Goal: Task Accomplishment & Management: Complete application form

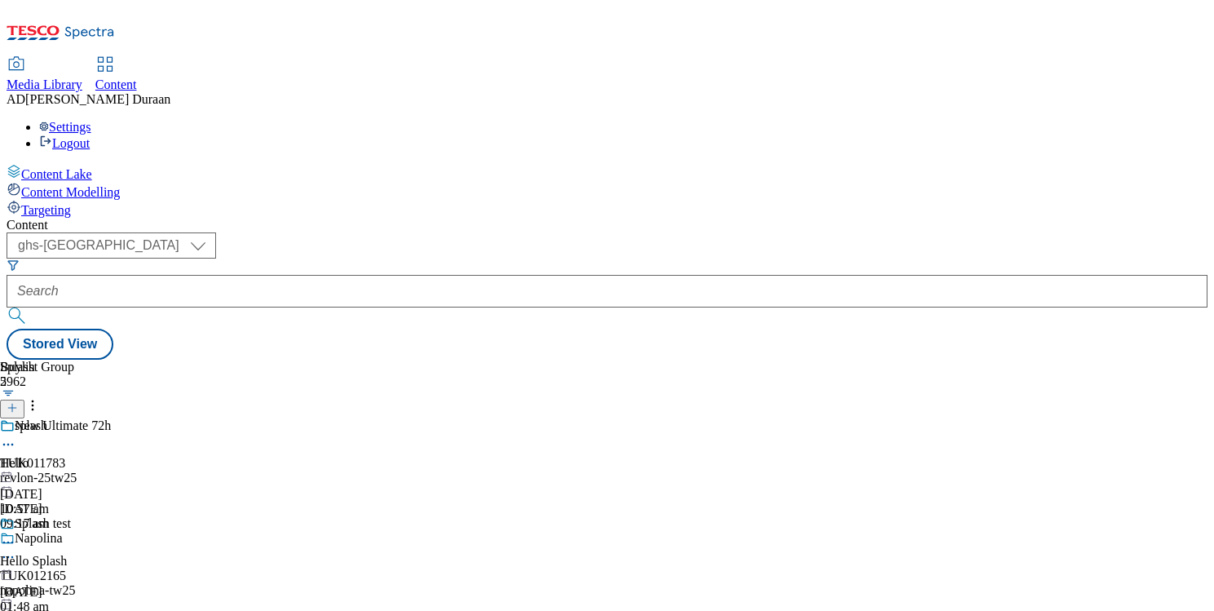
select select "ghs-[GEOGRAPHIC_DATA]"
click at [18, 402] on icon at bounding box center [12, 407] width 11 height 11
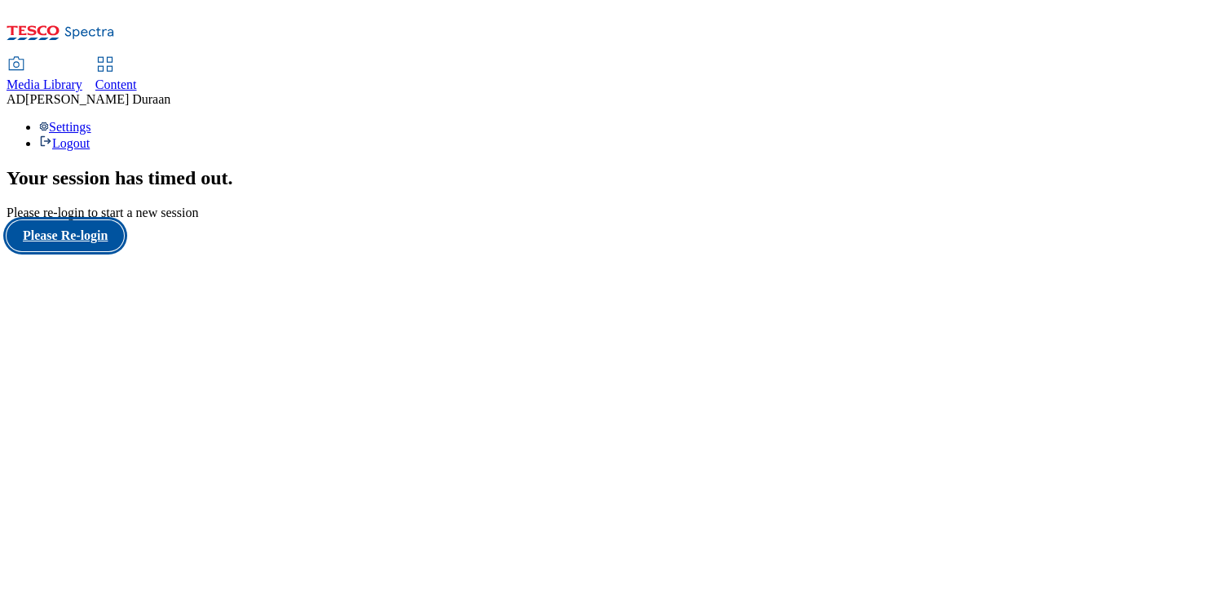
click at [69, 251] on button "Please Re-login" at bounding box center [65, 235] width 117 height 31
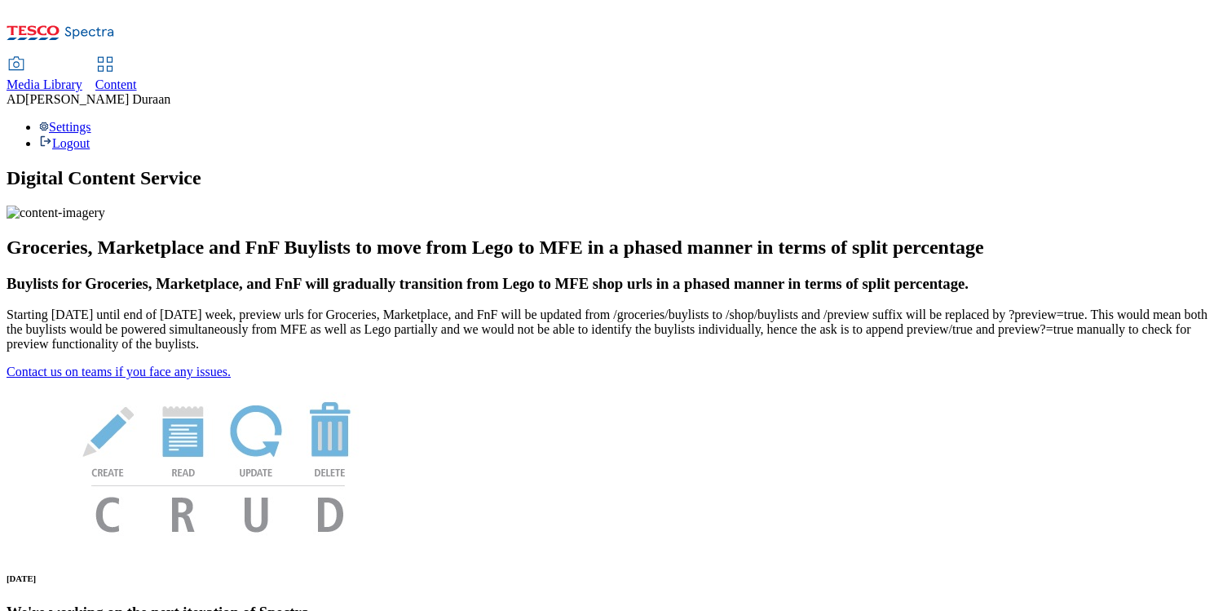
click at [137, 77] on span "Content" at bounding box center [116, 84] width 42 height 14
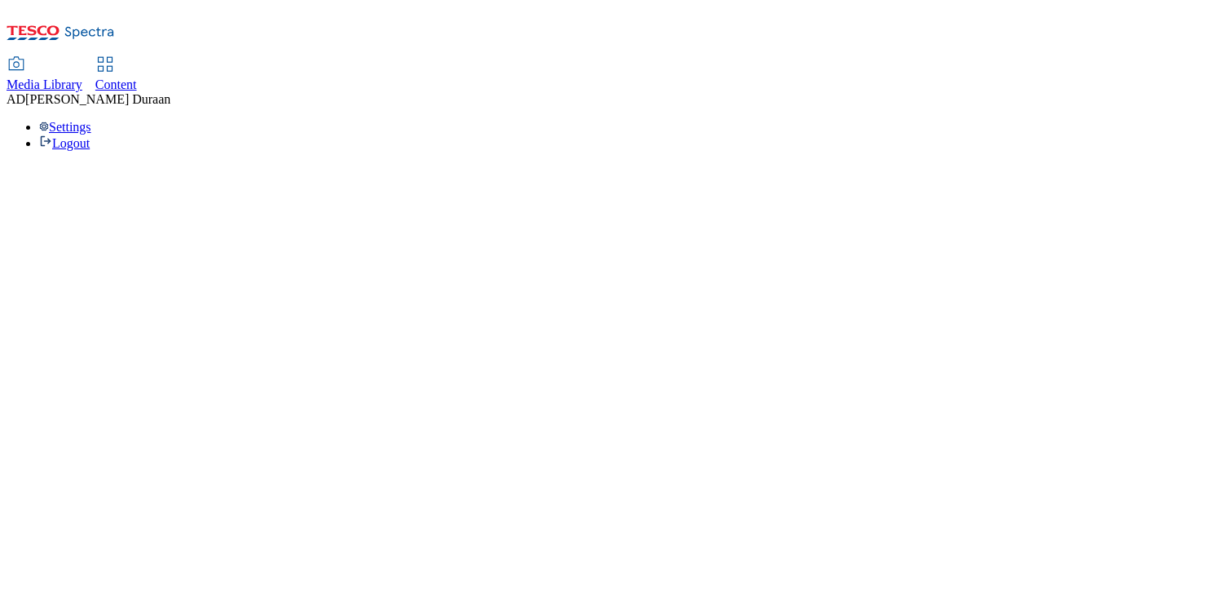
select select "ghs-uk"
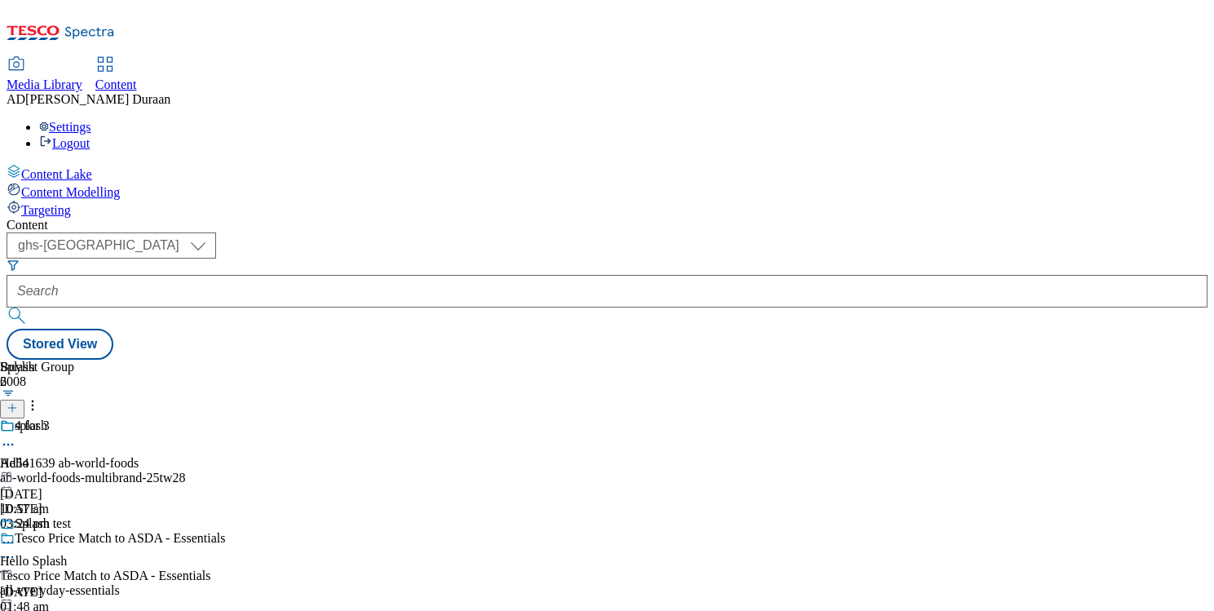
click at [16, 408] on line at bounding box center [12, 408] width 8 height 0
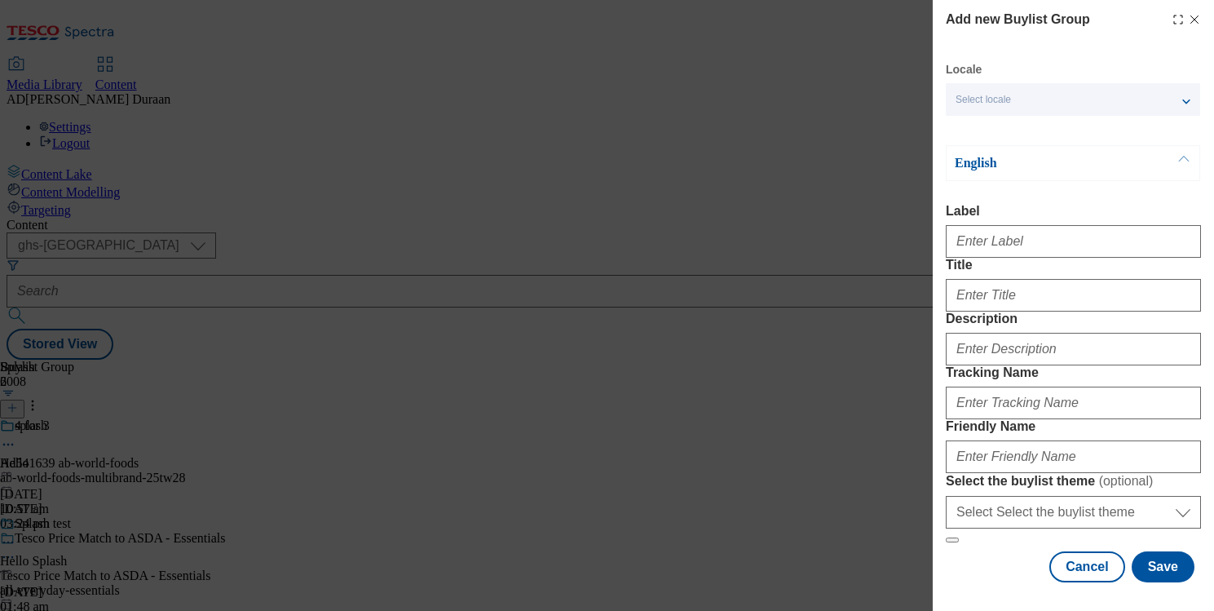
click at [998, 97] on span "Select locale" at bounding box center [983, 100] width 55 height 12
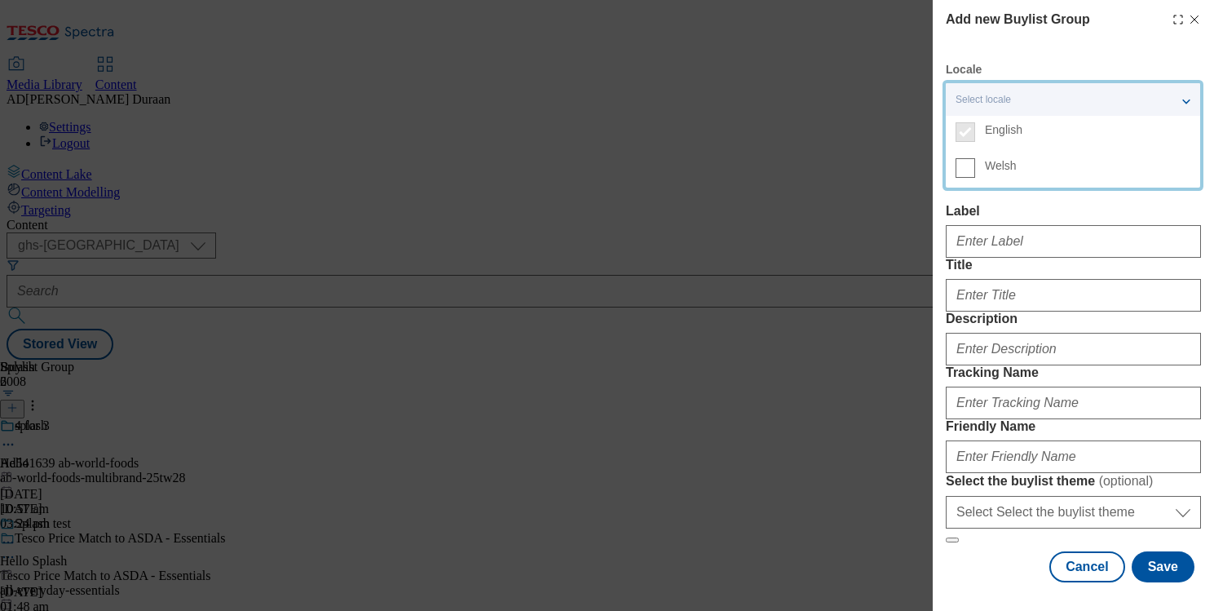
click at [1071, 56] on div "Add new Buylist Group Locale Select locale English Welsh English Label Title De…" at bounding box center [1073, 296] width 255 height 572
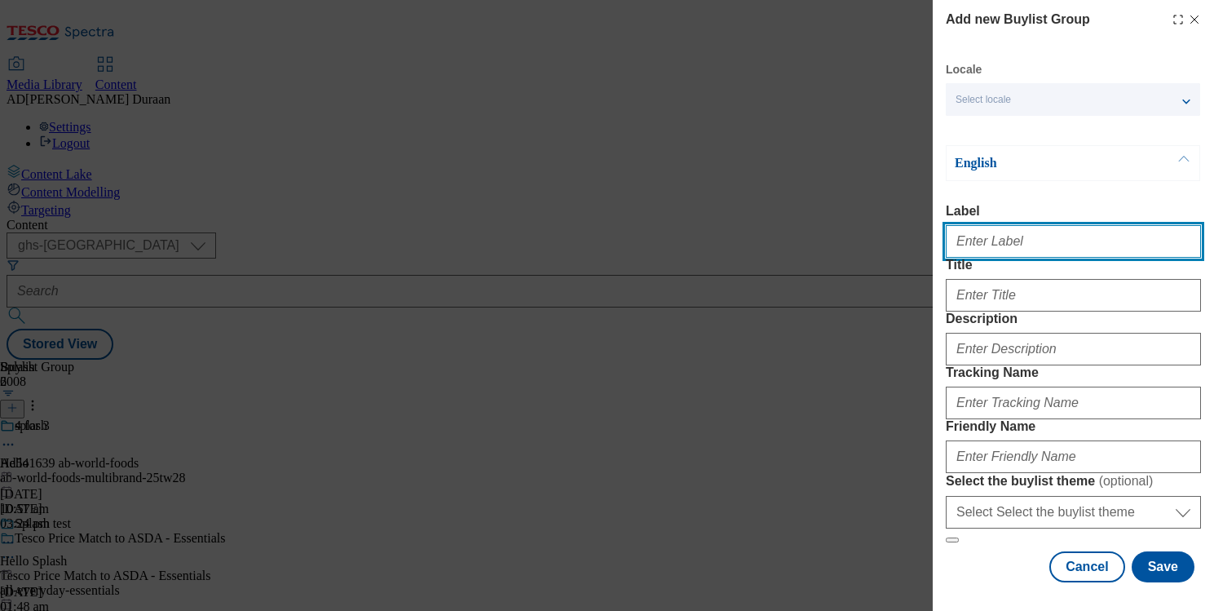
paste input "Halloween clothing and outfits"
drag, startPoint x: 1093, startPoint y: 246, endPoint x: 921, endPoint y: 242, distance: 172.1
click at [916, 242] on div "Add new Buylist Group Locale Select locale English Welsh English Label Hallowee…" at bounding box center [607, 305] width 1214 height 611
type input "Halloween clothing and outfits"
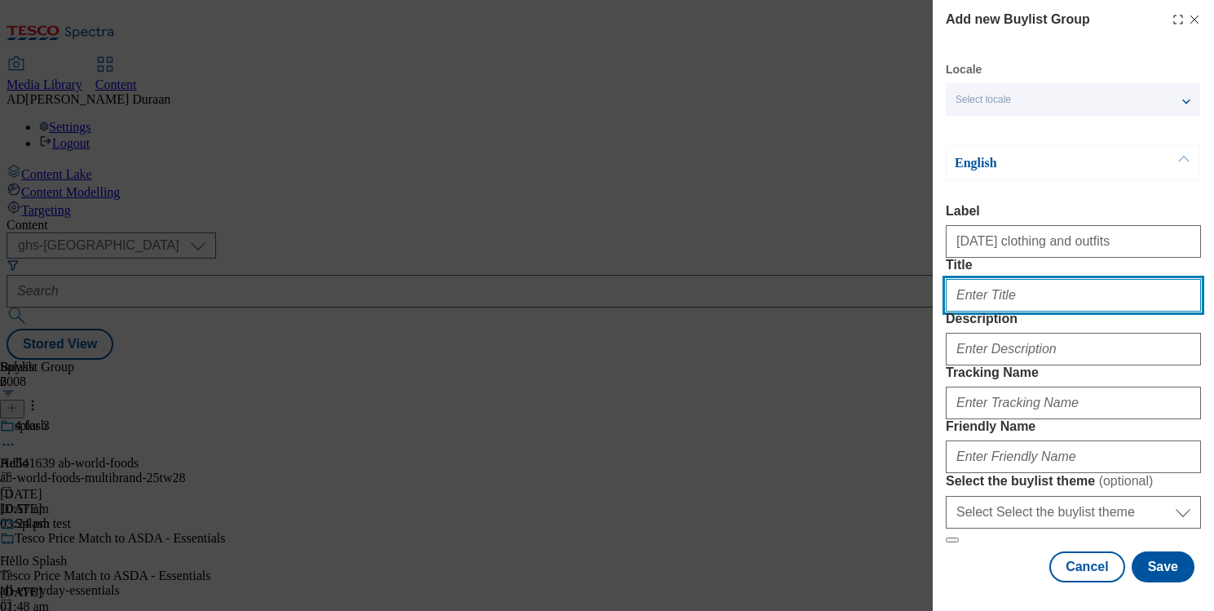
paste input "Halloween clothing and outfits"
type input "Halloween clothing and outfits"
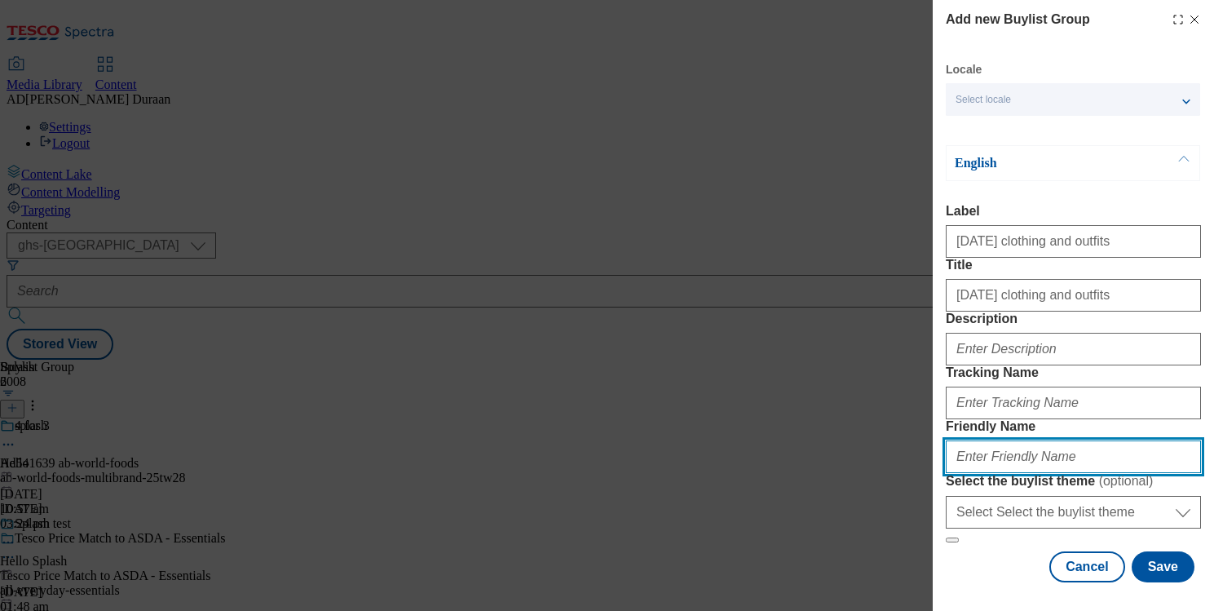
paste input "Halloween clothing and outfits"
type input "Halloween clothing and outfits"
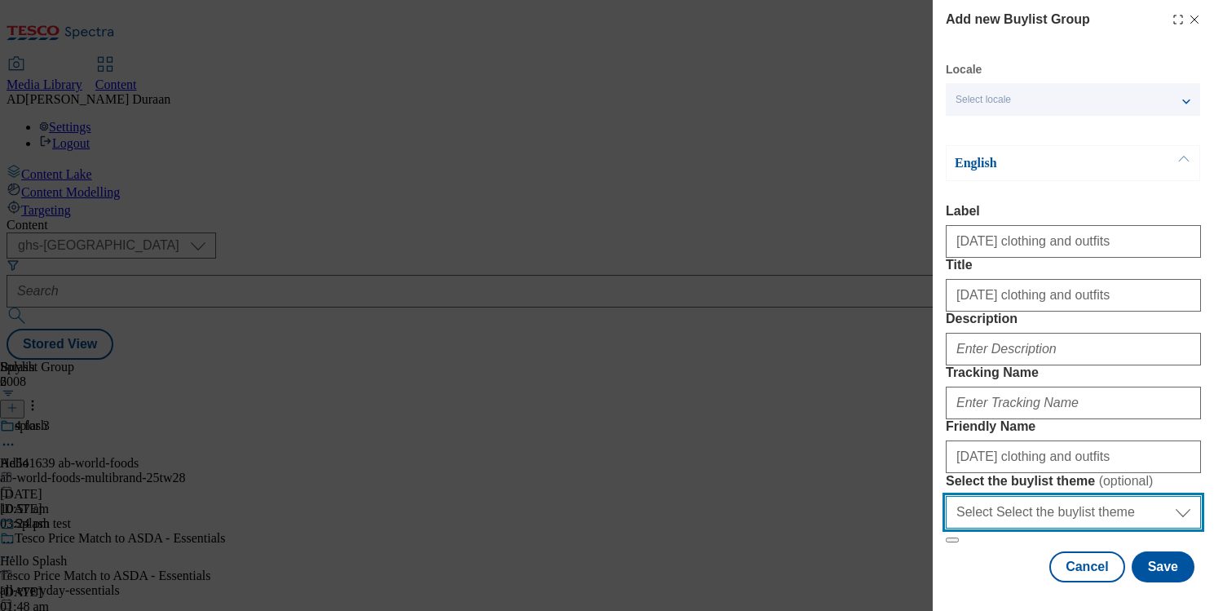
click at [1011, 504] on select "Select Select the buylist theme default fandf" at bounding box center [1073, 512] width 255 height 33
select select "fandf"
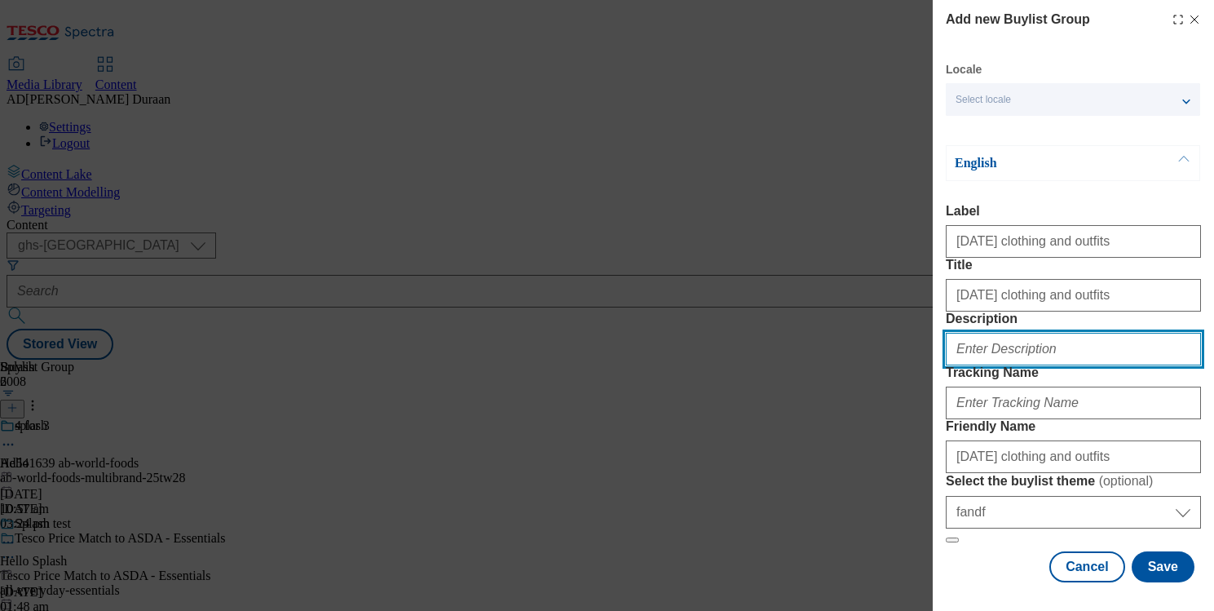
paste input "Explore Halloween clothing and spooky outfits for adults and kids. Find party-r…"
type input "Explore Halloween clothing and spooky outfits for adults and kids. Find party-r…"
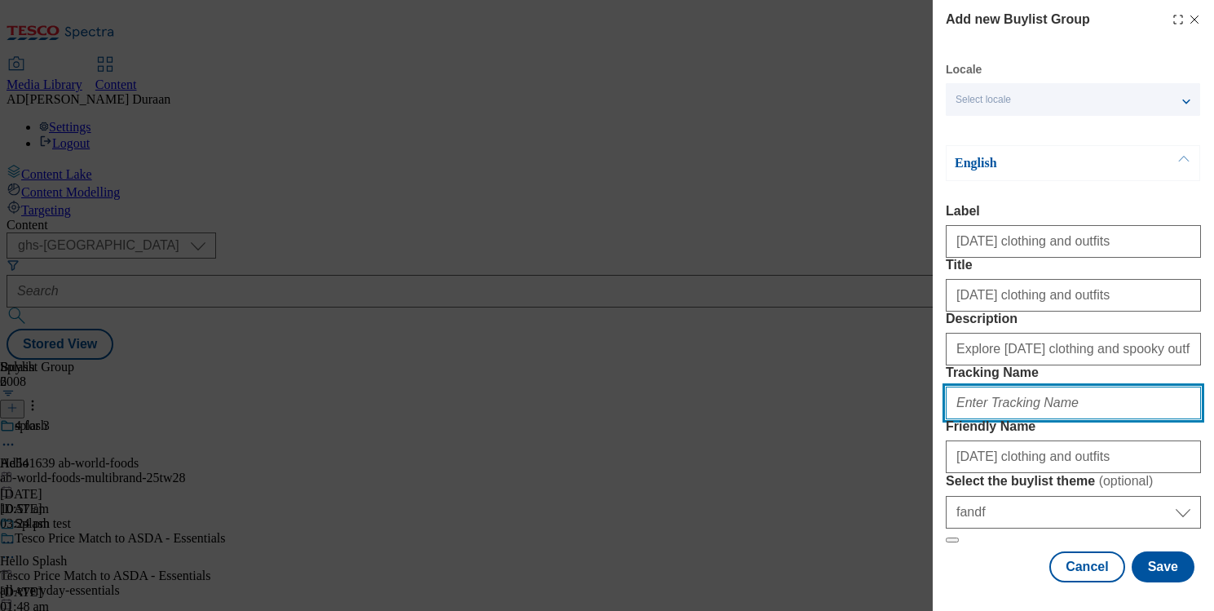
paste input "fnf_hub_halloween"
type input "fnf_hub_halloween"
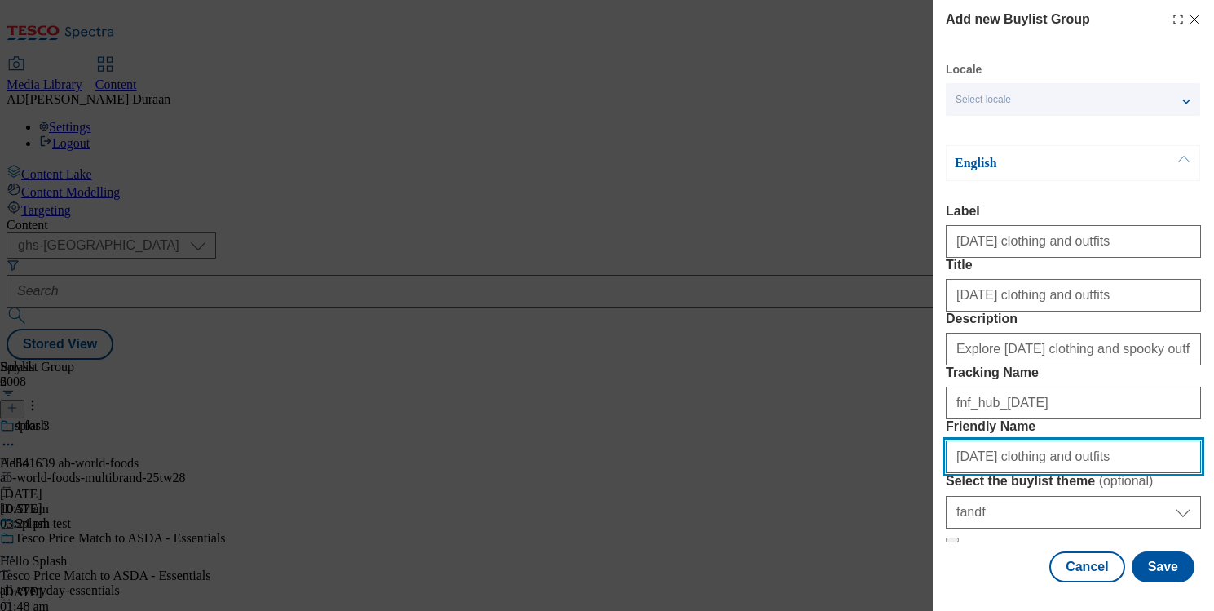
click at [957, 440] on input "Halloween clothing and outfits" at bounding box center [1073, 456] width 255 height 33
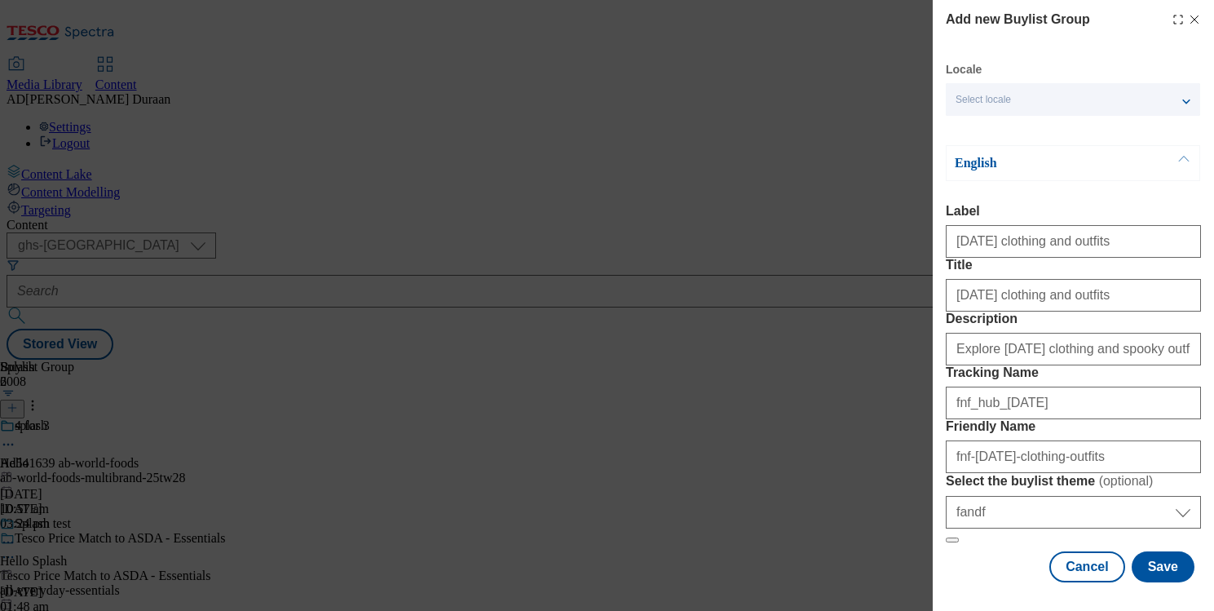
click at [1122, 365] on form "Label Halloween clothing and outfits Title Halloween clothing and outfits Descr…" at bounding box center [1073, 373] width 255 height 339
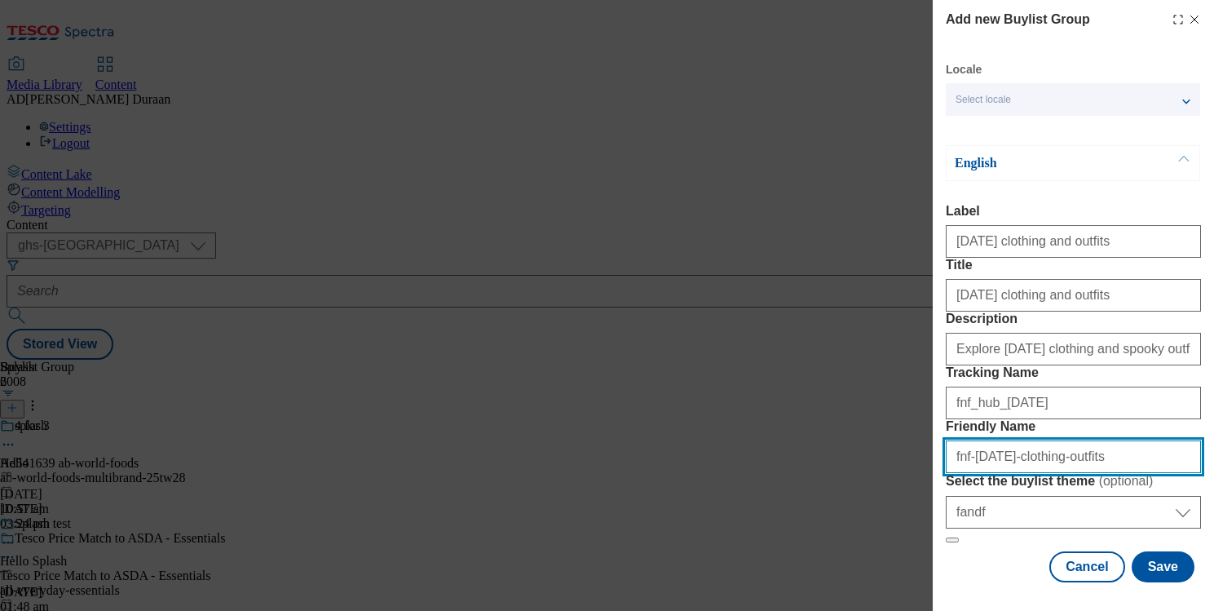
click at [1094, 440] on input "fnf-halloween-clothing-outfits" at bounding box center [1073, 456] width 255 height 33
type input "fnf-halloween-clothing"
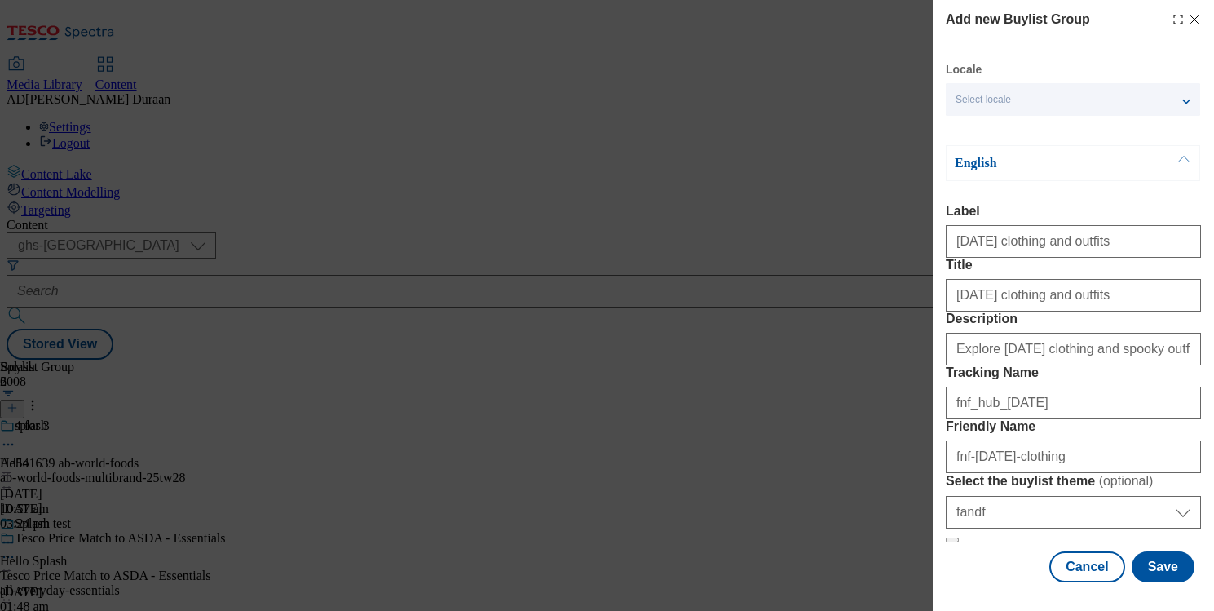
click at [1098, 367] on form "Label Halloween clothing and outfits Title Halloween clothing and outfits Descr…" at bounding box center [1073, 373] width 255 height 339
click at [1177, 567] on button "Save" at bounding box center [1163, 566] width 63 height 31
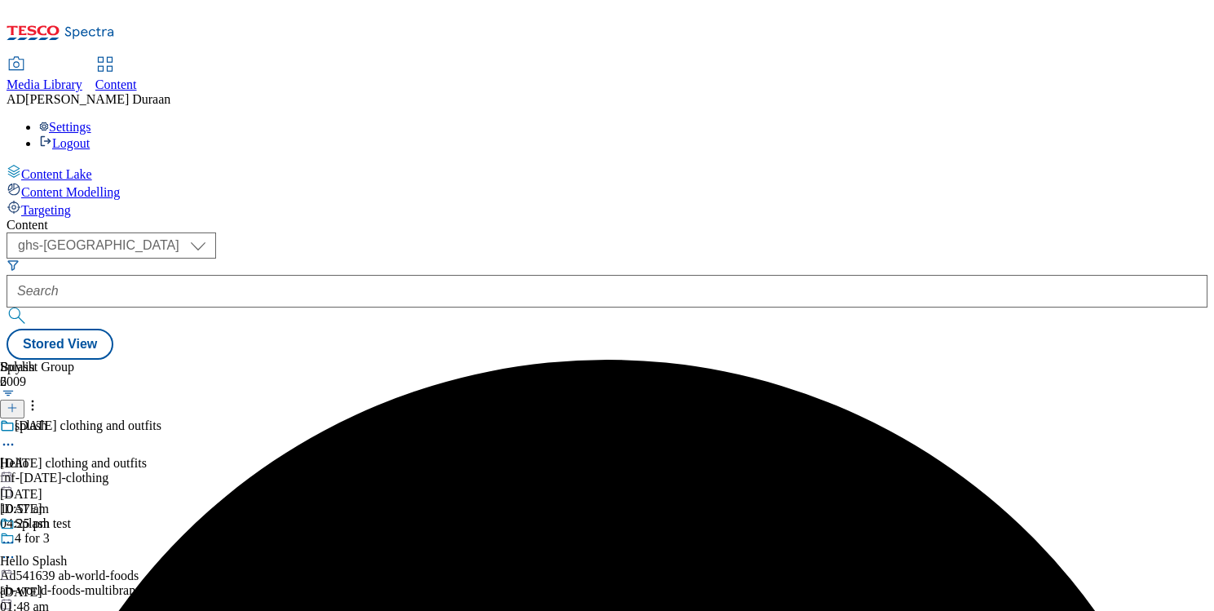
click at [331, 418] on div "Halloween clothing and outfits Halloween clothing and outfits fnf-halloween-clo…" at bounding box center [165, 474] width 331 height 113
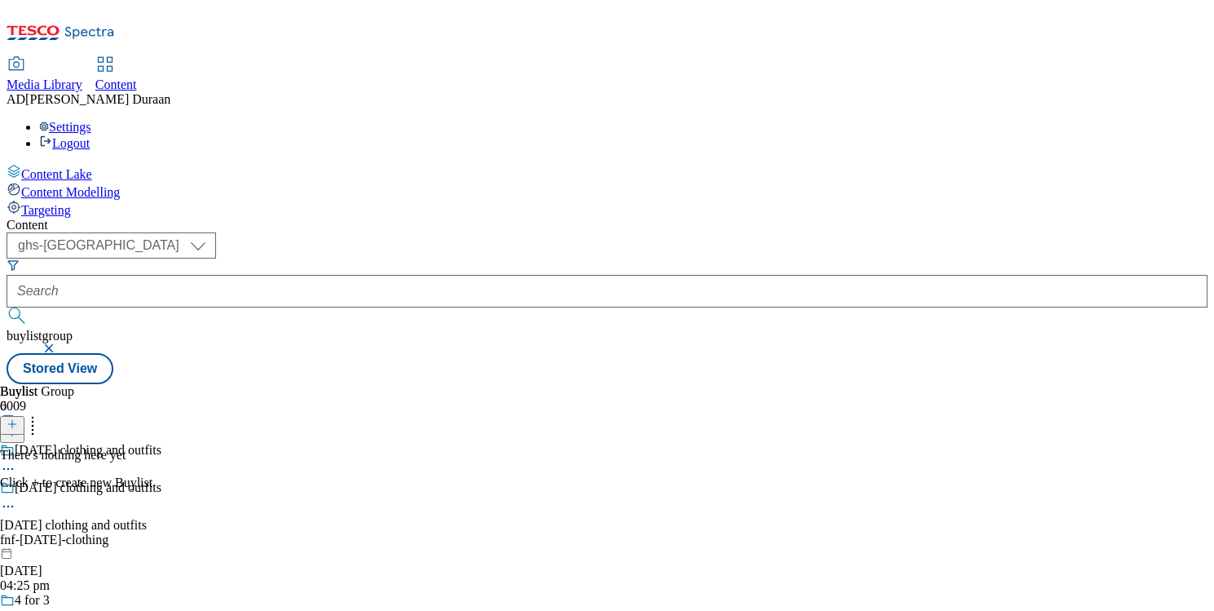
click at [18, 418] on icon at bounding box center [12, 423] width 11 height 11
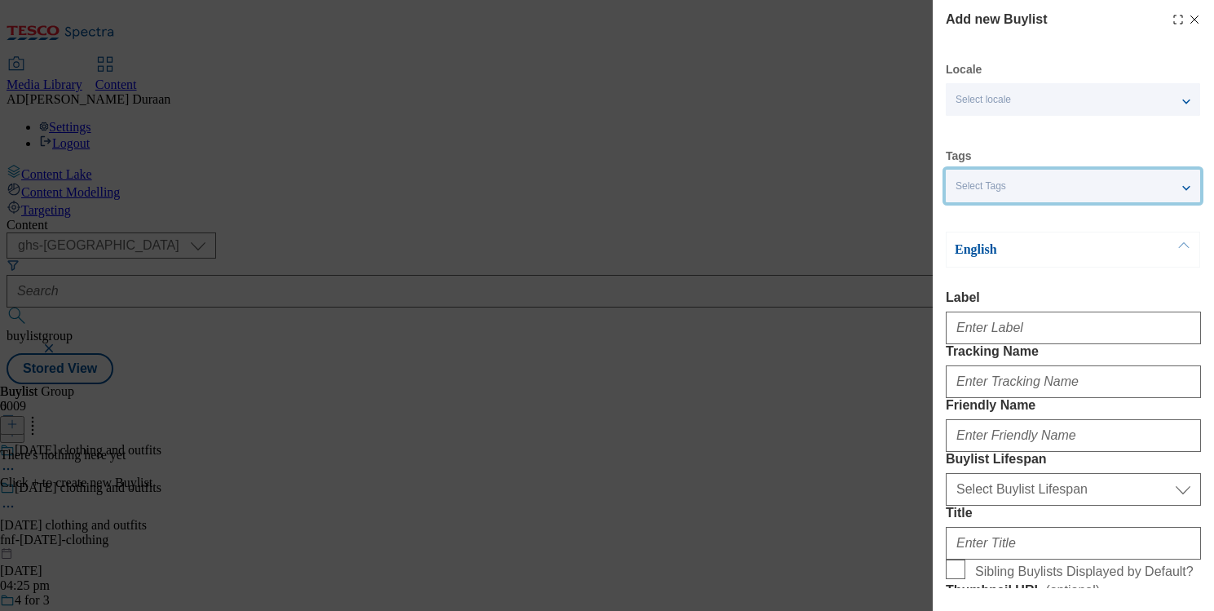
click at [997, 192] on span "Select Tags" at bounding box center [981, 186] width 51 height 12
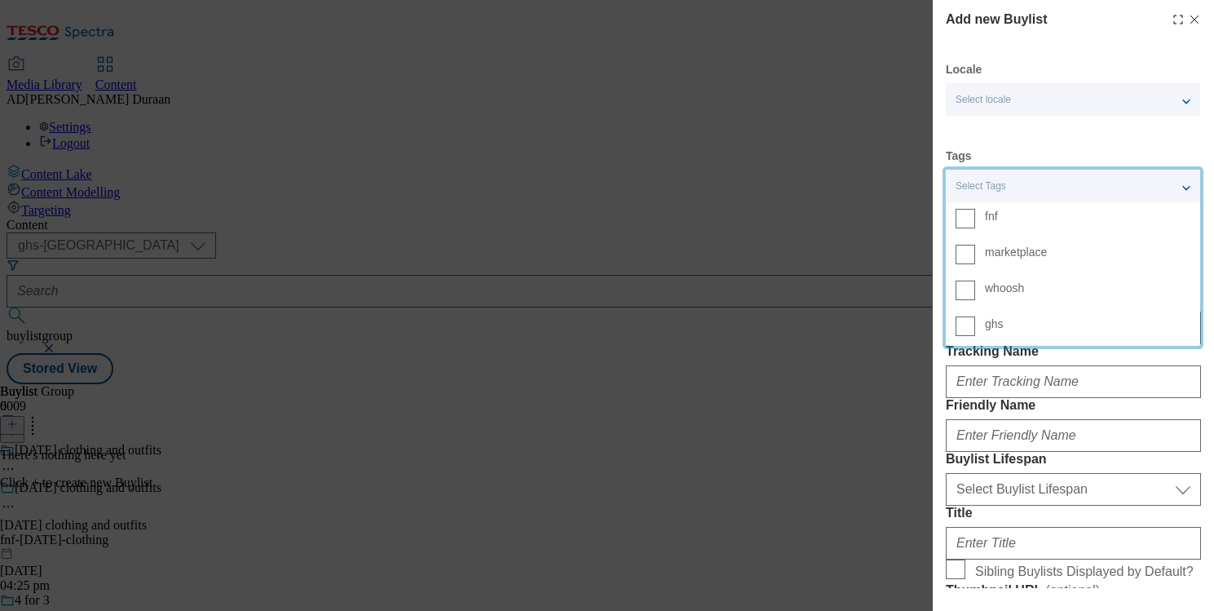
click at [1000, 219] on span "fnf" at bounding box center [1088, 216] width 206 height 15
click at [975, 219] on input "fnf" at bounding box center [966, 219] width 20 height 20
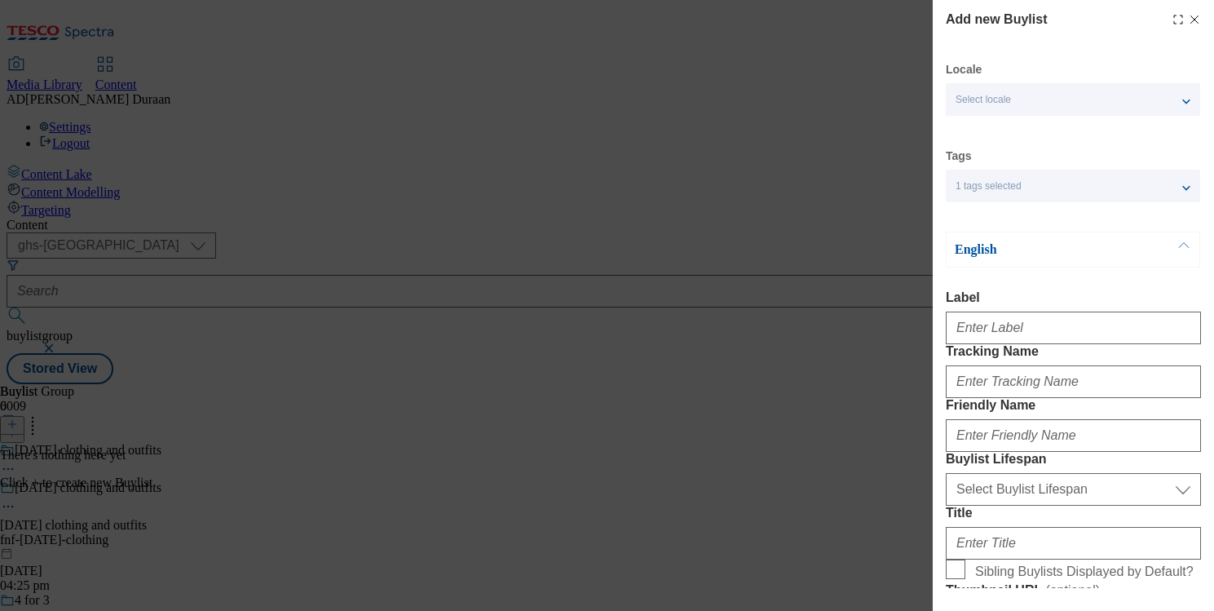
click at [989, 91] on div "Select locale" at bounding box center [1073, 99] width 254 height 33
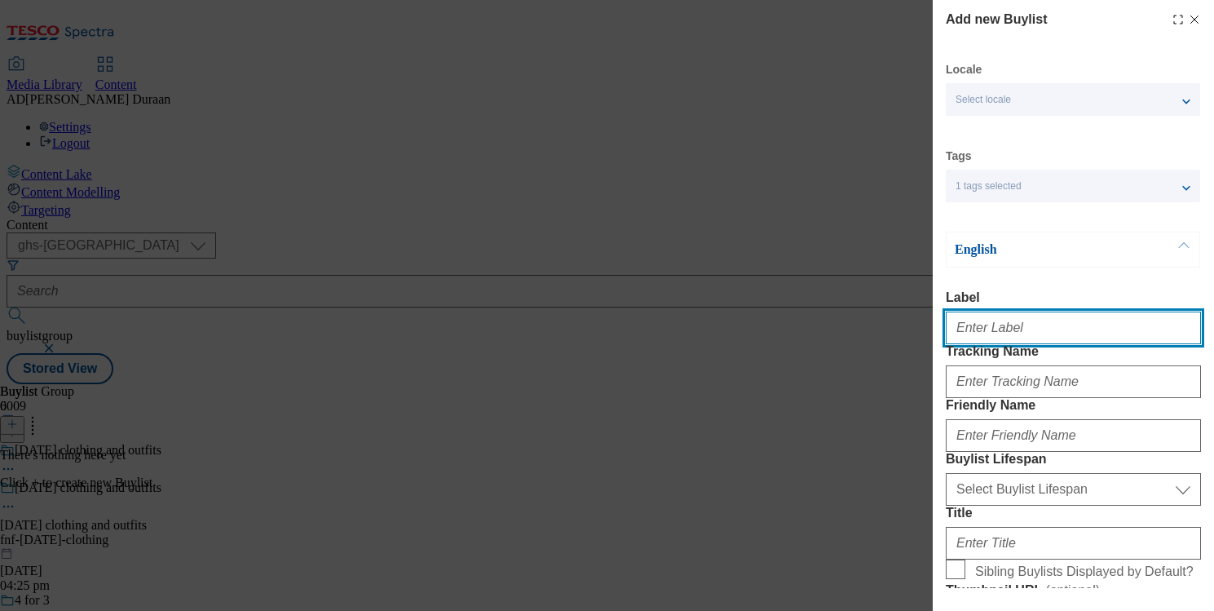
paste input "Halloween clothing and outfits"
drag, startPoint x: 1101, startPoint y: 334, endPoint x: 995, endPoint y: 334, distance: 106.0
click at [921, 325] on div "Add new Buylist Locale Select locale English Welsh Tags 1 tags selected fnf mar…" at bounding box center [607, 305] width 1214 height 611
type input "Halloween clothing and outfits"
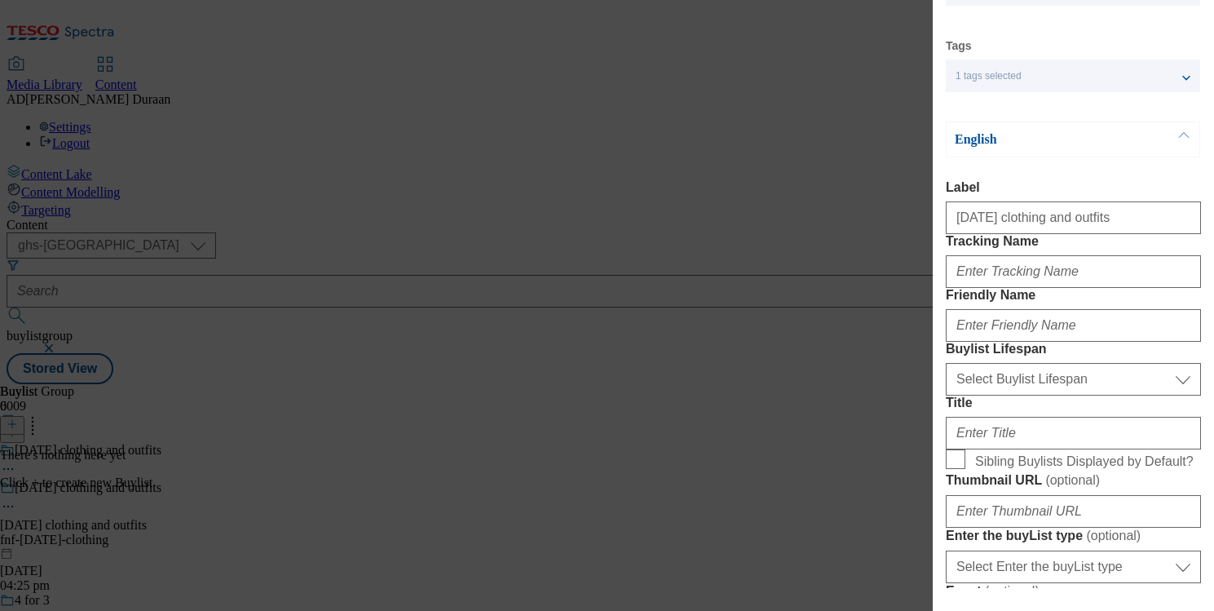
scroll to position [206, 0]
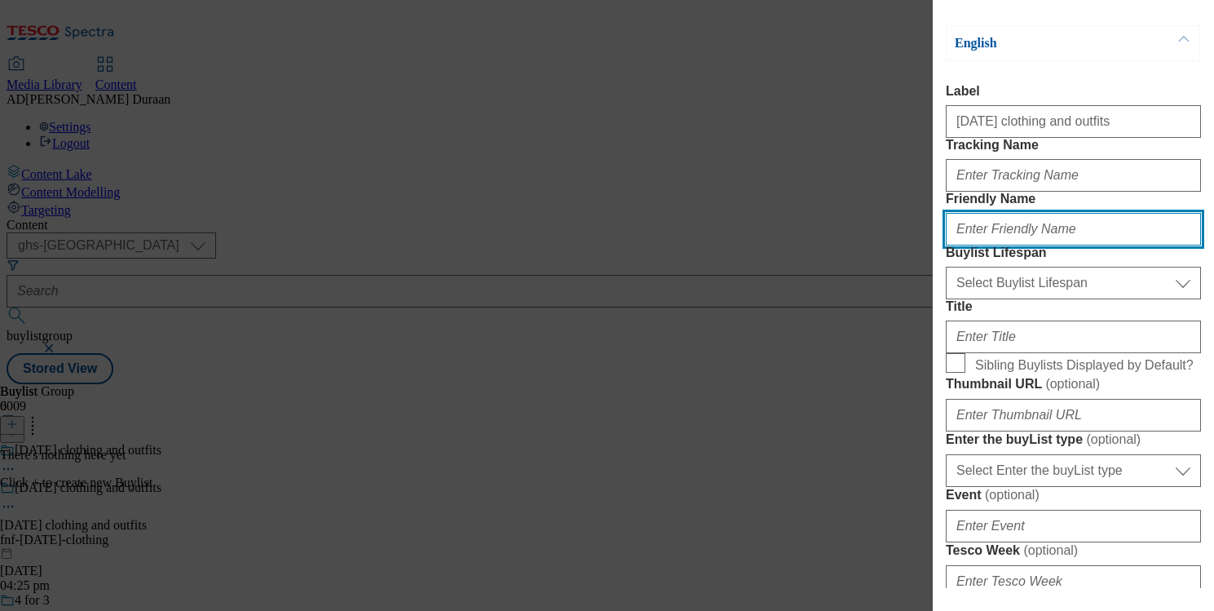
paste input "Halloween clothing and outfits"
type input "Halloween clothing and outfits"
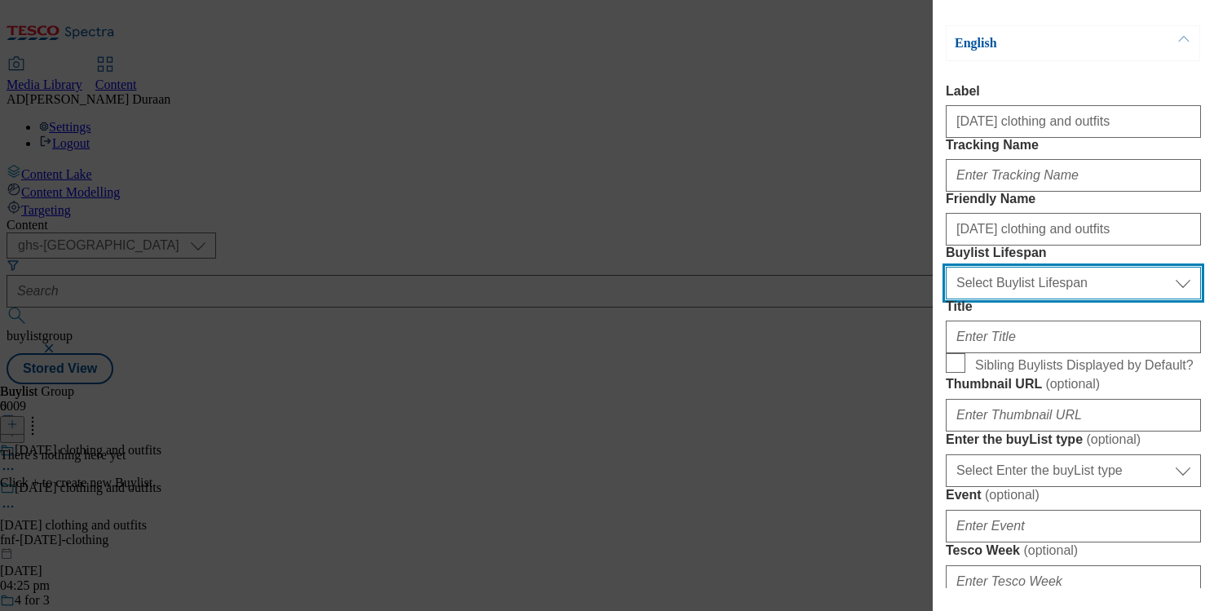
click at [988, 299] on select "Select Buylist Lifespan evergreen seasonal tactical" at bounding box center [1073, 283] width 255 height 33
select select "seasonal"
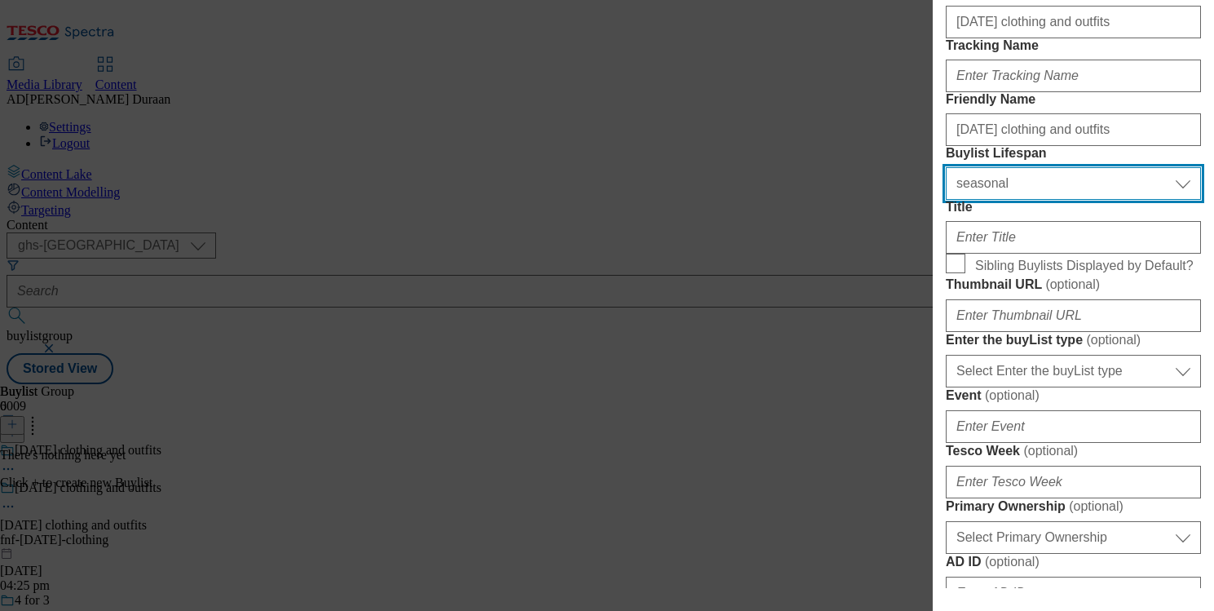
scroll to position [320, 0]
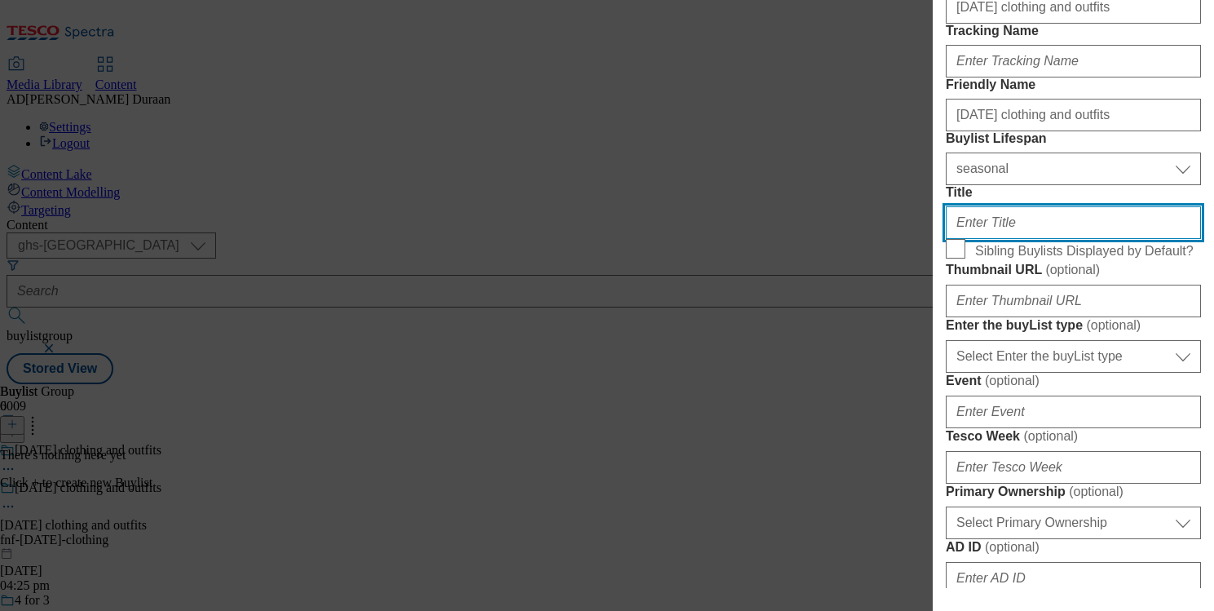
paste input "Halloween clothing and outfits"
type input "Halloween clothing and outfits"
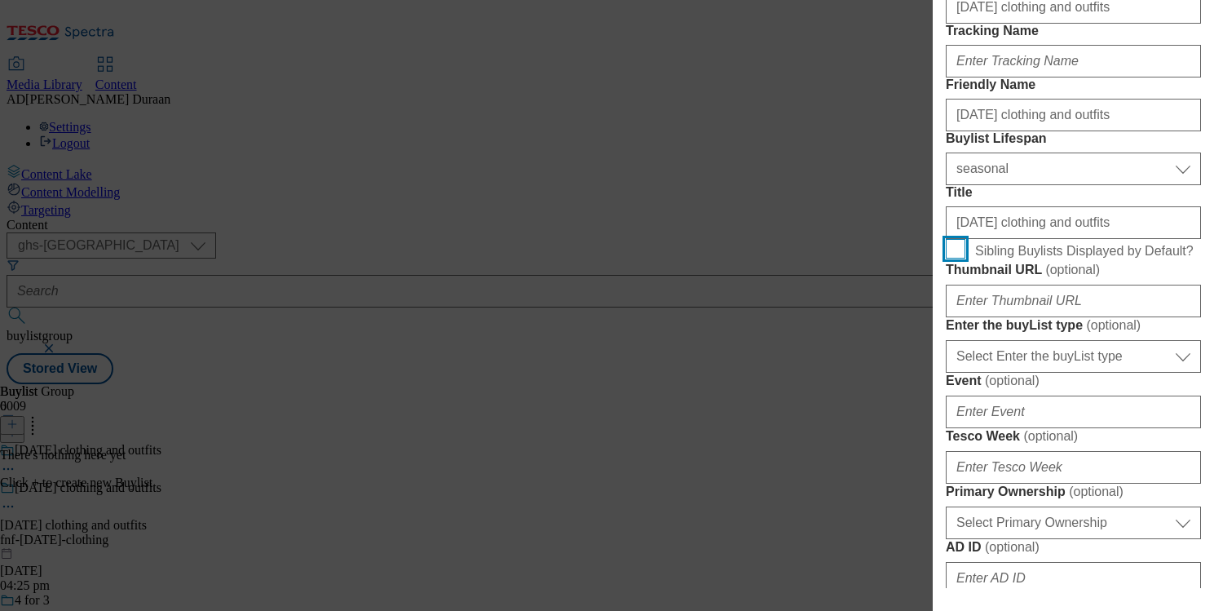
click at [958, 259] on input "Sibling Buylists Displayed by Default?" at bounding box center [956, 249] width 20 height 20
checkbox input "true"
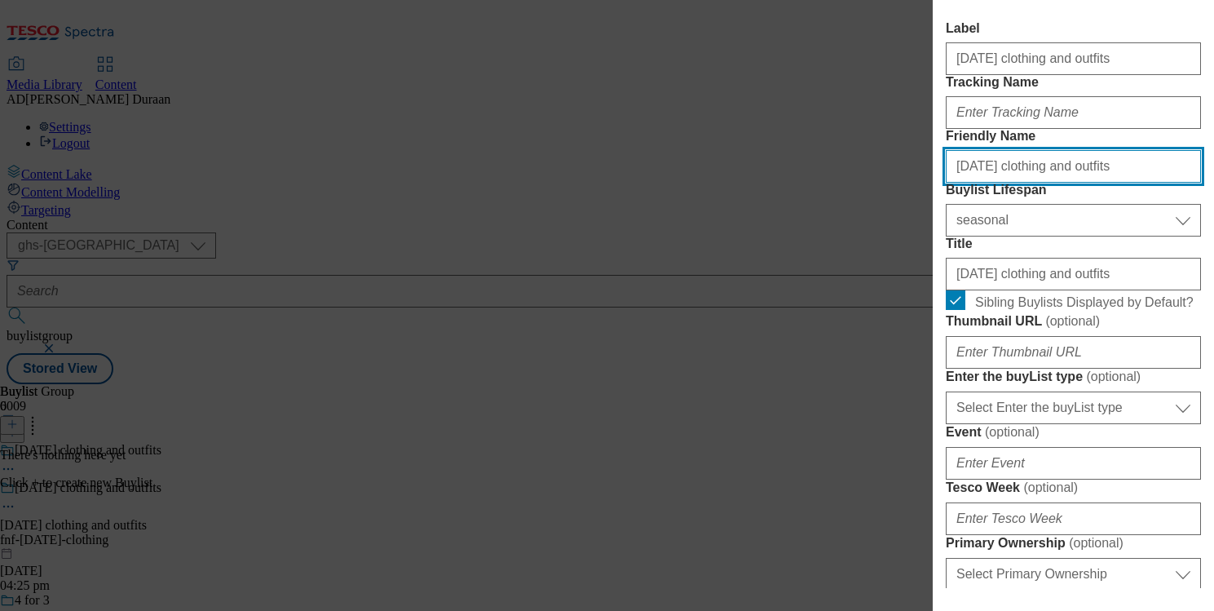
drag, startPoint x: 961, startPoint y: 230, endPoint x: 926, endPoint y: 223, distance: 36.6
click at [926, 223] on div "Add new Buylist Locale Select locale English Welsh Tags 1 tags selected fnf mar…" at bounding box center [607, 305] width 1214 height 611
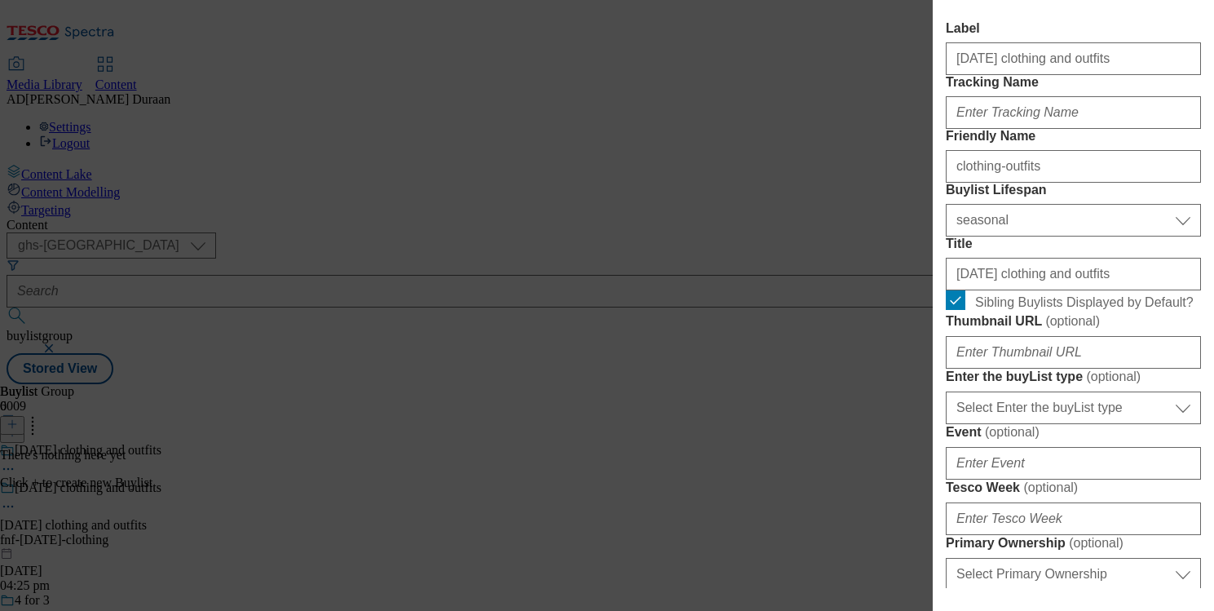
click at [1102, 183] on form "Label Halloween clothing and outfits Tracking Name Friendly Name clothing-outfi…" at bounding box center [1073, 593] width 255 height 1145
click at [956, 183] on input "clothing-outfits" at bounding box center [1073, 166] width 255 height 33
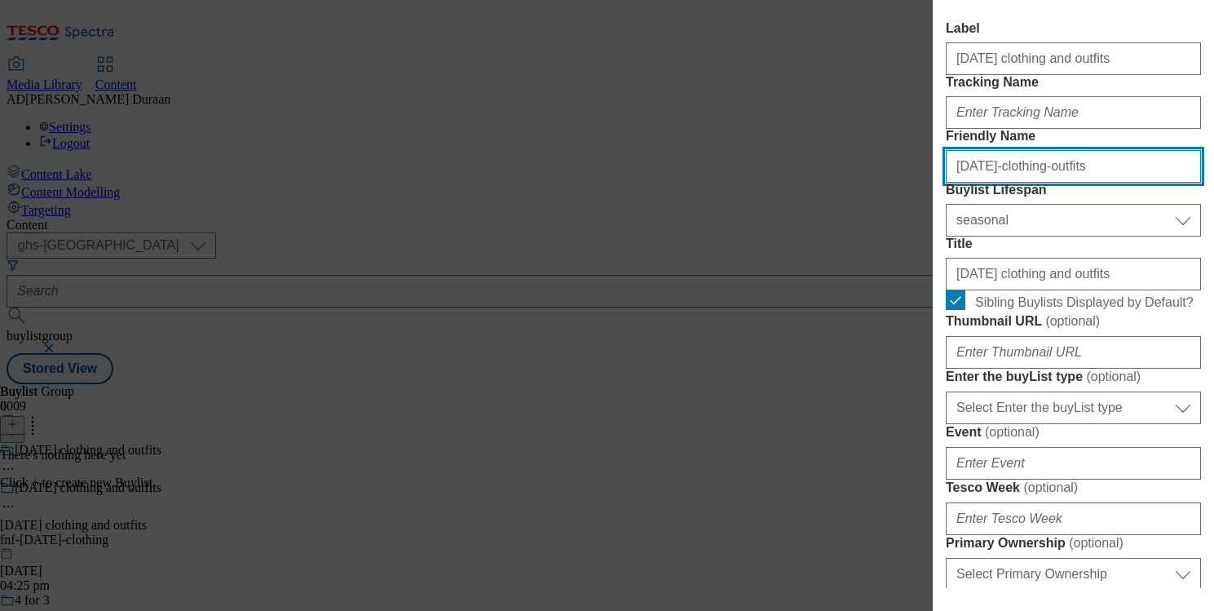
type input "halloween-clothing-outfits"
click at [1125, 178] on form "Label Halloween clothing and outfits Tracking Name Friendly Name halloween-clot…" at bounding box center [1073, 593] width 255 height 1145
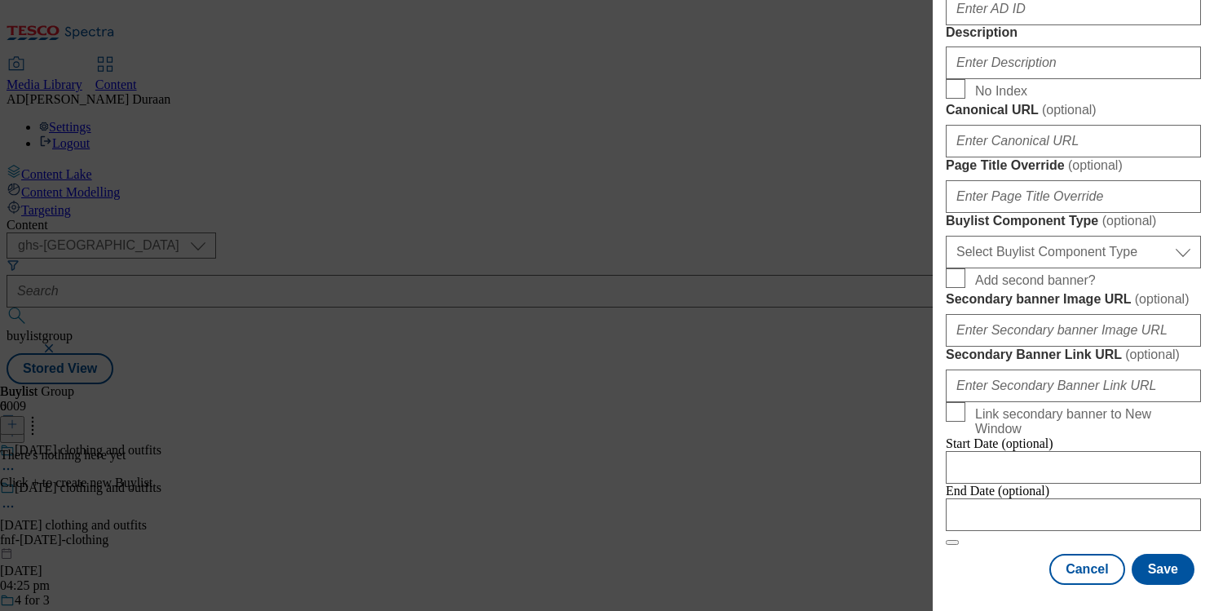
scroll to position [1470, 0]
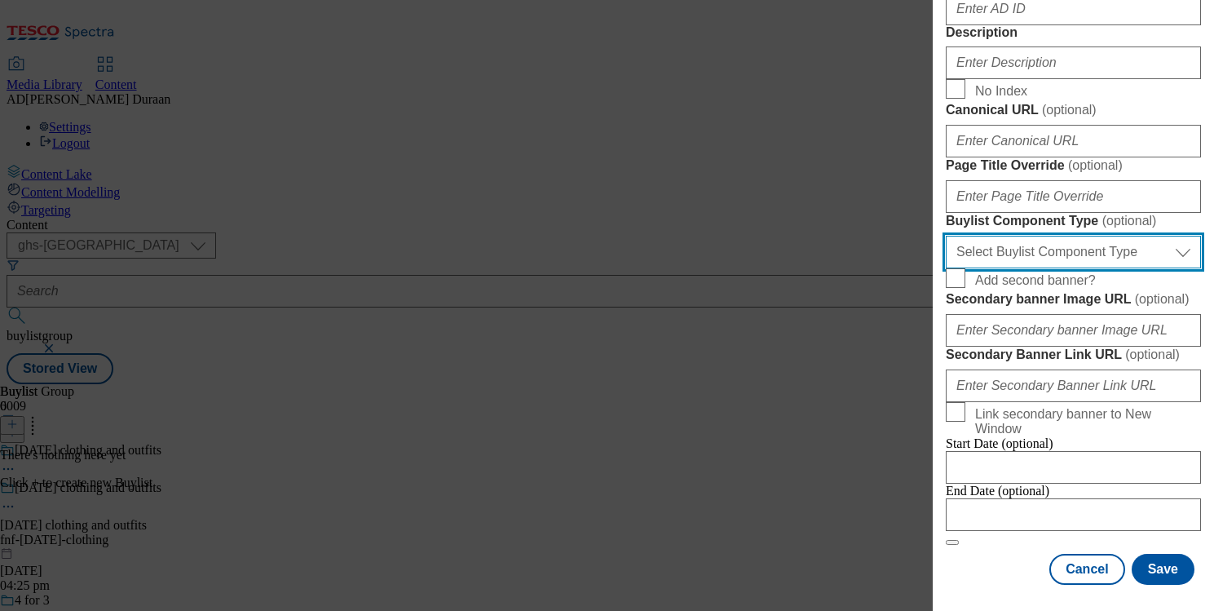
click at [1023, 236] on select "Select Buylist Component Type Banner Competition Header Meal" at bounding box center [1073, 252] width 255 height 33
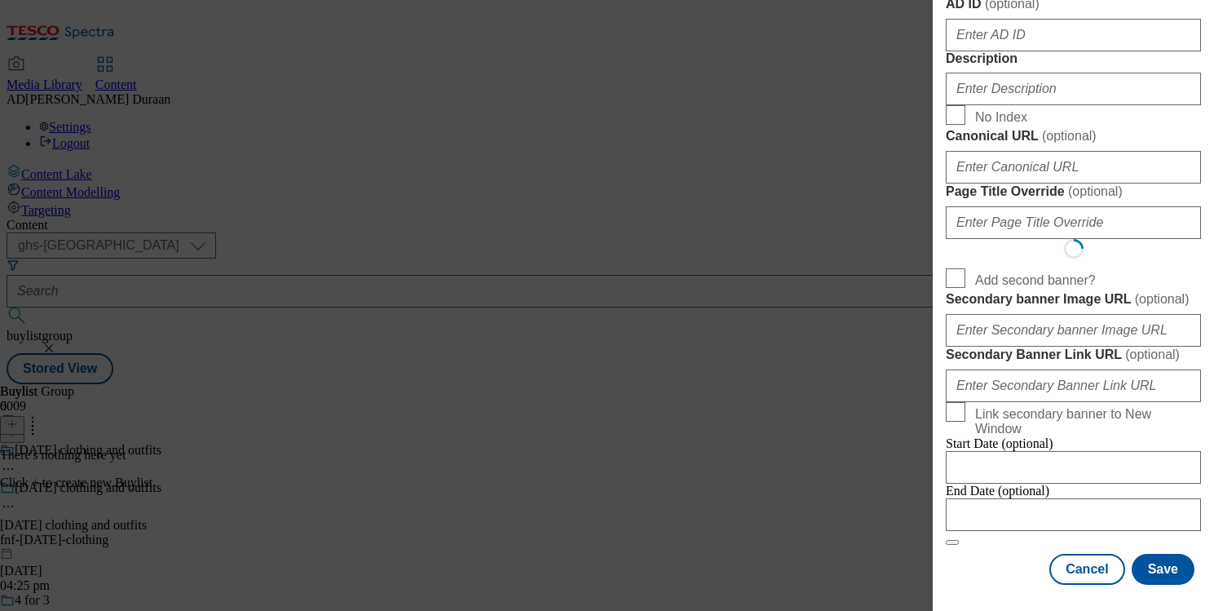
scroll to position [40, 0]
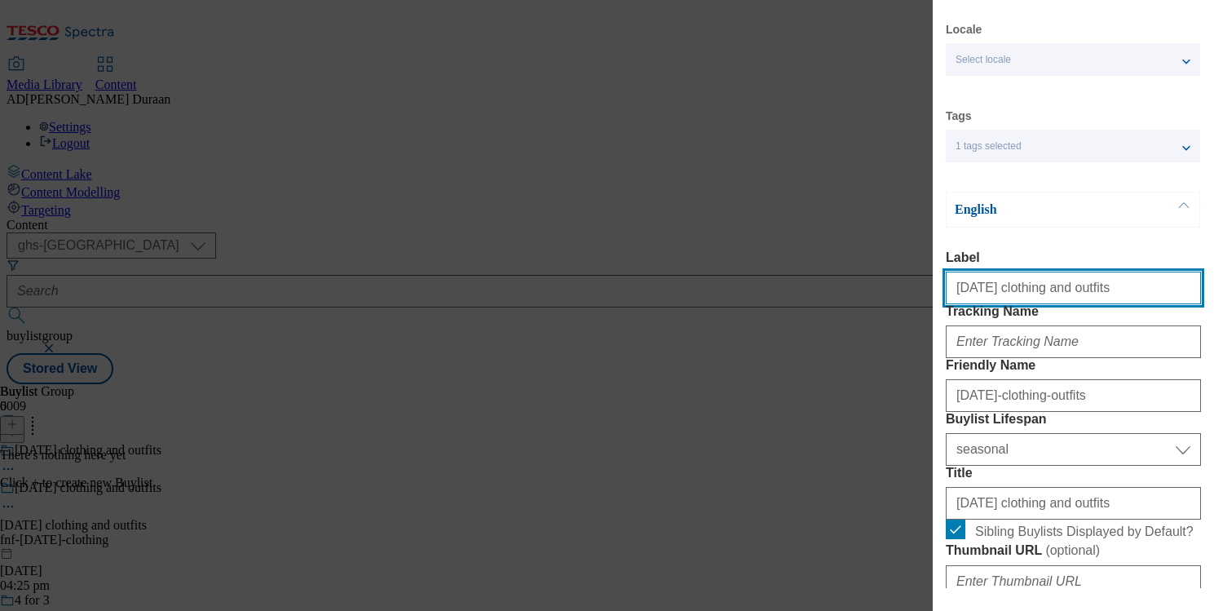
select select "Banner"
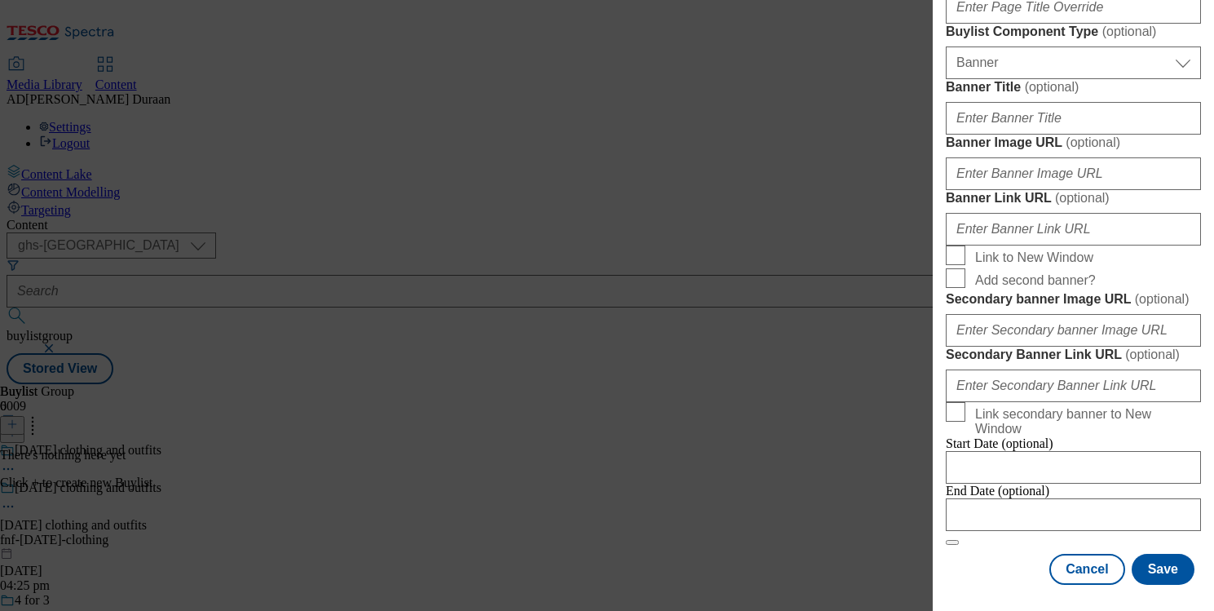
scroll to position [1620, 0]
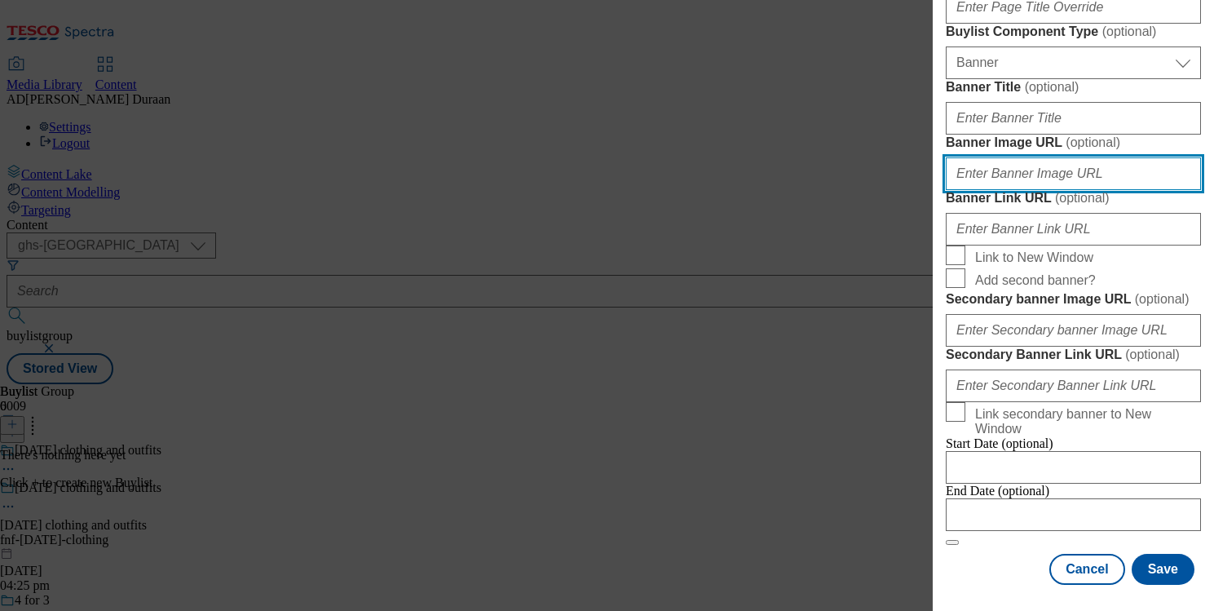
paste input "https://digitalcontent.api.tesco.com/v2/media/ghs-mktg/8966c5fa-a747-499b-8960-…"
type input "https://digitalcontent.api.tesco.com/v2/media/ghs-mktg/8966c5fa-a747-499b-8960-…"
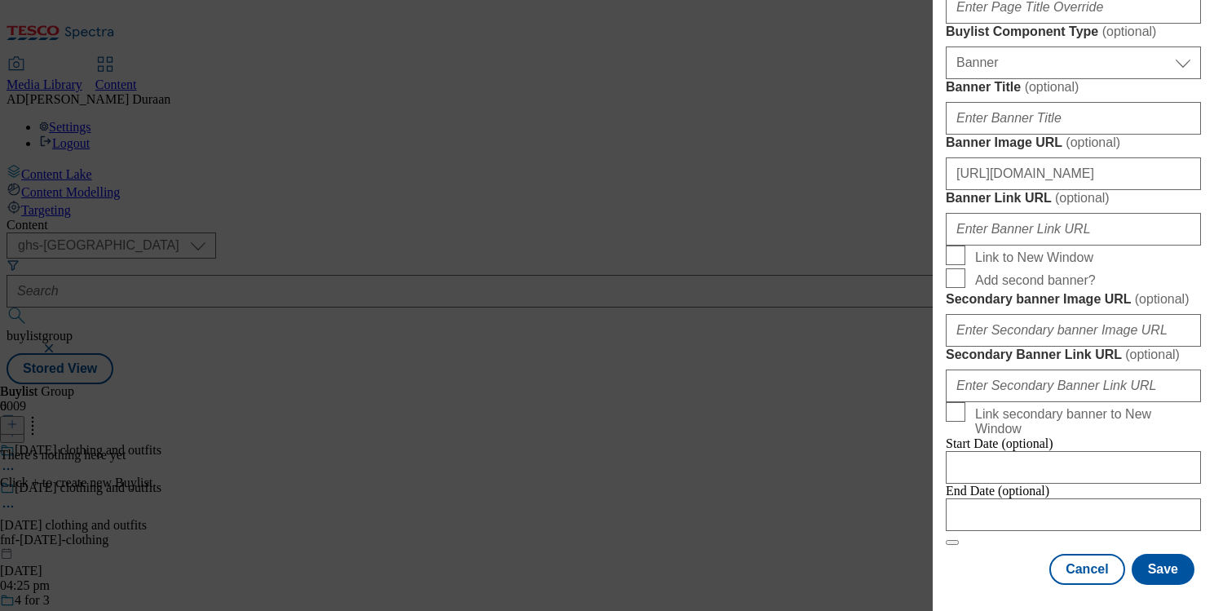
drag, startPoint x: 982, startPoint y: 111, endPoint x: 599, endPoint y: 7, distance: 396.2
click at [0, 0] on div "Add new Buylist Locale Select locale English Welsh Tags 1 tags selected fnf mar…" at bounding box center [607, 305] width 1214 height 611
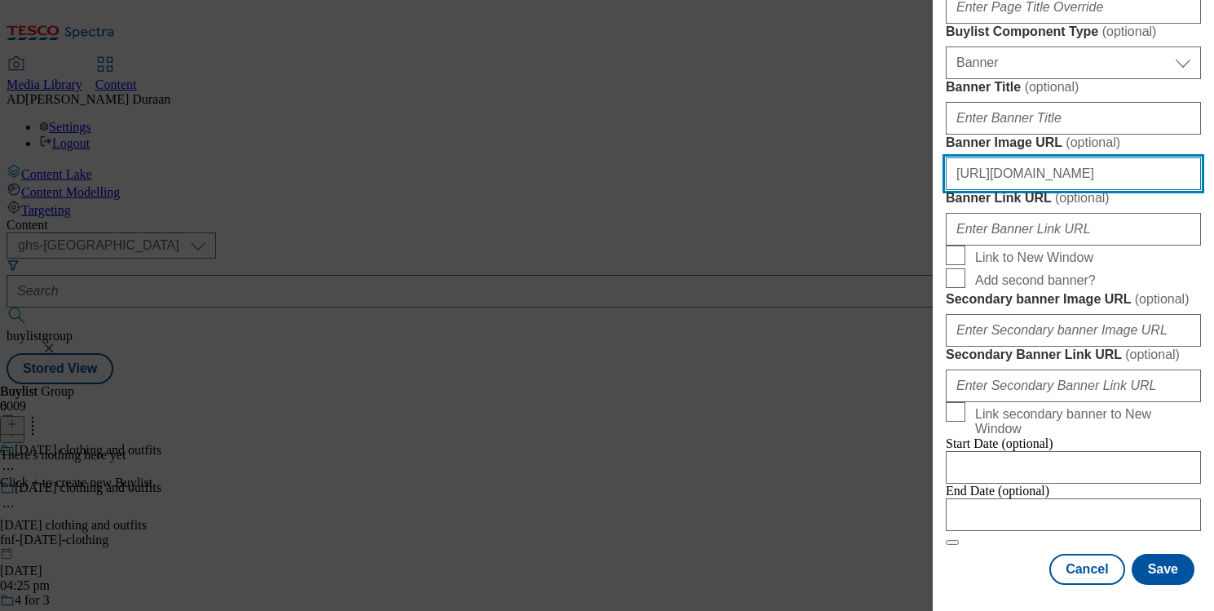
scroll to position [0, 0]
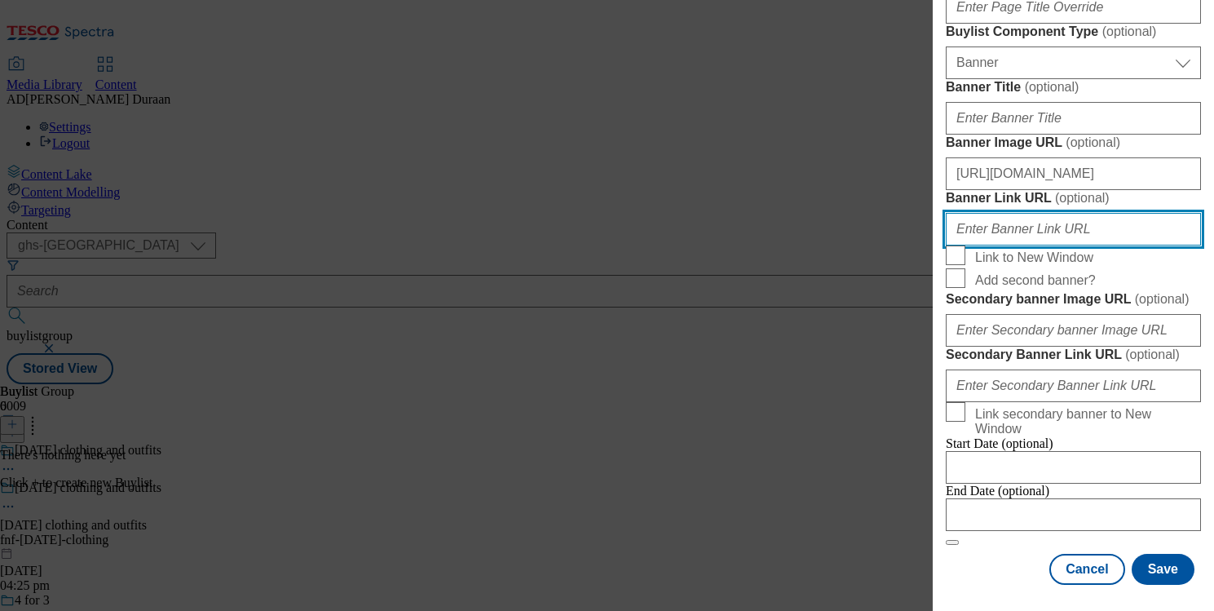
paste input "https://www.tesco.com/shop/en-GB/landing/f-f"
type input "https://www.tesco.com/shop/en-GB/landing/f-f"
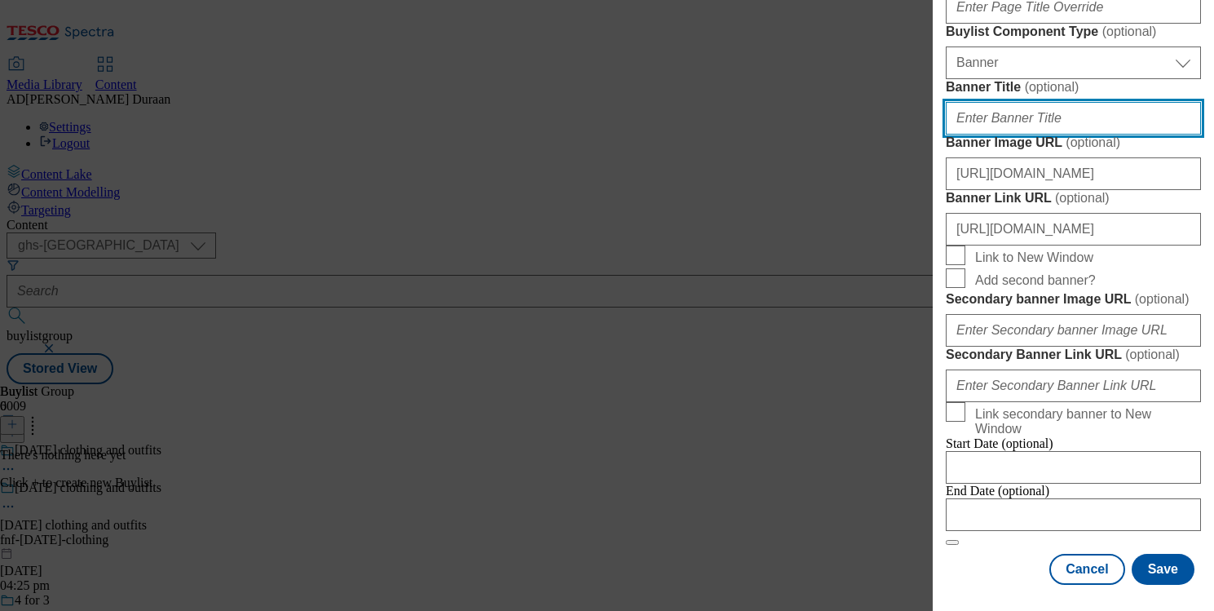
click at [1010, 135] on input "Banner Title ( optional )" at bounding box center [1073, 118] width 255 height 33
type input "F&F Halloween"
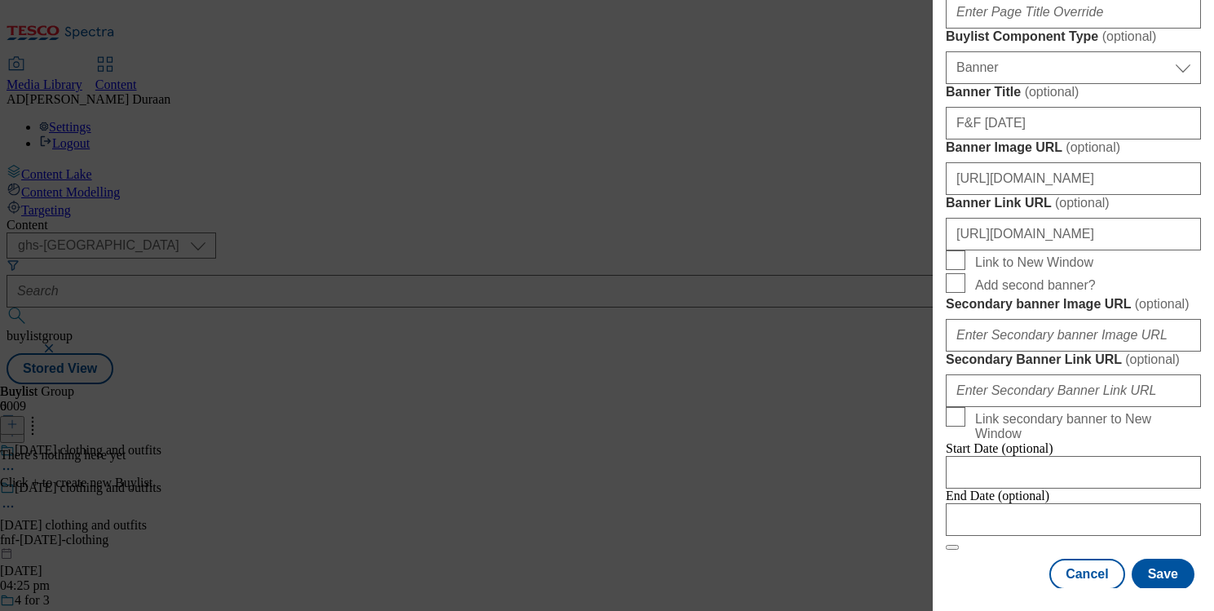
scroll to position [1072, 0]
paste input "Explore Halloween clothing and spooky outfits for adults and kids. Find party-r…"
type input "Explore Halloween clothing and spooky outfits for adults and kids. Find party-r…"
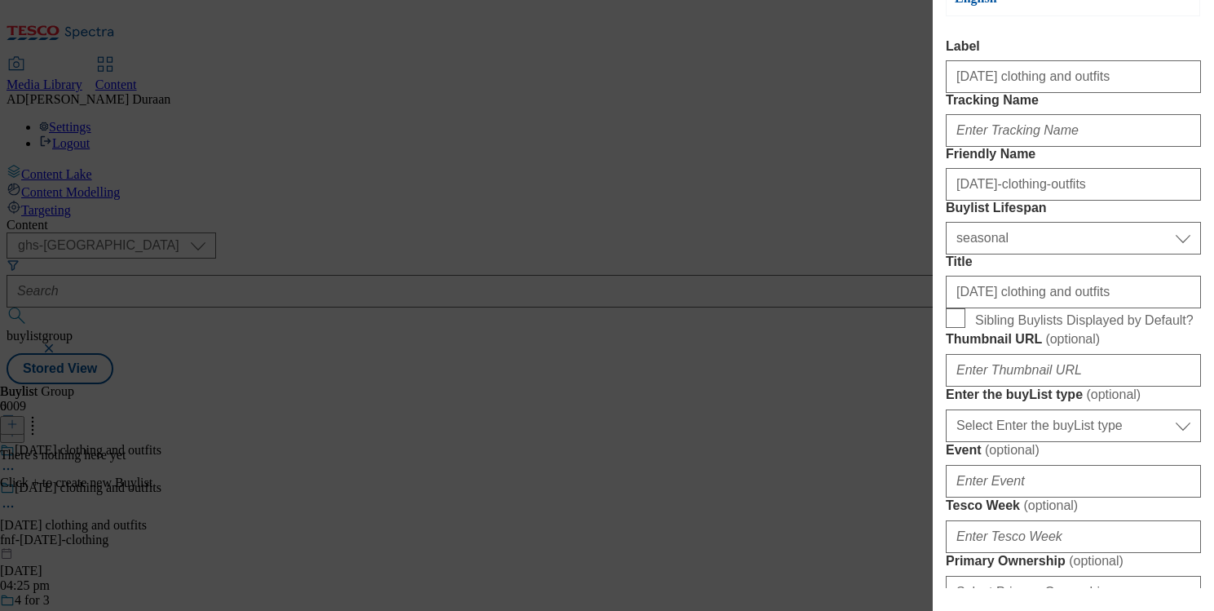
scroll to position [250, 0]
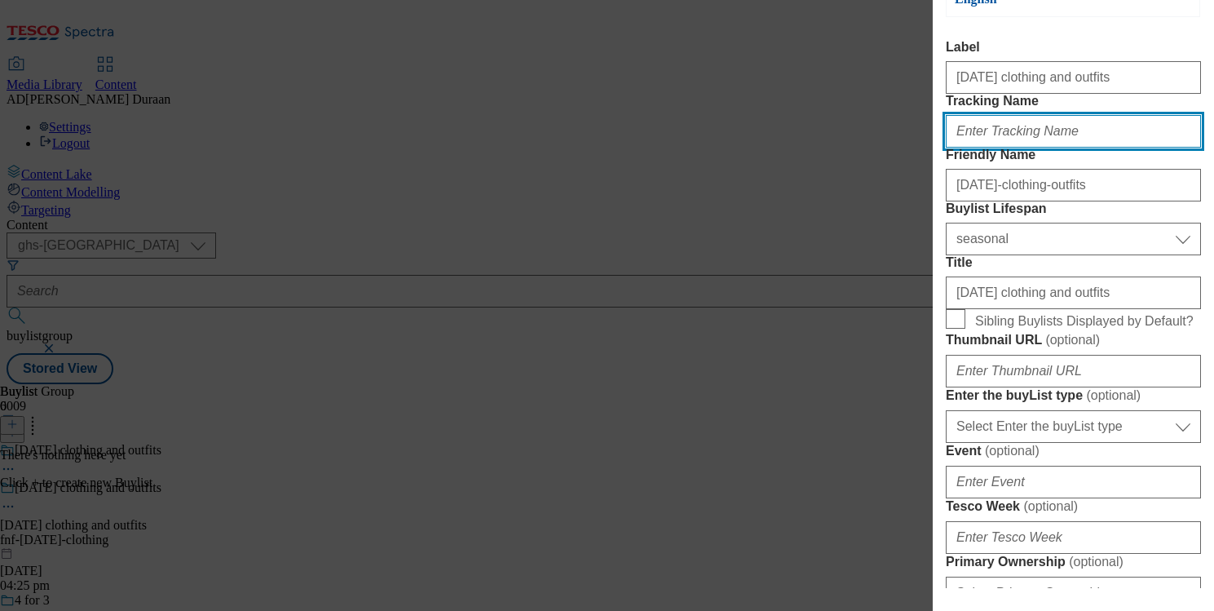
paste input "fnf_hub_halloween"
type input "fnf_hub_halloween"
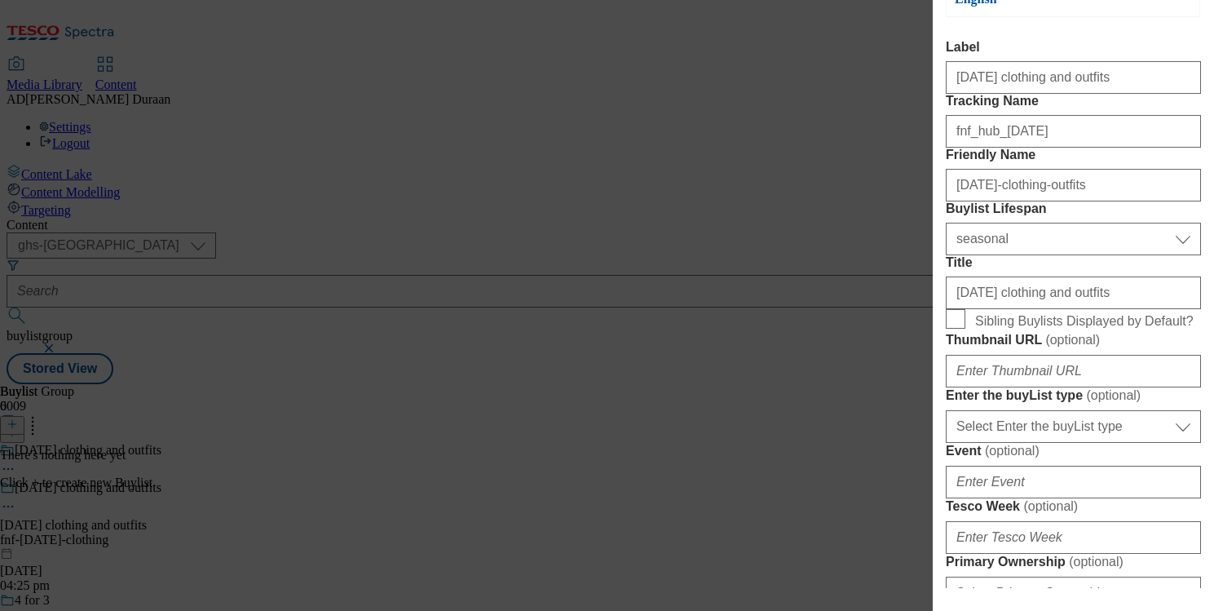
click at [1145, 108] on label "Tracking Name" at bounding box center [1073, 101] width 255 height 15
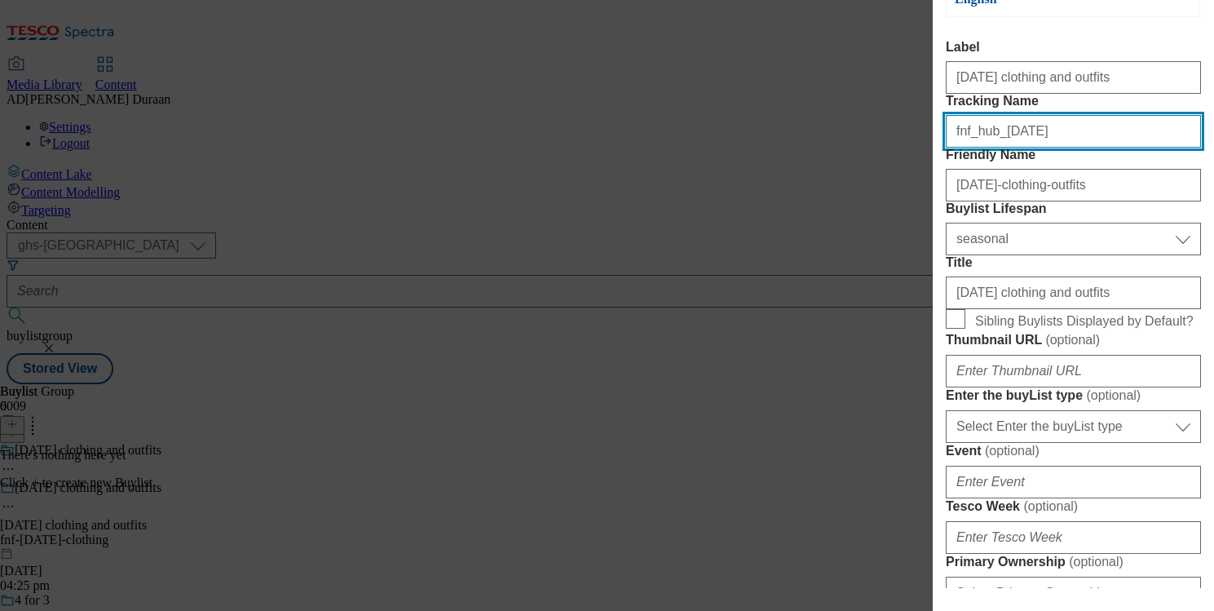
click at [1145, 124] on input "fnf_hub_halloween" at bounding box center [1073, 131] width 255 height 33
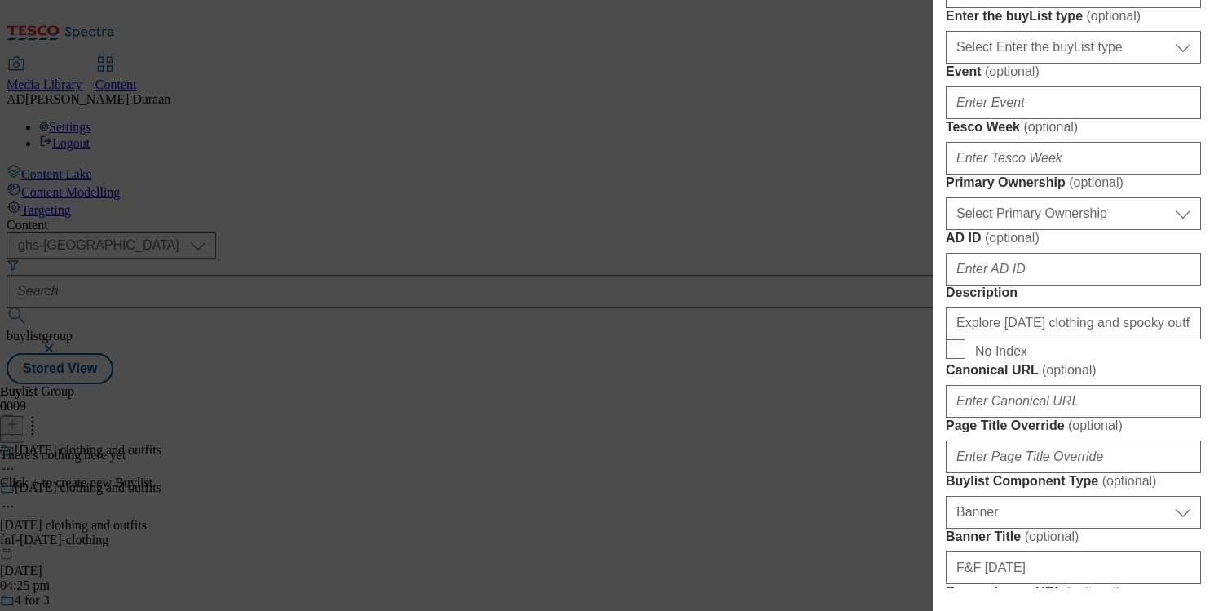
scroll to position [631, 0]
paste input "https://digitalcontent.api.tesco.com/v2/media/ghs-mktg/7f59abe1-2905-4916-8cc3-…"
type input "https://digitalcontent.api.tesco.com/v2/media/ghs-mktg/7f59abe1-2905-4916-8cc3-…"
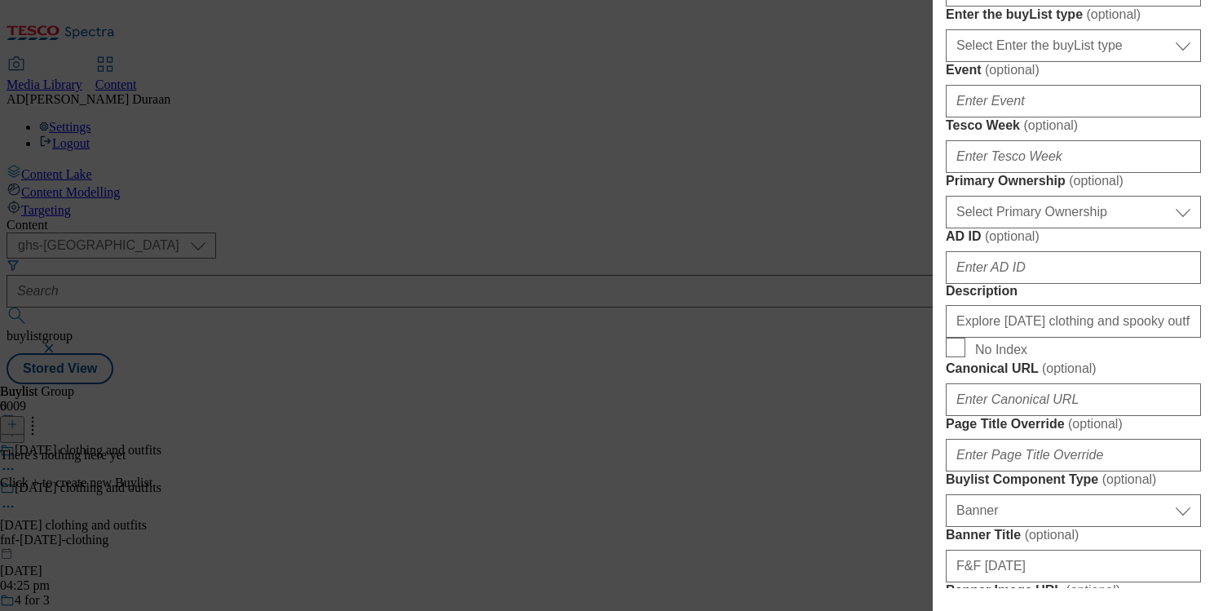
click at [1122, 107] on form "Label Halloween clothing and outfits Tracking Name fnf_hub_halloween Friendly N…" at bounding box center [1073, 326] width 255 height 1334
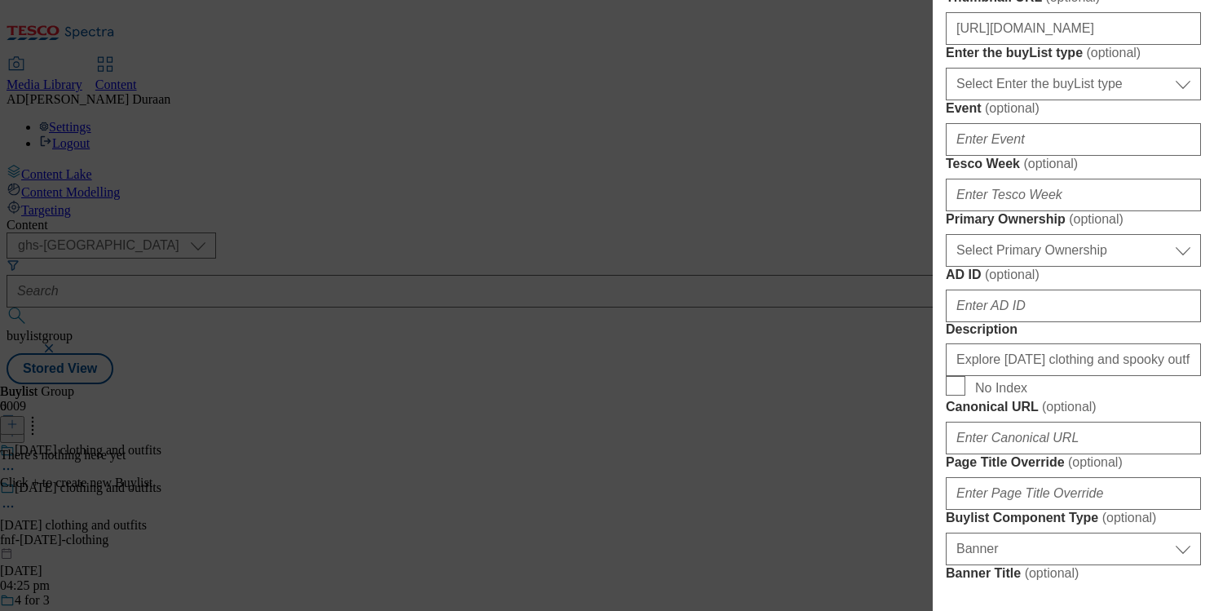
scroll to position [613, 0]
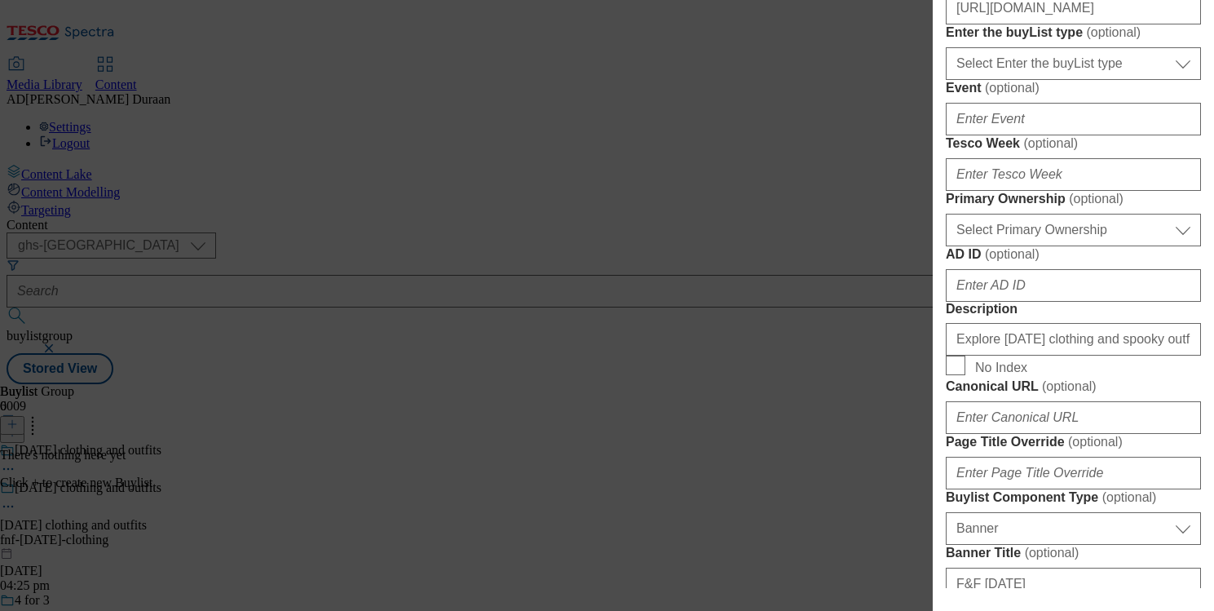
checkbox input "true"
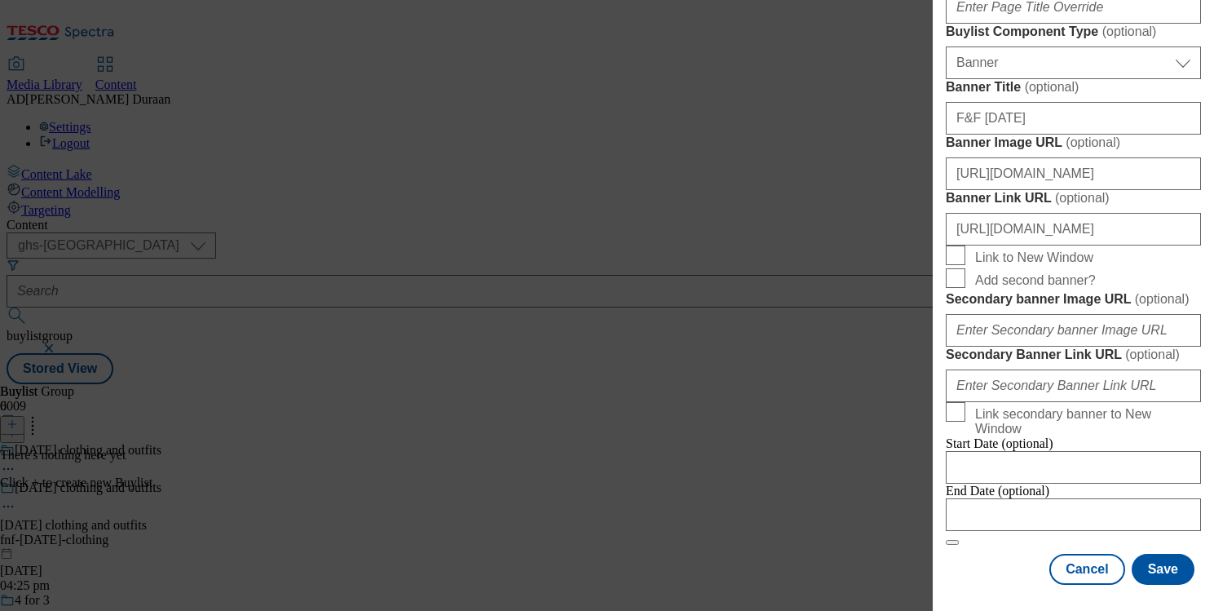
scroll to position [1765, 0]
click at [1167, 570] on button "Save" at bounding box center [1163, 569] width 63 height 31
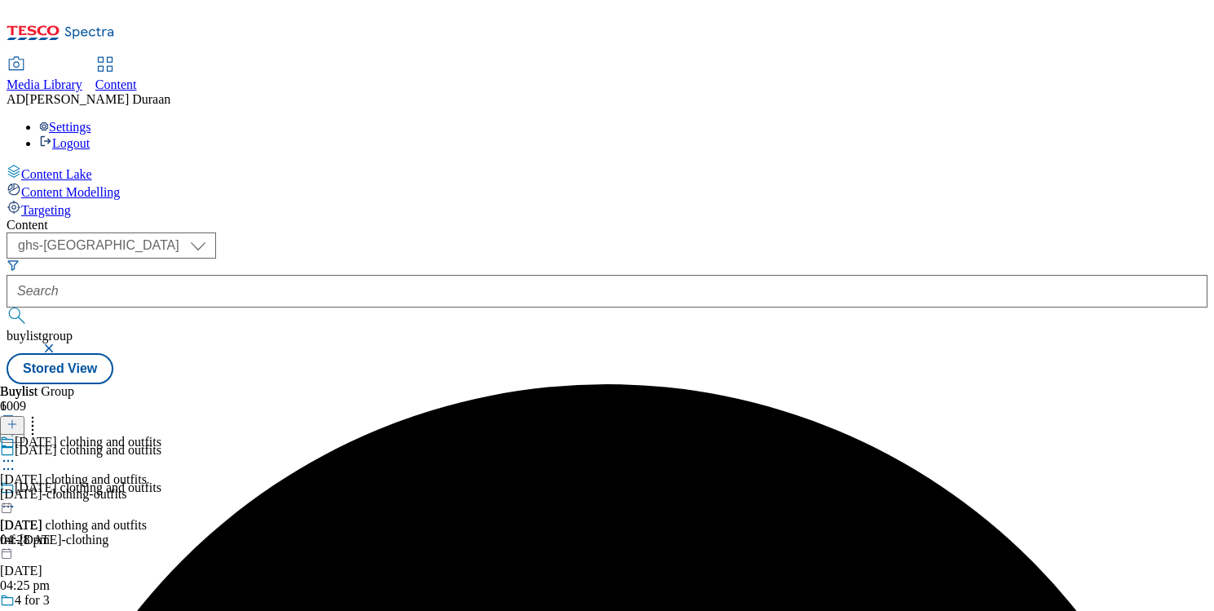
click at [161, 435] on div "Halloween clothing and outfits Halloween clothing and outfits halloween-clothin…" at bounding box center [80, 491] width 161 height 113
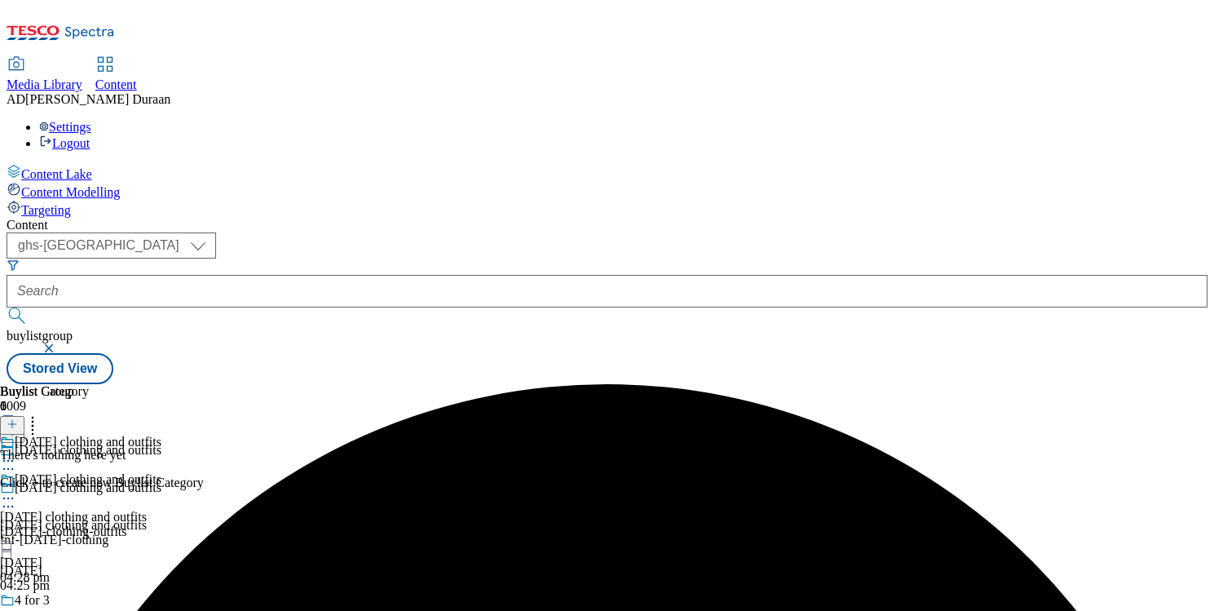
click at [18, 418] on icon at bounding box center [12, 423] width 11 height 11
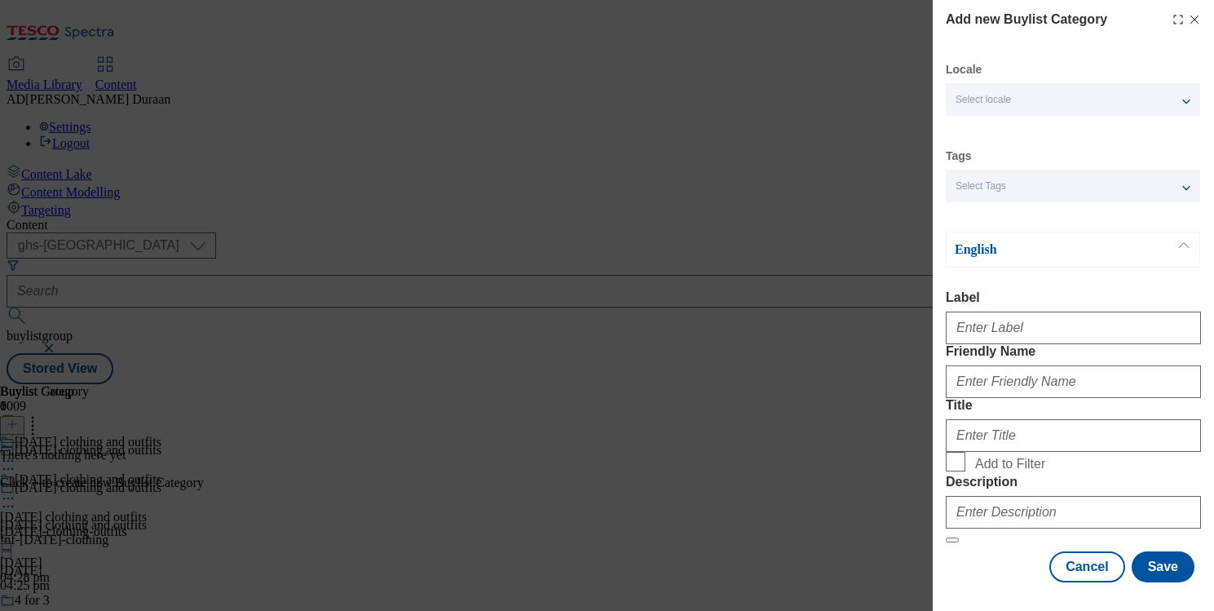
click at [1027, 187] on div "Select Tags" at bounding box center [1073, 186] width 254 height 33
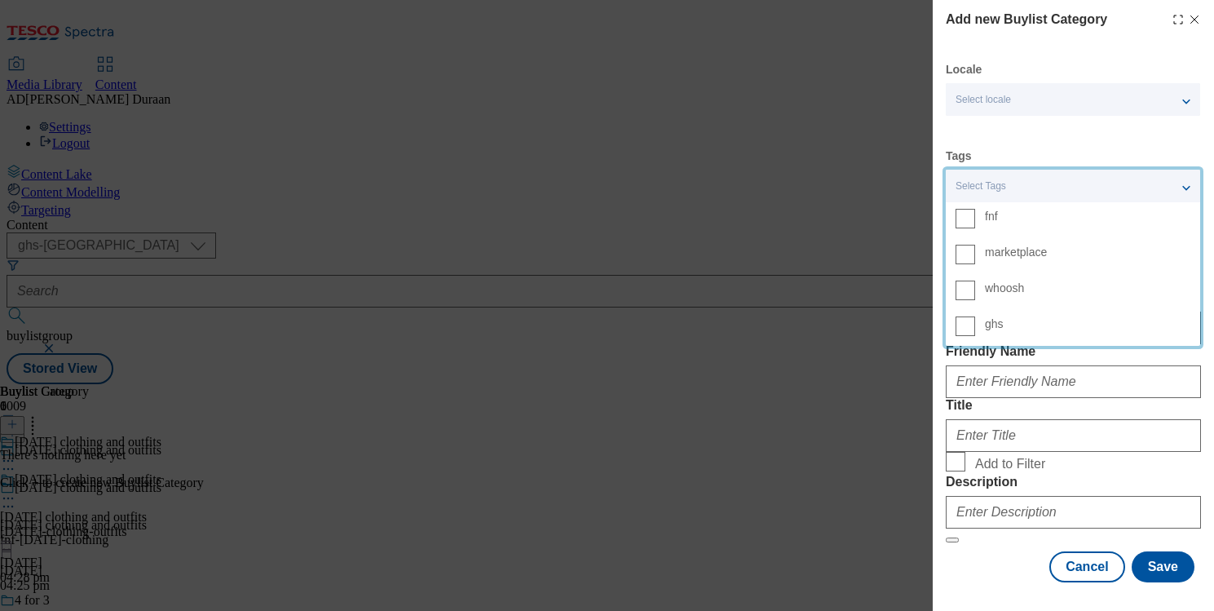
click at [1010, 219] on span "fnf" at bounding box center [1088, 216] width 206 height 15
click at [975, 219] on input "fnf" at bounding box center [966, 219] width 20 height 20
click at [1075, 144] on div "Locale Select locale English Welsh Tags 1 tags selected fnf marketplace whoosh …" at bounding box center [1073, 322] width 255 height 520
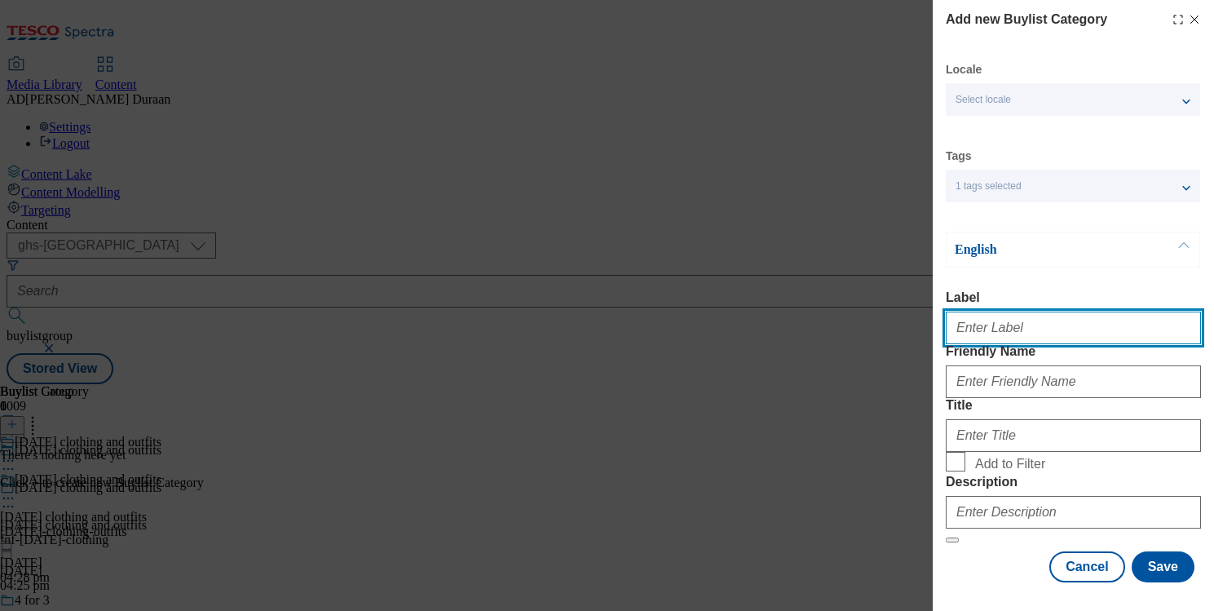
click at [1024, 336] on input "Label" at bounding box center [1073, 328] width 255 height 33
type input "All products"
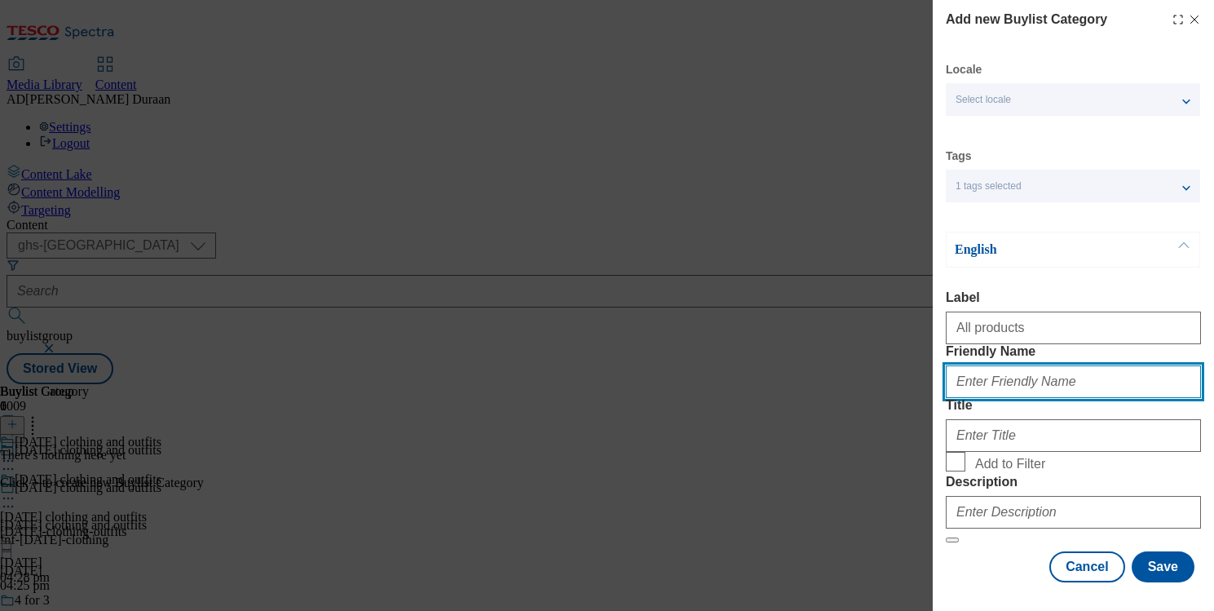
click at [1019, 398] on input "Friendly Name" at bounding box center [1073, 381] width 255 height 33
type input "all-products"
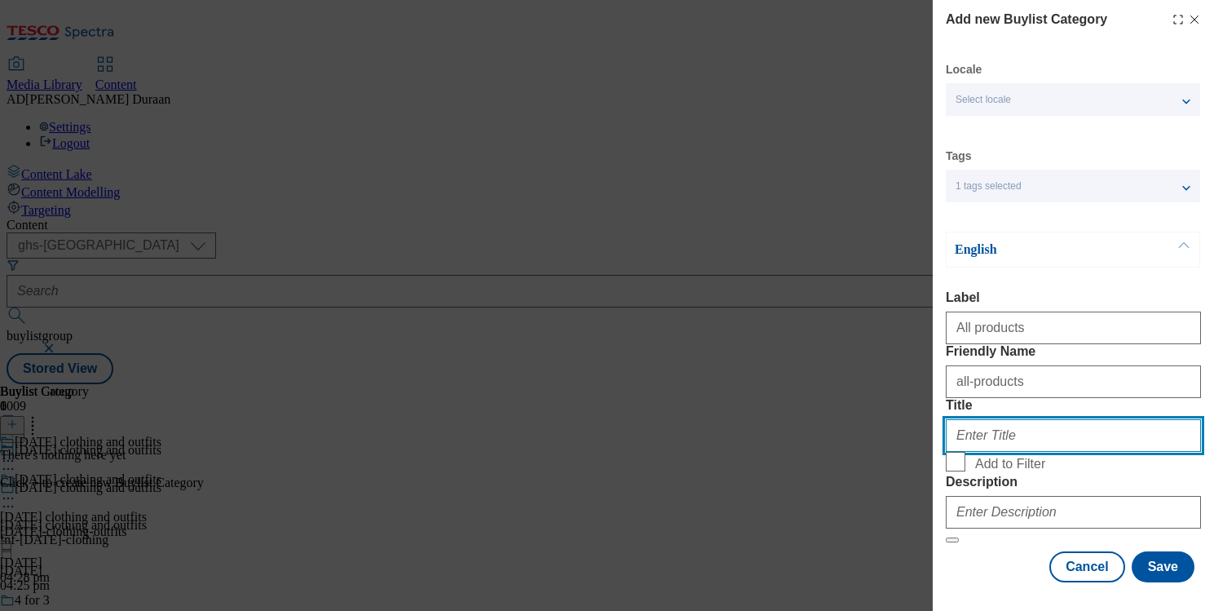
click at [1001, 452] on input "Title" at bounding box center [1073, 435] width 255 height 33
type input "All Halloween"
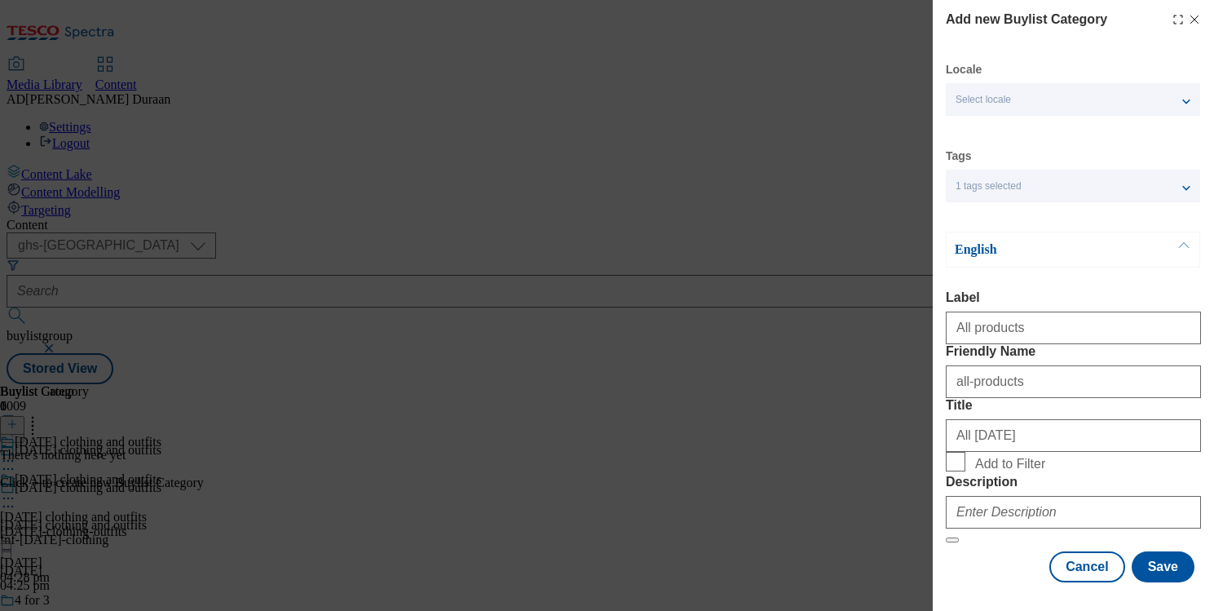
click at [1087, 369] on form "Label All products Friendly Name all-products Title All Halloween Add to Filter…" at bounding box center [1073, 416] width 255 height 253
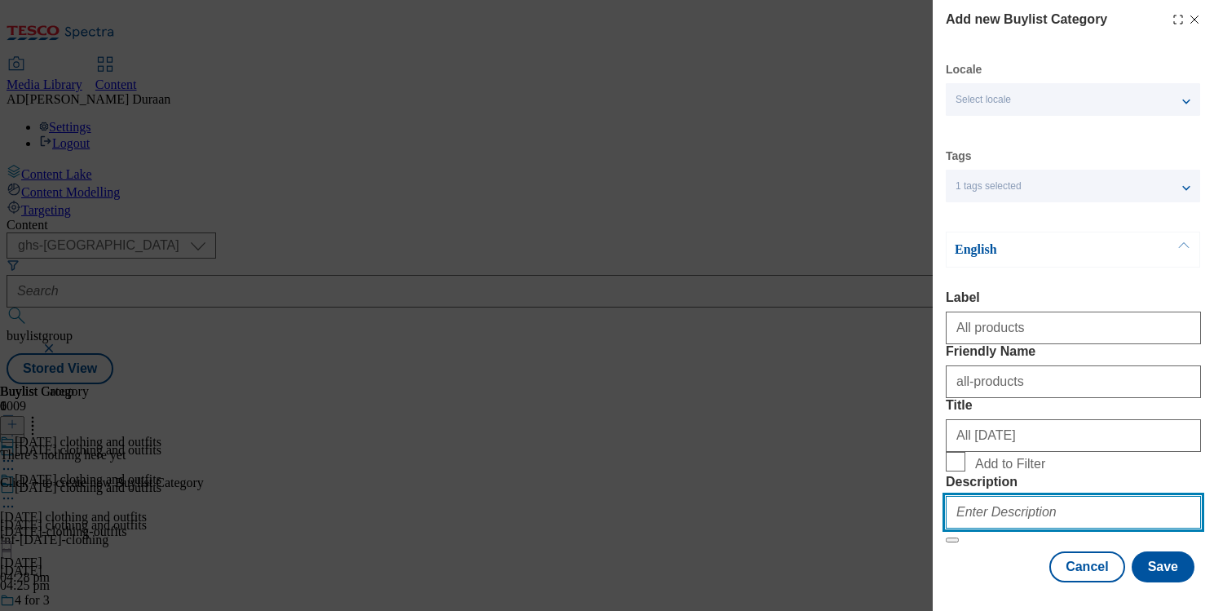
paste input "Explore Halloween clothing and spooky outfits for adults and kids. Find party-r…"
type input "Explore Halloween clothing and spooky outfits for adults and kids. Find party-r…"
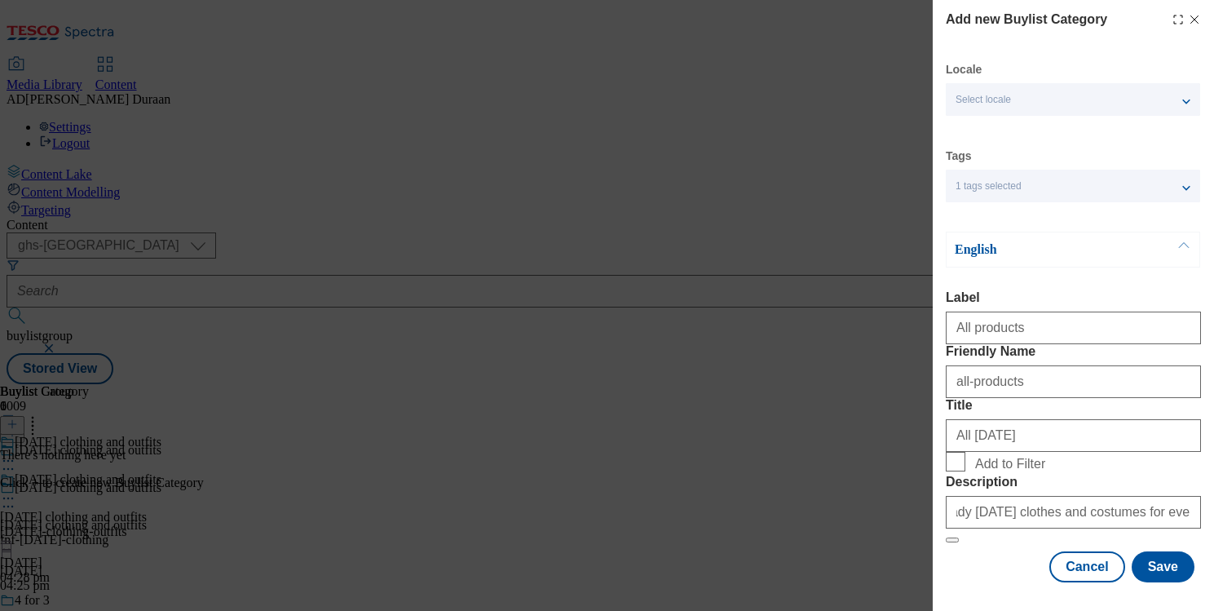
click at [996, 555] on div "Cancel Save" at bounding box center [1073, 566] width 255 height 31
click at [1169, 568] on button "Save" at bounding box center [1163, 566] width 63 height 31
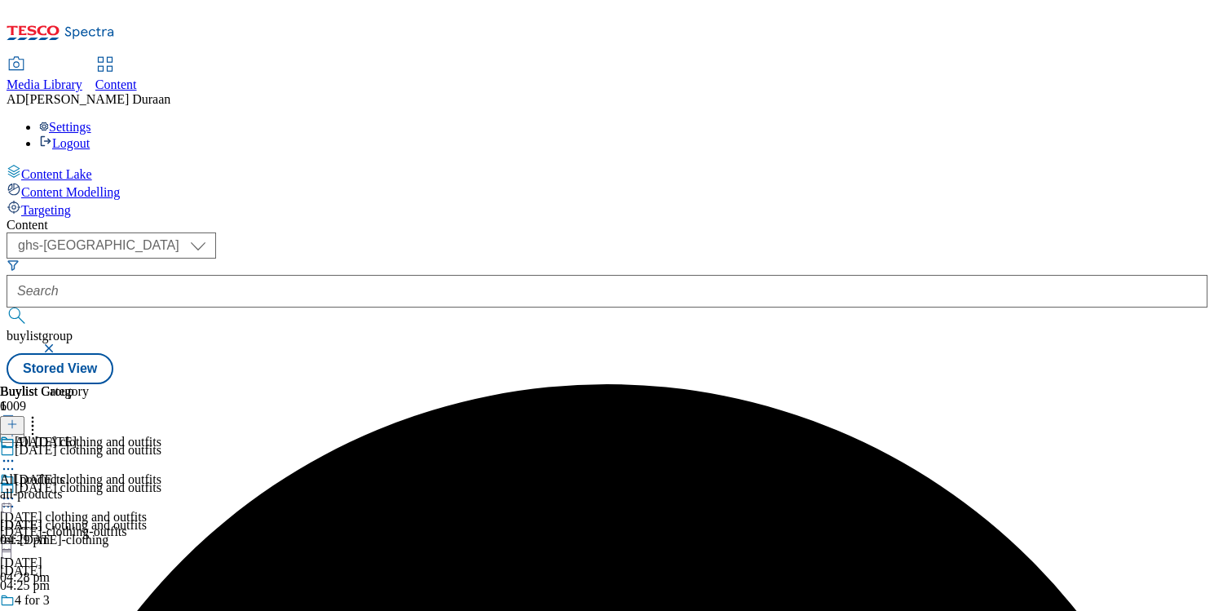
click at [16, 490] on icon at bounding box center [8, 498] width 16 height 16
click at [82, 541] on button "Copy" at bounding box center [58, 550] width 50 height 19
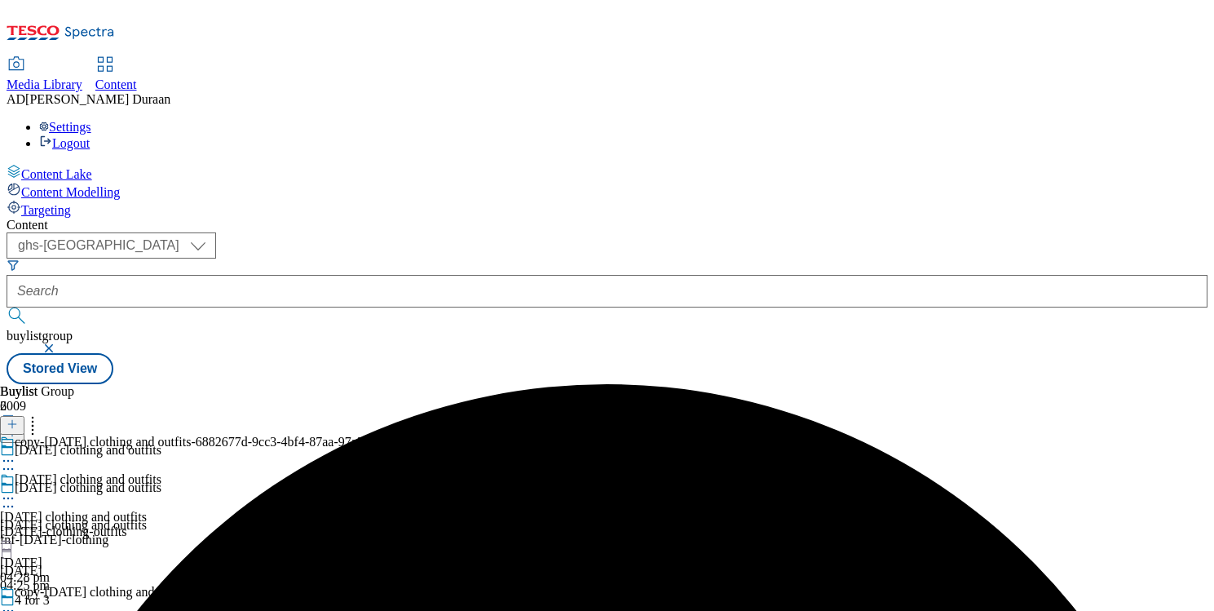
drag, startPoint x: 760, startPoint y: 422, endPoint x: 734, endPoint y: 431, distance: 27.6
click at [16, 603] on icon at bounding box center [8, 611] width 16 height 16
select select "seasonal"
select select "Banner"
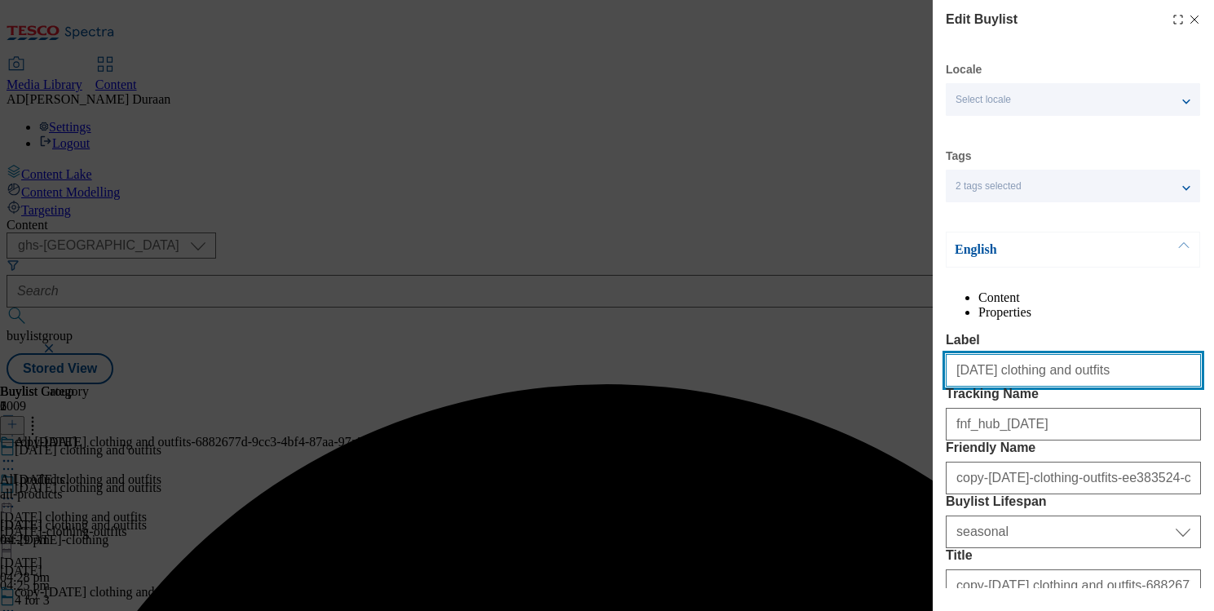
drag, startPoint x: 908, startPoint y: 400, endPoint x: 899, endPoint y: 401, distance: 9.0
click at [891, 400] on div "Edit Buylist Locale Select locale English Welsh Tags 2 tags selected fnf market…" at bounding box center [607, 305] width 1214 height 611
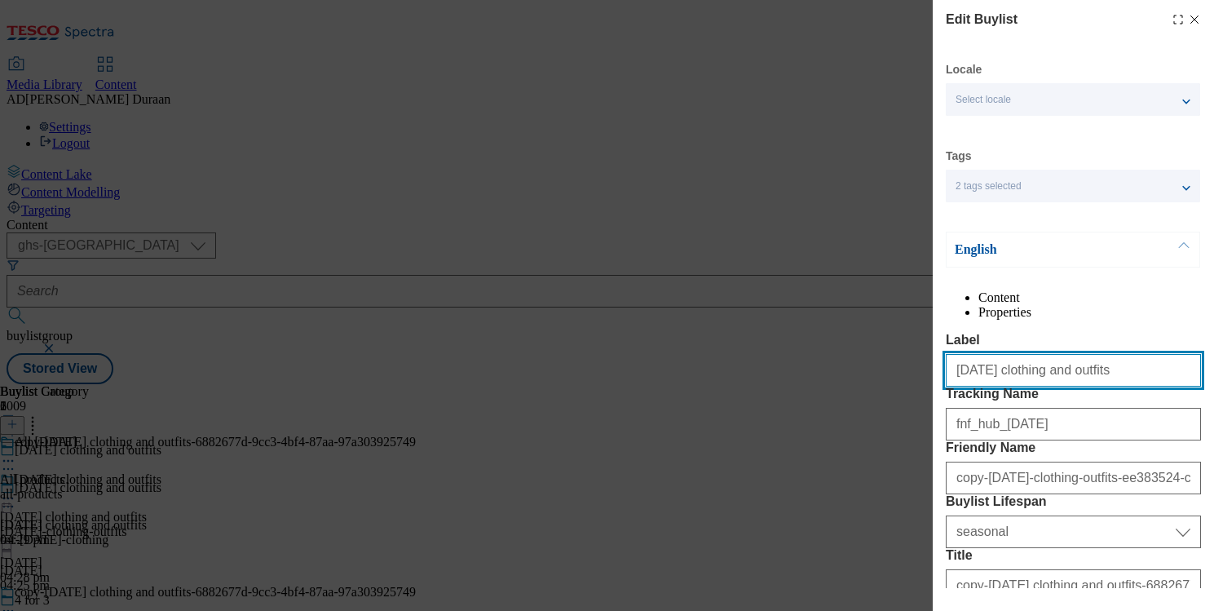
paste input "Kids' Halloween outfits and costumes"
drag, startPoint x: 1126, startPoint y: 408, endPoint x: 988, endPoint y: 406, distance: 138.6
click at [926, 405] on div "Edit Buylist Locale Select locale English Welsh Tags 2 tags selected fnf market…" at bounding box center [607, 305] width 1214 height 611
type input "Kids' Halloween outfits and costumes"
click at [1027, 347] on label "Label" at bounding box center [1073, 340] width 255 height 15
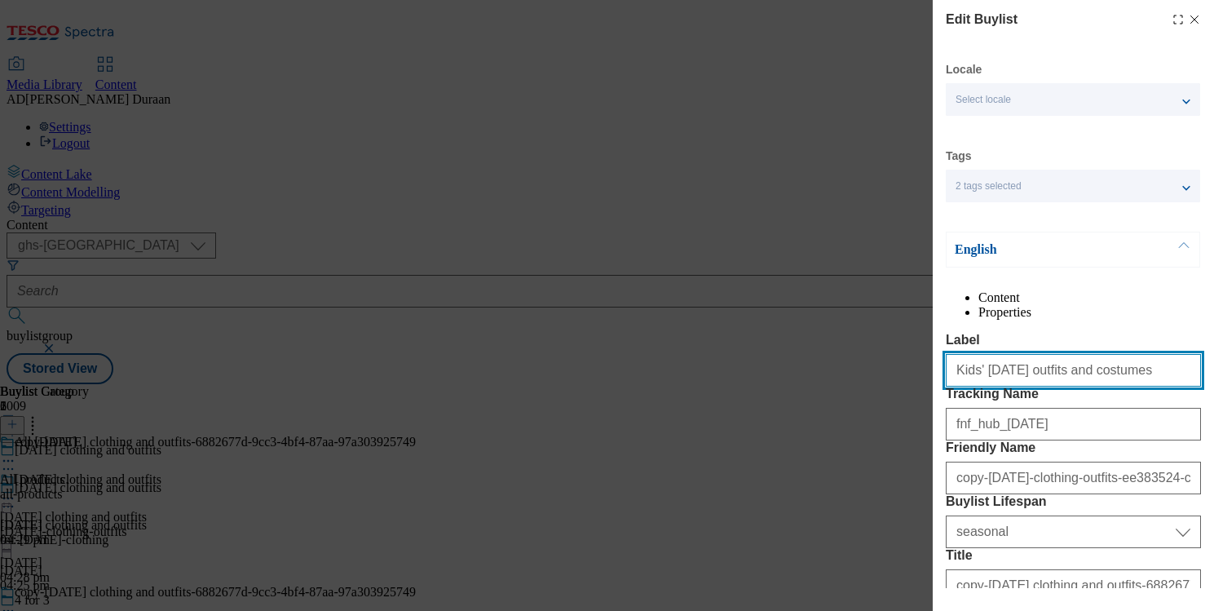
click at [1027, 364] on input "Kids' Halloween outfits and costumes" at bounding box center [1073, 370] width 255 height 33
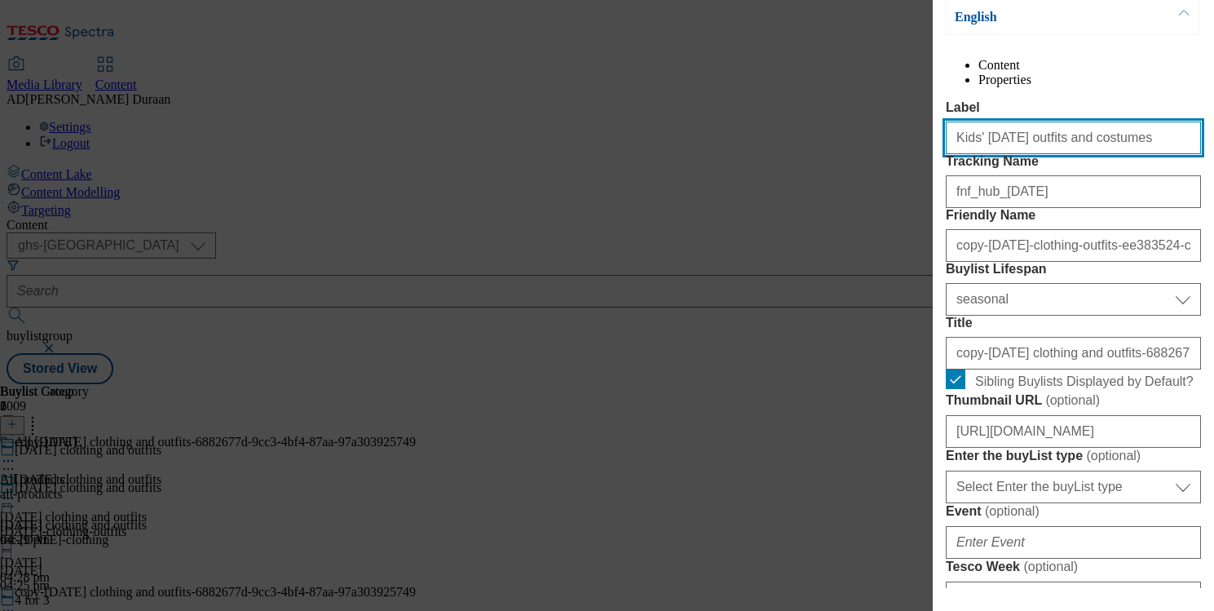
scroll to position [236, 0]
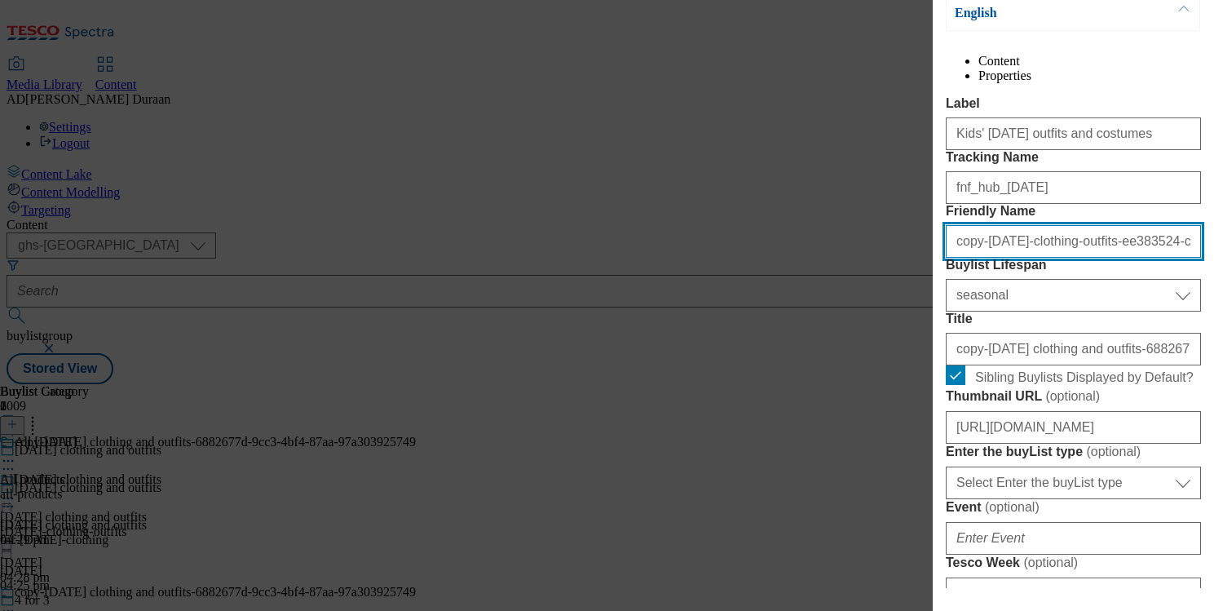
click at [1014, 258] on input "copy-halloween-clothing-outfits-ee383524-c561-42b7-b4d4-7fe8aba6ec7a" at bounding box center [1073, 241] width 255 height 33
paste input "Kids' Halloween outfits and costumes"
type input "Kids' Halloween outfits and costumes"
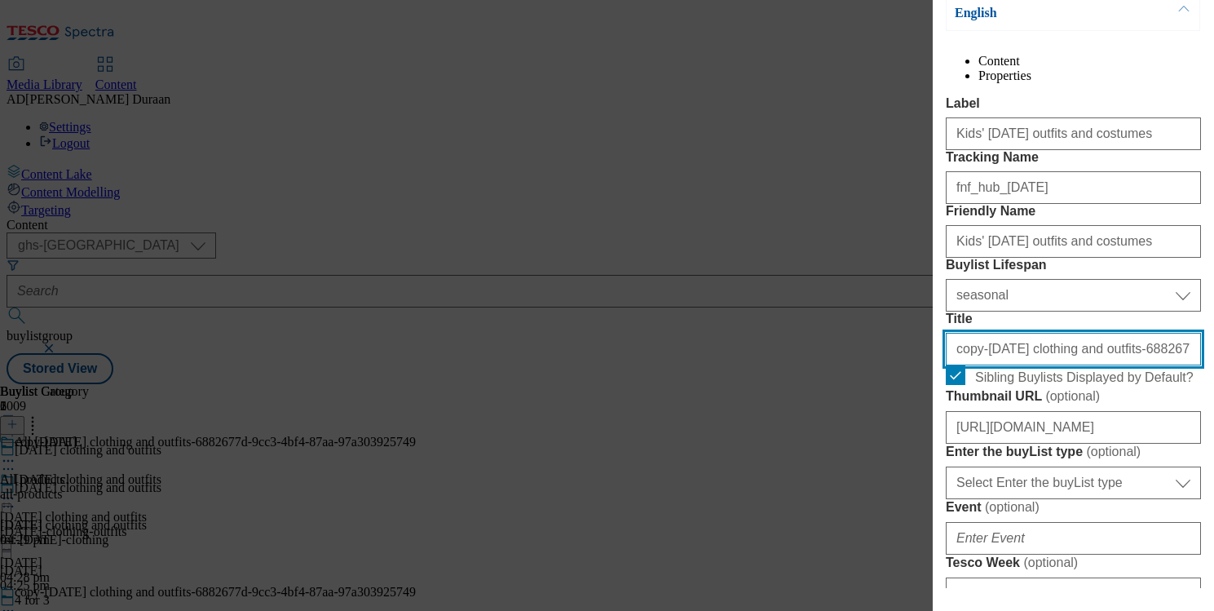
click at [1014, 365] on input "copy-Halloween clothing and outfits-6882677d-9cc3-4bf4-87aa-97a303925749" at bounding box center [1073, 349] width 255 height 33
paste input "Kids' Halloween outfits and costumes"
type input "Kids' Halloween outfits and costumes"
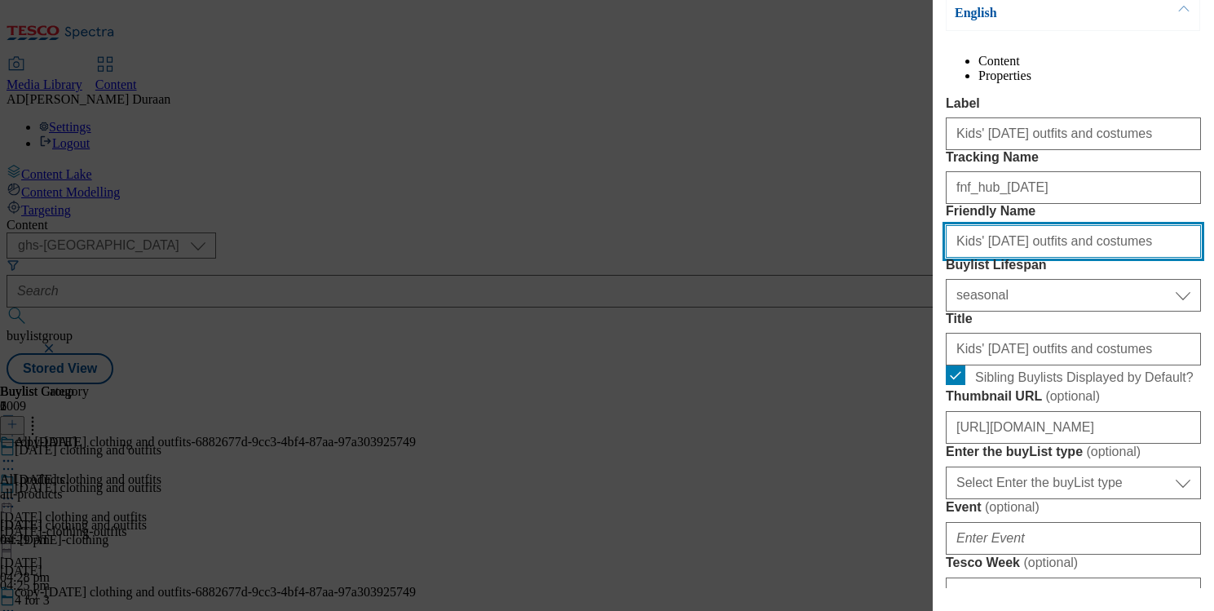
drag, startPoint x: 961, startPoint y: 330, endPoint x: 927, endPoint y: 327, distance: 33.6
click at [927, 327] on div "Edit Buylist Locale Select locale English Welsh Tags 2 tags selected fnf market…" at bounding box center [607, 305] width 1214 height 611
type input "kids-halloween-costumes"
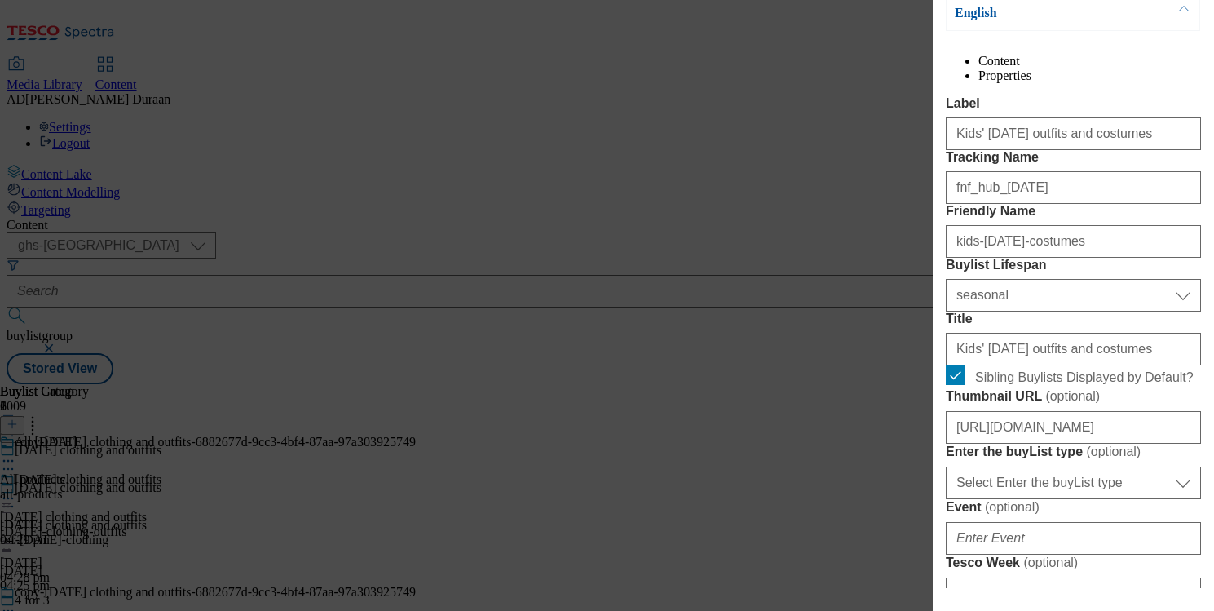
click at [1054, 219] on label "Friendly Name" at bounding box center [1073, 211] width 255 height 15
click at [1054, 258] on input "kids-halloween-costumes" at bounding box center [1073, 241] width 255 height 33
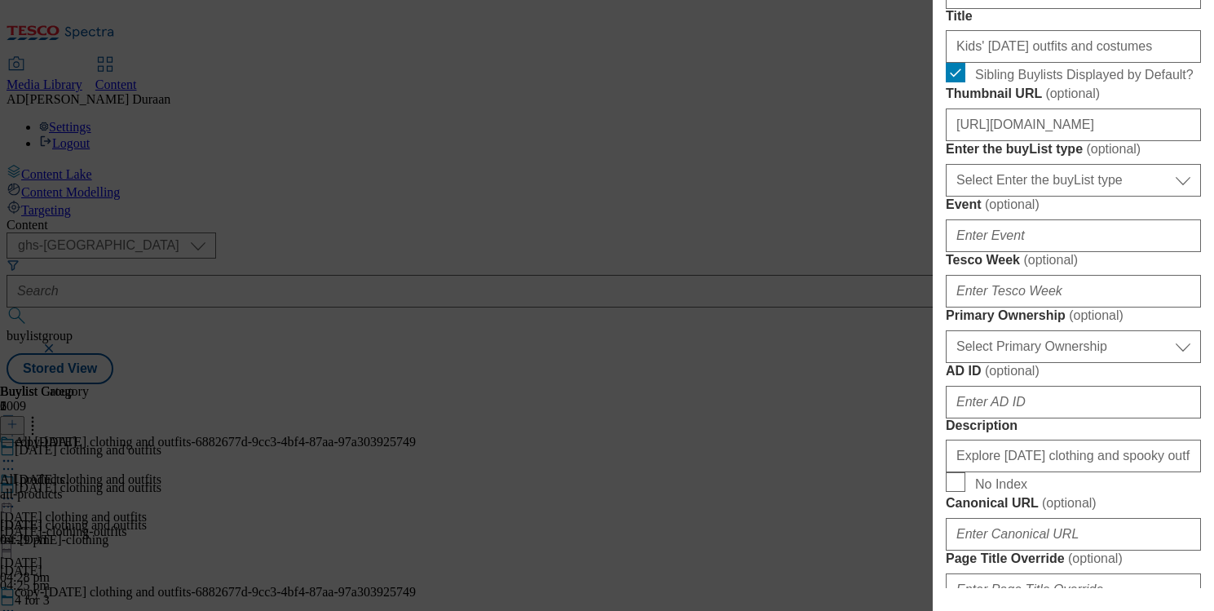
scroll to position [544, 0]
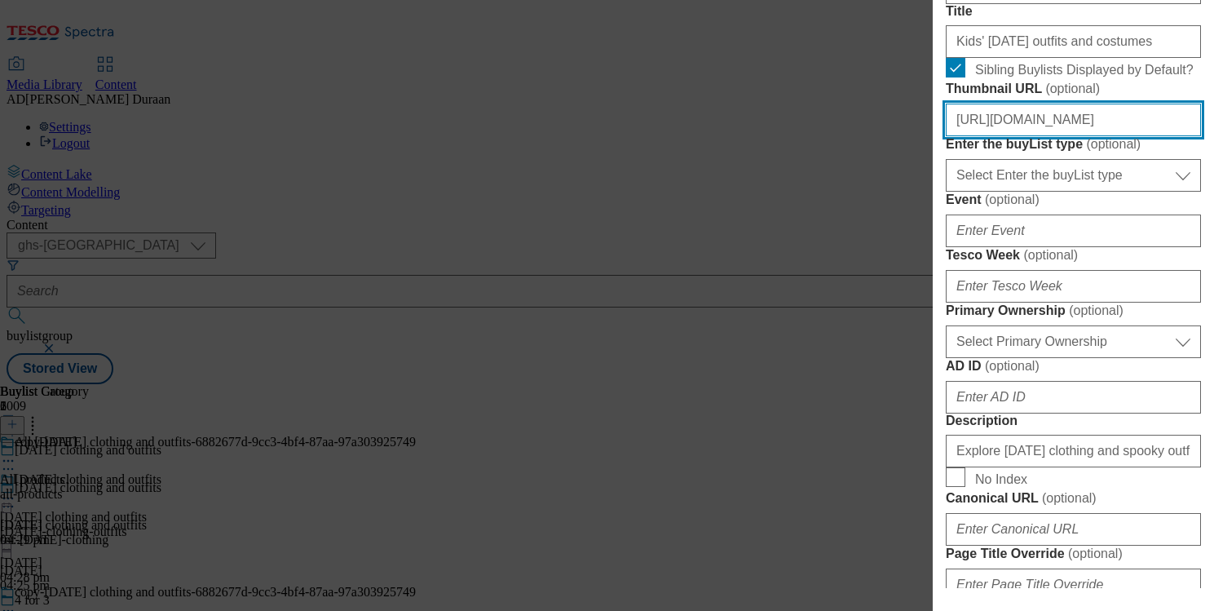
click at [1026, 136] on input "https://digitalcontent.api.tesco.com/v2/media/ghs-mktg/7f59abe1-2905-4916-8cc3-…" at bounding box center [1073, 120] width 255 height 33
paste input "https://digitalcontent.api.tesco.com/v2/media/ghs-mktg/6eda4293-620d-4ad3-9c3b-…"
type input "https://digitalcontent.api.tesco.com/v2/media/ghs-mktg/6eda4293-620d-4ad3-9c3b-…"
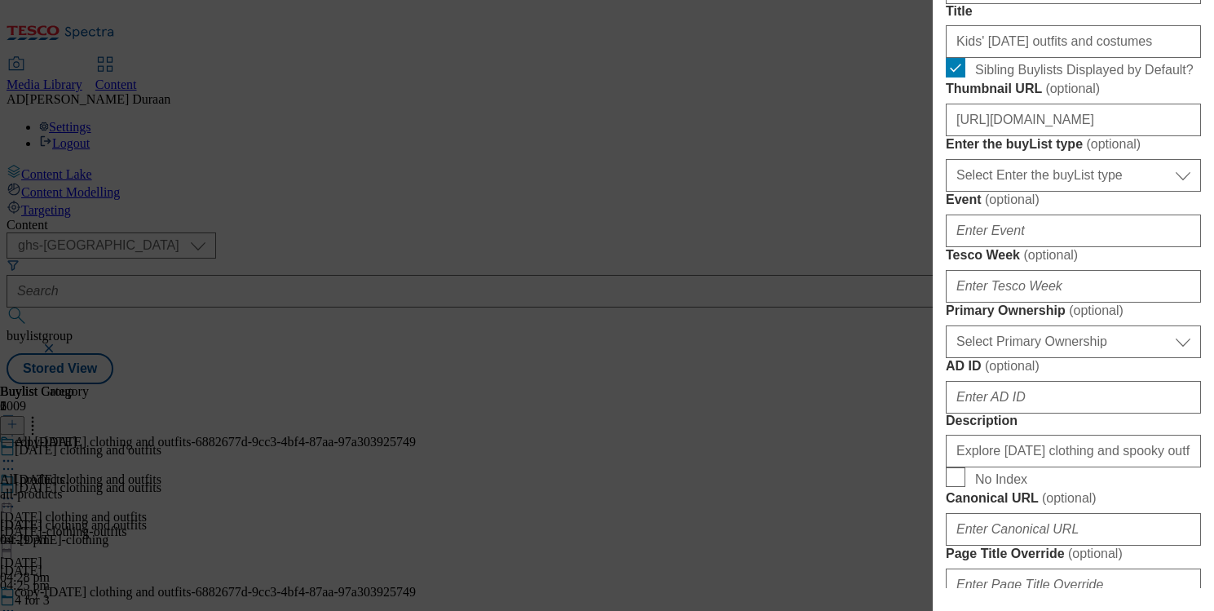
scroll to position [0, 0]
click at [1126, 254] on form "Label Kids' Halloween outfits and costumes Tracking Name fnf_hub_halloween Frie…" at bounding box center [1073, 456] width 255 height 1334
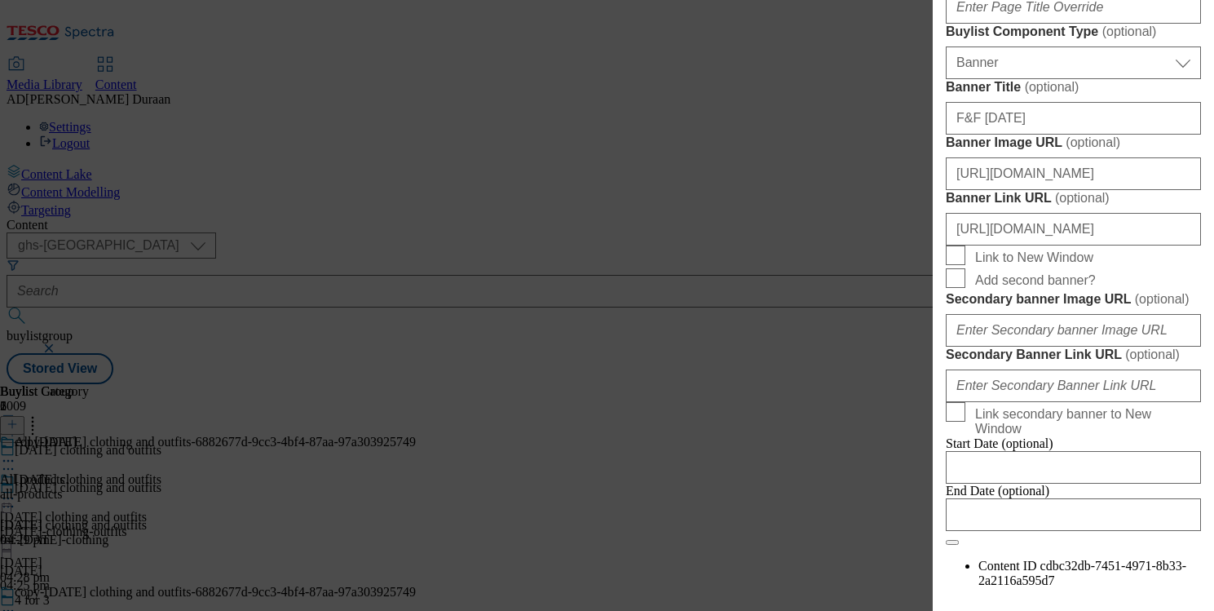
scroll to position [1128, 0]
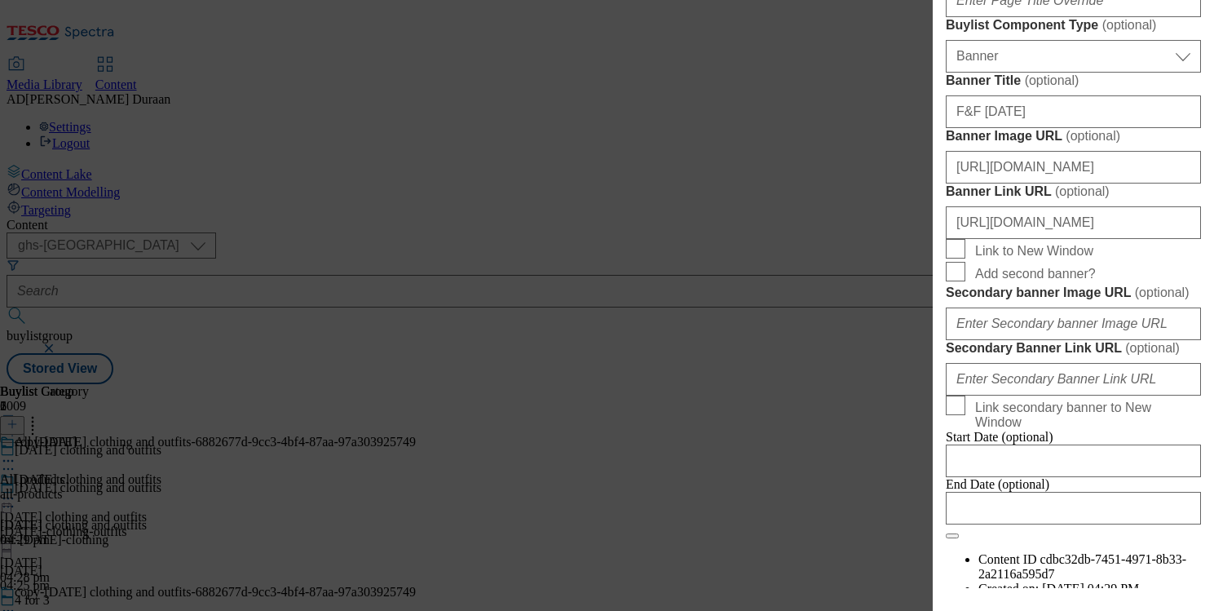
paste input "Discover kids' Halloween costumes, including witch Halloween costumes, vampire …"
type input "Discover kids' Halloween costumes, including witch Halloween costumes, vampire …"
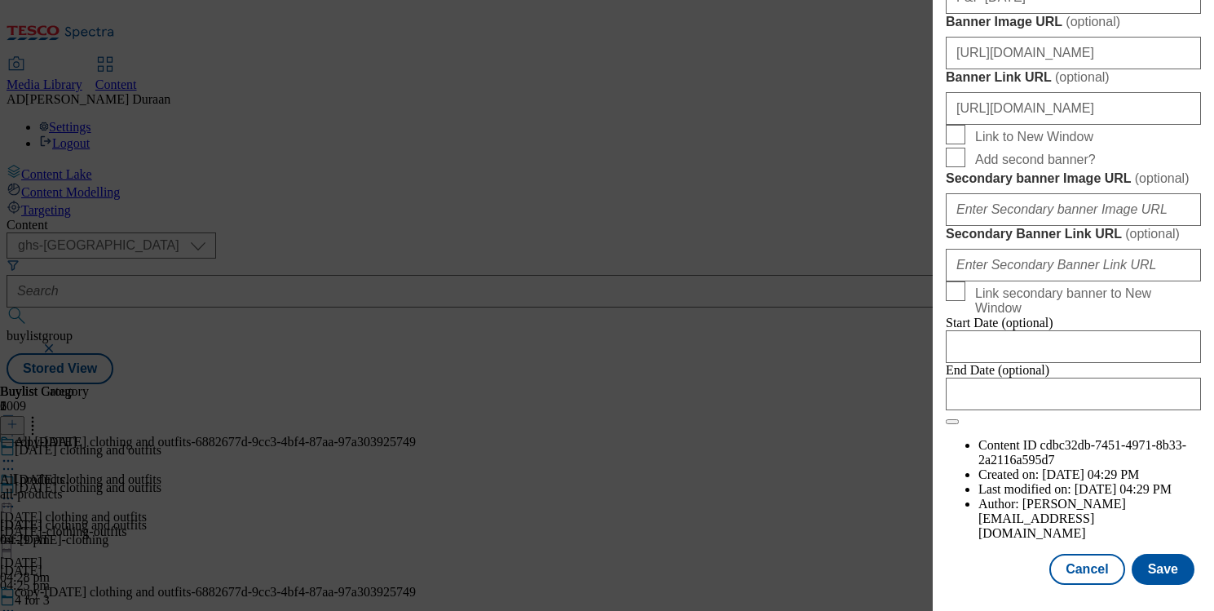
scroll to position [1836, 0]
click at [1162, 569] on button "Save" at bounding box center [1163, 569] width 63 height 31
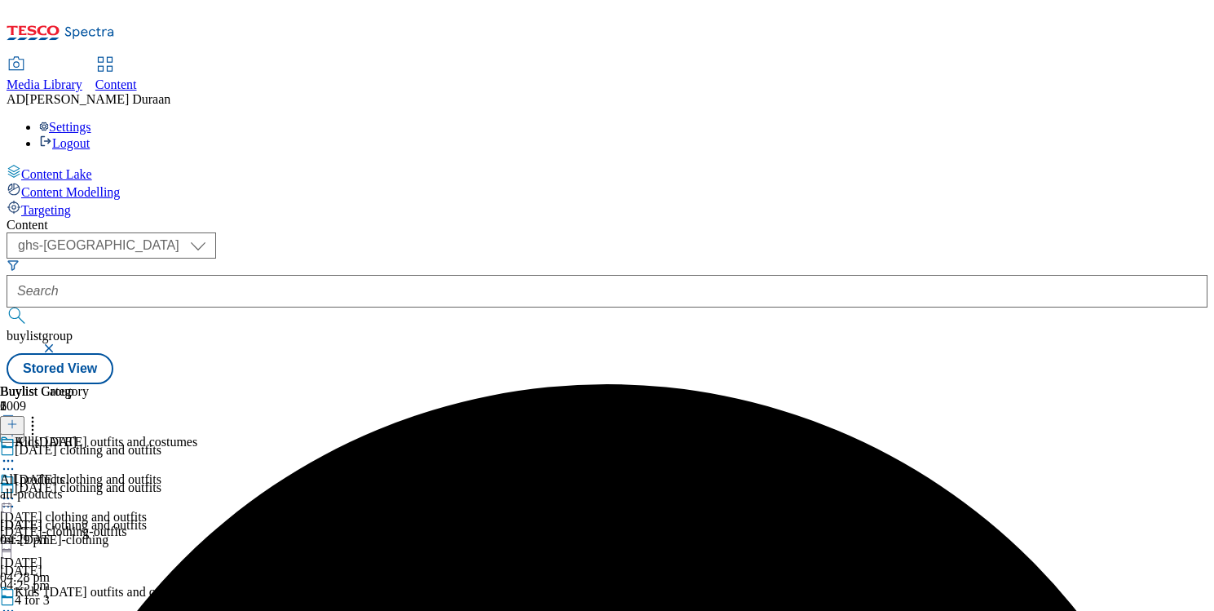
click at [89, 435] on div "All Halloween All products all-products 19 Aug 2025 04:29 pm" at bounding box center [44, 491] width 89 height 113
drag, startPoint x: 1061, startPoint y: 257, endPoint x: 1045, endPoint y: 260, distance: 15.8
click at [16, 490] on icon at bounding box center [8, 498] width 16 height 16
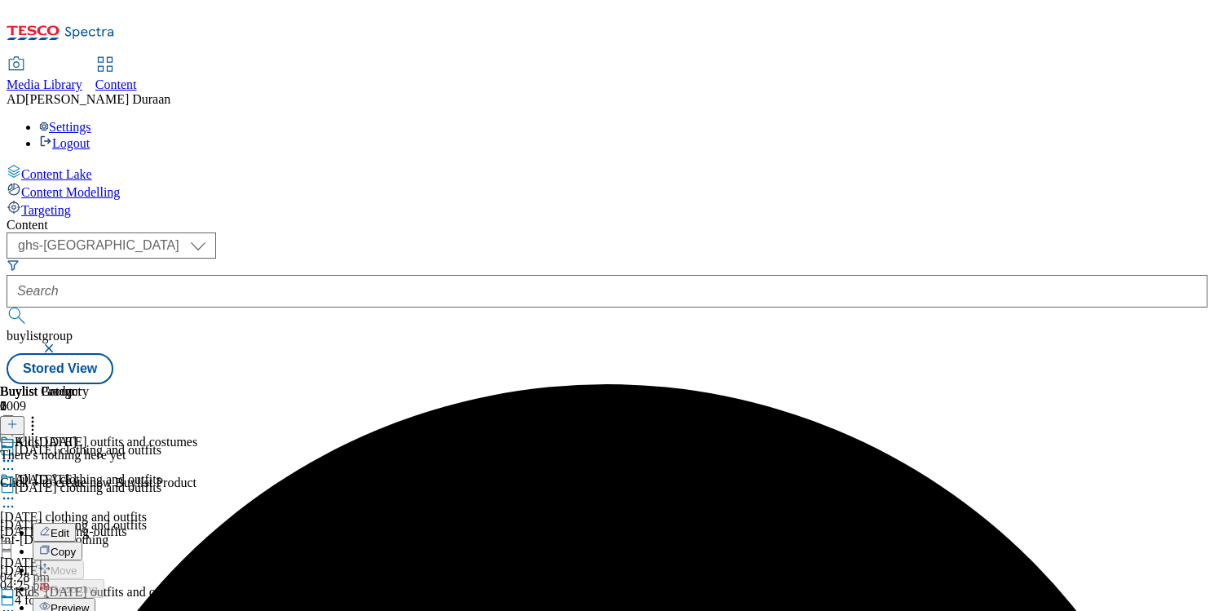
click at [69, 527] on span "Edit" at bounding box center [60, 533] width 19 height 12
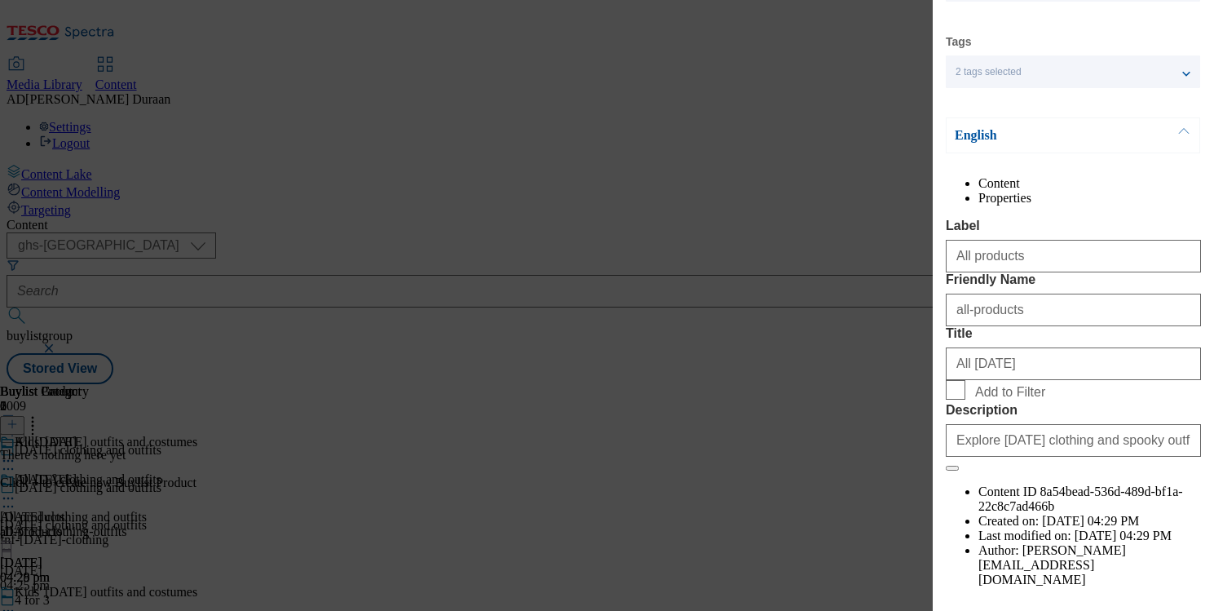
scroll to position [192, 0]
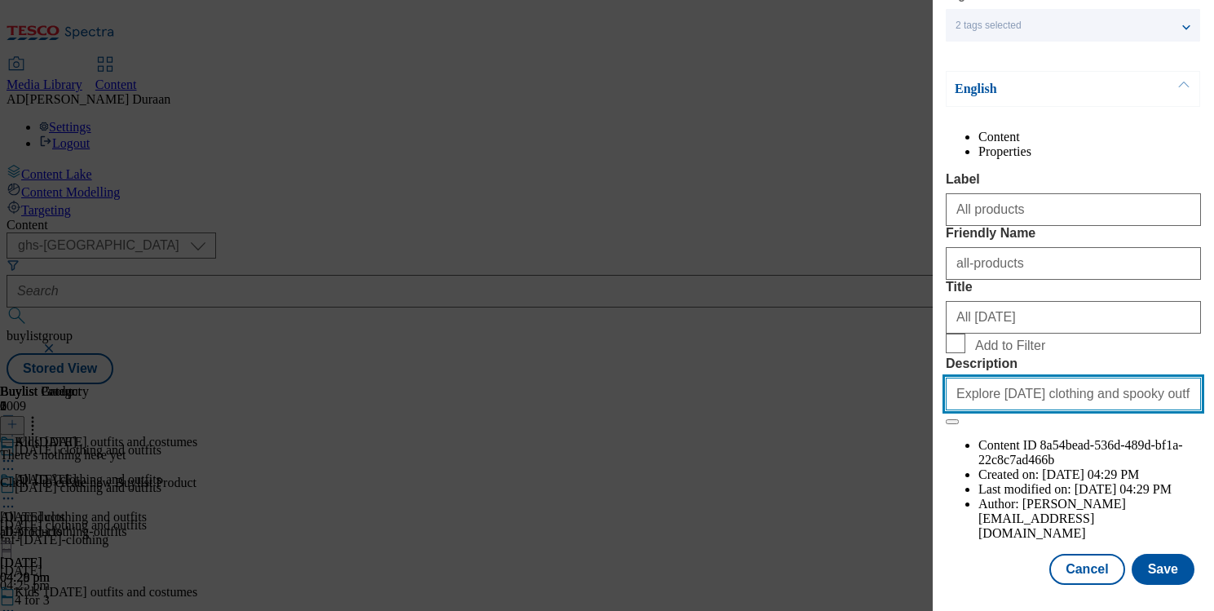
click at [1087, 410] on input "Explore Halloween clothing and spooky outfits for adults and kids. Find party-r…" at bounding box center [1073, 394] width 255 height 33
paste input "Discover kids' Halloween costumes, including witch Halloween costumes, vampire …"
type input "Discover kids' Halloween costumes, including witch Halloween costumes, vampire …"
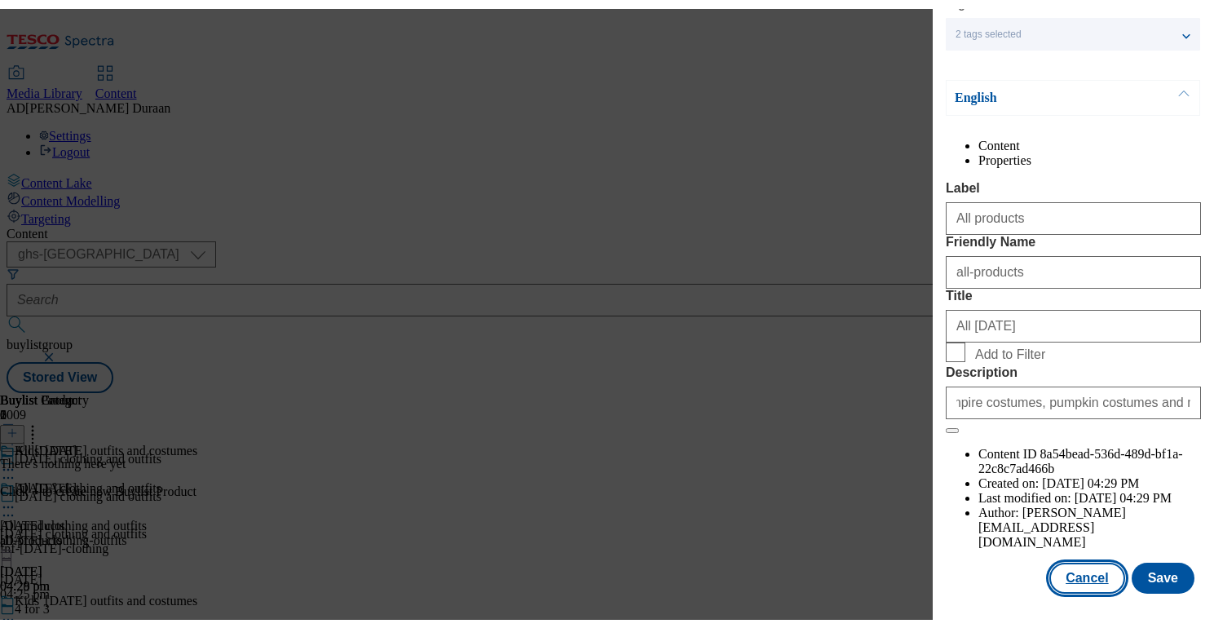
scroll to position [0, 0]
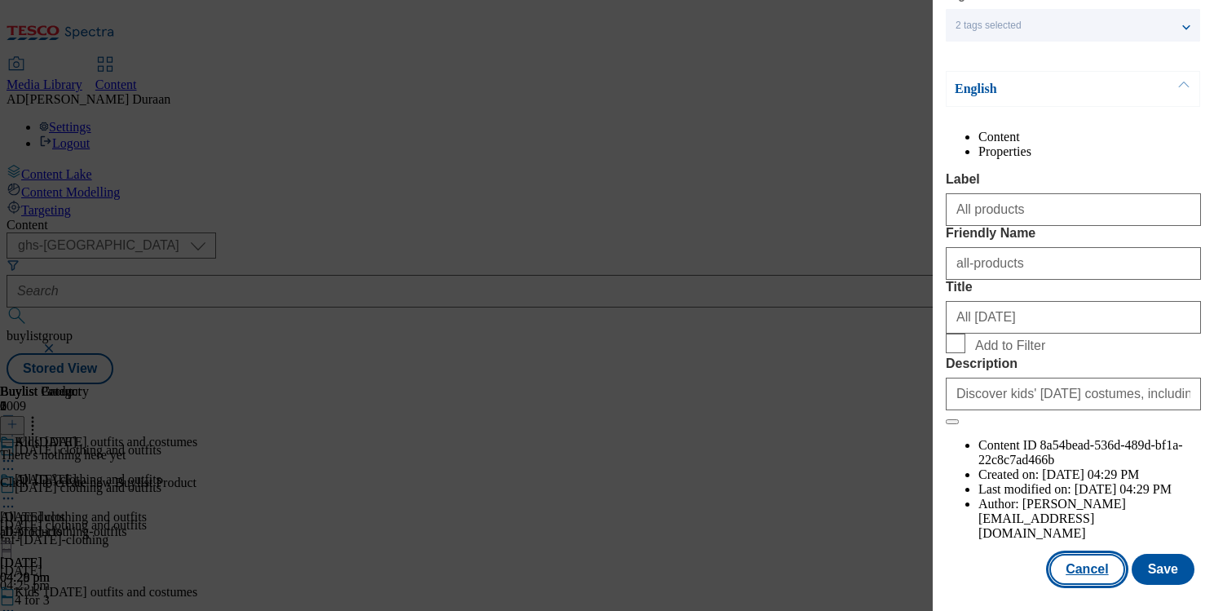
drag, startPoint x: 963, startPoint y: 577, endPoint x: 1098, endPoint y: 575, distance: 135.4
click at [970, 575] on div "Cancel Save" at bounding box center [1073, 569] width 255 height 31
click at [1015, 552] on div "Locale Select locale English Welsh Tags 2 tags selected fnf marketplace whoosh …" at bounding box center [1073, 242] width 255 height 683
click at [1167, 566] on button "Save" at bounding box center [1163, 569] width 63 height 31
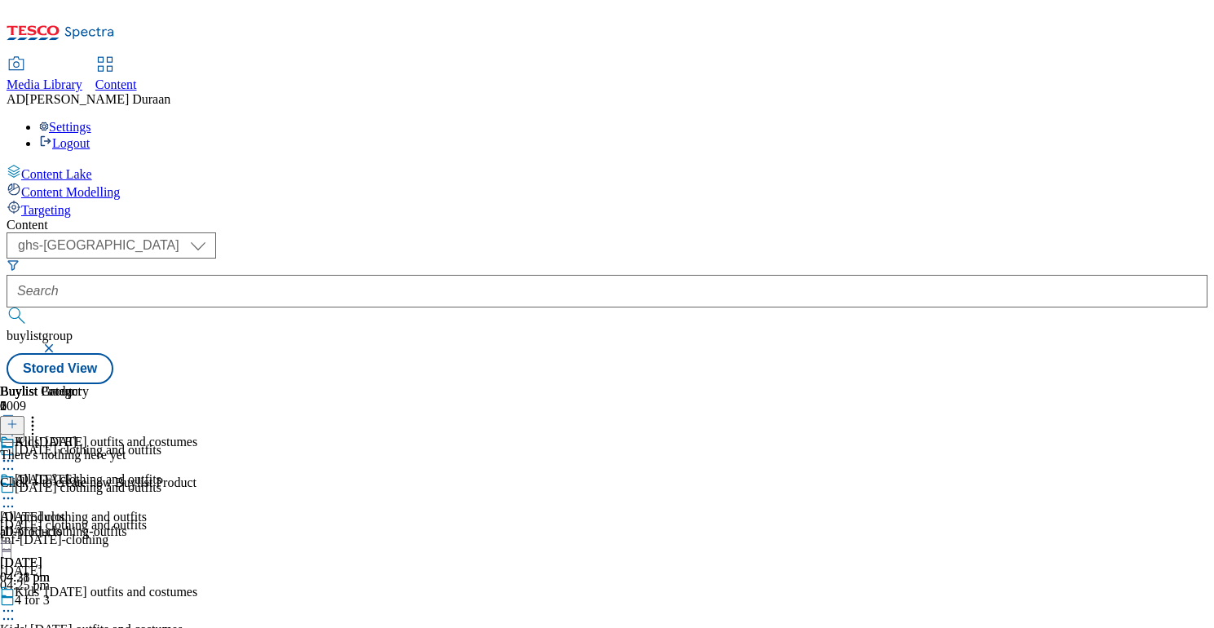
scroll to position [104, 0]
click at [16, 603] on icon at bounding box center [8, 611] width 16 height 16
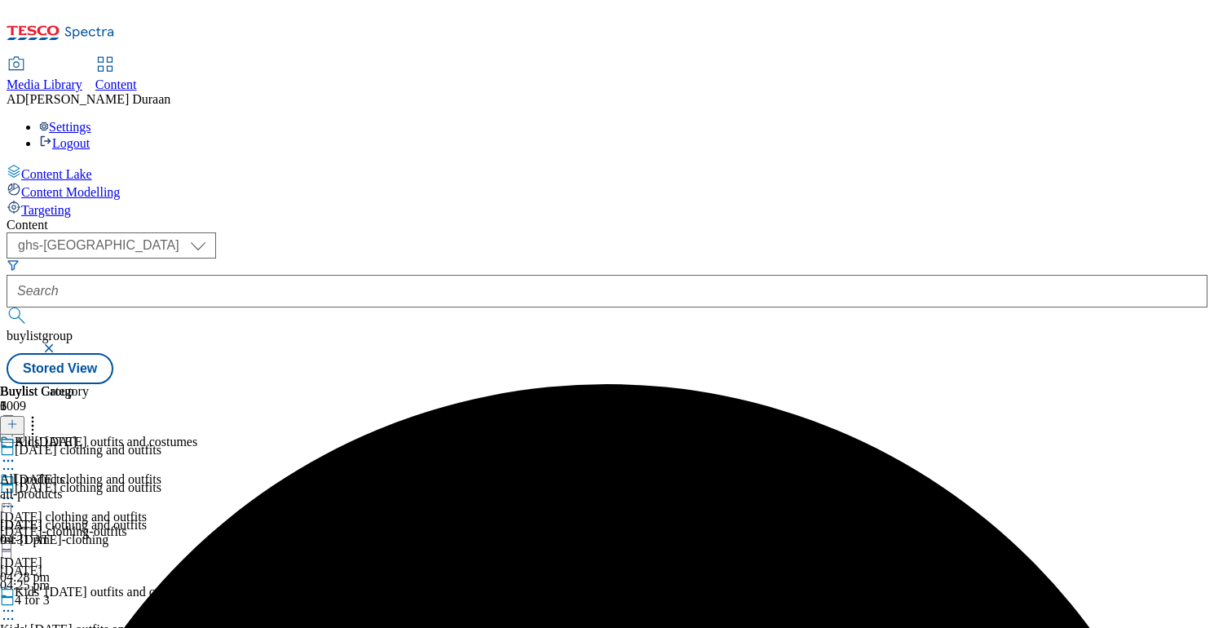
scroll to position [135, 0]
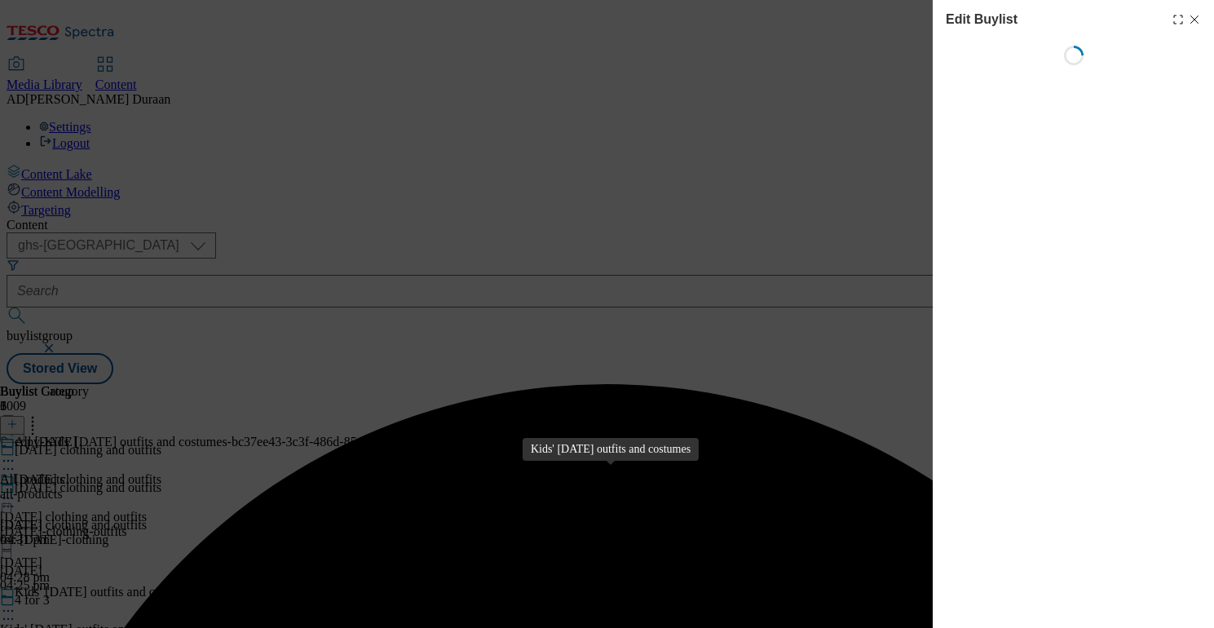
select select "seasonal"
select select "Banner"
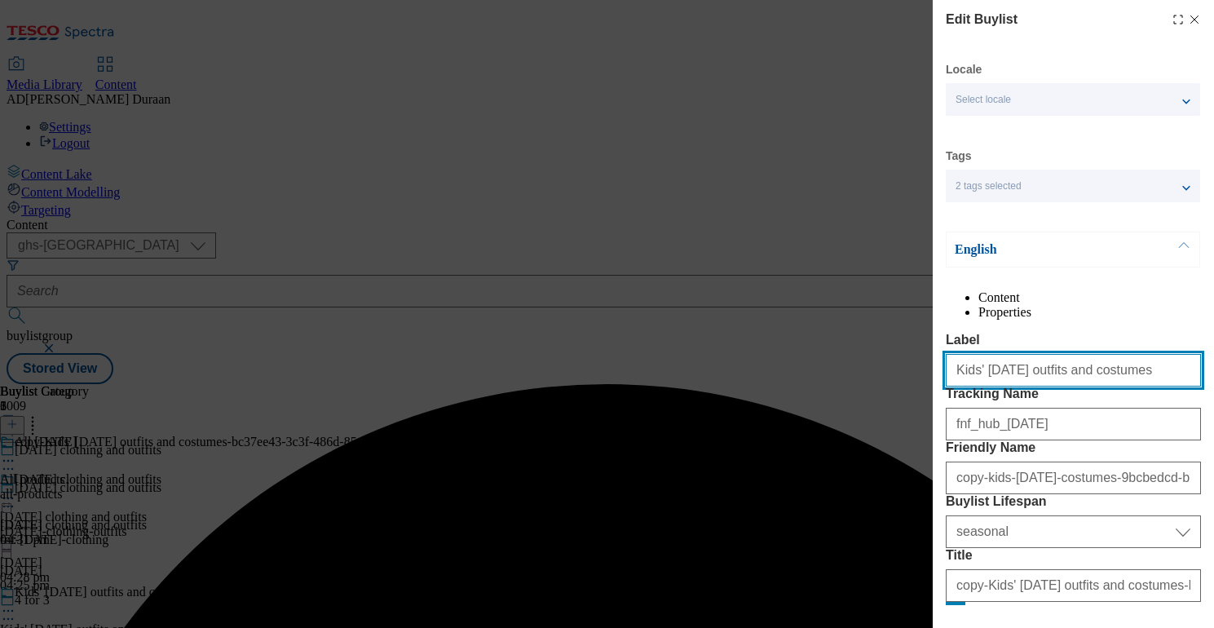
drag, startPoint x: 1119, startPoint y: 407, endPoint x: 1003, endPoint y: 406, distance: 115.8
click at [952, 387] on input "Kids' Halloween outfits and costumes" at bounding box center [1073, 370] width 255 height 33
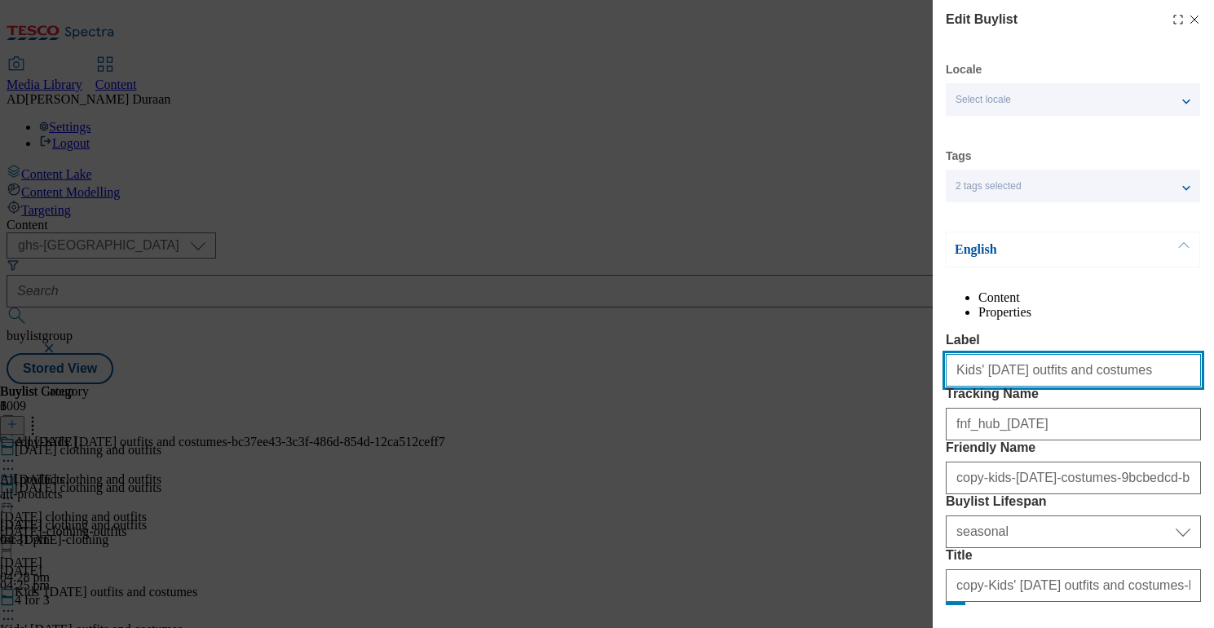
paste input "clothes"
drag, startPoint x: 1063, startPoint y: 406, endPoint x: 868, endPoint y: 391, distance: 196.3
click at [864, 390] on div "Edit Buylist Locale Select locale English Welsh Tags 2 tags selected fnf market…" at bounding box center [607, 314] width 1214 height 628
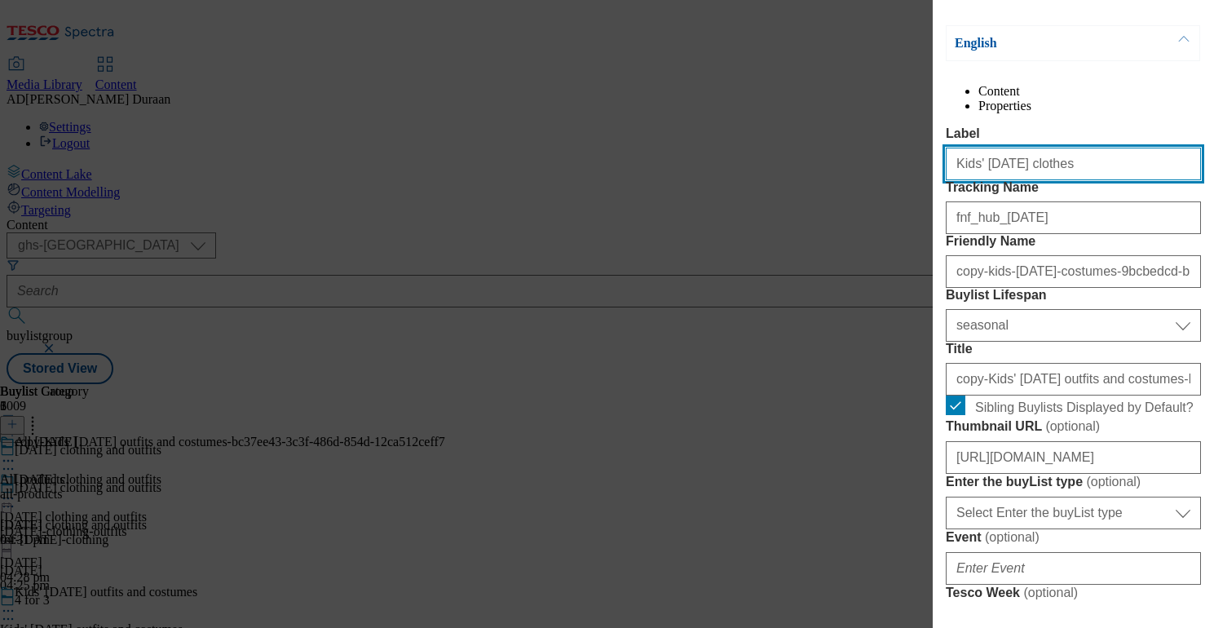
scroll to position [236, 0]
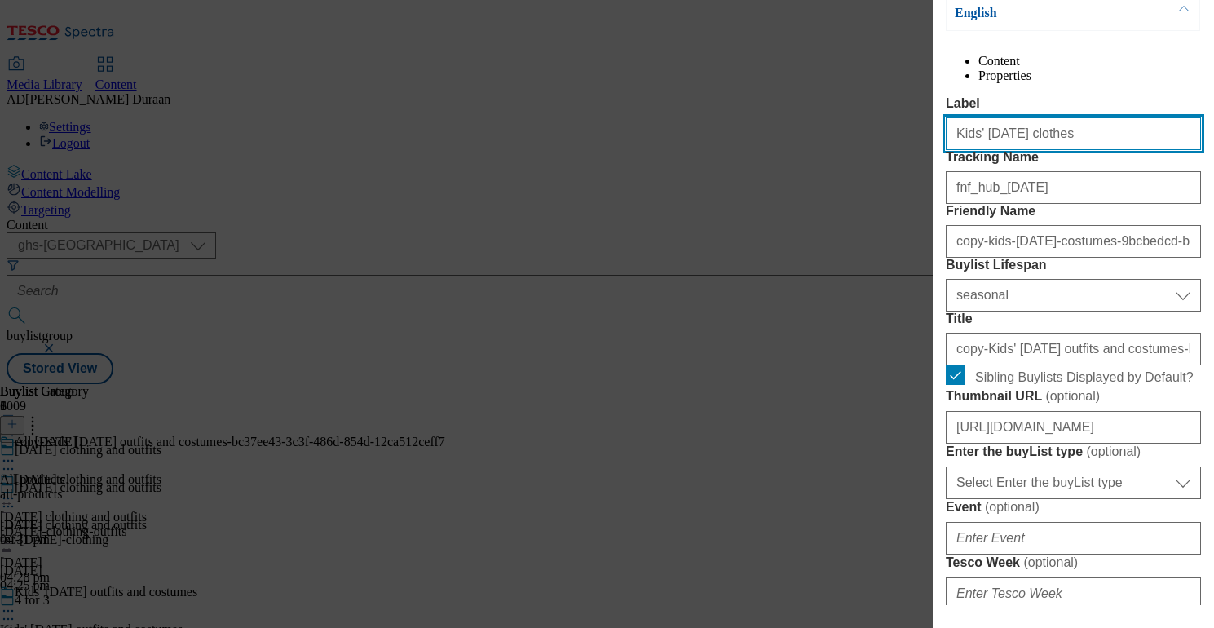
type input "Kids' Halloween clothes"
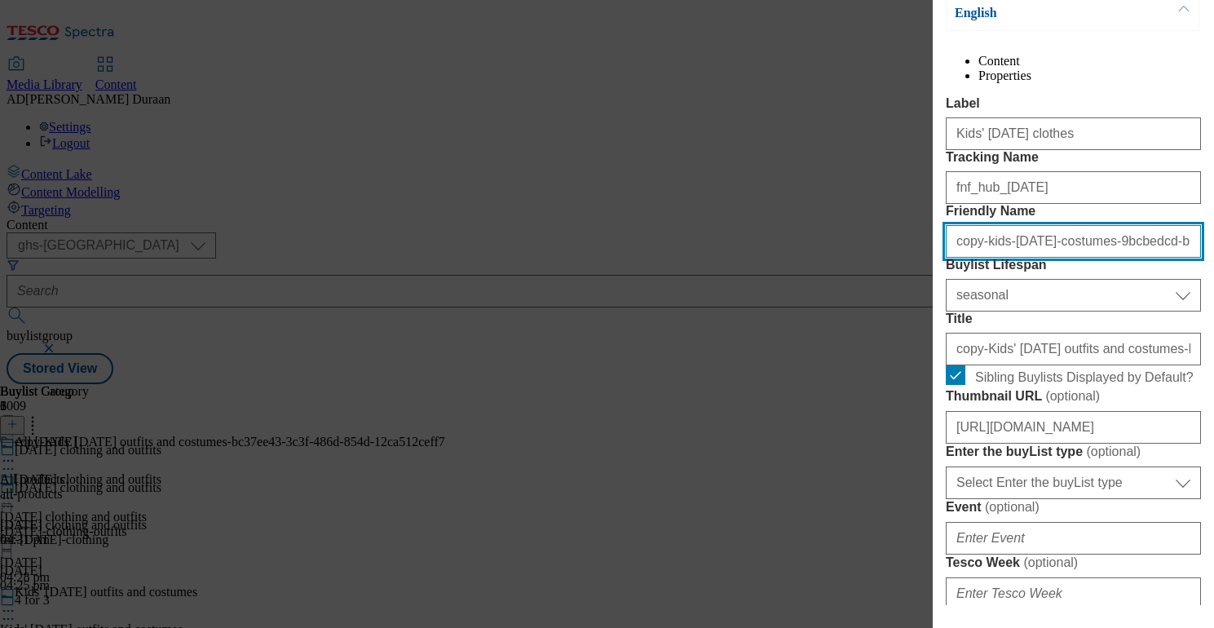
click at [1057, 258] on input "copy-kids-halloween-costumes-9bcbedcd-bbbc-4b02-8480-04e4d28efaf9" at bounding box center [1073, 241] width 255 height 33
paste input "Kids' Halloween clothes"
type input "Kids' Halloween clothes"
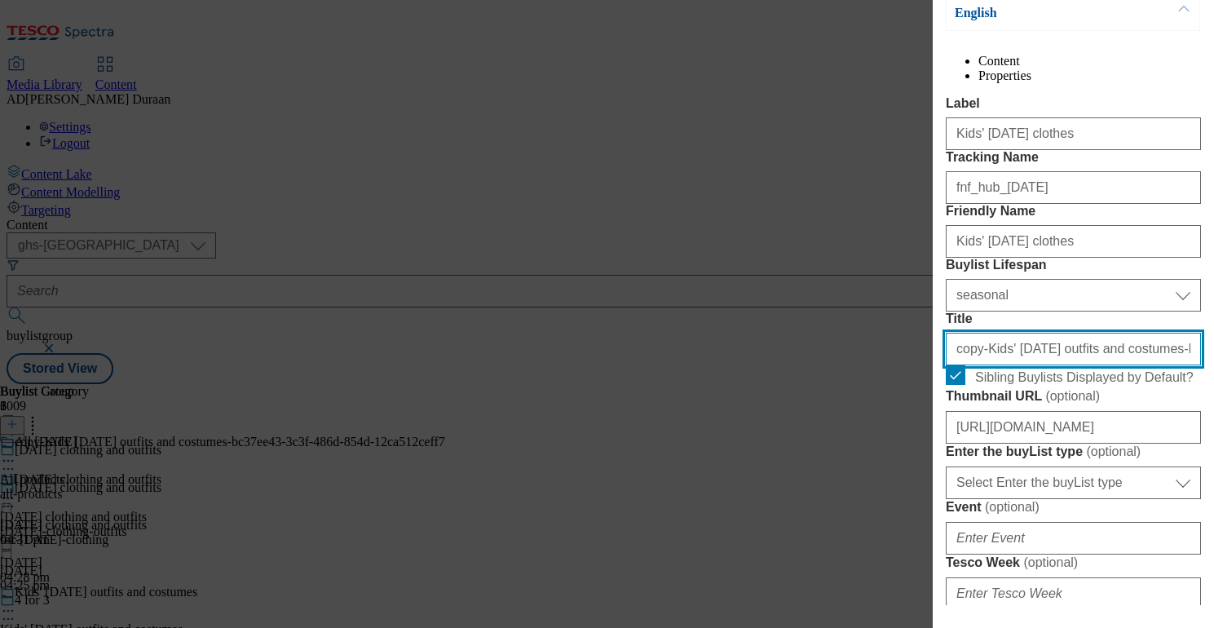
click at [1016, 365] on input "copy-Kids' Halloween outfits and costumes-bc37ee43-3c3f-486d-854d-12ca512ceff7" at bounding box center [1073, 349] width 255 height 33
paste input "Kids' Halloween clothes"
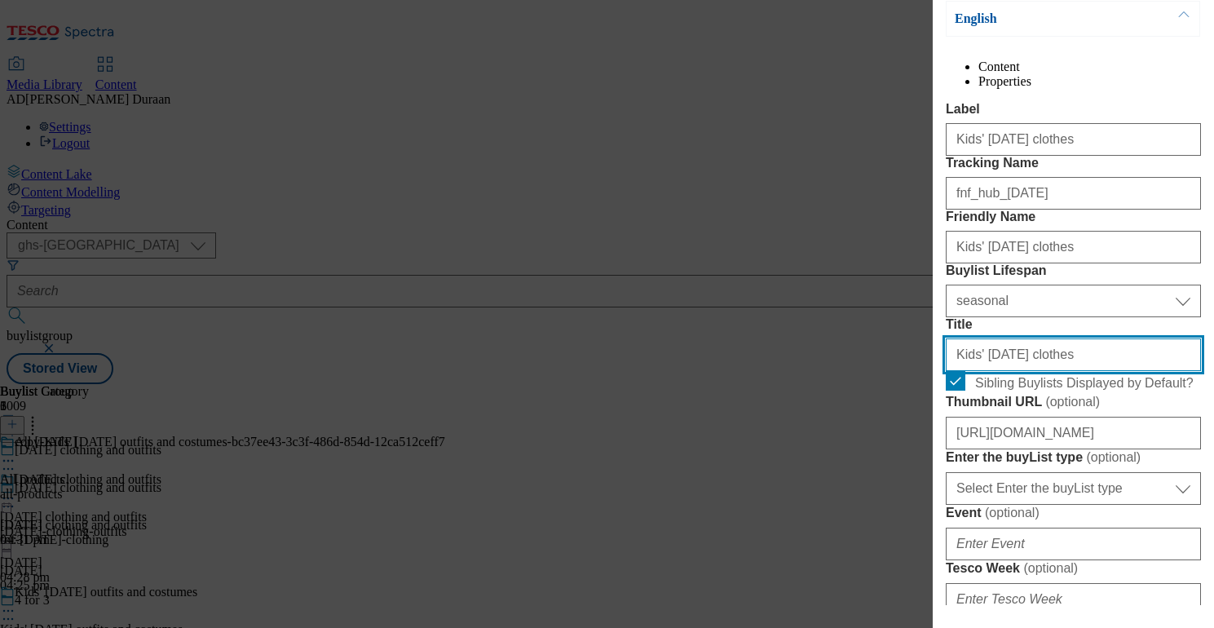
type input "Kids' Halloween clothes"
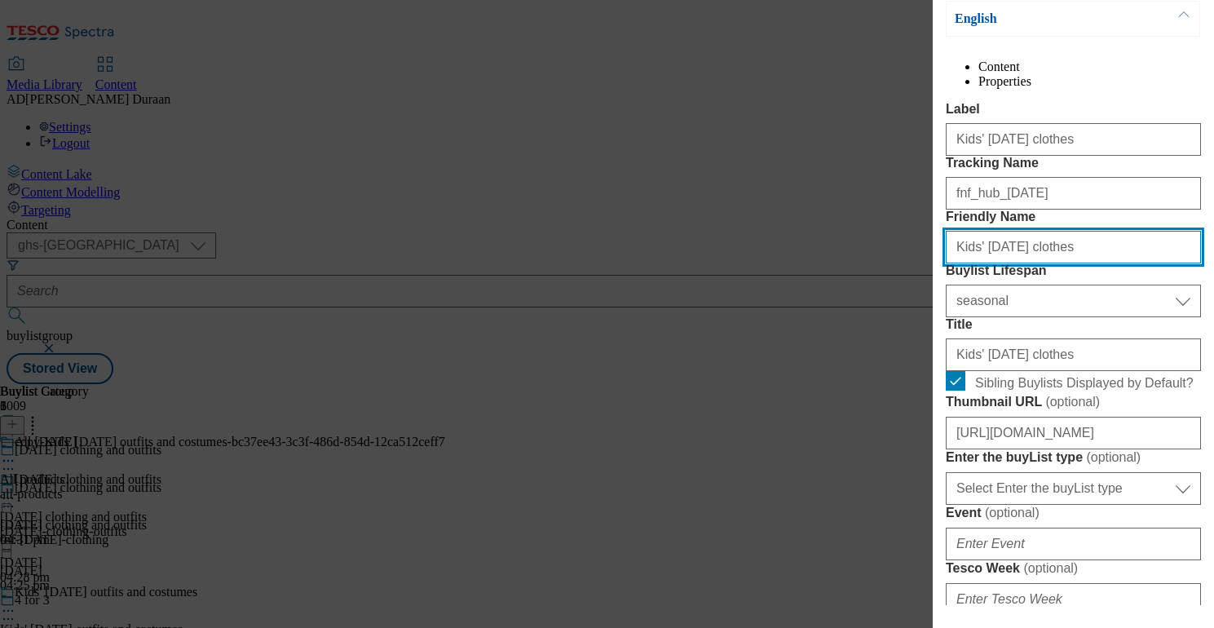
drag, startPoint x: 958, startPoint y: 332, endPoint x: 929, endPoint y: 329, distance: 29.5
click at [929, 329] on div "Edit Buylist Locale Select locale English Welsh Tags 2 tags selected fnf market…" at bounding box center [607, 314] width 1214 height 628
type input "kids-halloween-clothes"
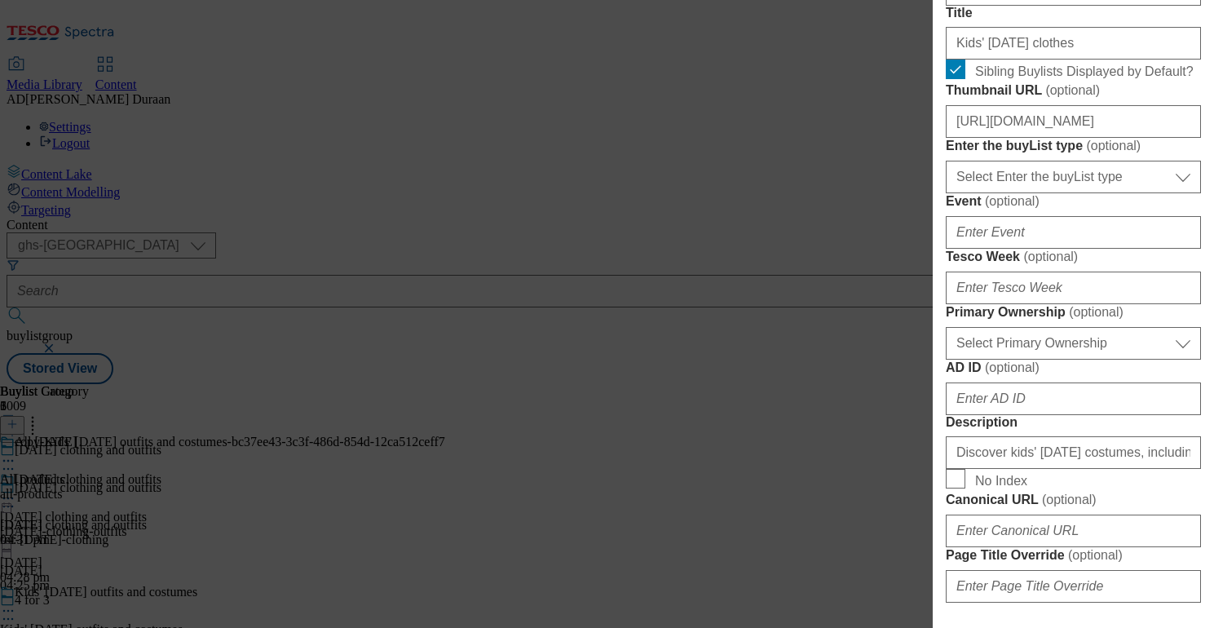
scroll to position [543, 0]
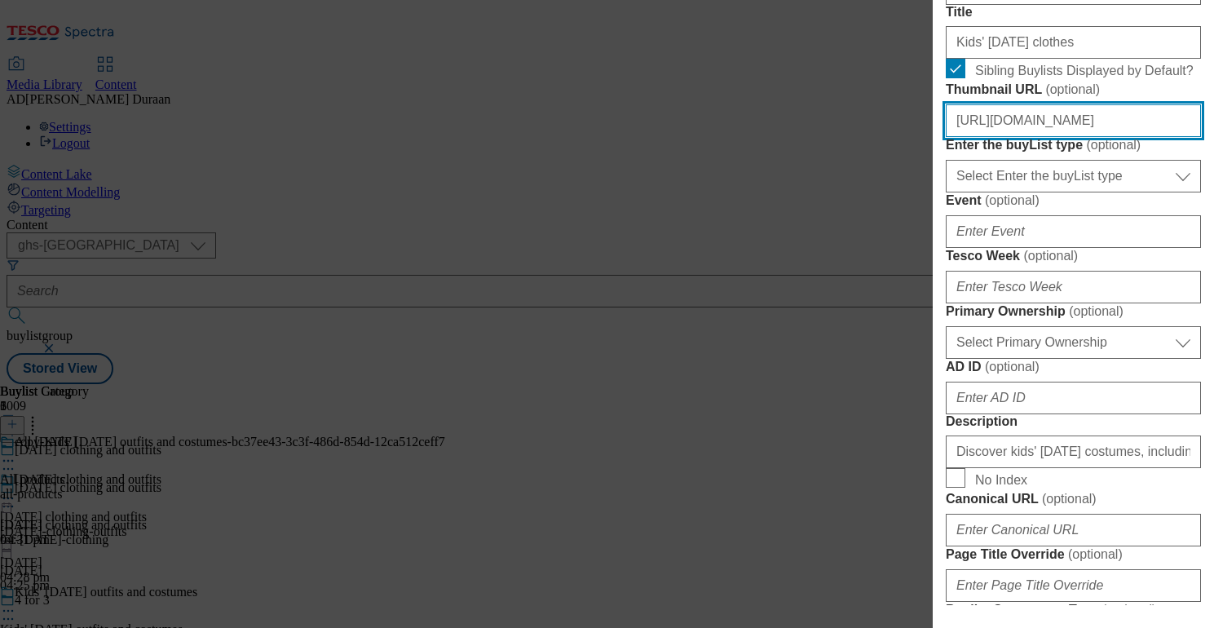
click at [1032, 137] on input "https://digitalcontent.api.tesco.com/v2/media/ghs-mktg/6eda4293-620d-4ad3-9c3b-…" at bounding box center [1073, 120] width 255 height 33
paste input "https://digitalcontent.api.tesco.com/v2/media/ghs-mktg/b715674e-b28e-43c2-9364-…"
type input "https://digitalcontent.api.tesco.com/v2/media/ghs-mktg/b715674e-b28e-43c2-9364-…"
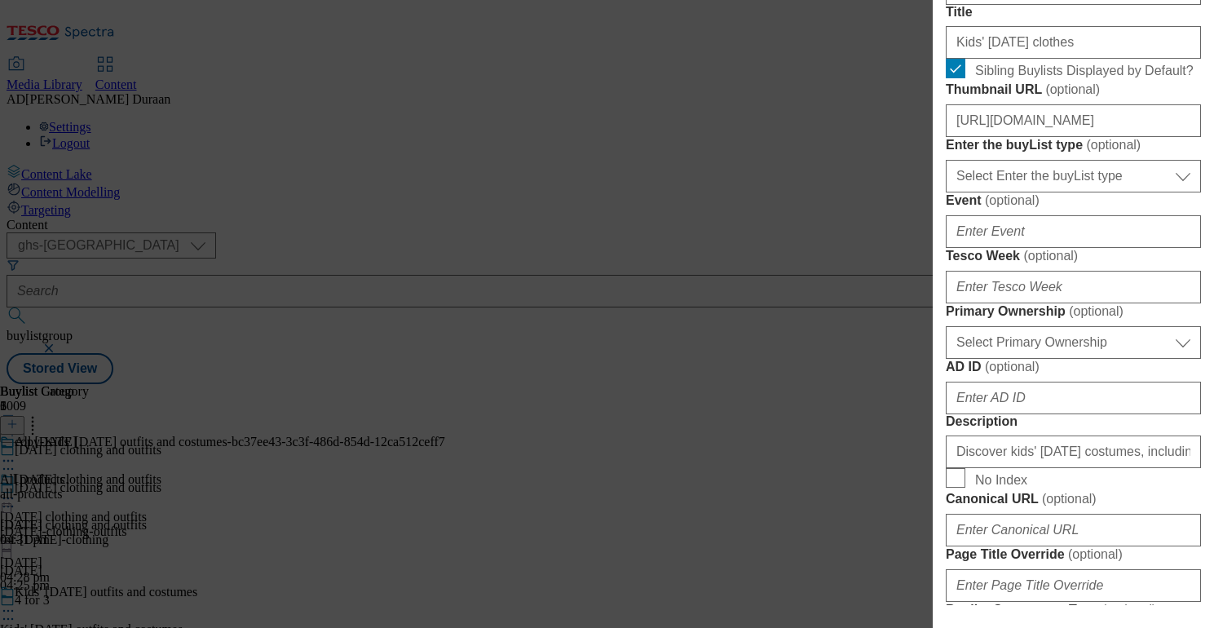
scroll to position [0, 0]
click at [1128, 259] on form "Label Kids' Halloween clothes Tracking Name fnf_hub_halloween Friendly Name kid…" at bounding box center [1073, 457] width 255 height 1334
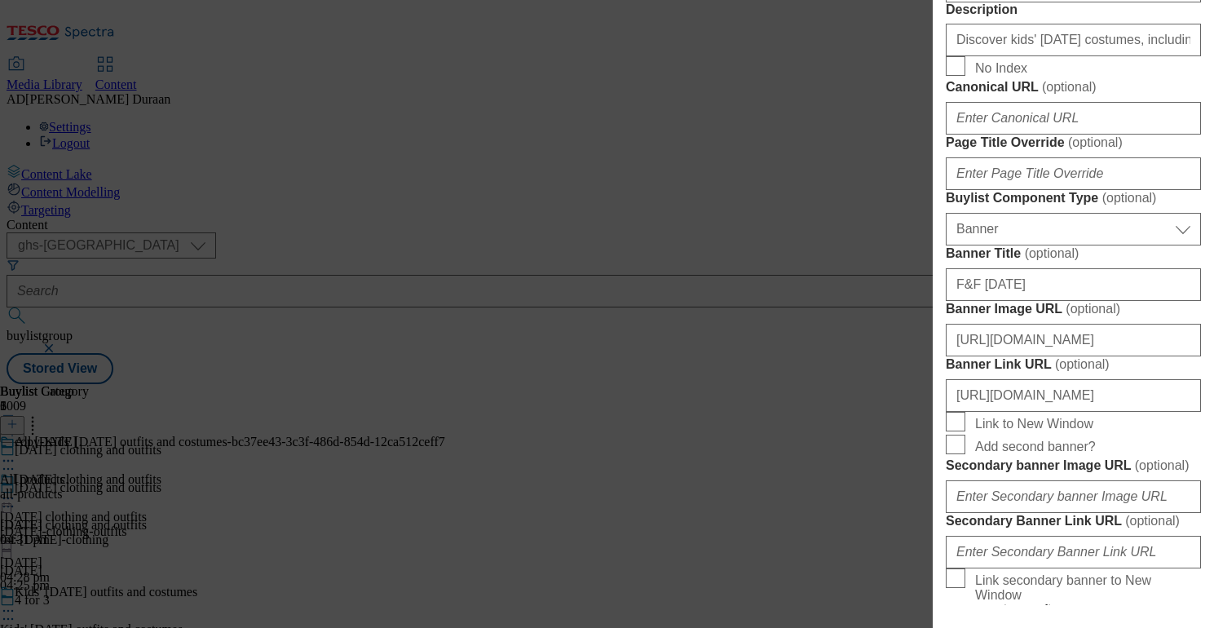
scroll to position [985, 0]
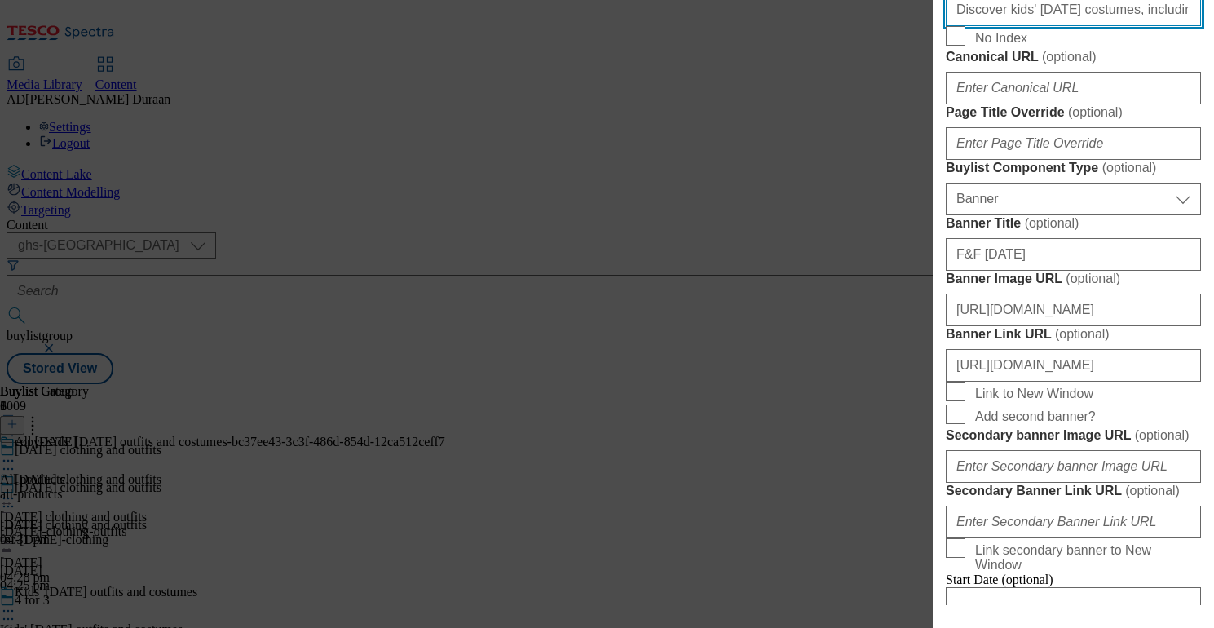
click at [1063, 26] on input "Discover kids' Halloween costumes, including witch Halloween costumes, vampire …" at bounding box center [1073, 9] width 255 height 33
paste input "Discover kids' Halloween clothes, including Stitch Halloween clothing, Bluey T-…"
type input "Discover kids' Halloween clothes, including Stitch Halloween clothing, Bluey T-…"
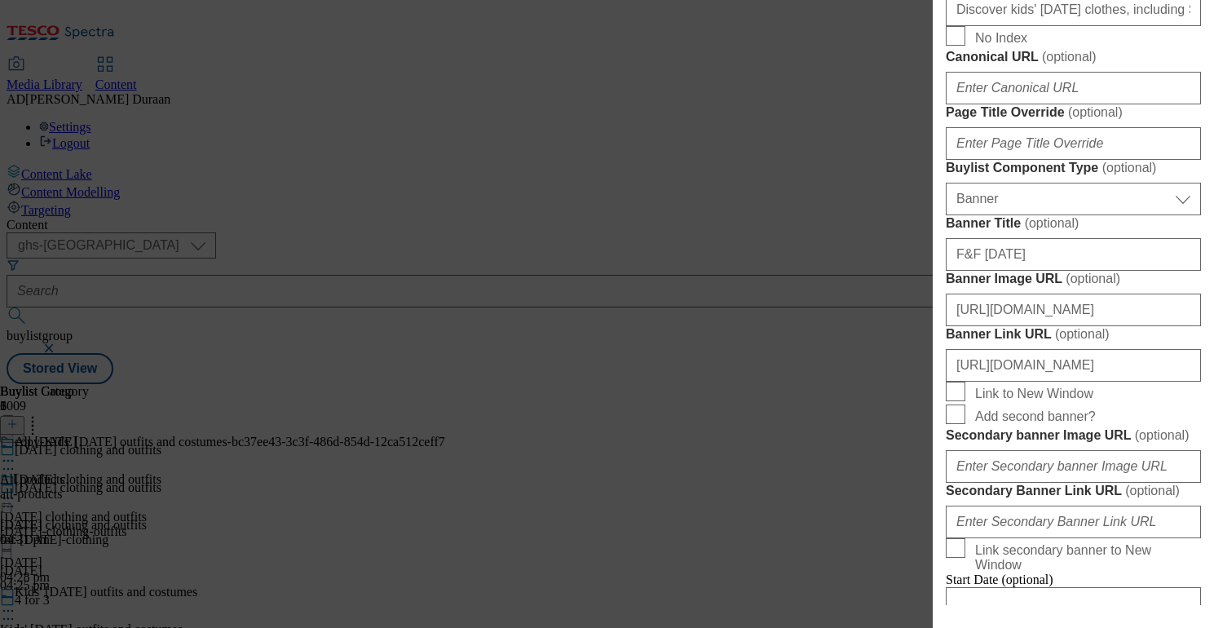
click at [1142, 316] on form "Label Kids' Halloween clothes Tracking Name fnf_hub_halloween Friendly Name kid…" at bounding box center [1073, 15] width 255 height 1334
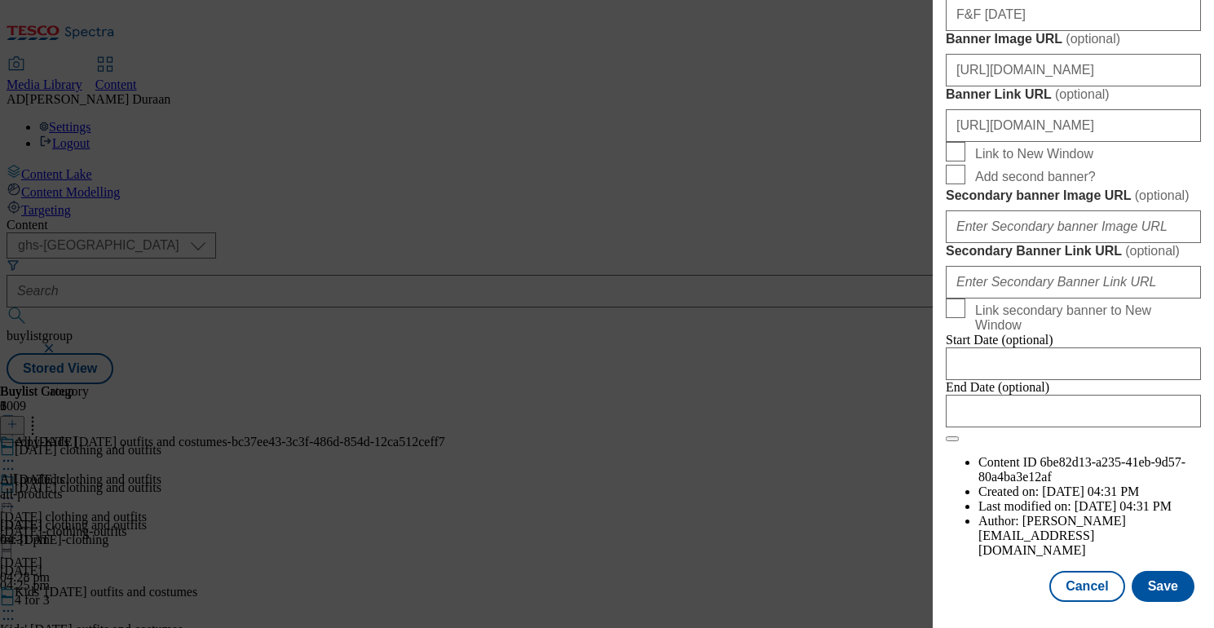
scroll to position [1819, 0]
click at [1159, 590] on button "Save" at bounding box center [1163, 586] width 63 height 31
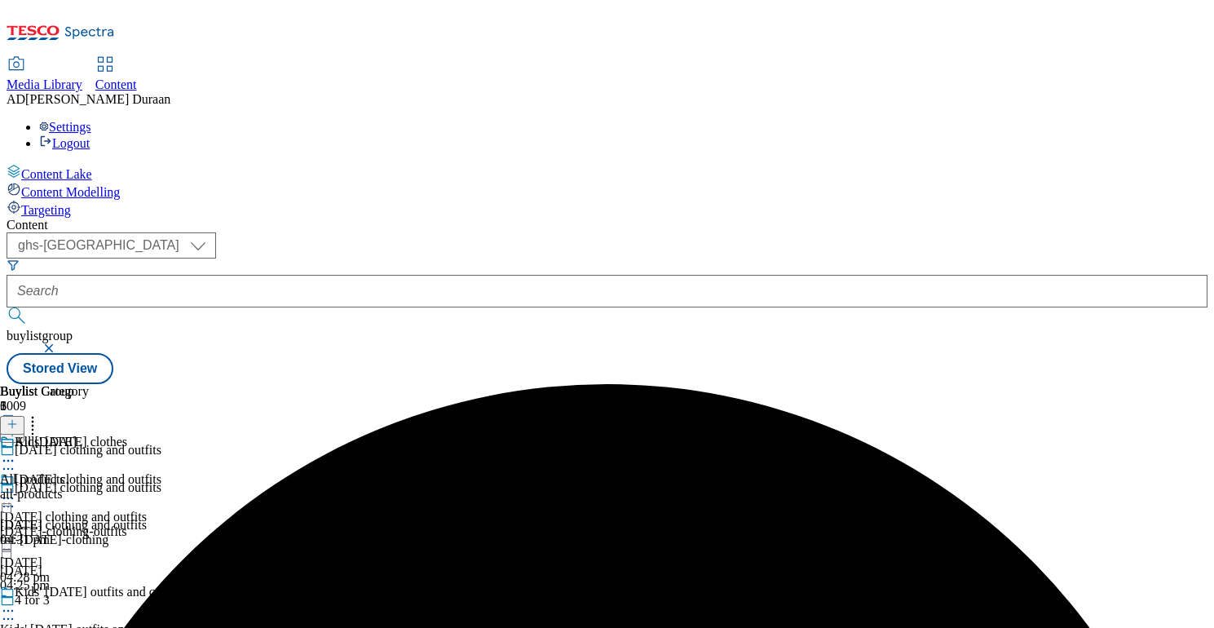
scroll to position [135, 0]
click at [89, 487] on div "all-products" at bounding box center [44, 494] width 89 height 15
click at [16, 490] on icon at bounding box center [8, 498] width 16 height 16
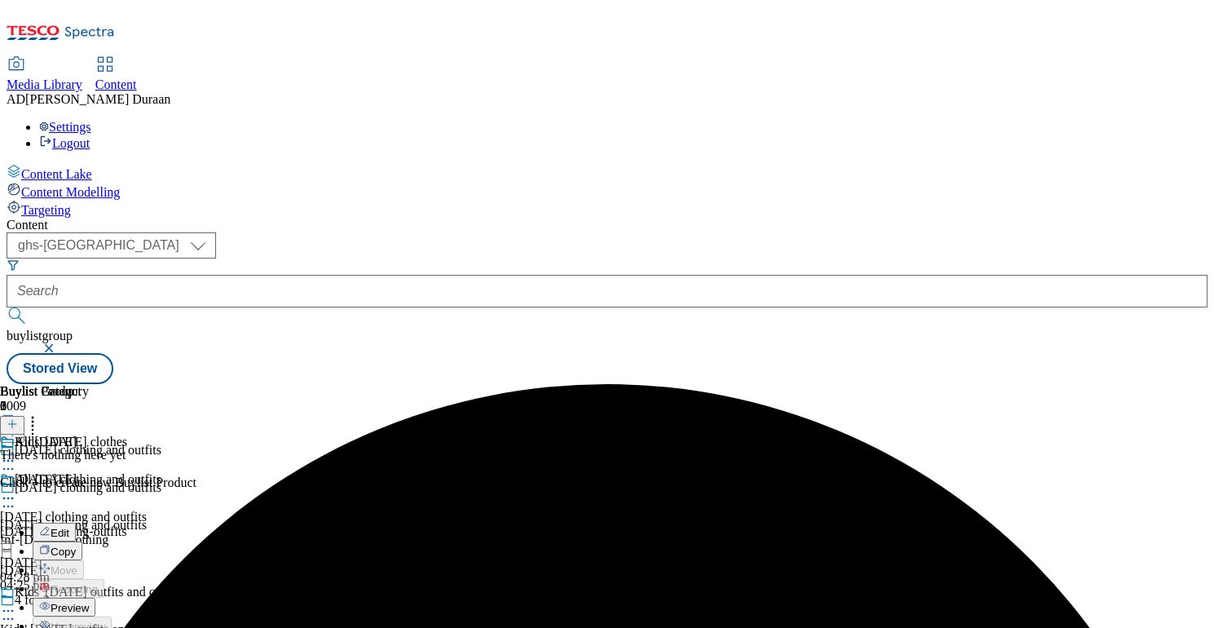
click at [76, 523] on button "Edit" at bounding box center [54, 532] width 43 height 19
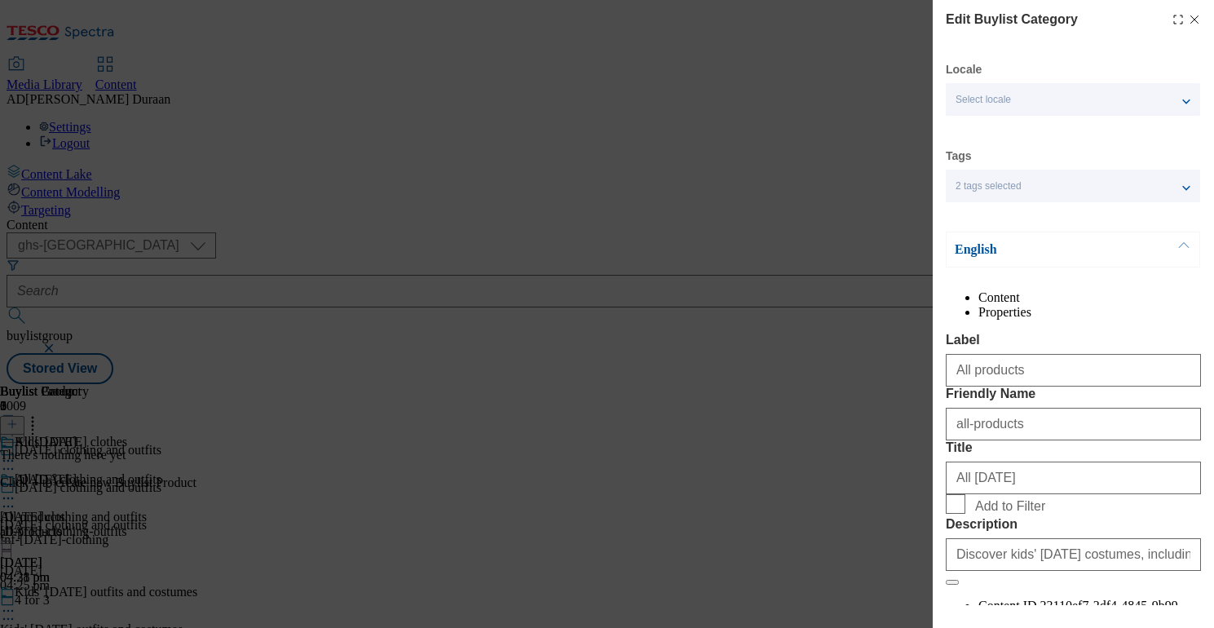
scroll to position [175, 0]
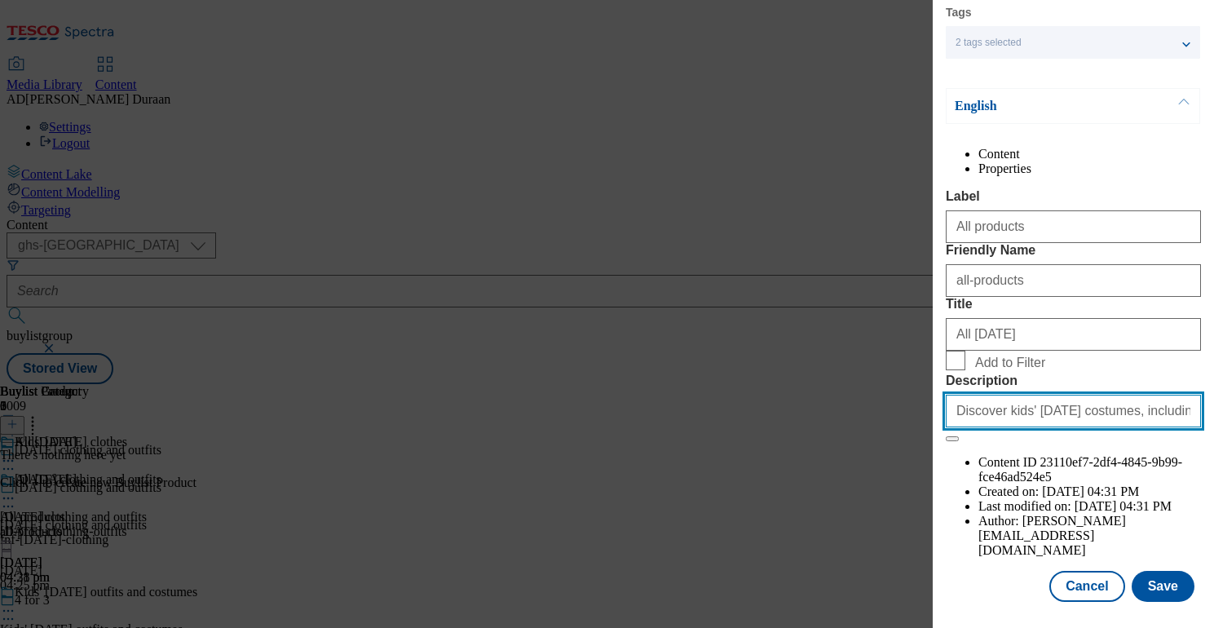
click at [1035, 427] on input "Discover kids' Halloween costumes, including witch Halloween costumes, vampire …" at bounding box center [1073, 411] width 255 height 33
paste input "Discover kids' Halloween clothes, including Stitch Halloween clothing, Bluey T-…"
type input "Discover kids' Halloween clothes, including Stitch Halloween clothing, Bluey T-…"
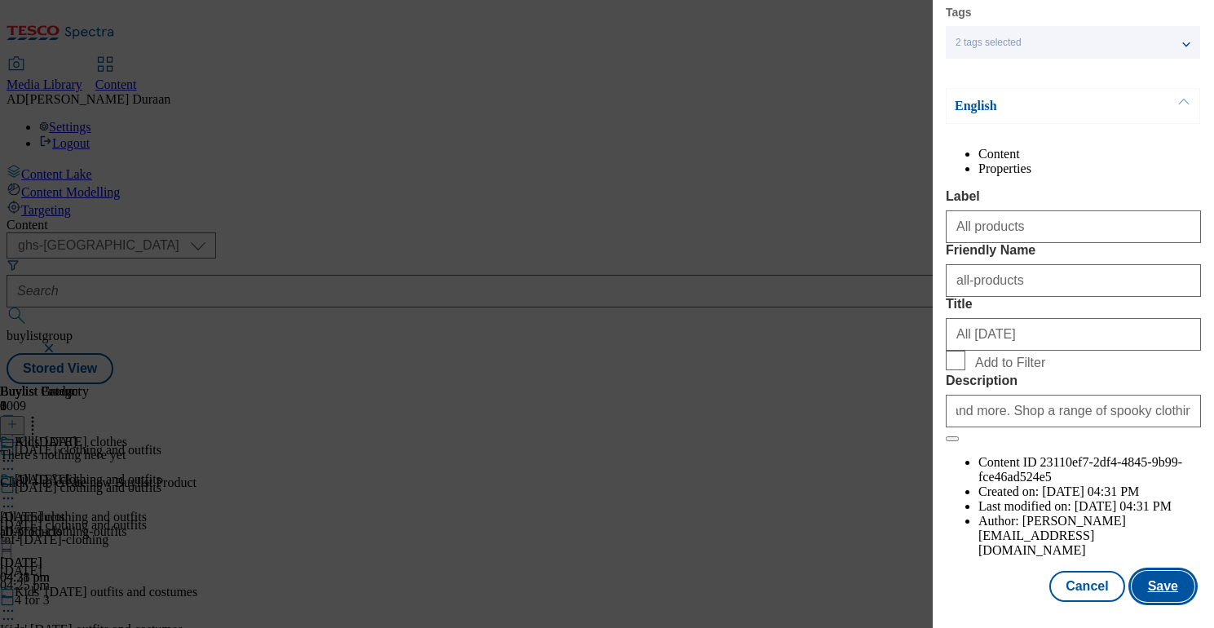
scroll to position [0, 0]
click at [1166, 584] on button "Save" at bounding box center [1163, 586] width 63 height 31
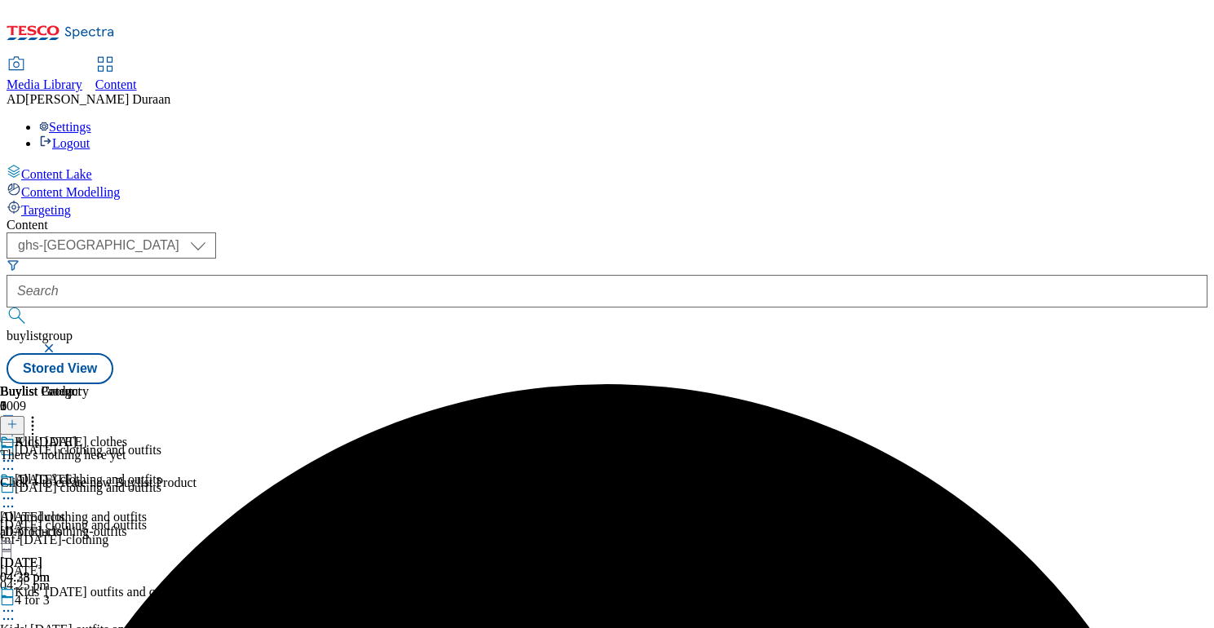
scroll to position [135, 0]
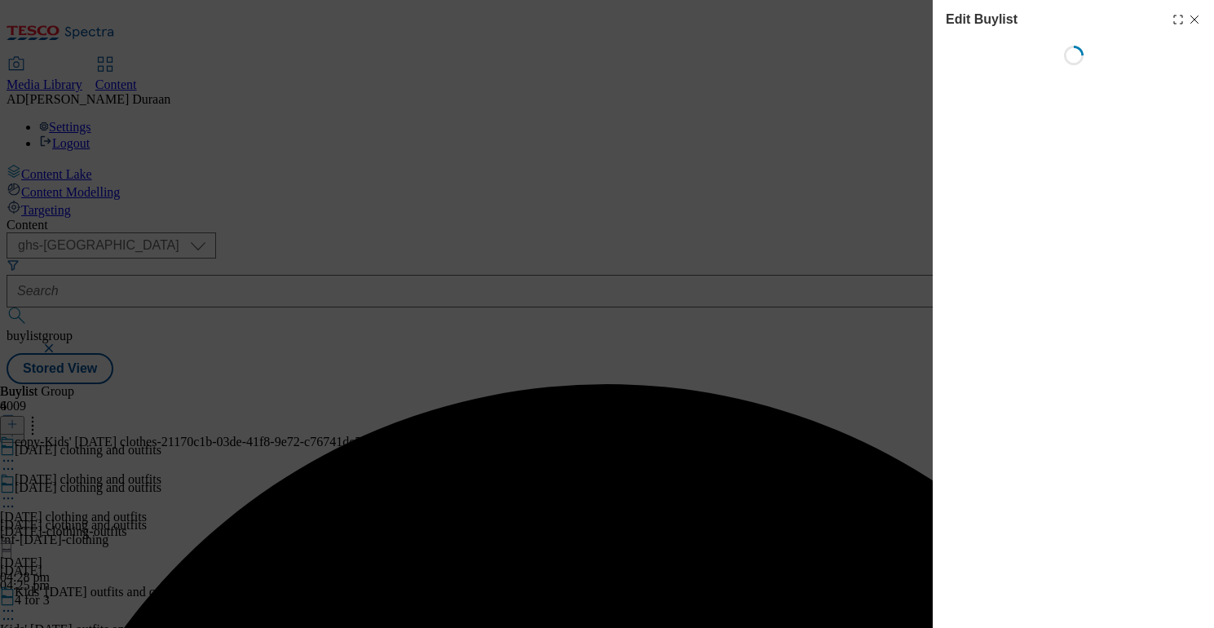
select select "seasonal"
select select "Banner"
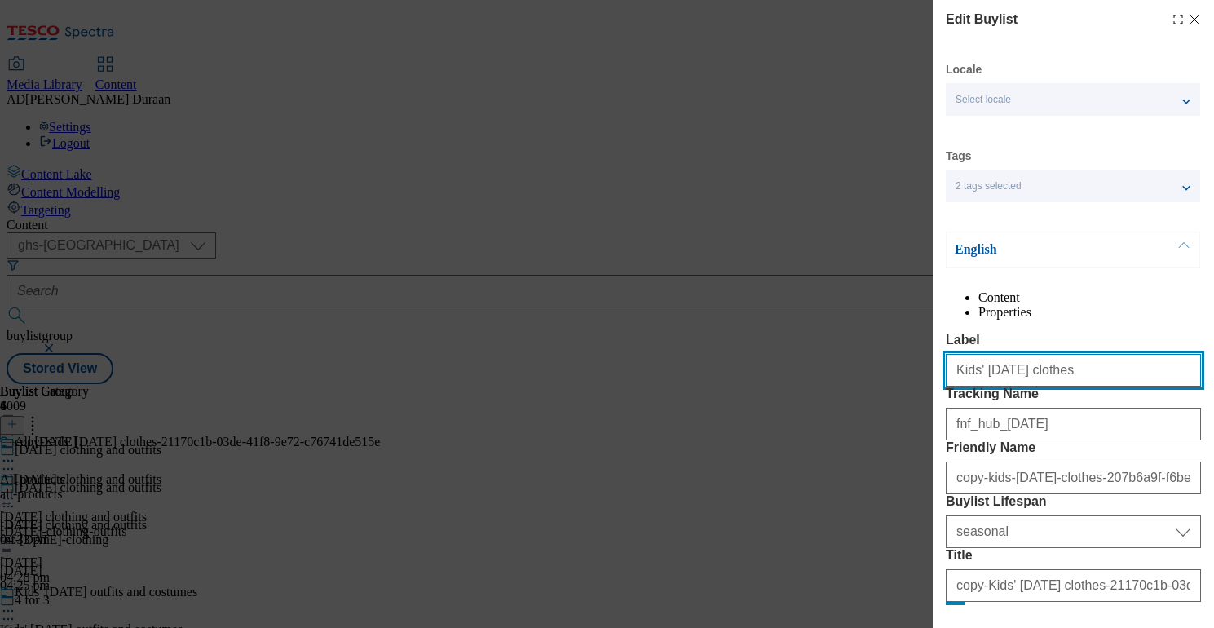
drag, startPoint x: 1072, startPoint y: 414, endPoint x: 953, endPoint y: 407, distance: 118.5
click at [823, 401] on div "Edit Buylist Locale Select locale English Welsh Tags 2 tags selected fnf market…" at bounding box center [607, 314] width 1214 height 628
paste input "Baby Halloween outfits"
drag, startPoint x: 1073, startPoint y: 410, endPoint x: 994, endPoint y: 404, distance: 79.4
click at [919, 399] on div "Edit Buylist Locale Select locale English Welsh Tags 2 tags selected fnf market…" at bounding box center [607, 314] width 1214 height 628
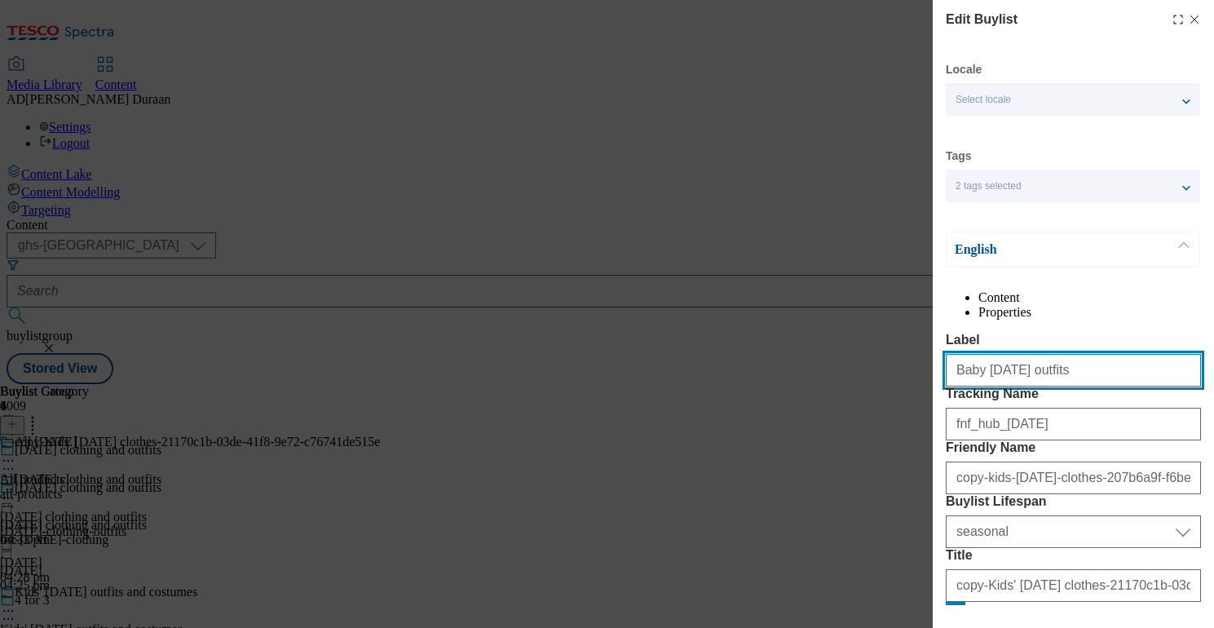
type input "Baby Halloween outfits"
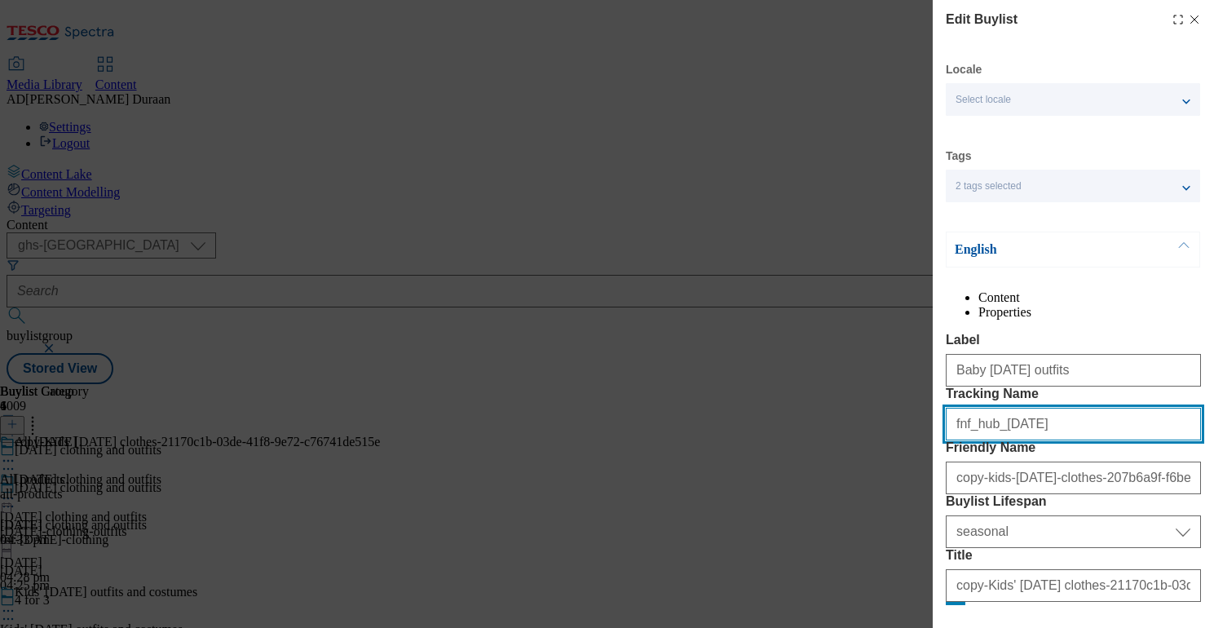
drag, startPoint x: 1053, startPoint y: 485, endPoint x: 957, endPoint y: 453, distance: 100.6
click at [892, 475] on div "Edit Buylist Locale Select locale English Welsh Tags 2 tags selected fnf market…" at bounding box center [607, 314] width 1214 height 628
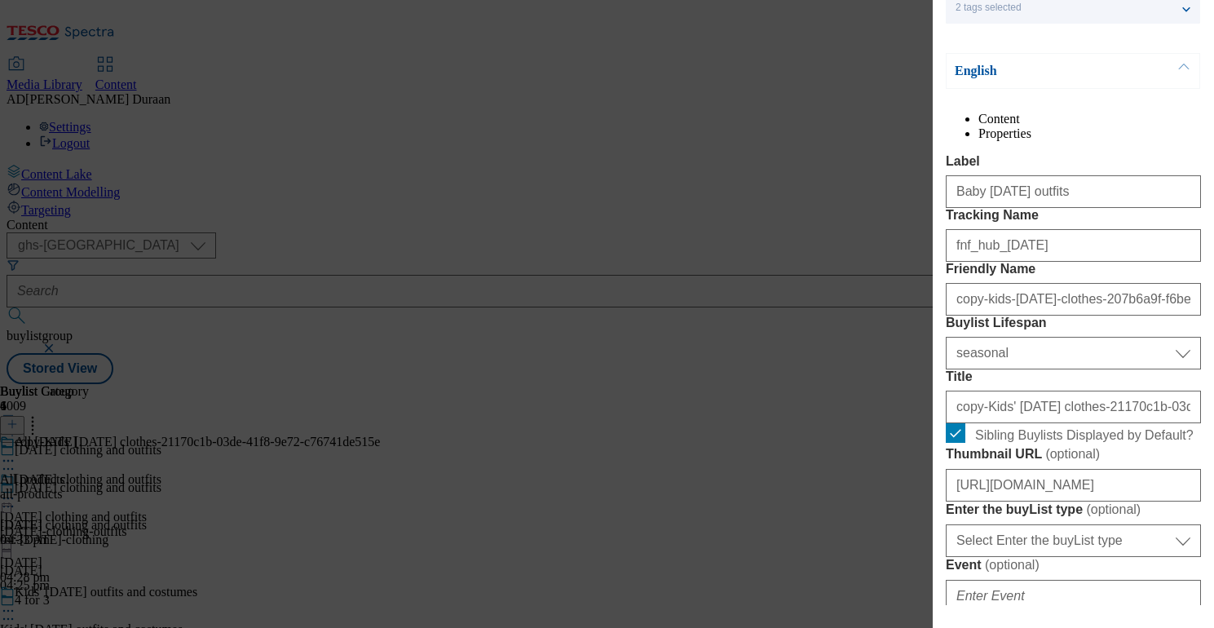
scroll to position [183, 0]
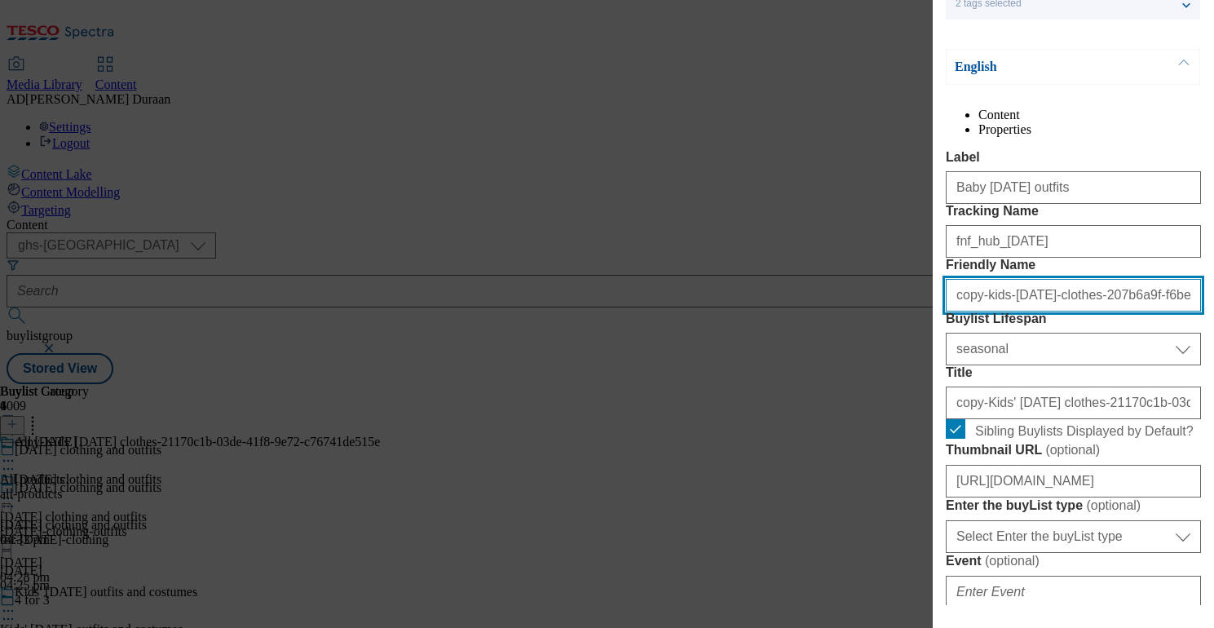
click at [1038, 312] on input "copy-kids-halloween-clothes-207b6a9f-f6be-4eb0-be7b-d2dd4c9a7d0a" at bounding box center [1073, 295] width 255 height 33
paste input "Baby Halloween outfits"
type input "Baby Halloween outfits"
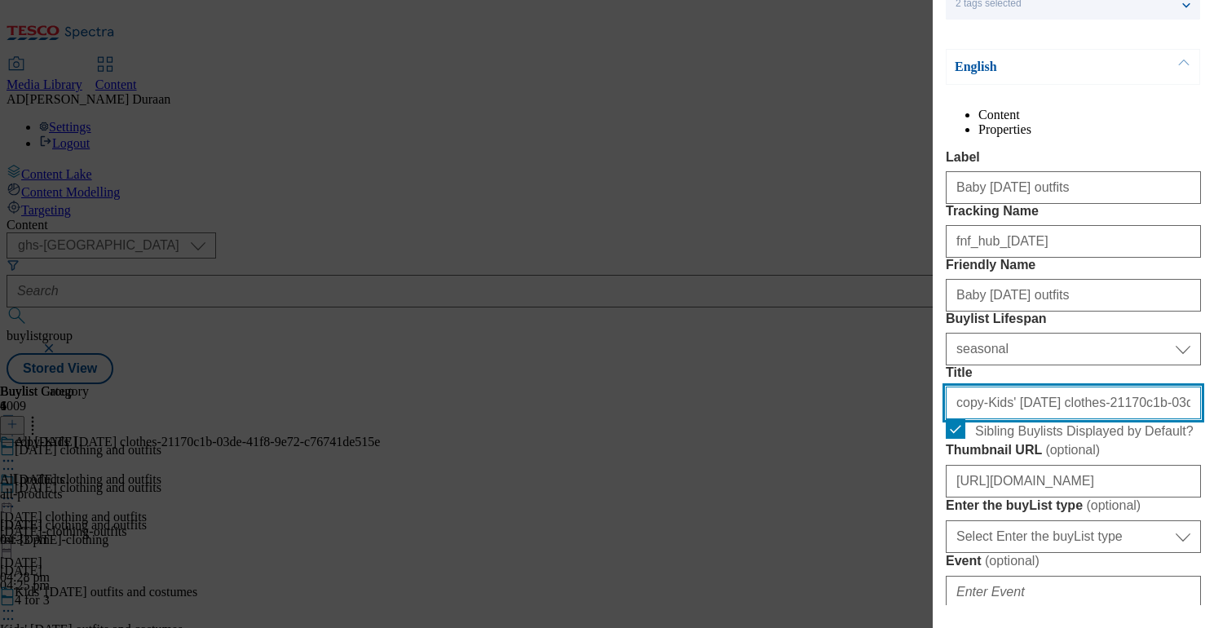
click at [1028, 419] on input "copy-Kids' Halloween clothes-21170c1b-03de-41f8-9e72-c76741de515e" at bounding box center [1073, 403] width 255 height 33
paste input "Baby Halloween outfits"
type input "Baby Halloween outfits"
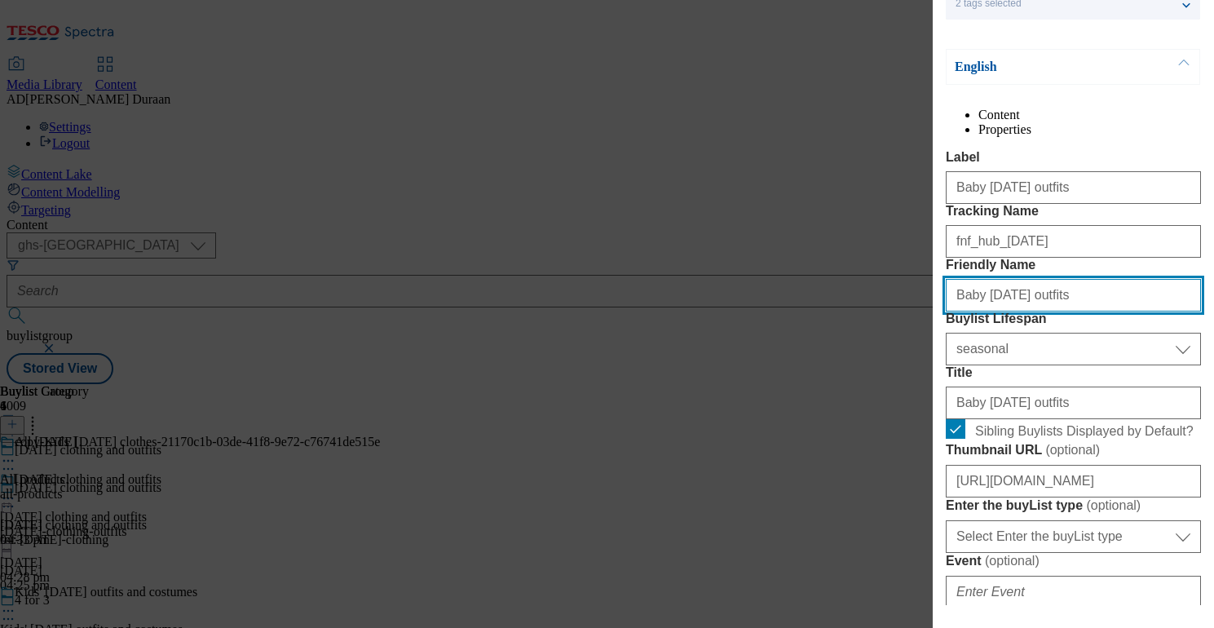
drag, startPoint x: 961, startPoint y: 386, endPoint x: 920, endPoint y: 379, distance: 41.3
click at [920, 379] on div "Edit Buylist Locale Select locale English Welsh Tags 2 tags selected fnf market…" at bounding box center [607, 314] width 1214 height 628
type input "baby-halloween-outfits"
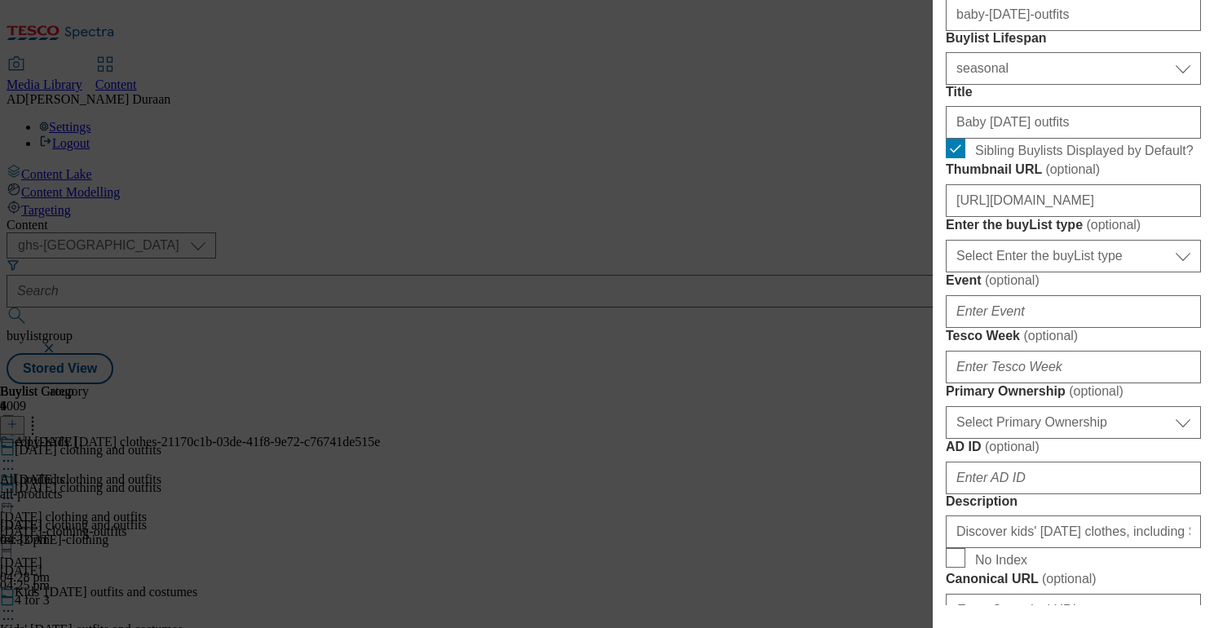
scroll to position [466, 0]
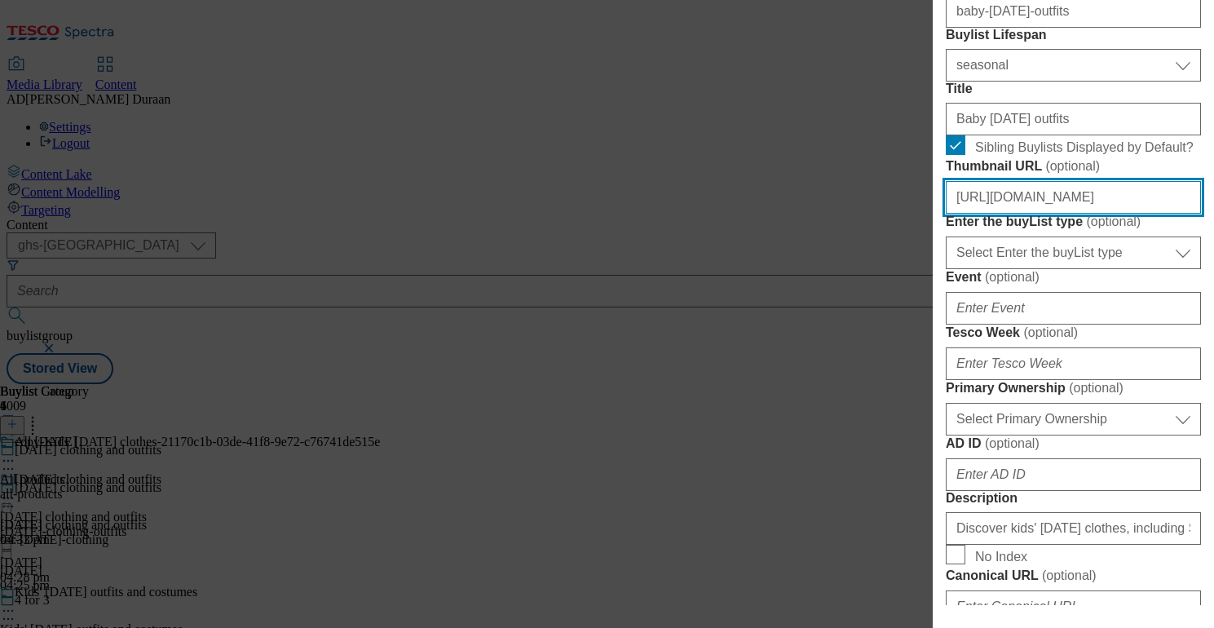
click at [1118, 214] on input "https://digitalcontent.api.tesco.com/v2/media/ghs-mktg/b715674e-b28e-43c2-9364-…" at bounding box center [1073, 197] width 255 height 33
paste input "https://digitalcontent.api.tesco.com/v2/media/ghs-mktg/3b332514-12b2-4670-a135-…"
type input "https://digitalcontent.api.tesco.com/v2/media/ghs-mktg/3b332514-12b2-4670-a135-…"
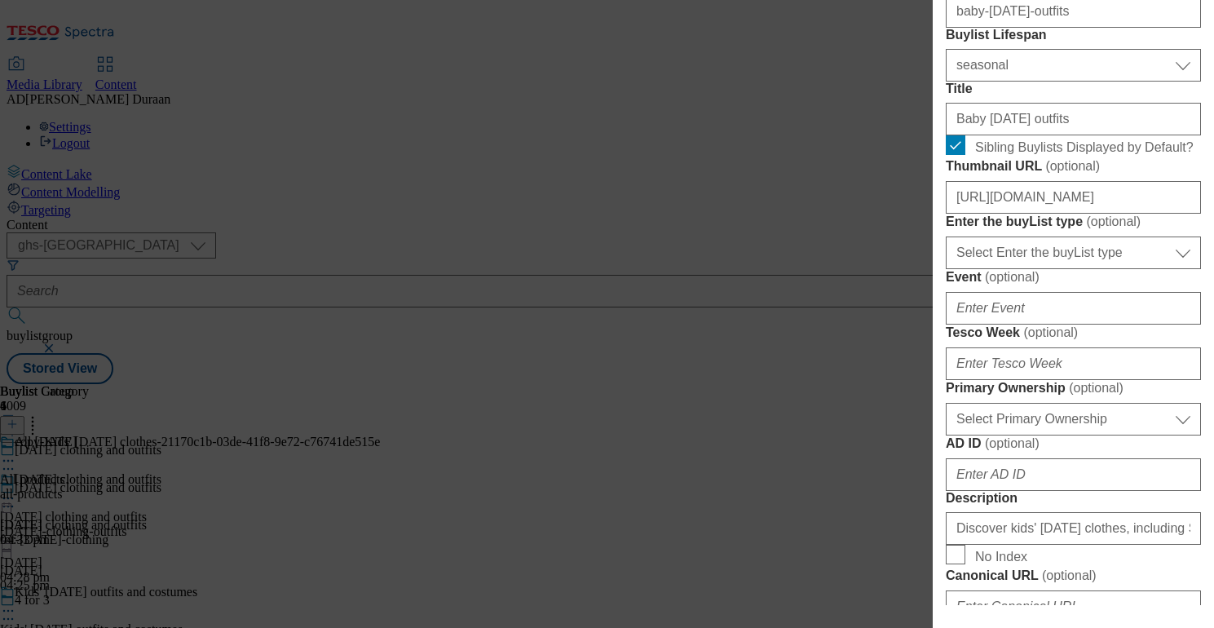
scroll to position [0, 0]
click at [1187, 333] on form "Label Baby Halloween outfits Tracking Name fnf_hub_halloween Friendly Name baby…" at bounding box center [1073, 533] width 255 height 1334
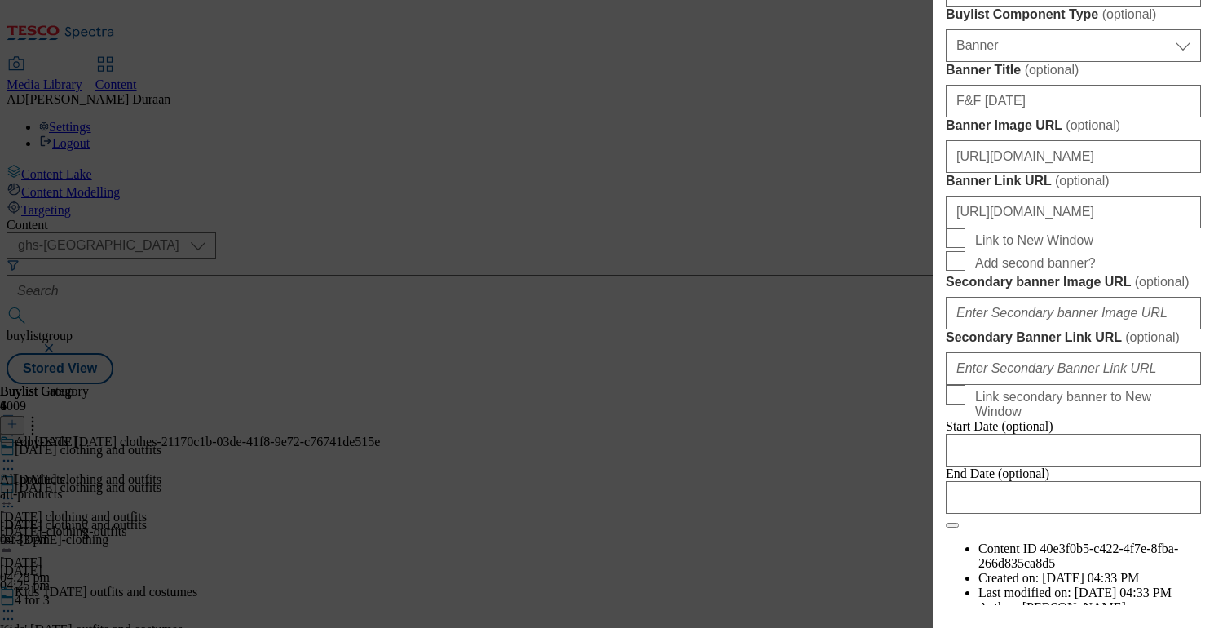
scroll to position [1194, 0]
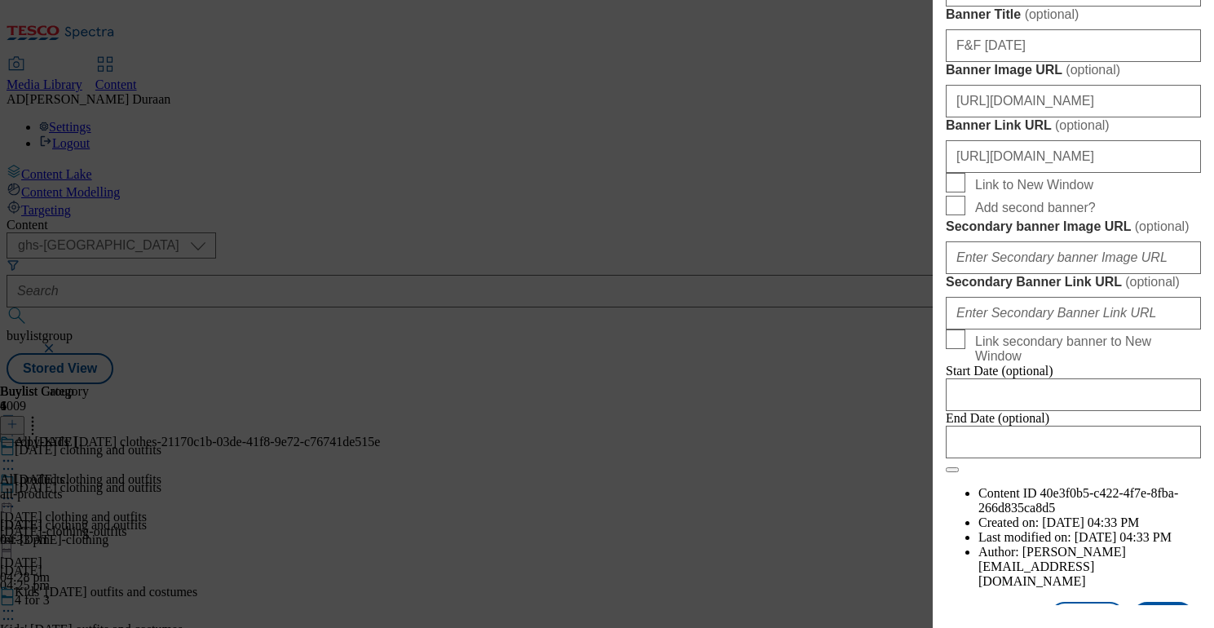
paste input "Discover baby Halloween outfits, including cute pumpkin pyjamas and Halloween s…"
type input "Discover baby Halloween outfits, including cute pumpkin pyjamas and Halloween s…"
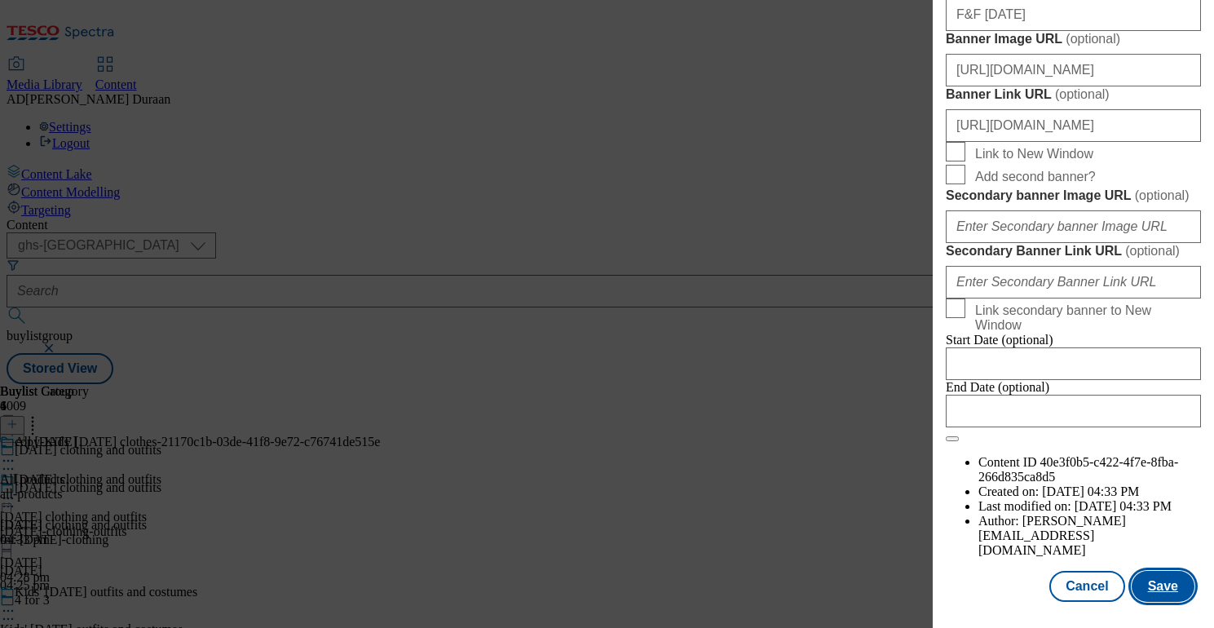
click at [1164, 580] on button "Save" at bounding box center [1163, 586] width 63 height 31
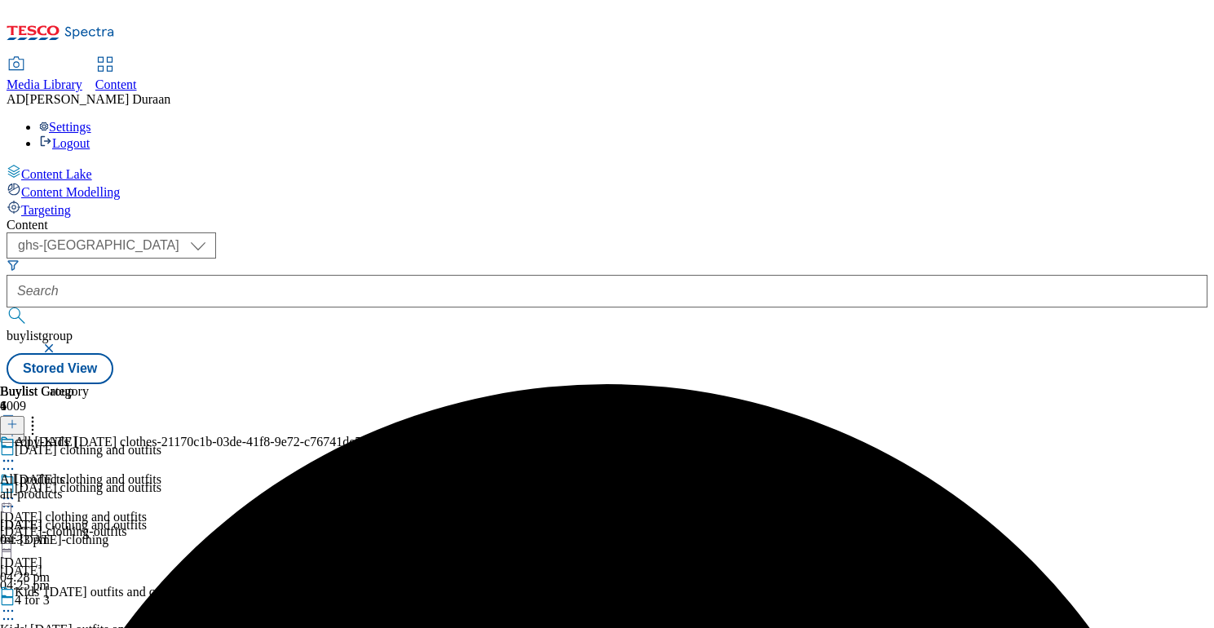
scroll to position [0, 0]
click at [89, 487] on div "all-products" at bounding box center [44, 494] width 89 height 15
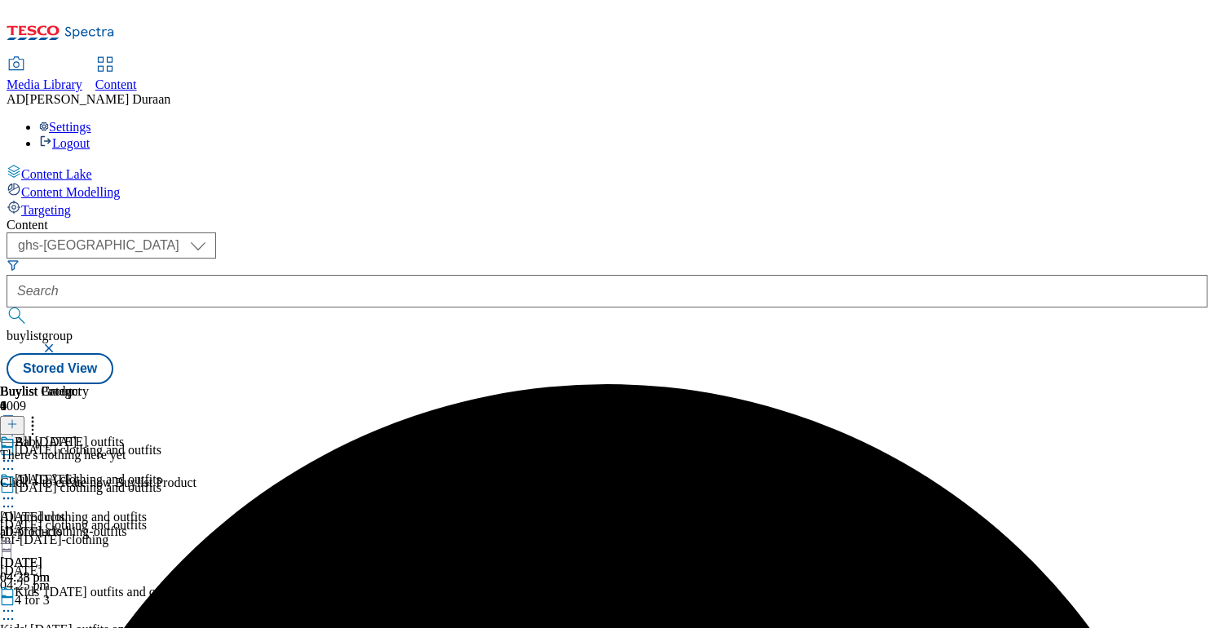
click at [16, 490] on icon at bounding box center [8, 498] width 16 height 16
click at [69, 527] on span "Edit" at bounding box center [60, 533] width 19 height 12
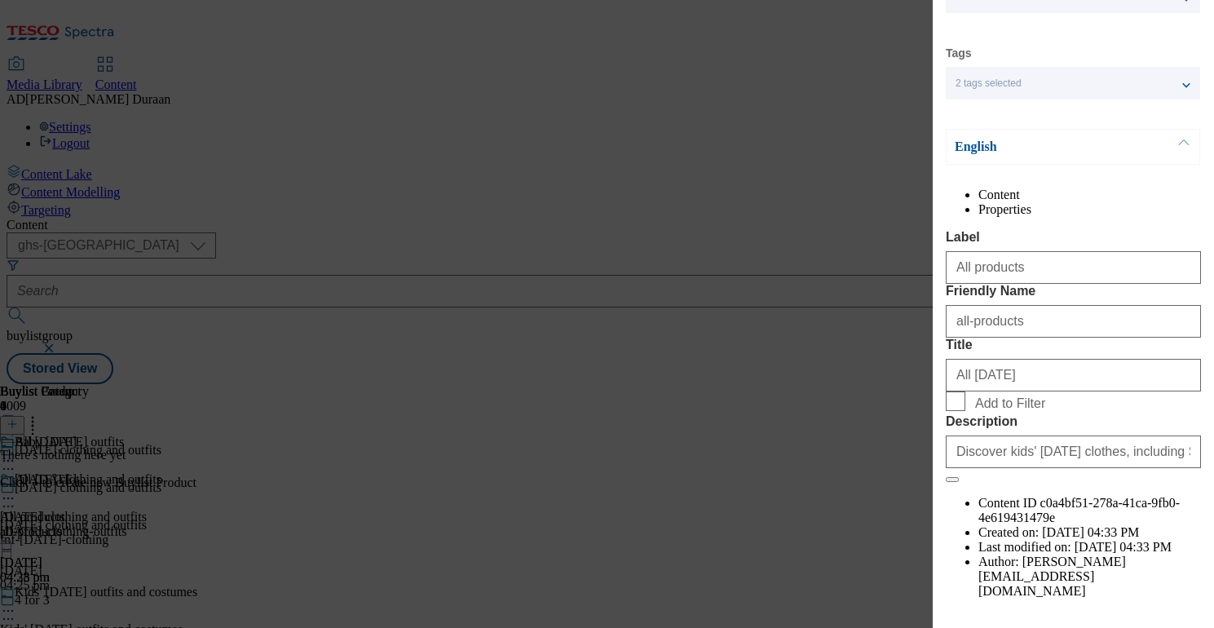
scroll to position [175, 0]
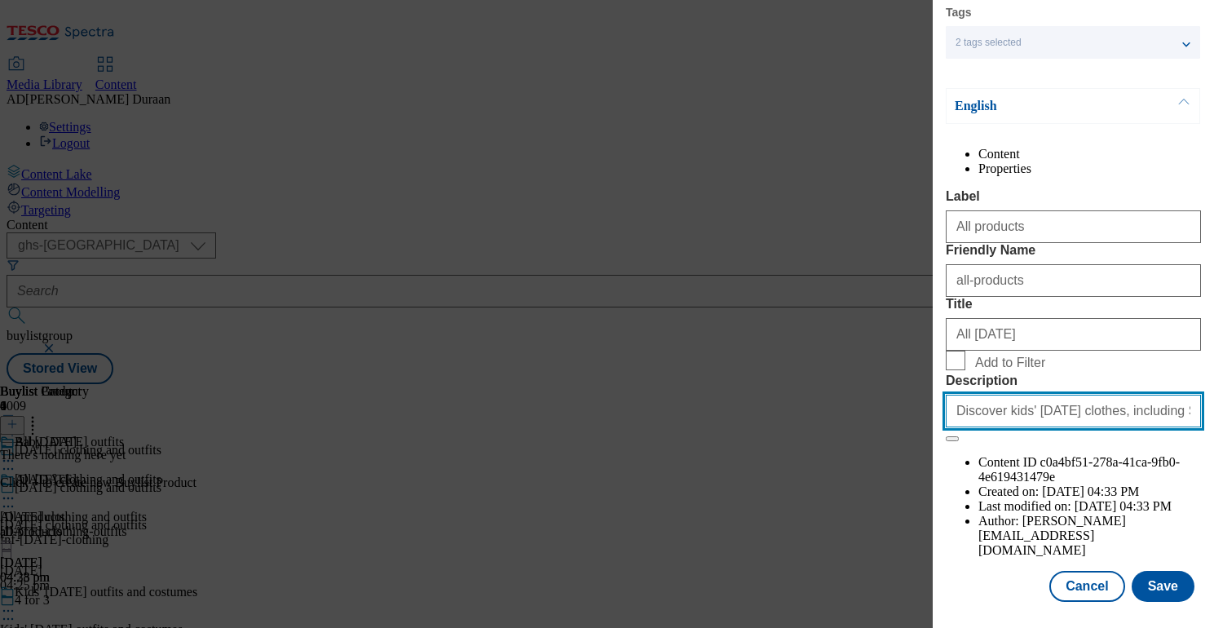
click at [1037, 427] on input "Discover kids' Halloween clothes, including Stitch Halloween clothing, Bluey T-…" at bounding box center [1073, 411] width 255 height 33
paste input "Discover baby Halloween outfits, including cute pumpkin pyjamas and Halloween s…"
type input "Discover baby Halloween outfits, including cute pumpkin pyjamas and Halloween s…"
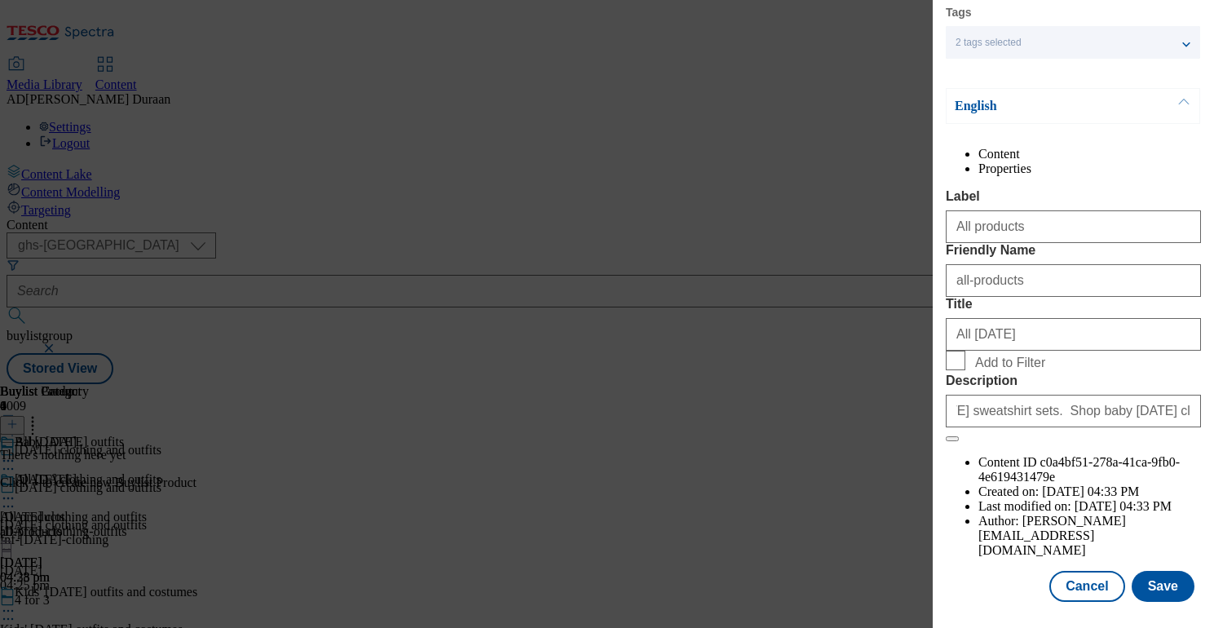
scroll to position [0, 0]
drag, startPoint x: 1014, startPoint y: 567, endPoint x: 1031, endPoint y: 576, distance: 19.3
click at [1014, 567] on div "Locale Select locale English Welsh Tags 2 tags selected fnf marketplace whoosh …" at bounding box center [1073, 259] width 255 height 683
click at [1171, 587] on button "Save" at bounding box center [1163, 586] width 63 height 31
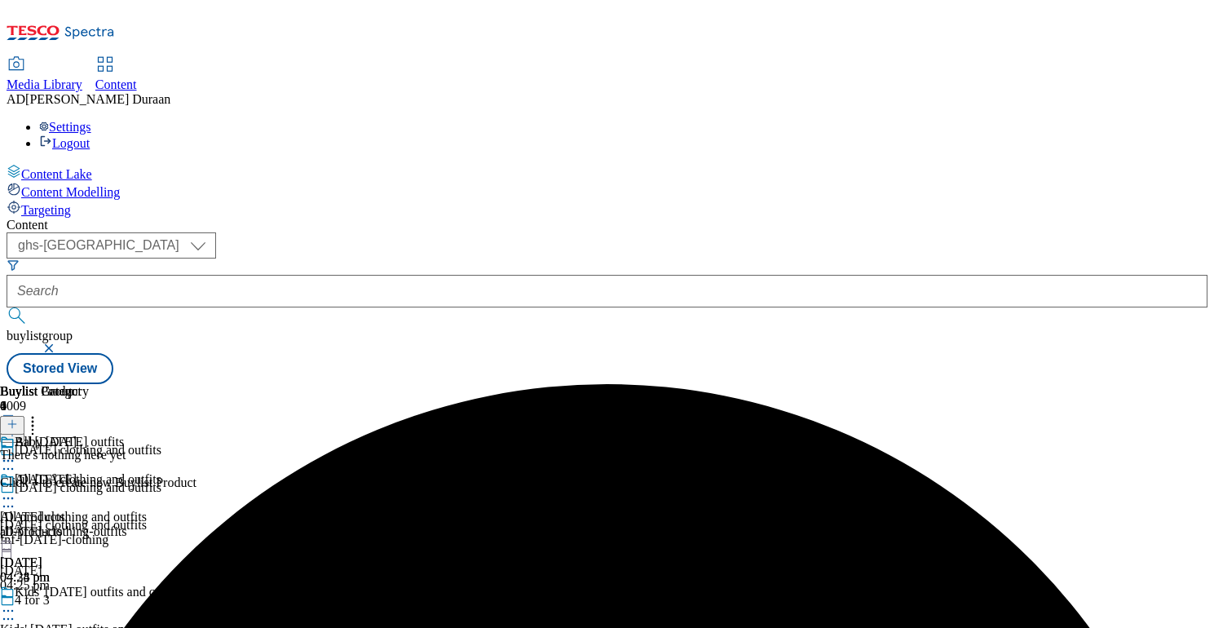
scroll to position [135, 0]
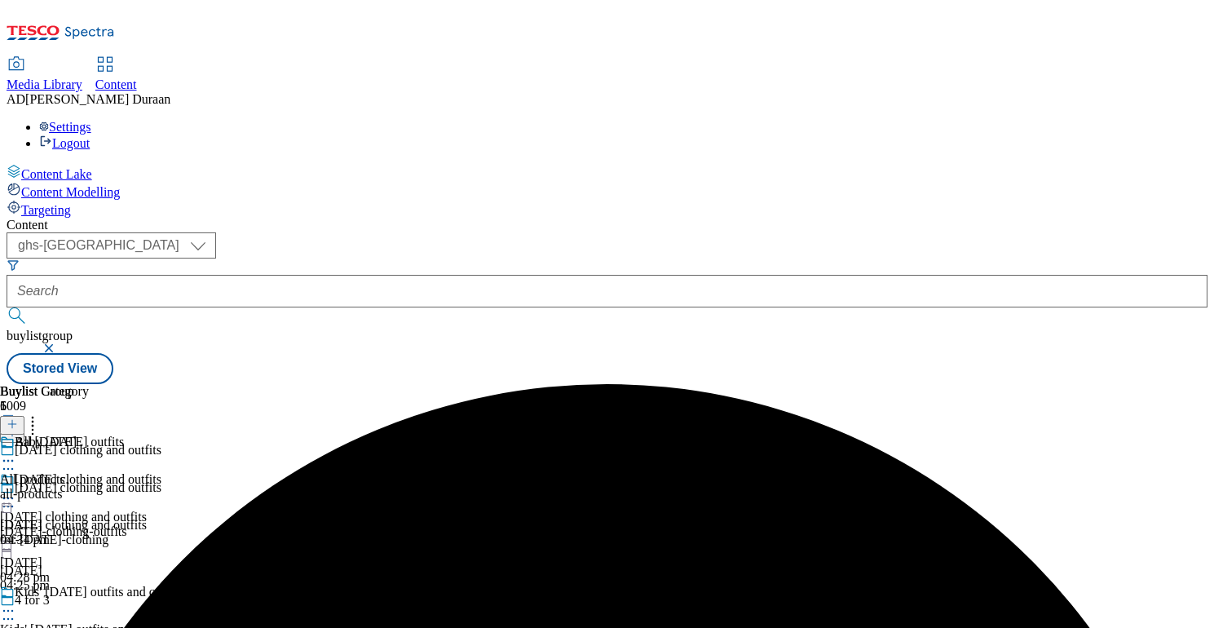
scroll to position [135, 0]
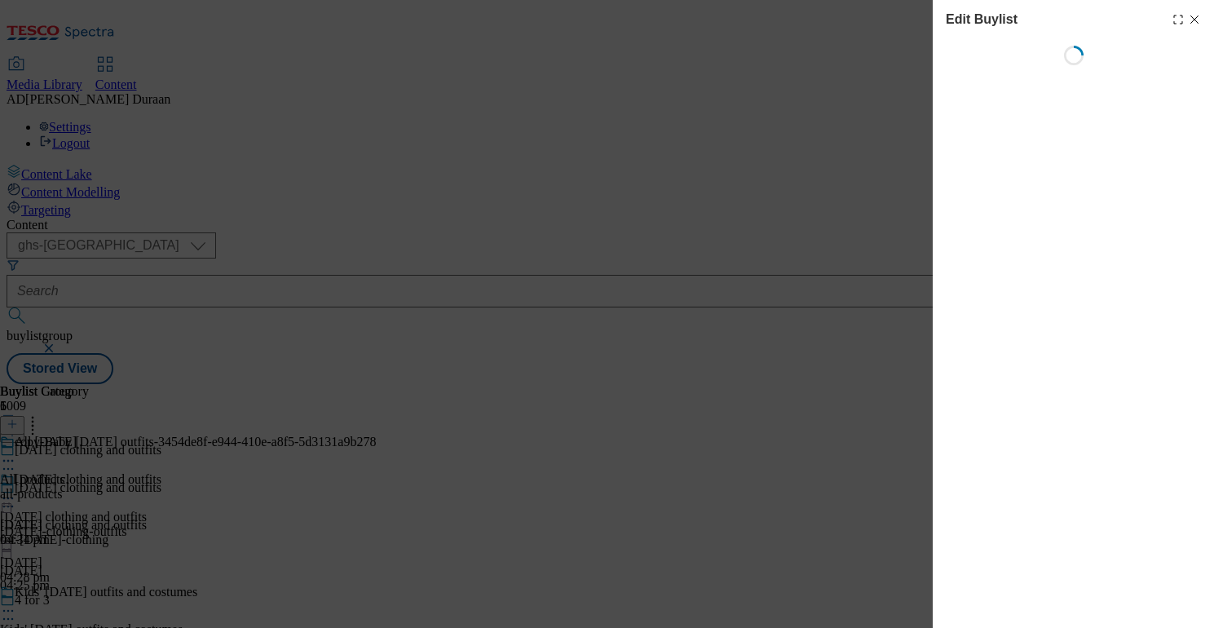
select select "seasonal"
select select "Banner"
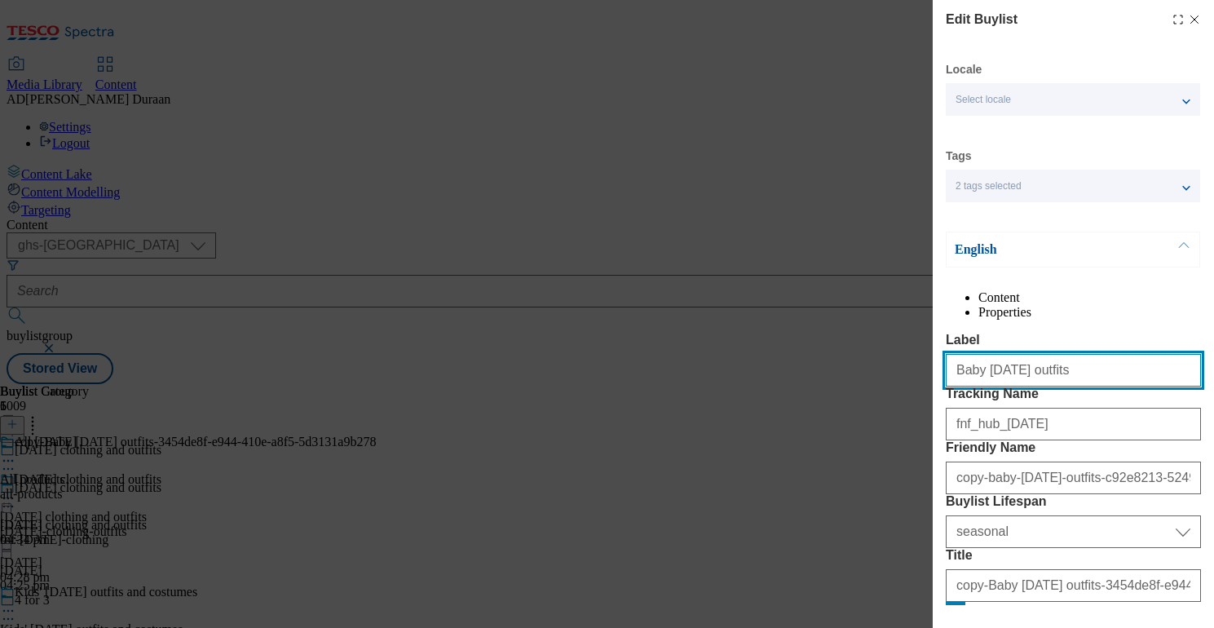
drag, startPoint x: 1073, startPoint y: 409, endPoint x: 961, endPoint y: 409, distance: 111.7
click at [954, 387] on input "Baby Halloween outfits" at bounding box center [1073, 370] width 255 height 33
paste input "Men's and women's Halloween outfits"
drag, startPoint x: 1149, startPoint y: 409, endPoint x: 993, endPoint y: 410, distance: 155.8
click at [888, 398] on div "Edit Buylist Locale Select locale English Welsh Tags 2 tags selected fnf market…" at bounding box center [607, 314] width 1214 height 628
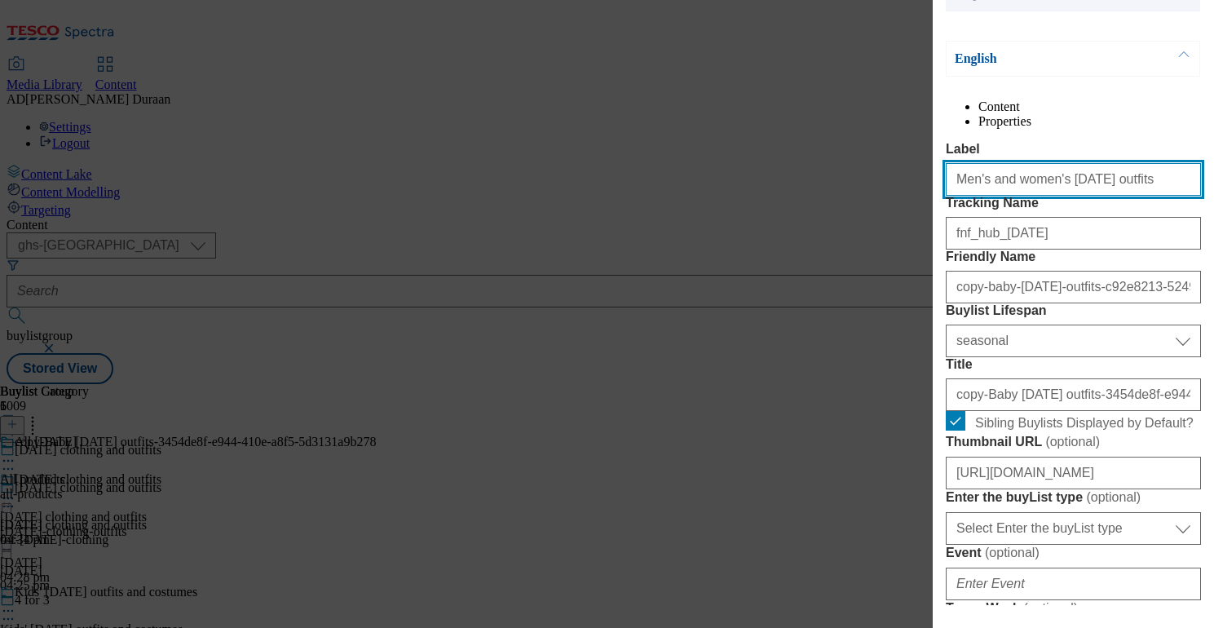
scroll to position [203, 0]
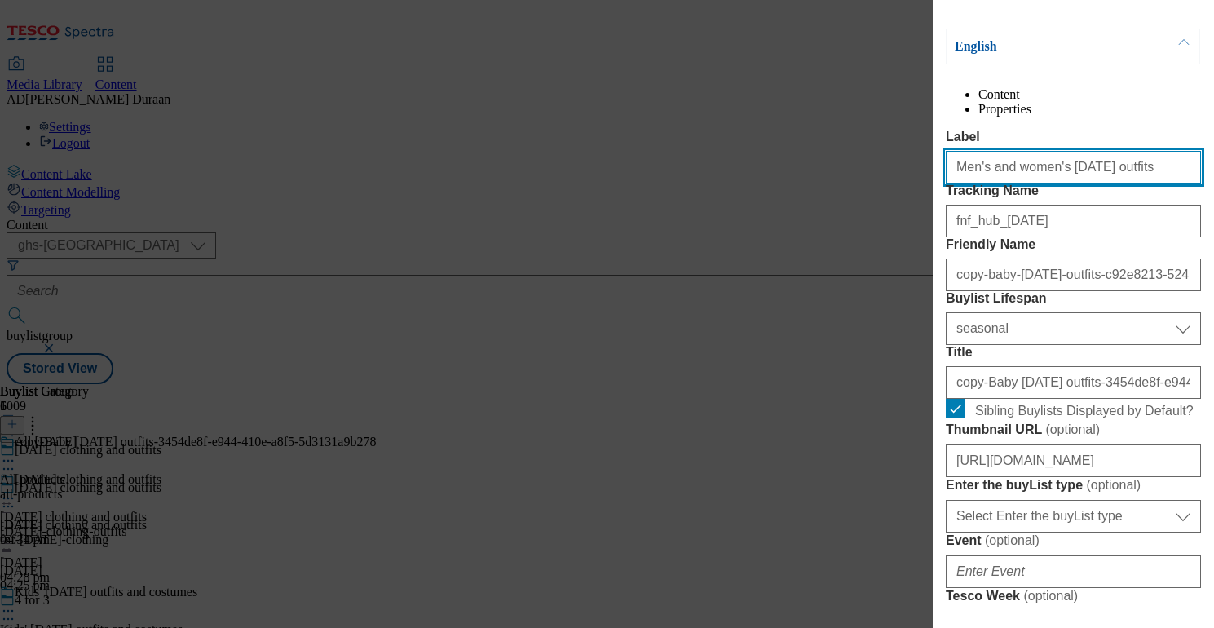
type input "Men's and women's Halloween outfits"
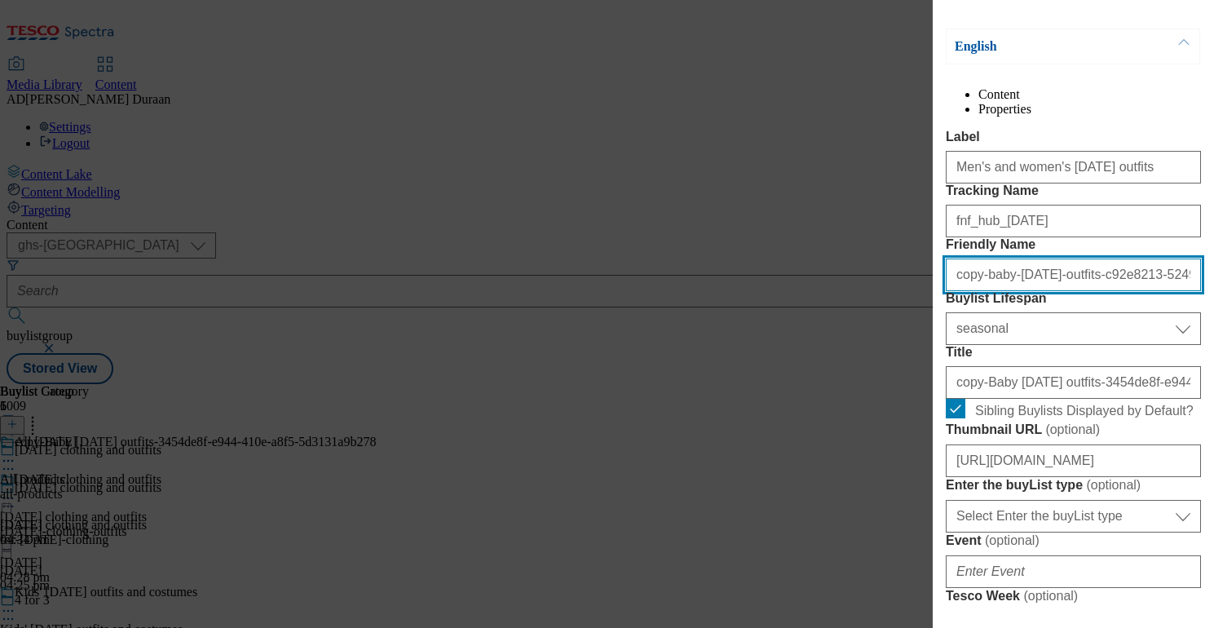
click at [1061, 291] on input "copy-baby-halloween-outfits-c92e8213-5249-4017-a2c9-82f2539e2571" at bounding box center [1073, 275] width 255 height 33
paste input "Men's and women's Halloween outfits"
type input "Men's and women's Halloween outfits"
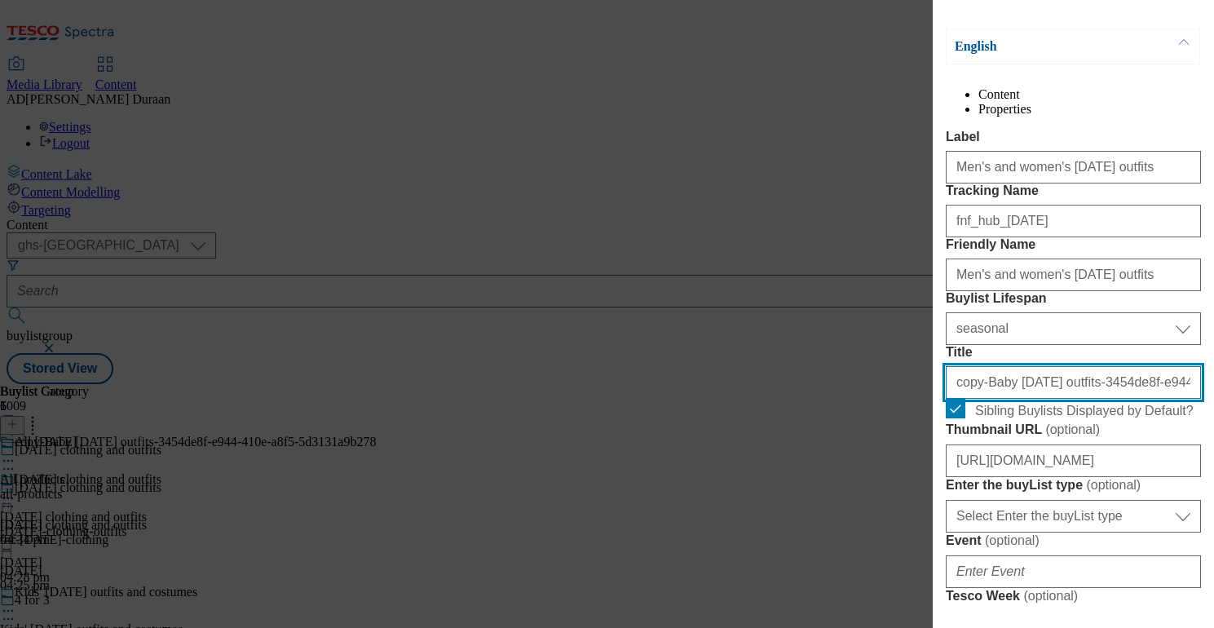
click at [1039, 399] on input "copy-Baby Halloween outfits-3454de8f-e944-410e-a8f5-5d3131a9b278" at bounding box center [1073, 382] width 255 height 33
paste input "Men's and women's Halloween outfits"
type input "Men's and women's Halloween outfits"
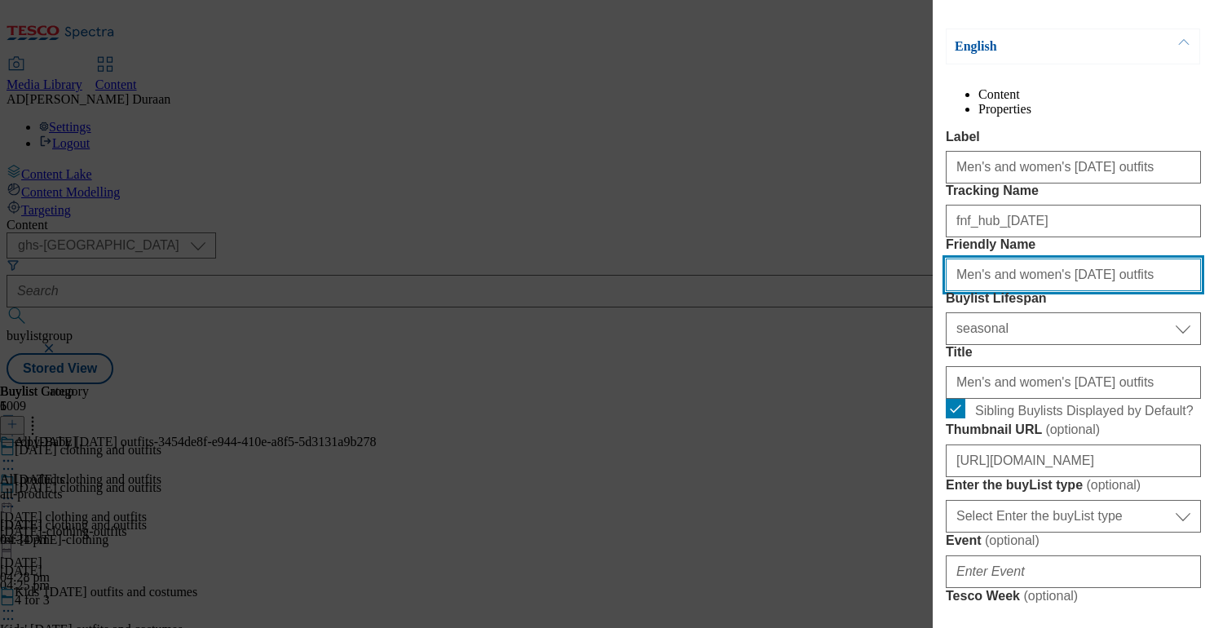
drag, startPoint x: 956, startPoint y: 365, endPoint x: 937, endPoint y: 365, distance: 18.8
click at [937, 365] on div "Edit Buylist Locale Select locale English Welsh Tags 2 tags selected fnf market…" at bounding box center [1073, 302] width 281 height 605
type input "mens-womens-halloween-outfits"
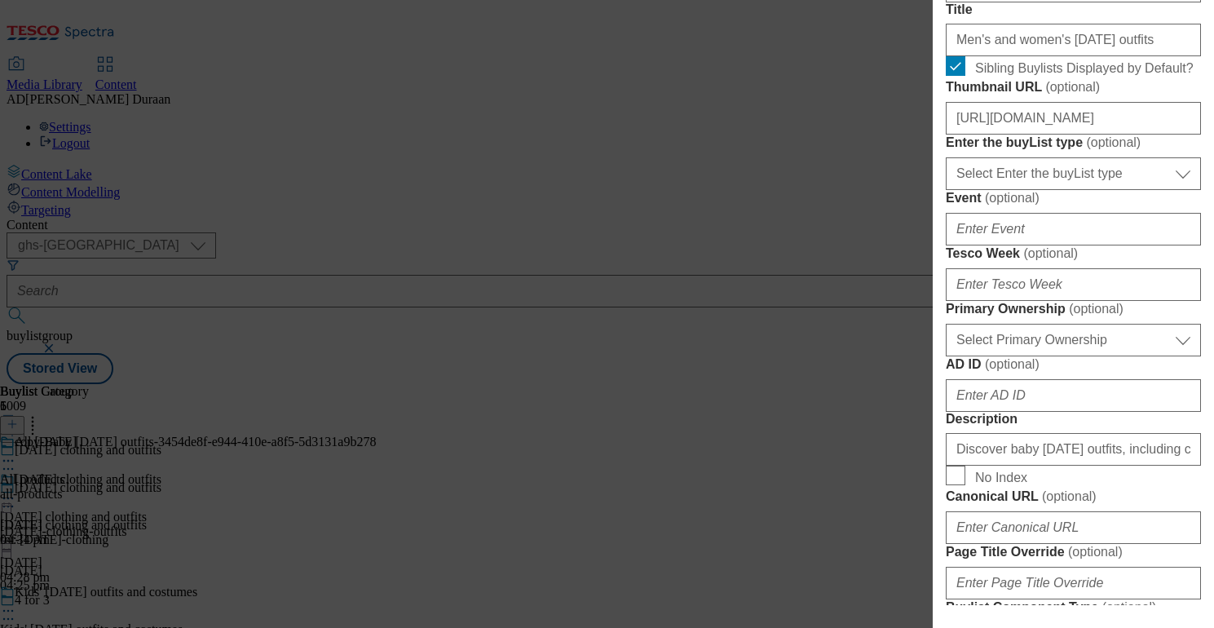
scroll to position [550, 0]
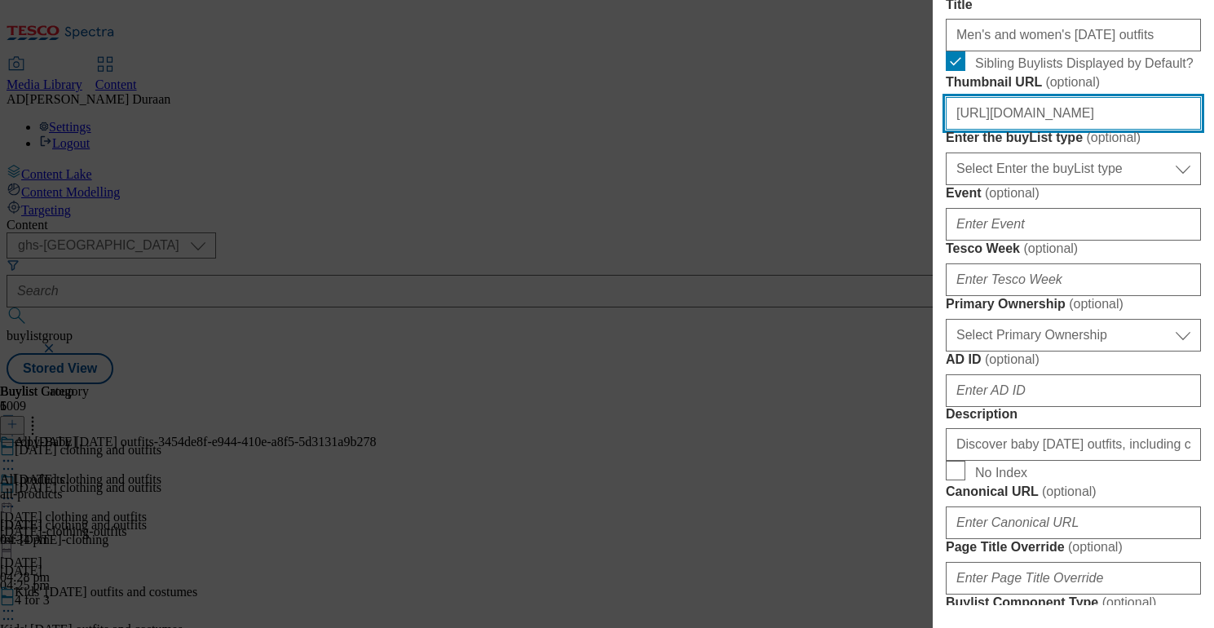
click at [1036, 130] on input "https://digitalcontent.api.tesco.com/v2/media/ghs-mktg/3b332514-12b2-4670-a135-…" at bounding box center [1073, 113] width 255 height 33
paste input "https://digitalcontent.api.tesco.com/v2/media/ghs-mktg/5509534a-fddf-4369-a17b-…"
type input "https://digitalcontent.api.tesco.com/v2/media/ghs-mktg/5509534a-fddf-4369-a17b-…"
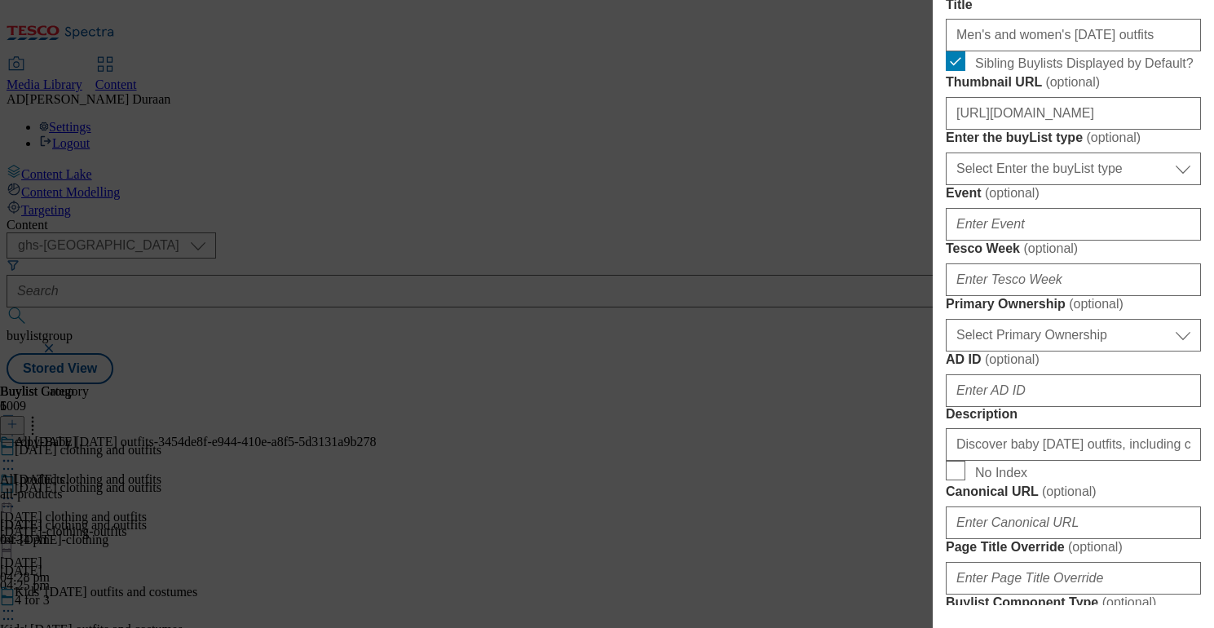
drag, startPoint x: 1182, startPoint y: 248, endPoint x: 921, endPoint y: 123, distance: 288.5
click at [1181, 248] on form "Label Men's and women's Halloween outfits Tracking Name fnf_hub_halloween Frien…" at bounding box center [1073, 449] width 255 height 1334
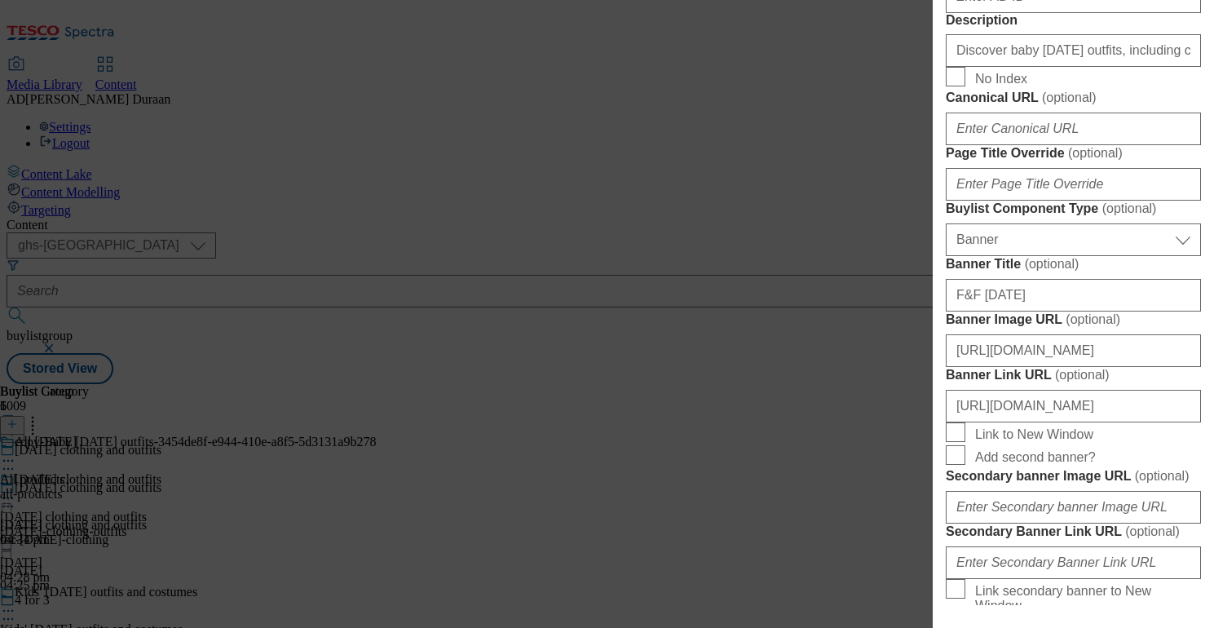
scroll to position [948, 0]
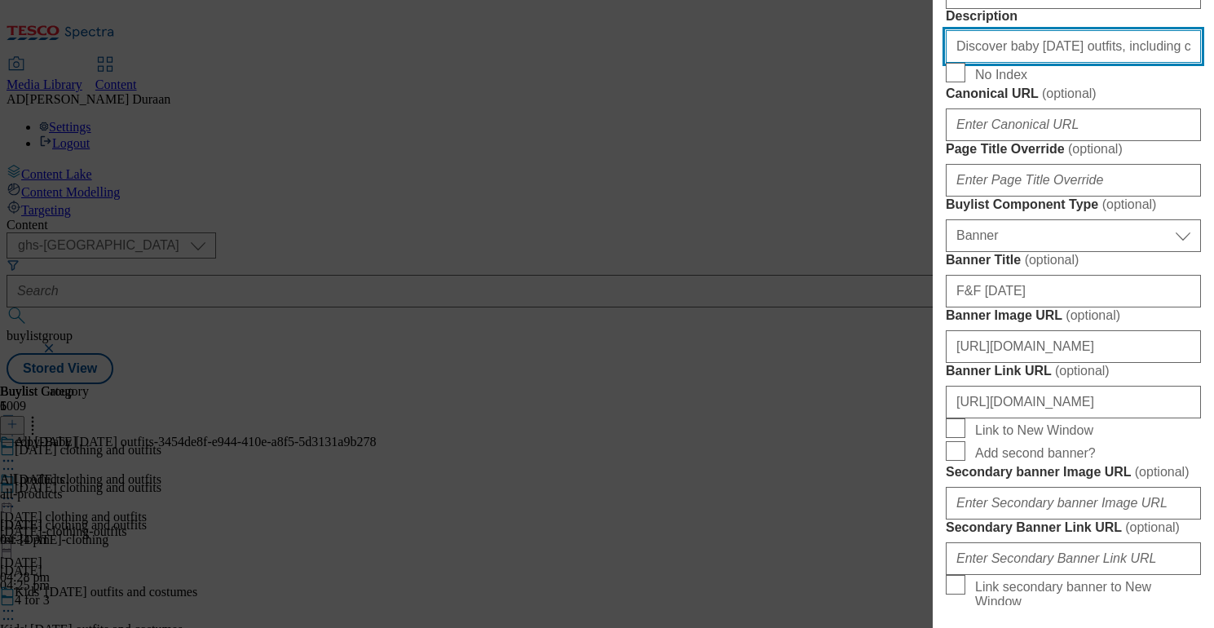
click at [1018, 63] on input "Discover baby Halloween outfits, including cute pumpkin pyjamas and Halloween s…" at bounding box center [1073, 46] width 255 height 33
paste input "Find women’s and men’s Halloween outfits, including styles from Stranger Things…"
click at [1033, 63] on input "Find women’s and men’s Halloween outfits, including styles from Stranger Things…" at bounding box center [1073, 46] width 255 height 33
type input "Find women’s and men’s Halloween outfits, including styles from Stranger Things…"
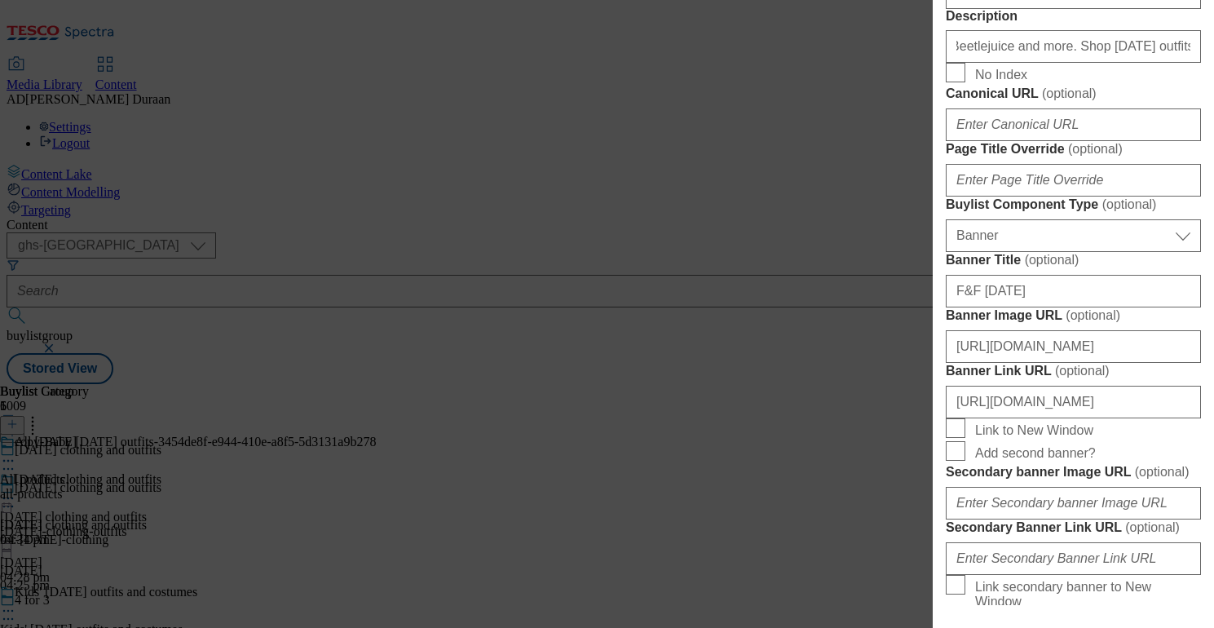
click at [1089, 351] on form "Label Men's and women's Halloween outfits Tracking Name fnf_hub_halloween Frien…" at bounding box center [1073, 51] width 255 height 1334
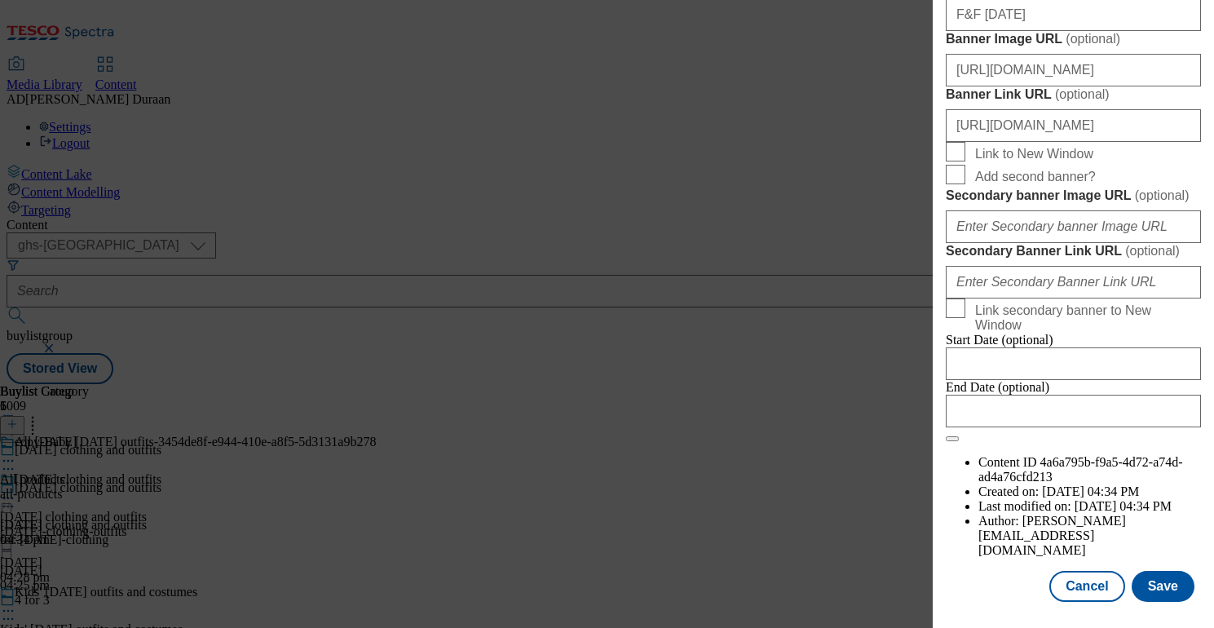
scroll to position [1819, 0]
click at [1167, 584] on button "Save" at bounding box center [1163, 586] width 63 height 31
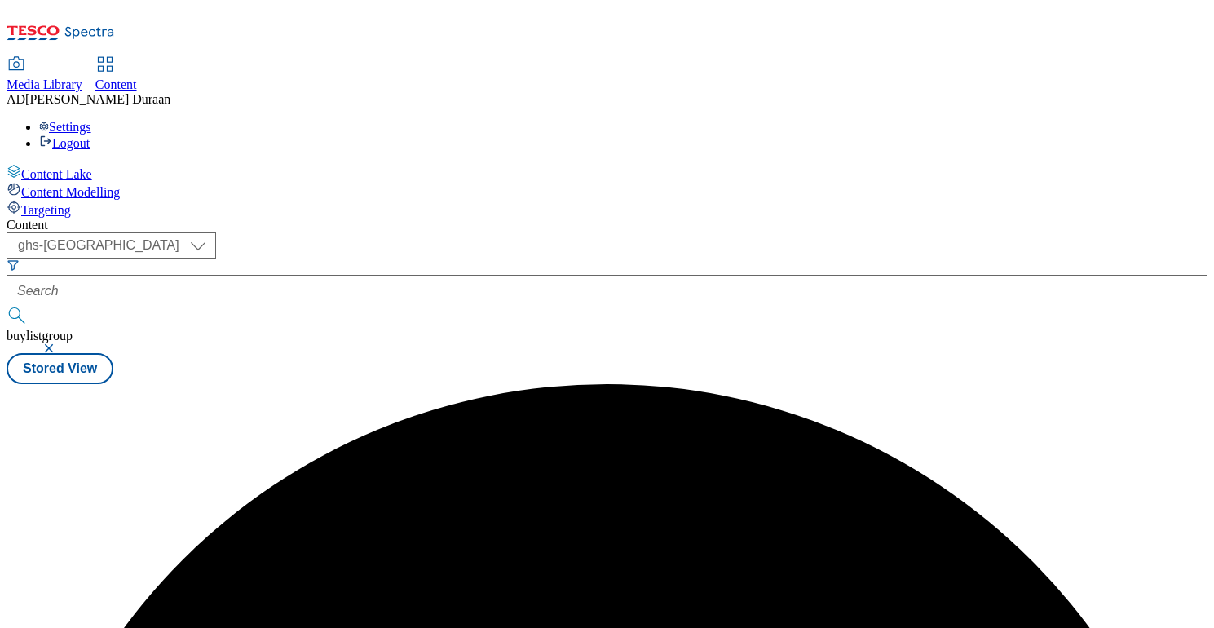
scroll to position [0, 0]
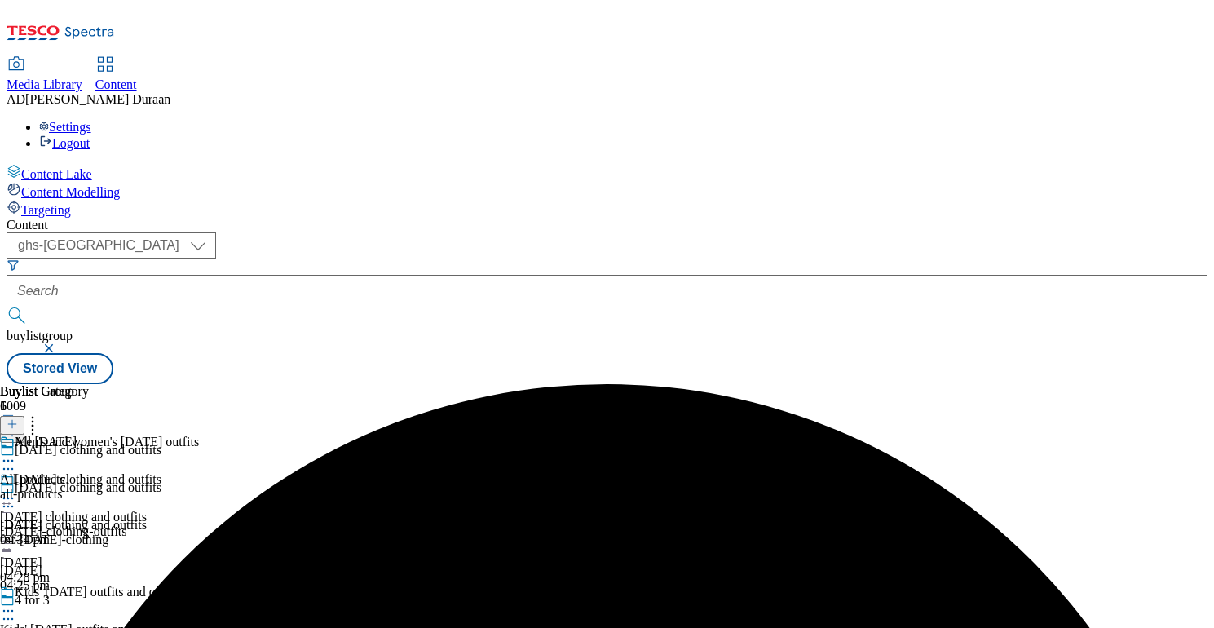
click at [89, 487] on div "all-products" at bounding box center [44, 494] width 89 height 15
click at [14, 497] on circle at bounding box center [12, 498] width 2 height 2
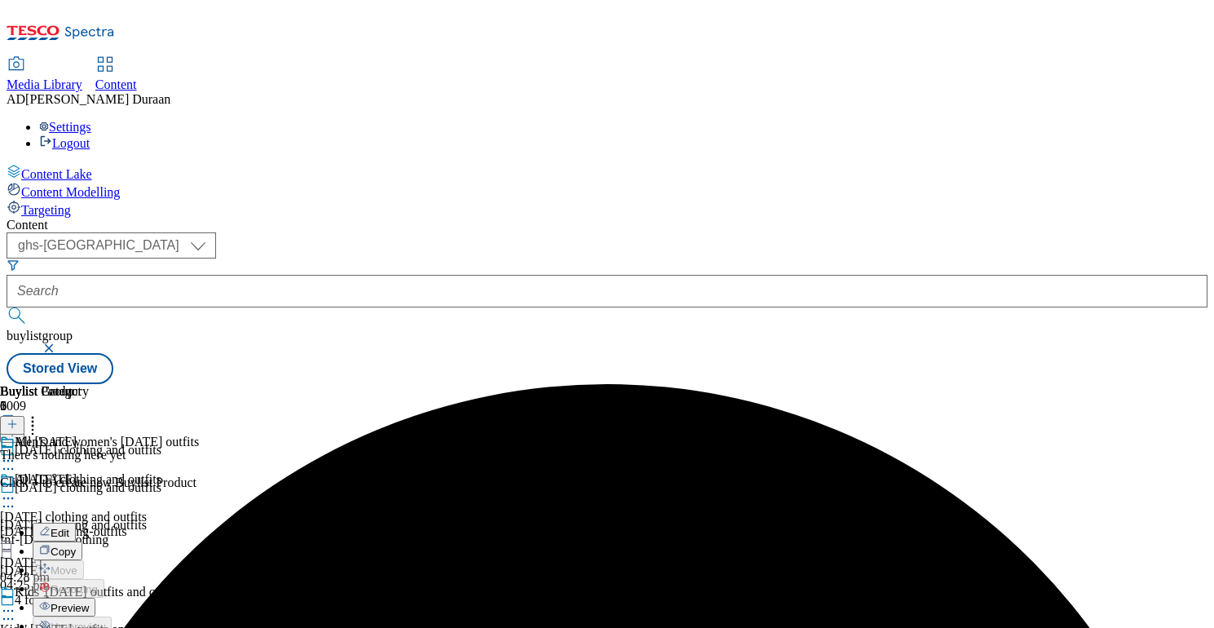
click at [76, 523] on button "Edit" at bounding box center [54, 532] width 43 height 19
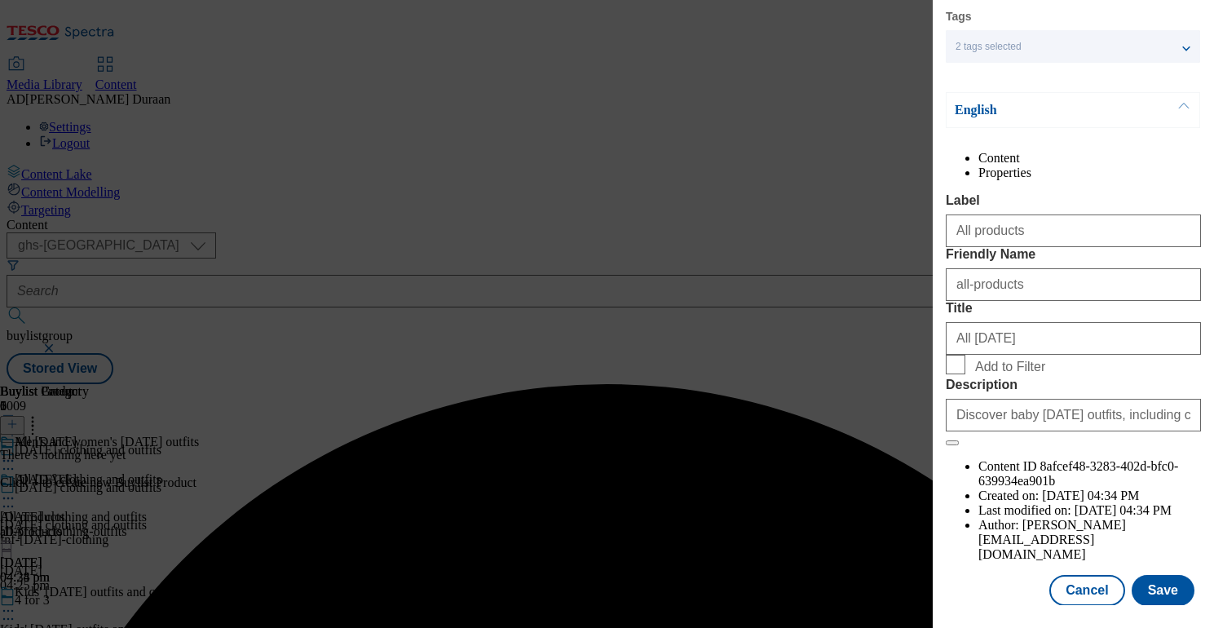
scroll to position [175, 0]
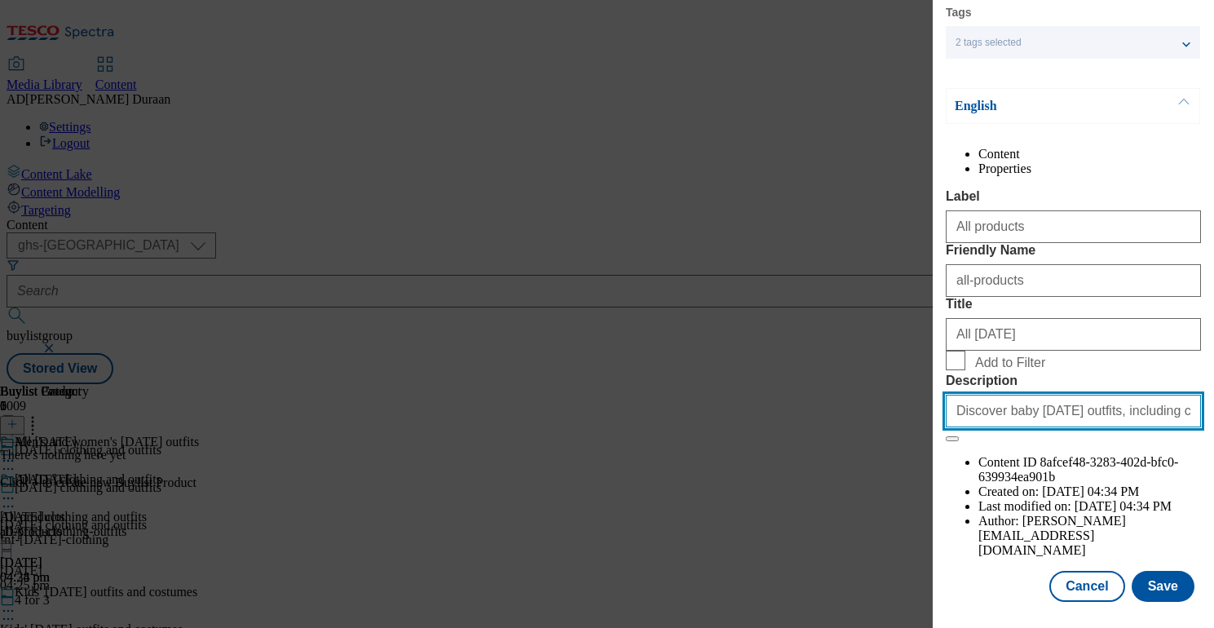
click at [1101, 427] on input "Discover baby Halloween outfits, including cute pumpkin pyjamas and Halloween s…" at bounding box center [1073, 411] width 255 height 33
paste input "Find women’s and men’s Halloween outfits, including styles from Stranger Things…"
type input "Find women’s and men’s Halloween outfits, including styles from Stranger Things…"
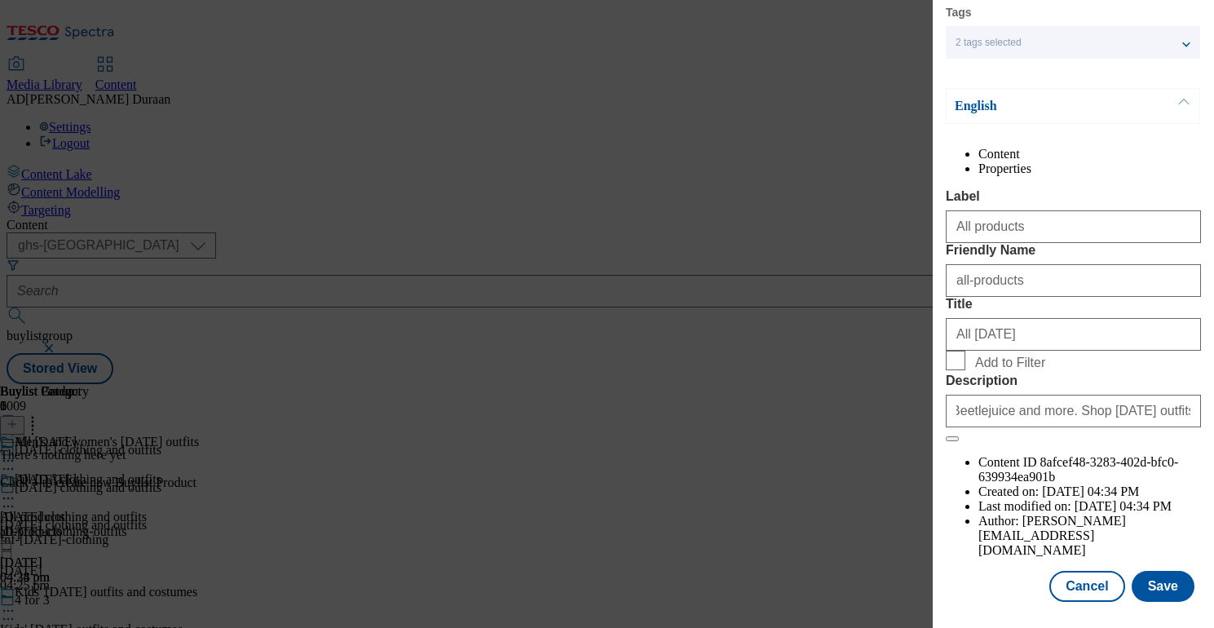
scroll to position [0, 0]
drag, startPoint x: 997, startPoint y: 576, endPoint x: 1075, endPoint y: 589, distance: 79.4
click at [997, 577] on div "Cancel Save" at bounding box center [1073, 586] width 255 height 31
click at [1171, 590] on button "Save" at bounding box center [1163, 586] width 63 height 31
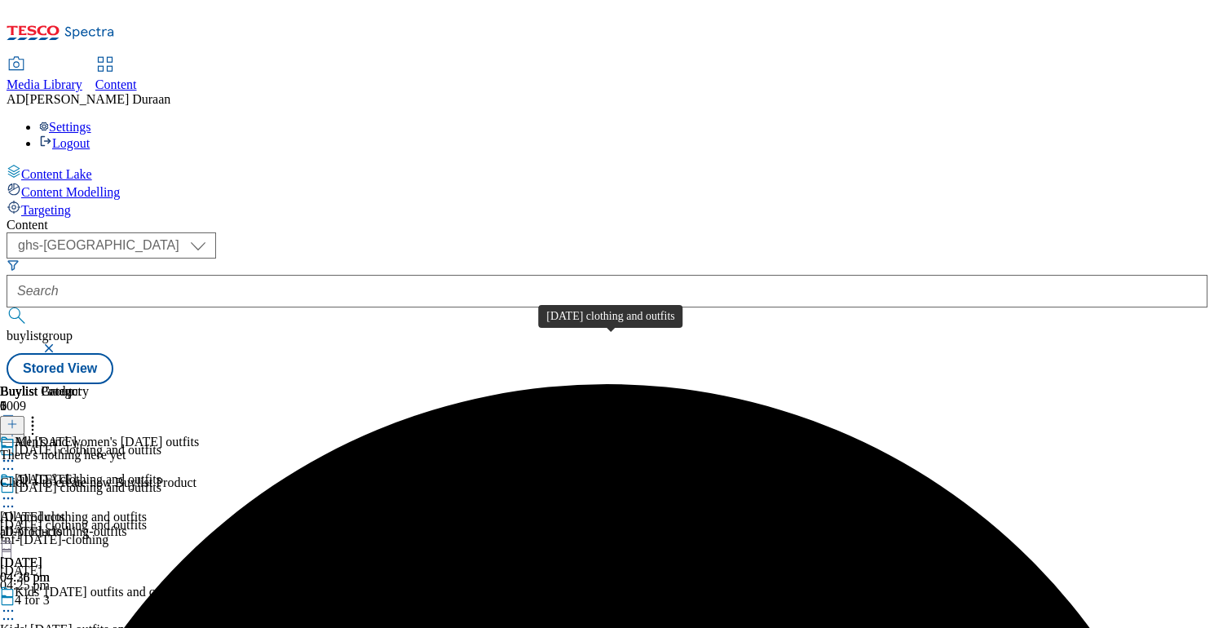
click at [147, 510] on div "Halloween clothing and outfits" at bounding box center [73, 517] width 147 height 15
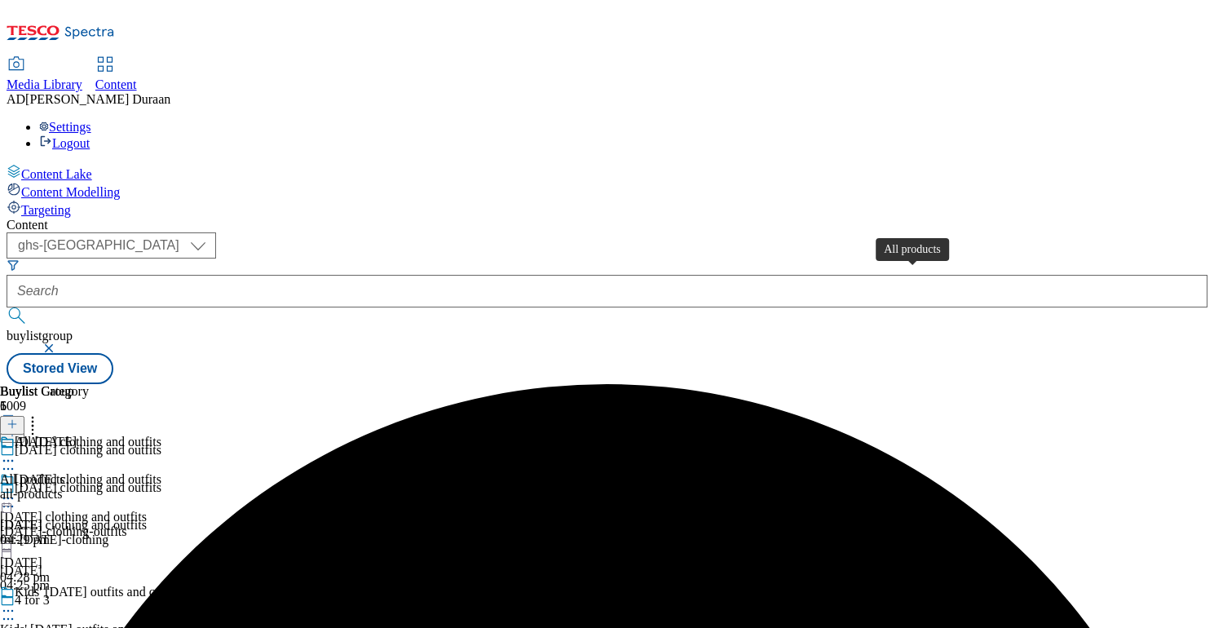
click at [65, 472] on span "All products" at bounding box center [32, 479] width 65 height 15
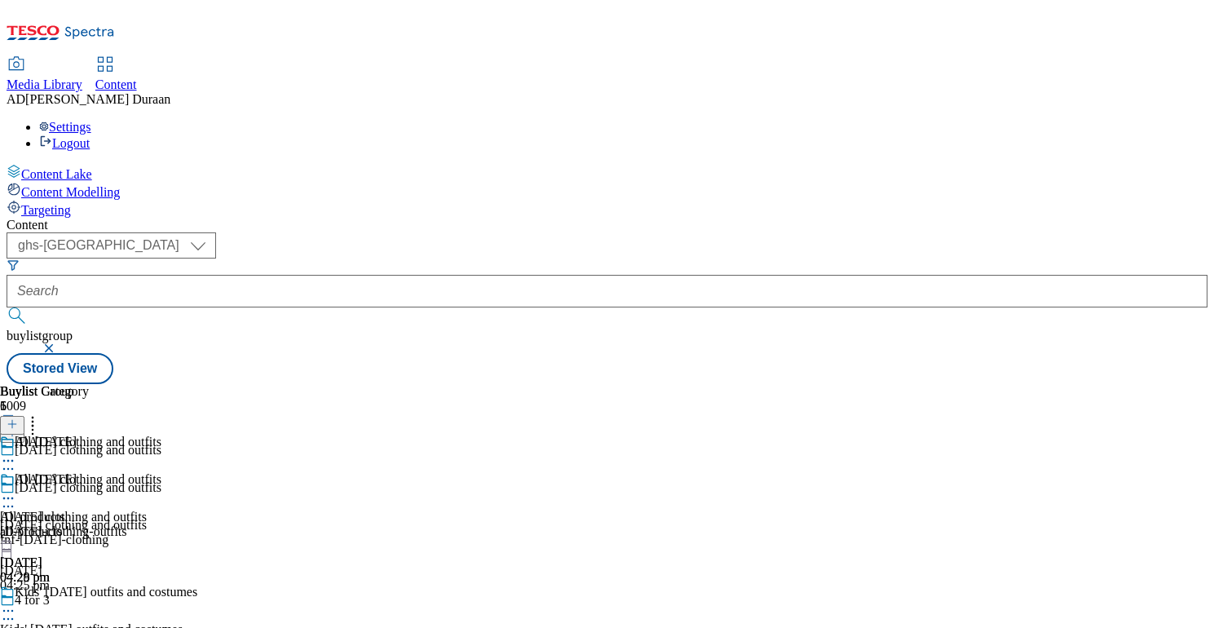
scroll to position [0, 233]
click at [12, 420] on line at bounding box center [12, 424] width 0 height 8
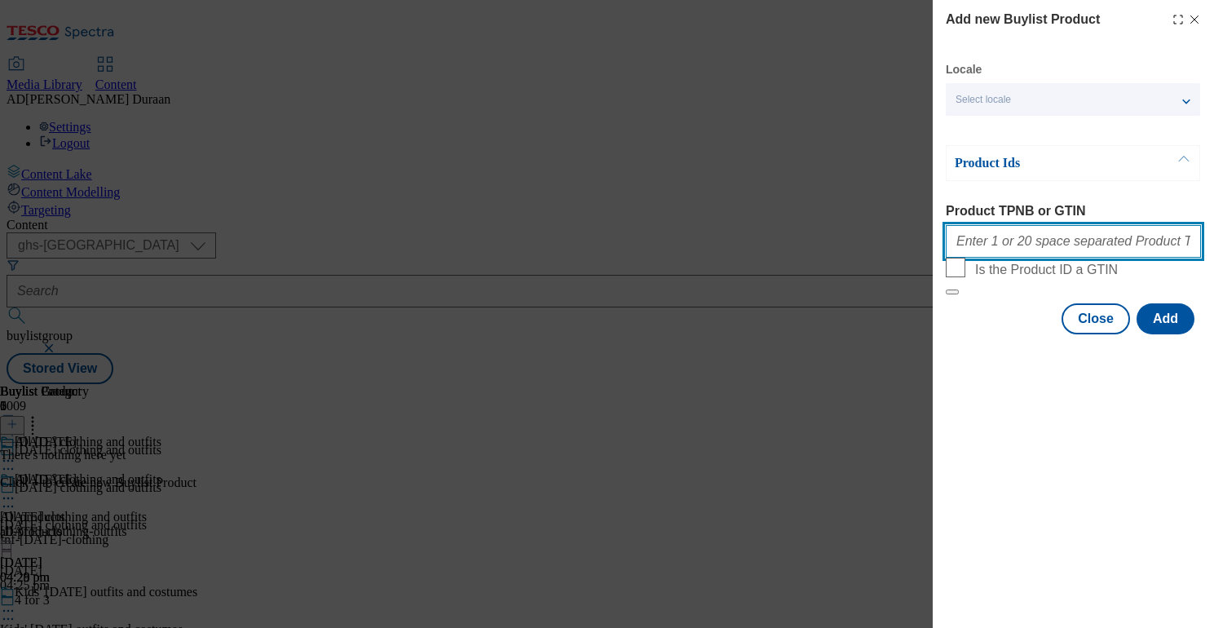
paste input "96586657 96988994 96782062 96587005 96586939 96586860 96586818 96586571 9658650…"
type input "96586657 96988994 96782062 96587005 96586939 96586860 96586818 96586571 9658650…"
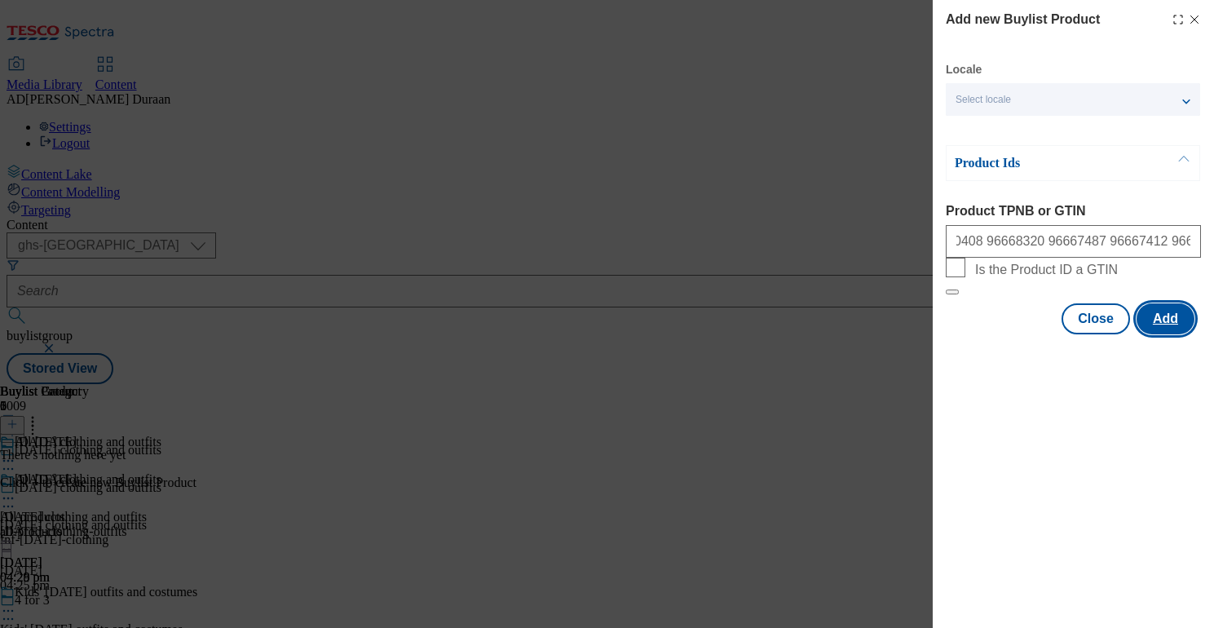
scroll to position [0, 0]
click at [1169, 334] on button "Add" at bounding box center [1166, 318] width 58 height 31
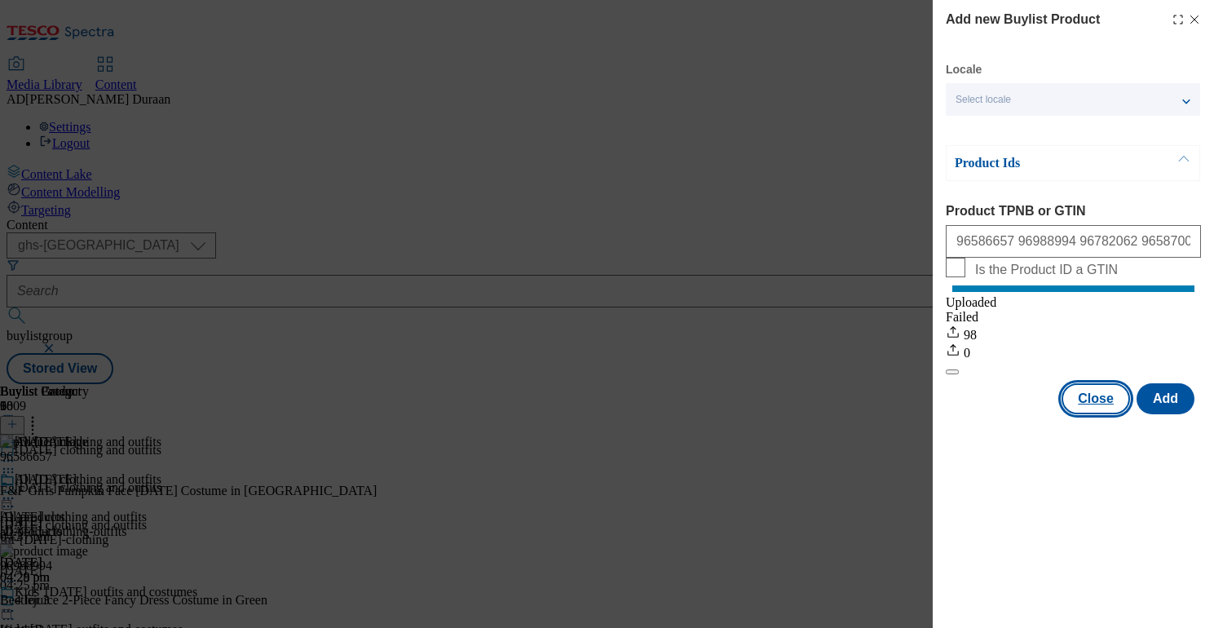
click at [1094, 412] on button "Close" at bounding box center [1096, 398] width 69 height 31
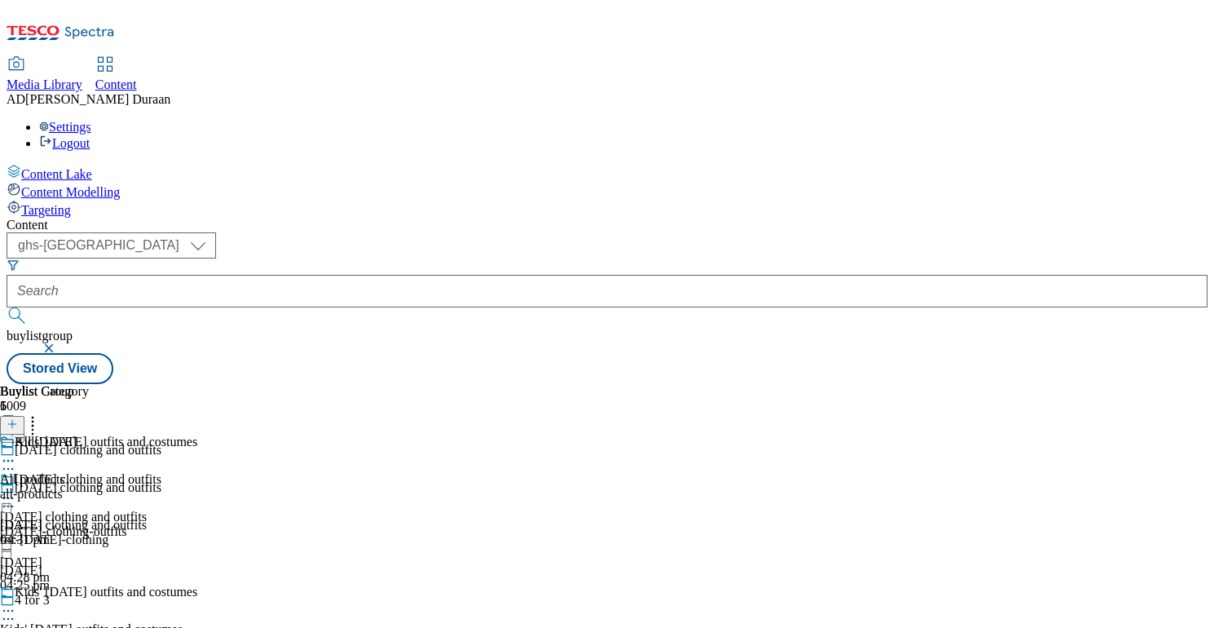
click at [89, 435] on div "All Halloween All products all-products 19 Aug 2025 04:31 pm" at bounding box center [44, 491] width 89 height 113
click at [18, 418] on icon at bounding box center [12, 423] width 11 height 11
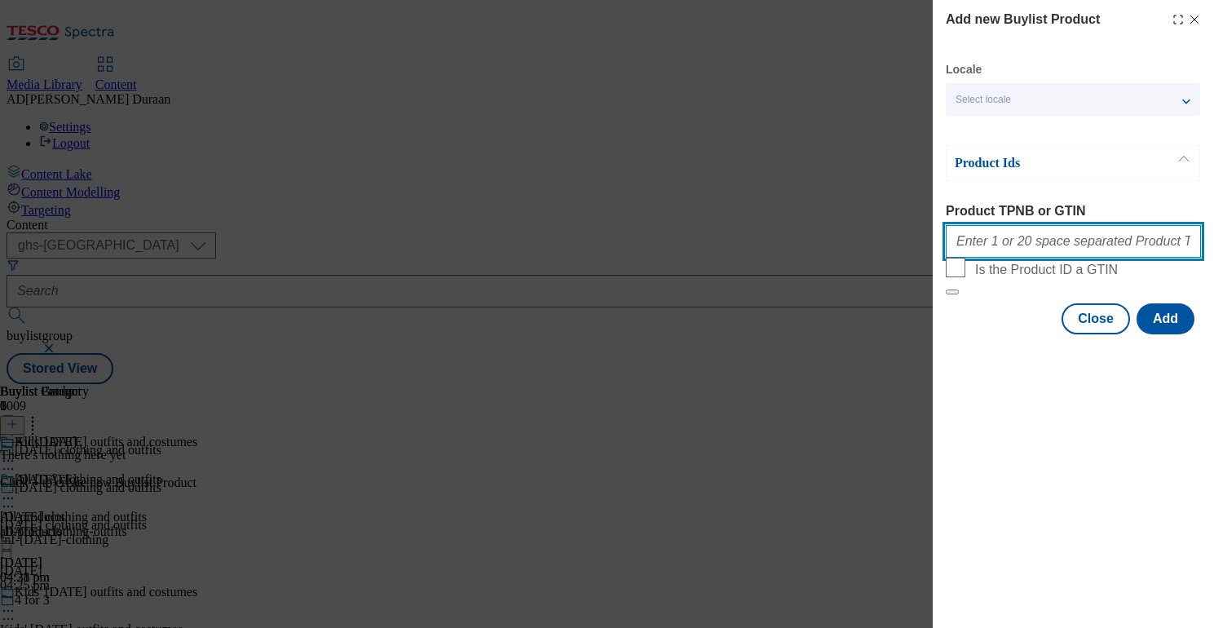
paste input "96586657 96988994 96782062 96587005 96586939 96586860 96586818 96586571 9658650…"
type input "96586657 96988994 96782062 96587005 96586939 96586860 96586818 96586571 9658650…"
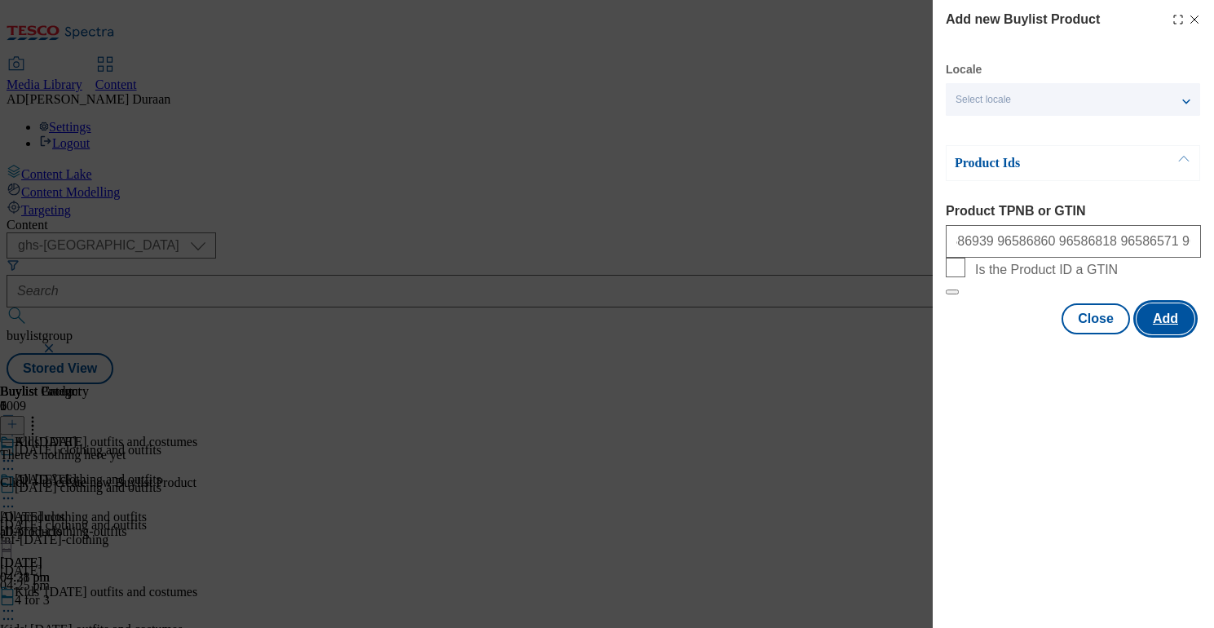
scroll to position [0, 0]
click at [1161, 334] on button "Add" at bounding box center [1166, 318] width 58 height 31
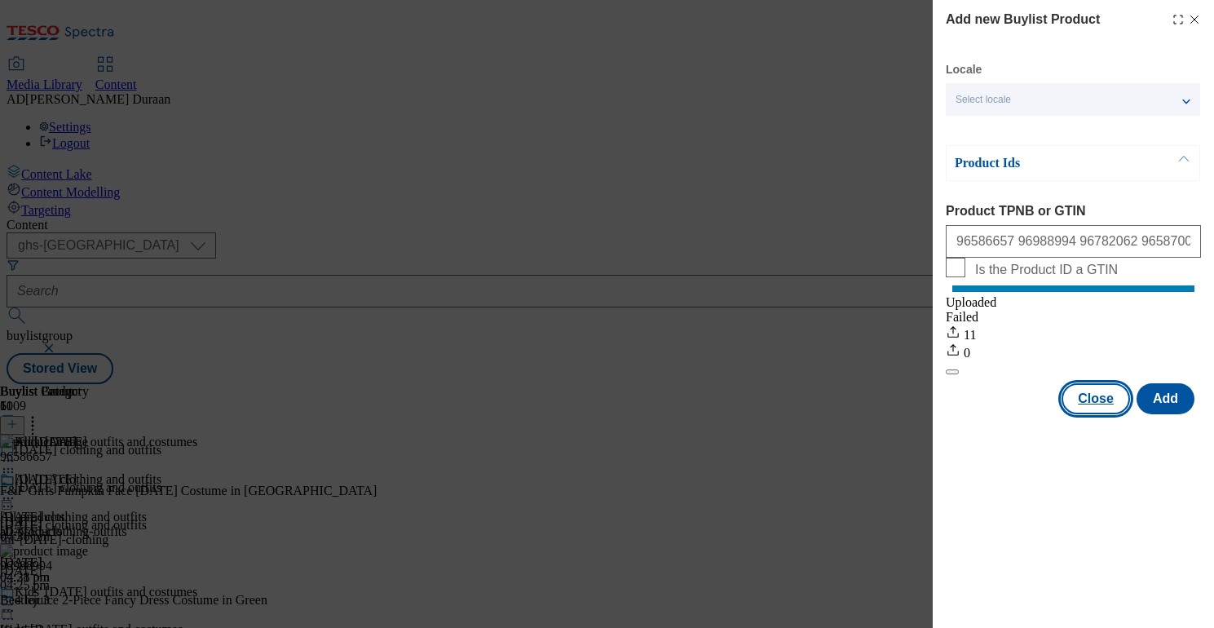
drag, startPoint x: 1095, startPoint y: 419, endPoint x: 1085, endPoint y: 418, distance: 10.6
click at [1095, 414] on button "Close" at bounding box center [1096, 398] width 69 height 31
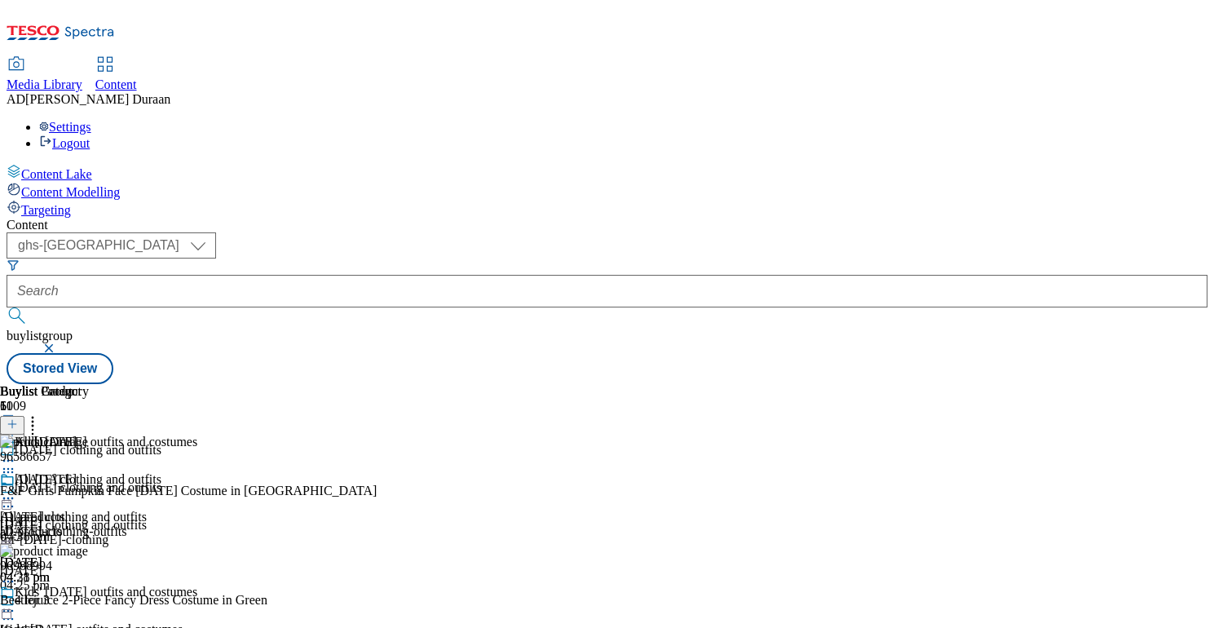
scroll to position [156, 0]
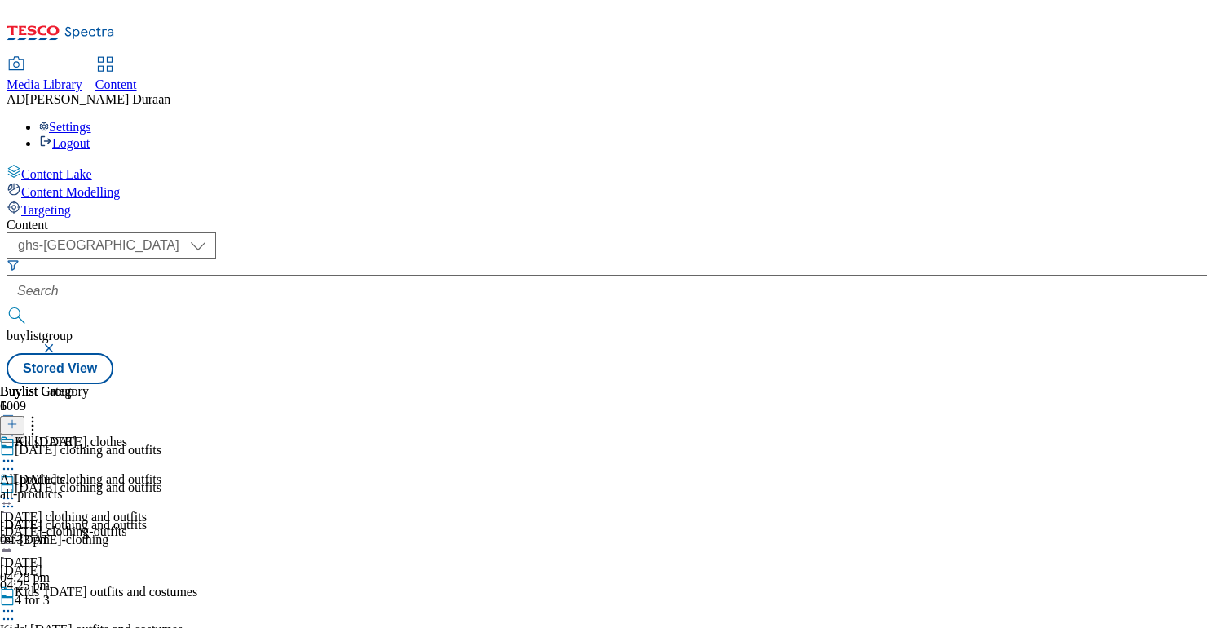
click at [89, 487] on div "all-products" at bounding box center [44, 494] width 89 height 15
click at [18, 418] on icon at bounding box center [12, 423] width 11 height 11
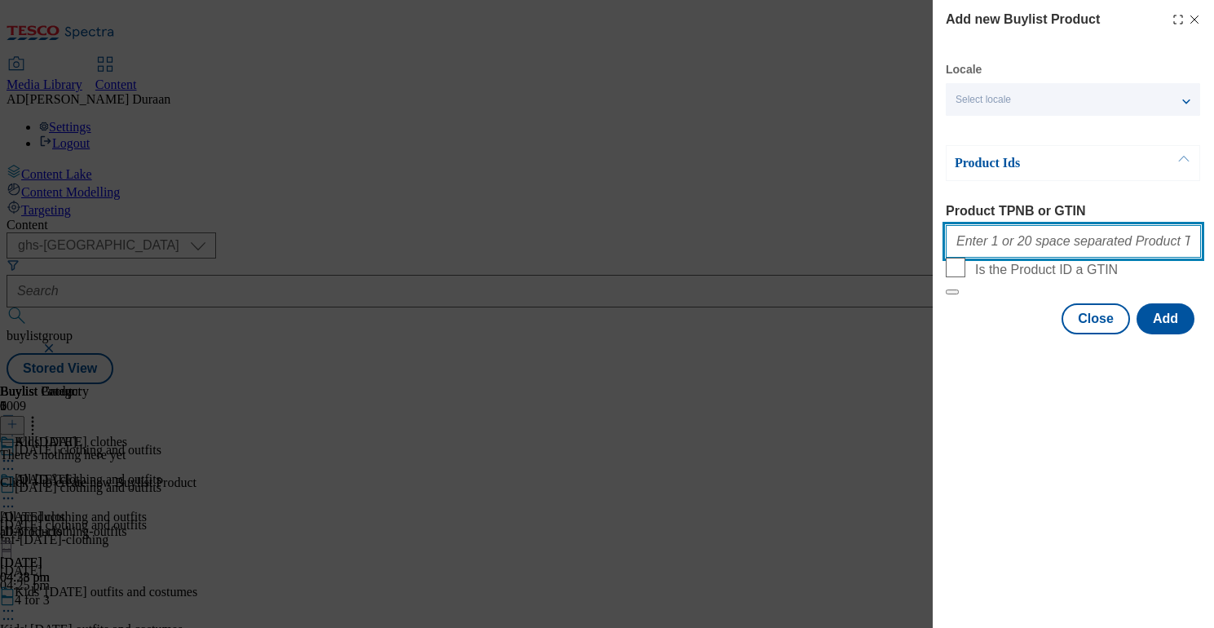
paste input "96850287 96828539 96754695 96795980 96947565 96827114 96845213 96840322 9685020…"
type input "96850287 96828539 96754695 96795980 96947565 96827114 96845213 96840322 9685020…"
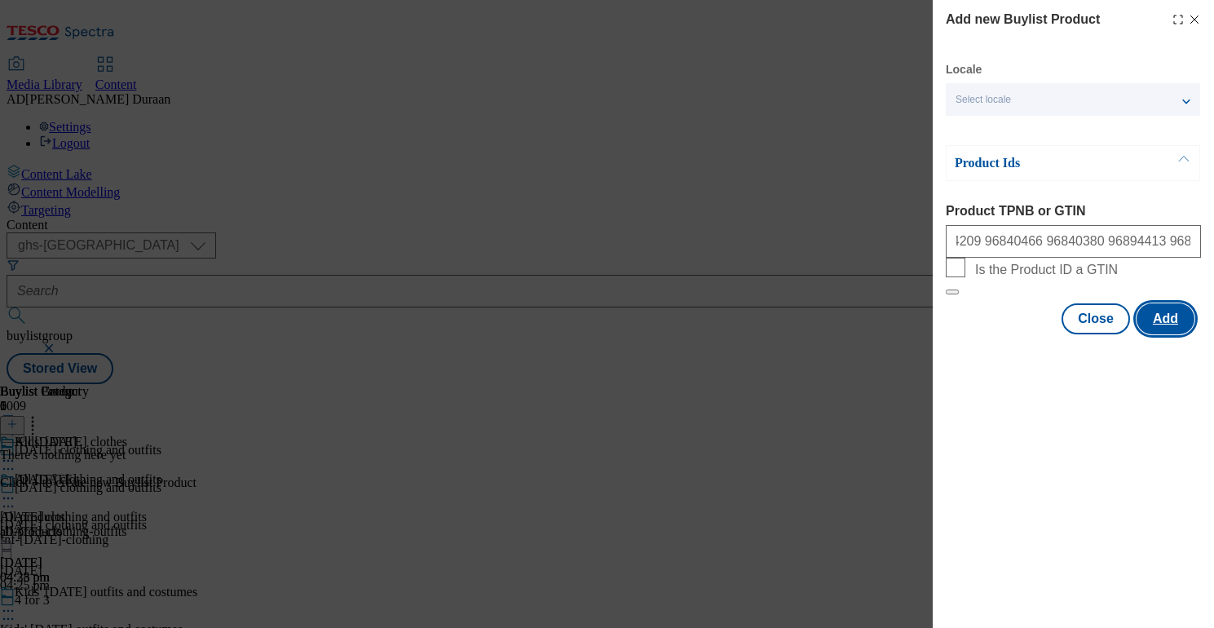
scroll to position [0, 0]
click at [1159, 334] on button "Add" at bounding box center [1166, 318] width 58 height 31
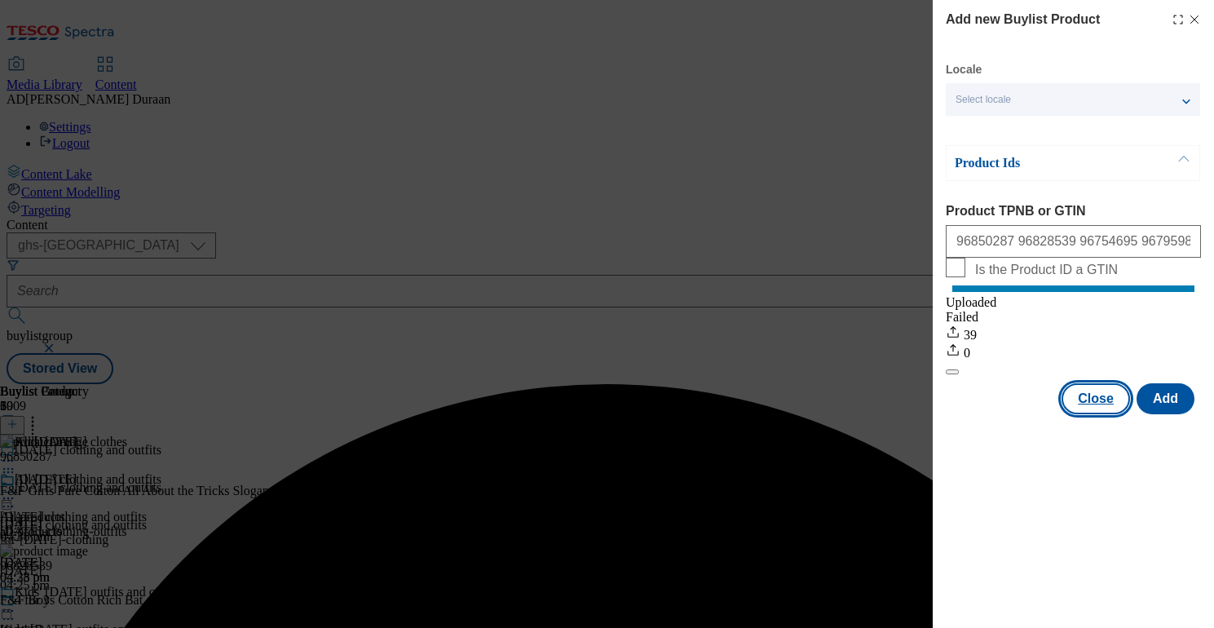
drag, startPoint x: 1094, startPoint y: 420, endPoint x: 1061, endPoint y: 426, distance: 33.9
click at [1094, 414] on button "Close" at bounding box center [1096, 398] width 69 height 31
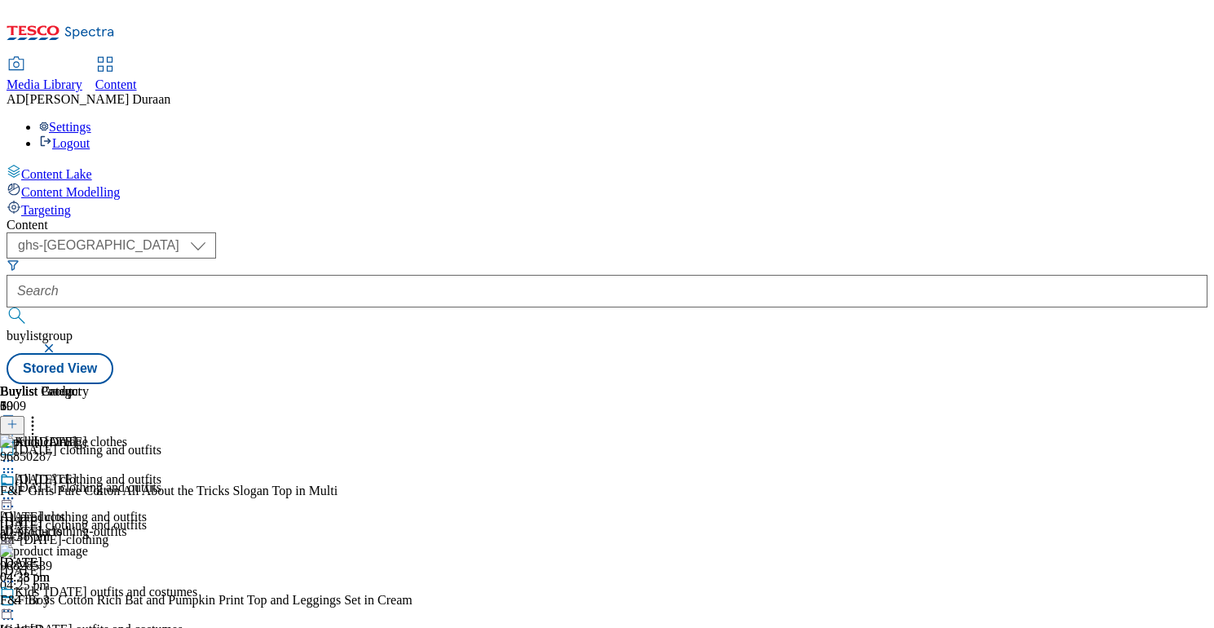
scroll to position [320, 0]
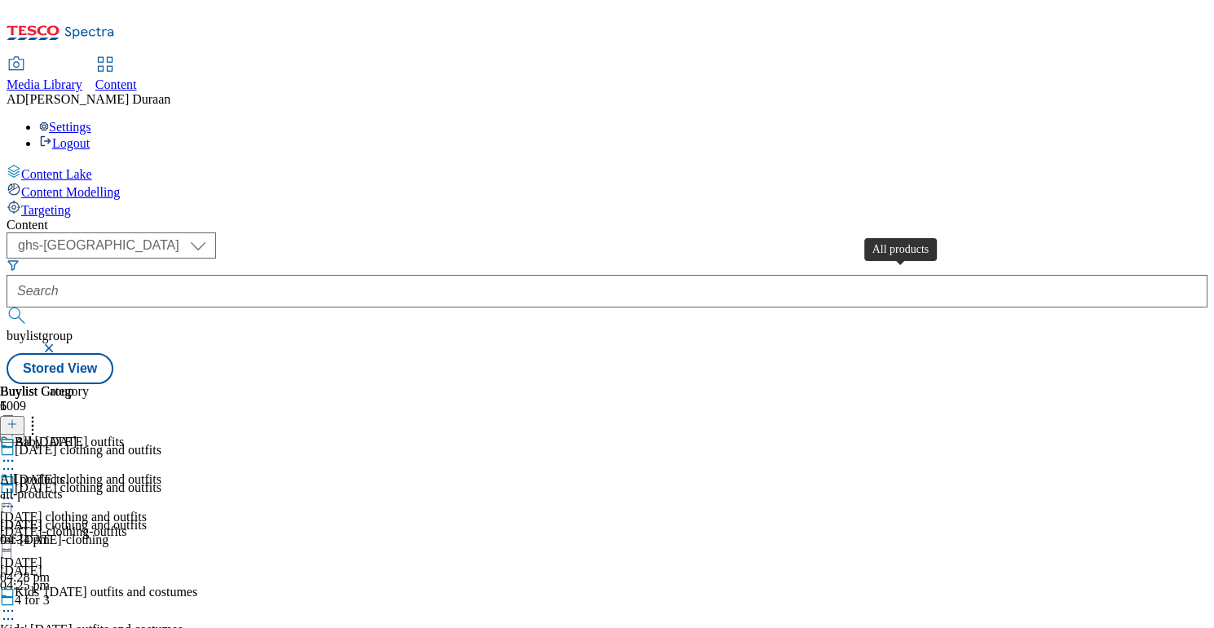
click at [65, 472] on span "All products" at bounding box center [32, 479] width 65 height 15
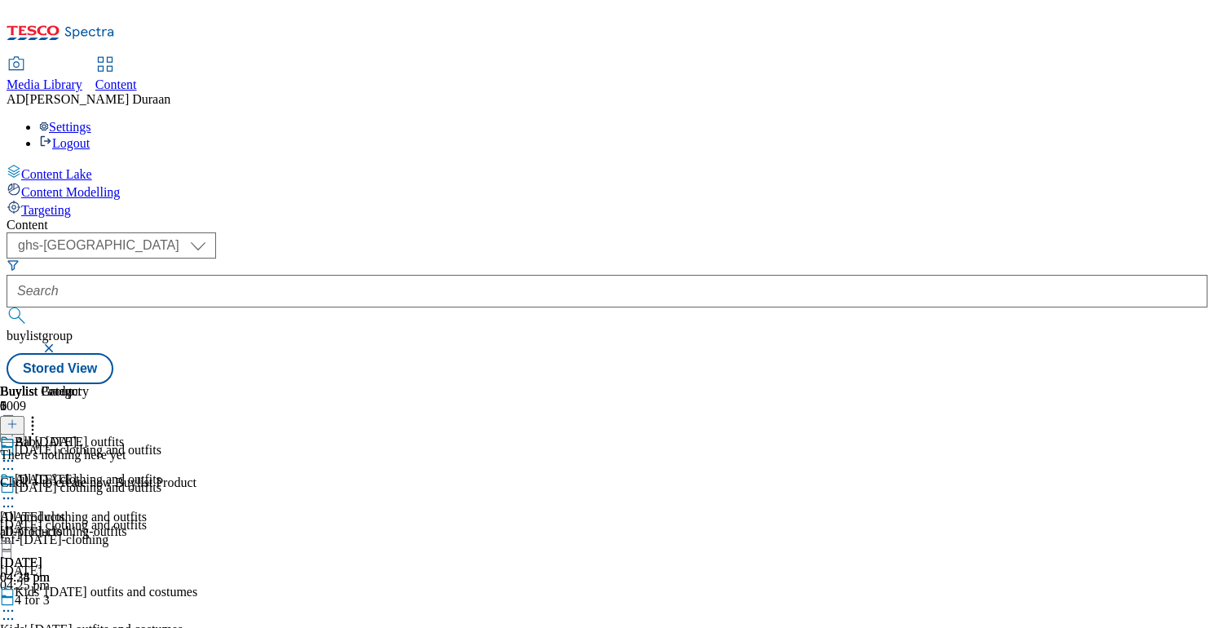
scroll to position [0, 233]
click at [18, 418] on icon at bounding box center [12, 423] width 11 height 11
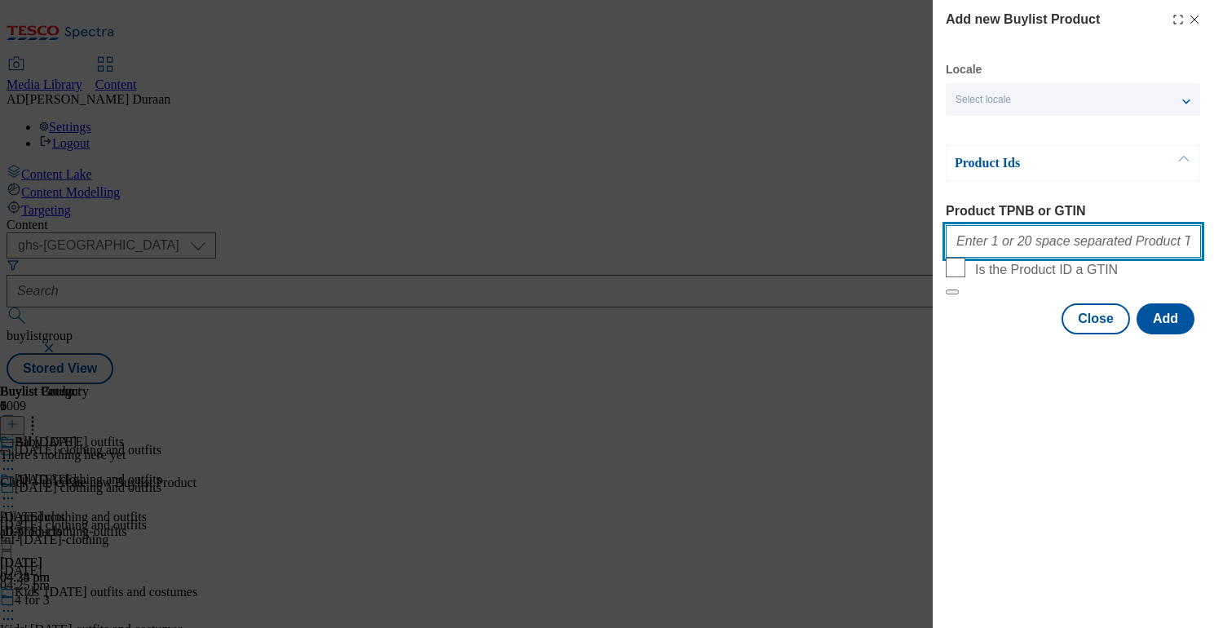
paste input "96743450 96742951 96739149 96742830 96747393 96734385 96743057 96790017 9674276…"
type input "96743450 96742951 96739149 96742830 96747393 96734385 96743057 96790017 9674276…"
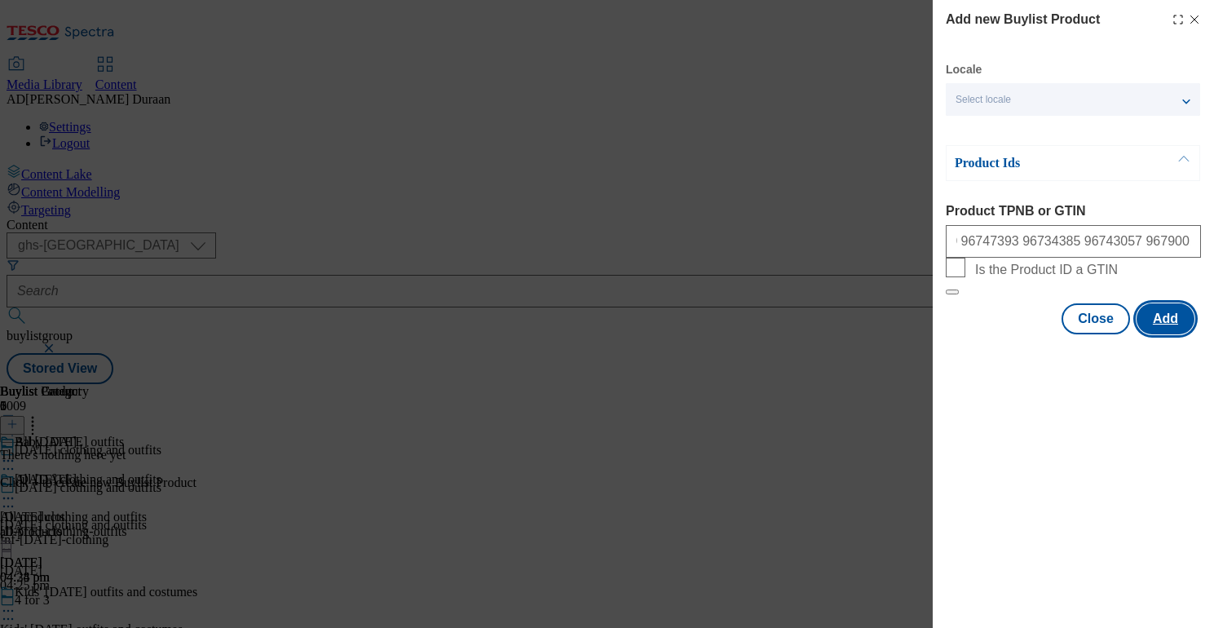
scroll to position [0, 0]
click at [1164, 334] on button "Add" at bounding box center [1166, 318] width 58 height 31
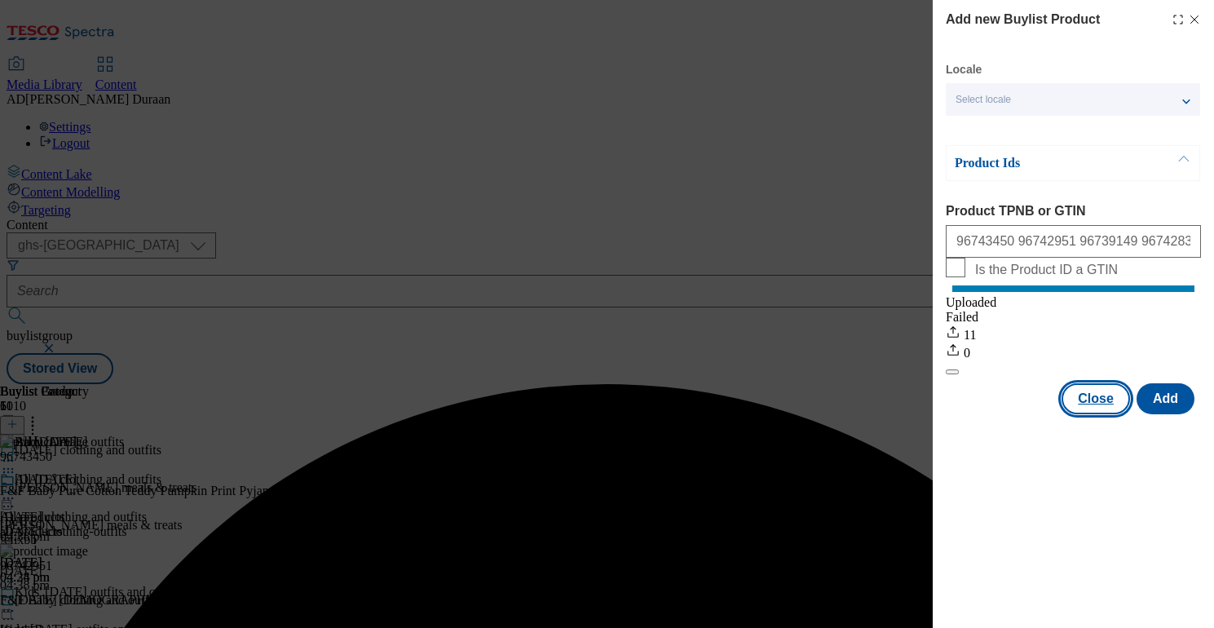
click at [1112, 410] on button "Close" at bounding box center [1096, 398] width 69 height 31
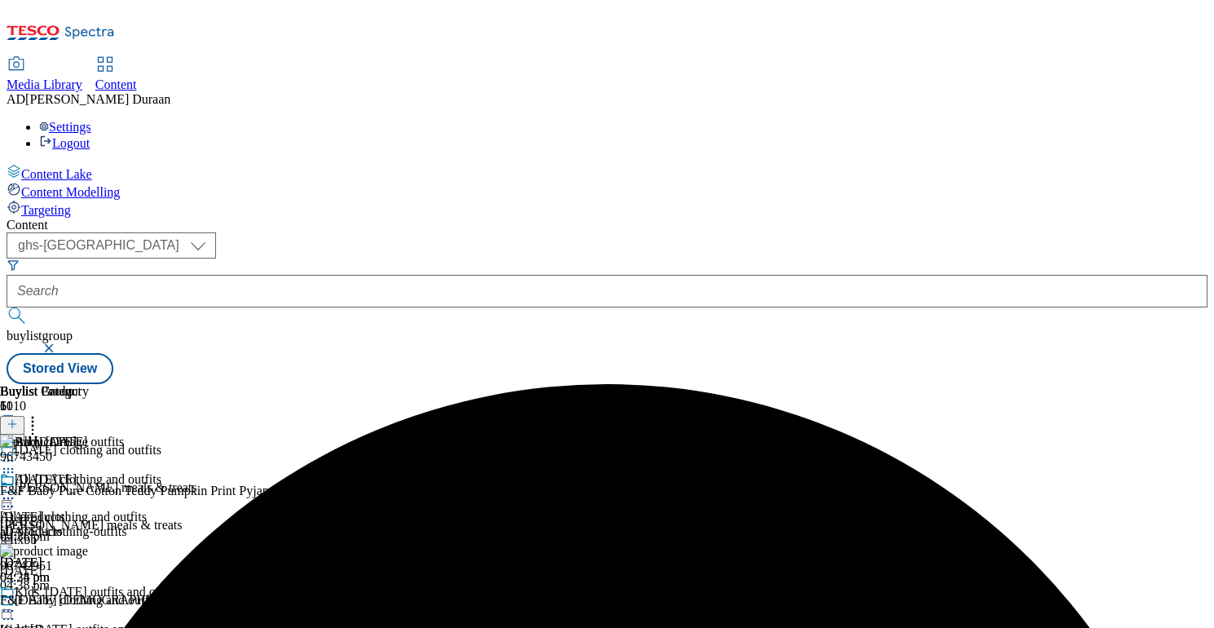
scroll to position [135, 0]
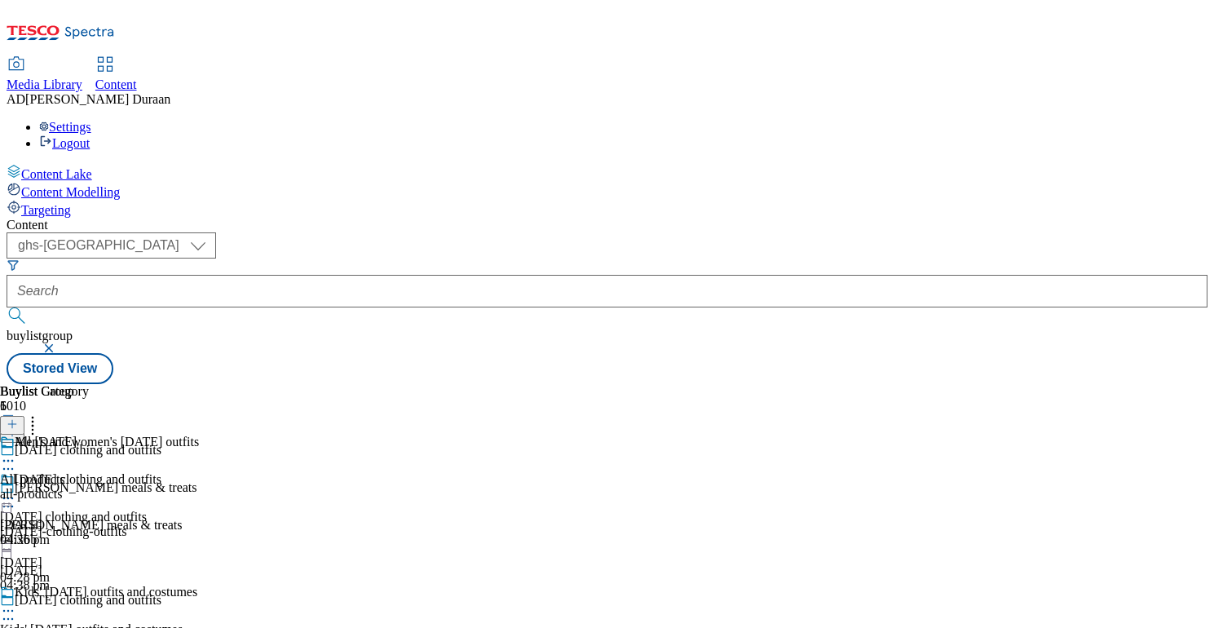
click at [89, 487] on div "all-products" at bounding box center [44, 494] width 89 height 15
click at [18, 418] on icon at bounding box center [12, 423] width 11 height 11
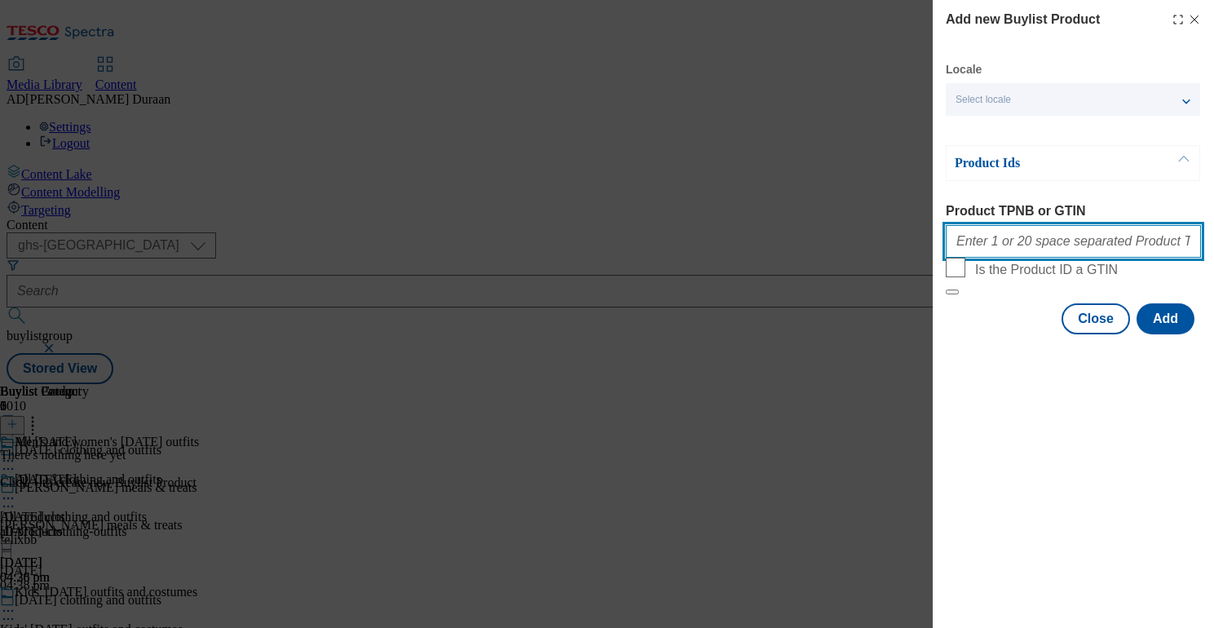
paste input "96668492 96668405 96696810 96667717 96650408 96668320 96667487 96667412 9666934…"
type input "96668492 96668405 96696810 96667717 96650408 96668320 96667487 96667412 9666934…"
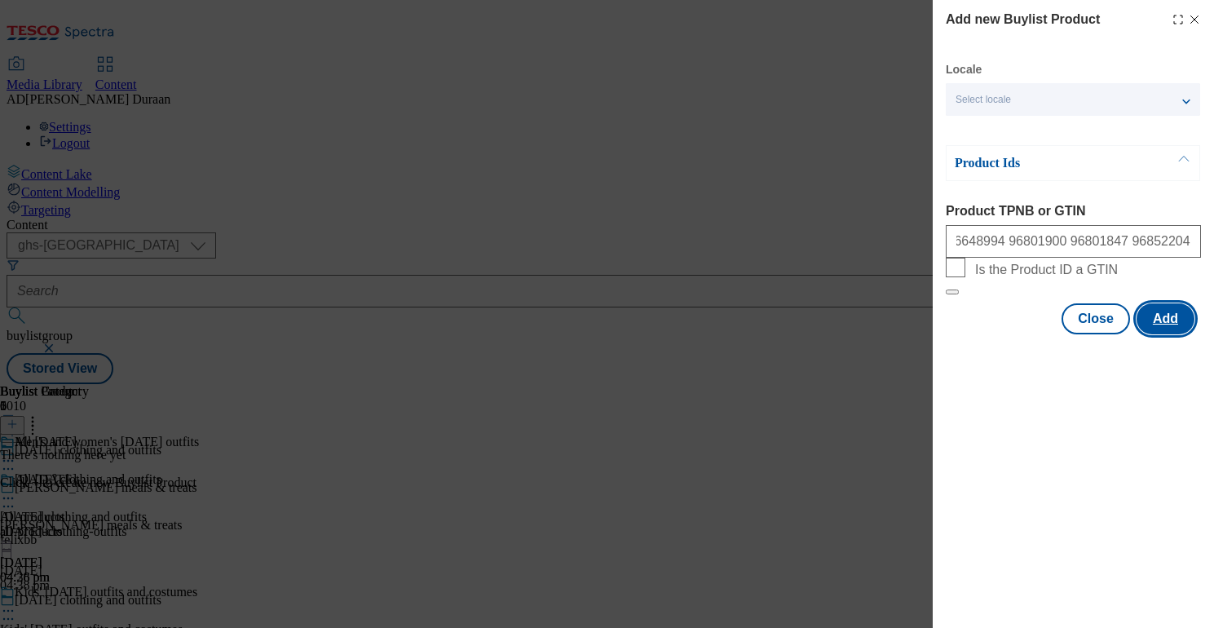
scroll to position [0, 0]
click at [1165, 334] on button "Add" at bounding box center [1166, 318] width 58 height 31
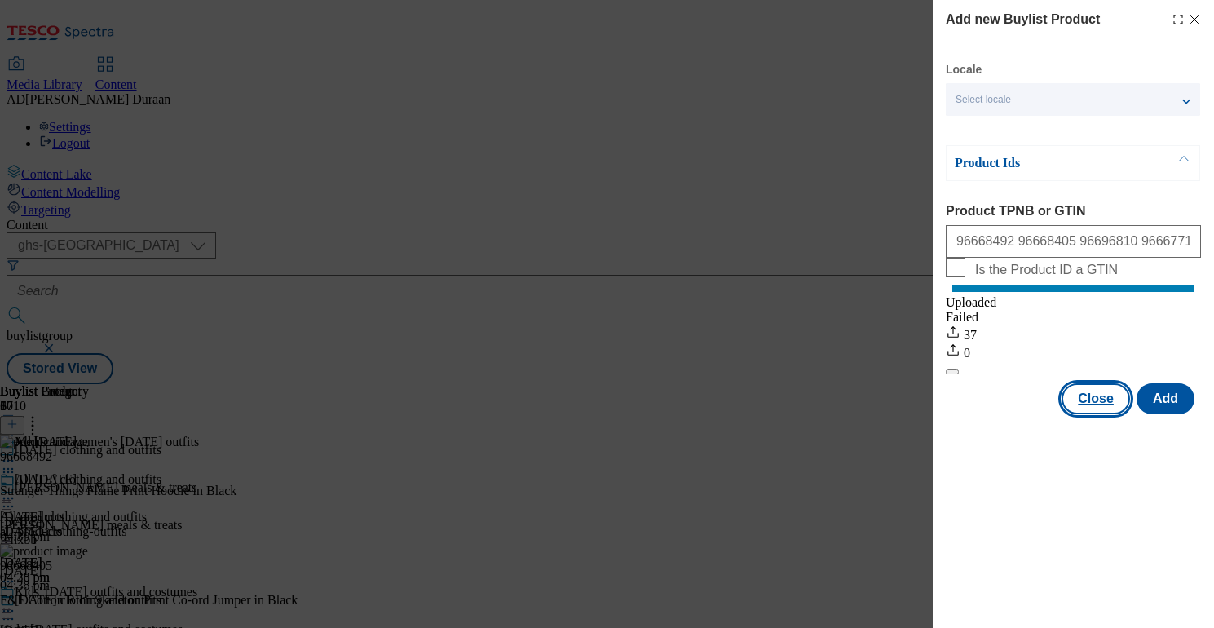
click at [1086, 413] on button "Close" at bounding box center [1096, 398] width 69 height 31
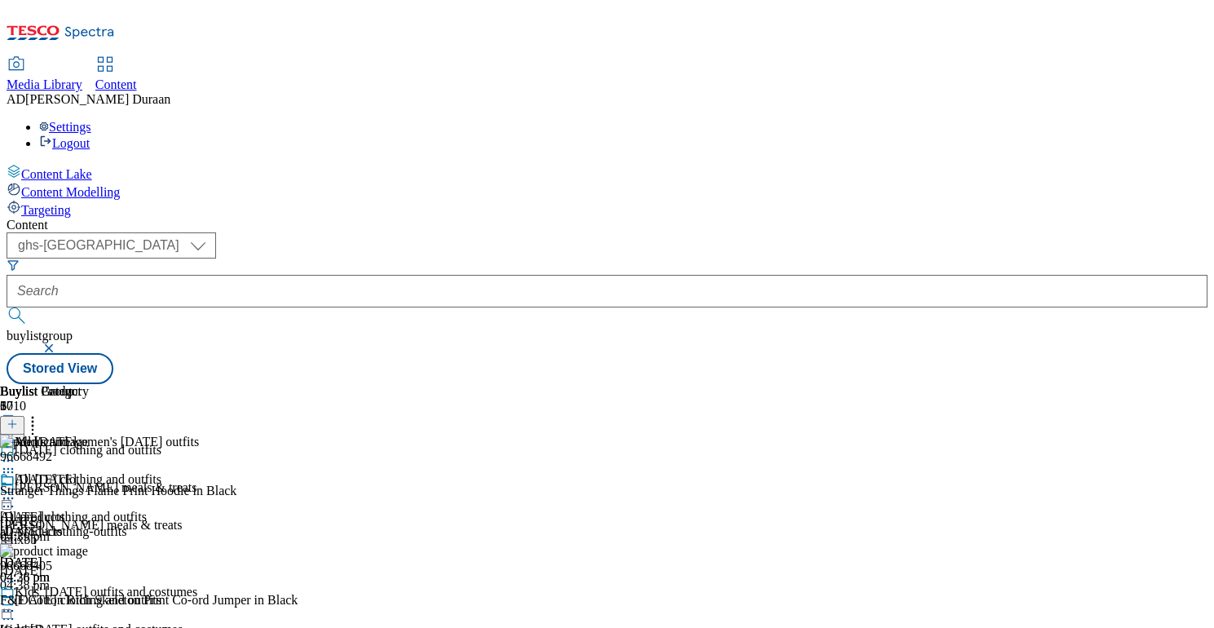
click at [16, 453] on icon at bounding box center [8, 461] width 16 height 16
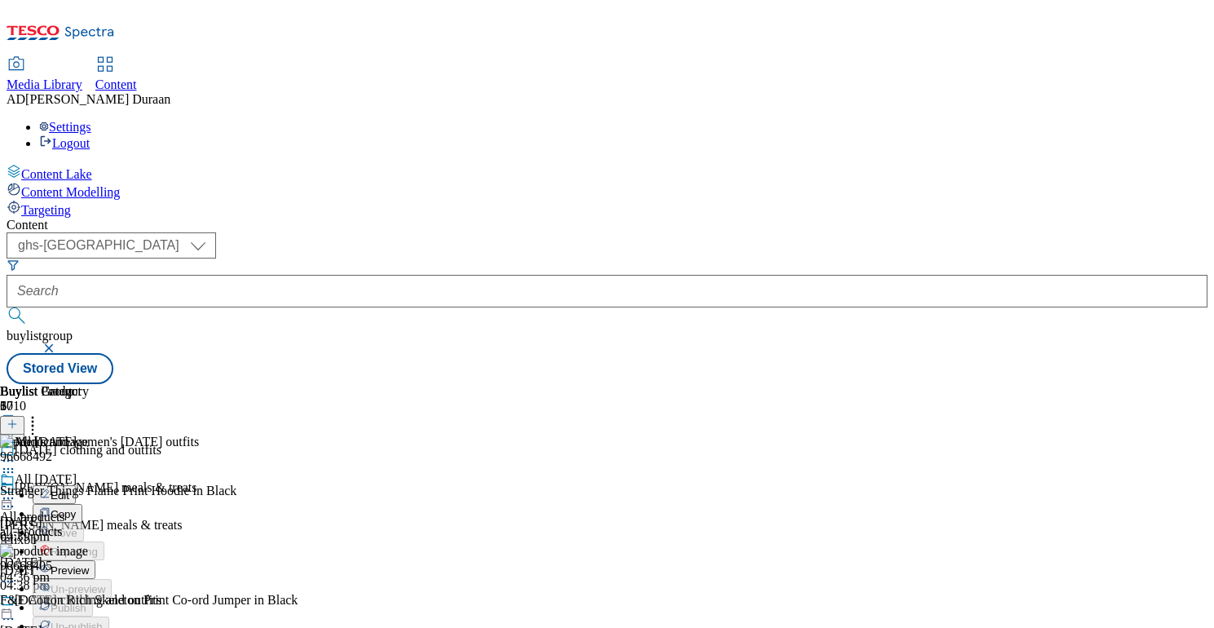
click at [89, 564] on span "Preview" at bounding box center [70, 570] width 38 height 12
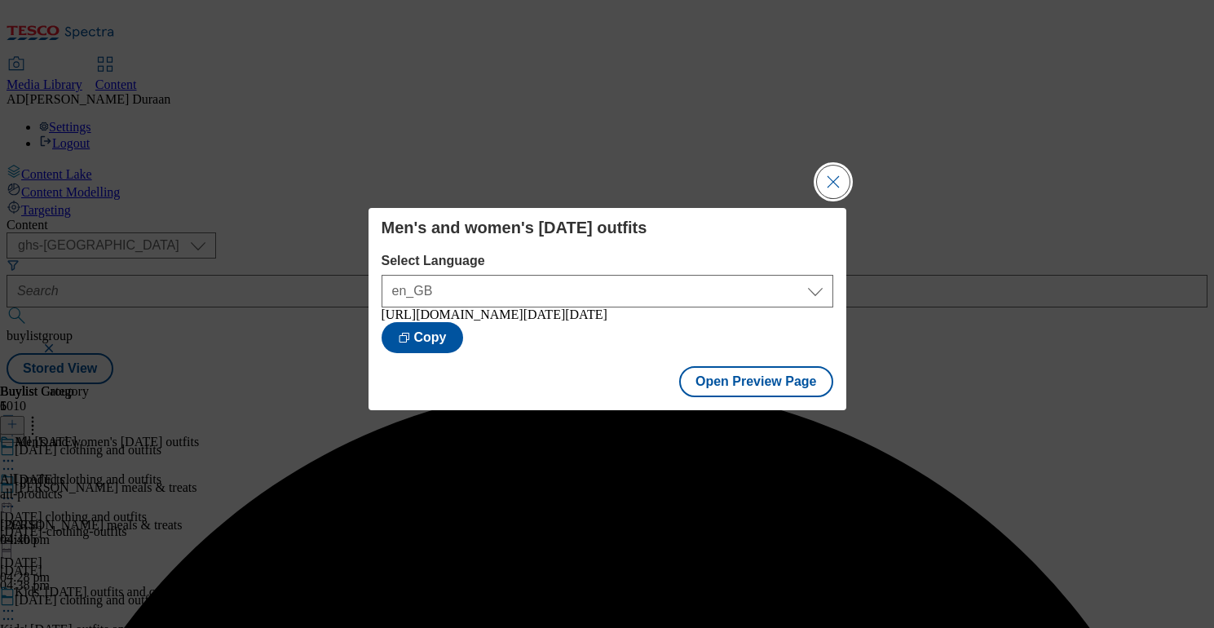
click at [826, 173] on button "Close Modal" at bounding box center [833, 182] width 33 height 33
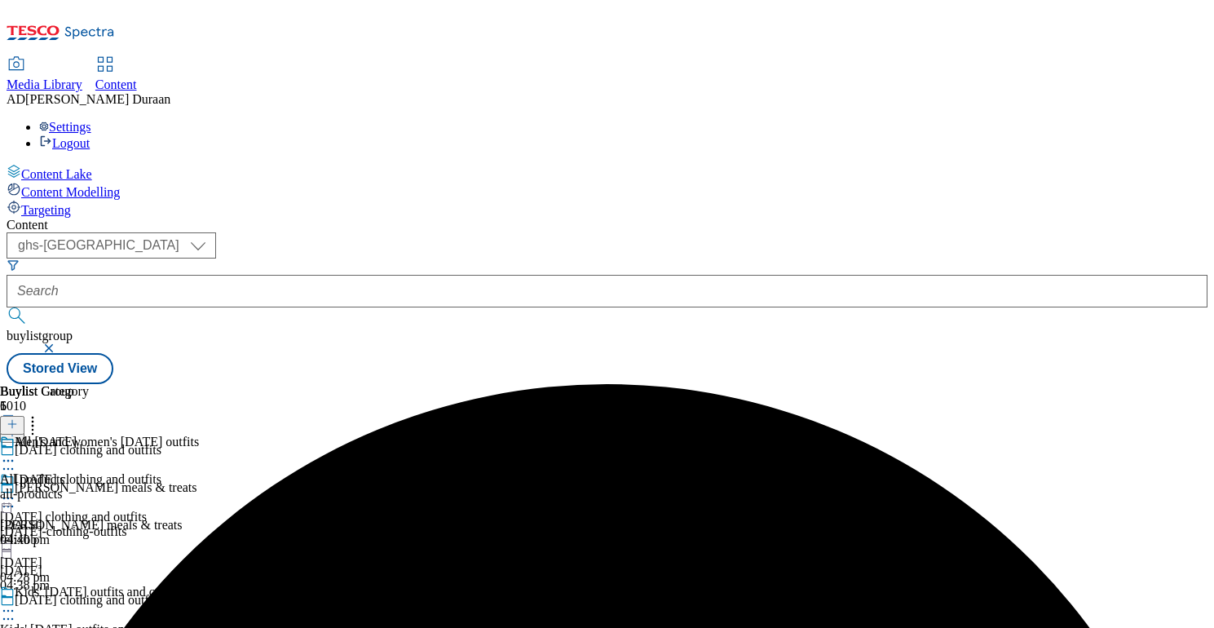
click at [16, 490] on icon at bounding box center [8, 498] width 16 height 16
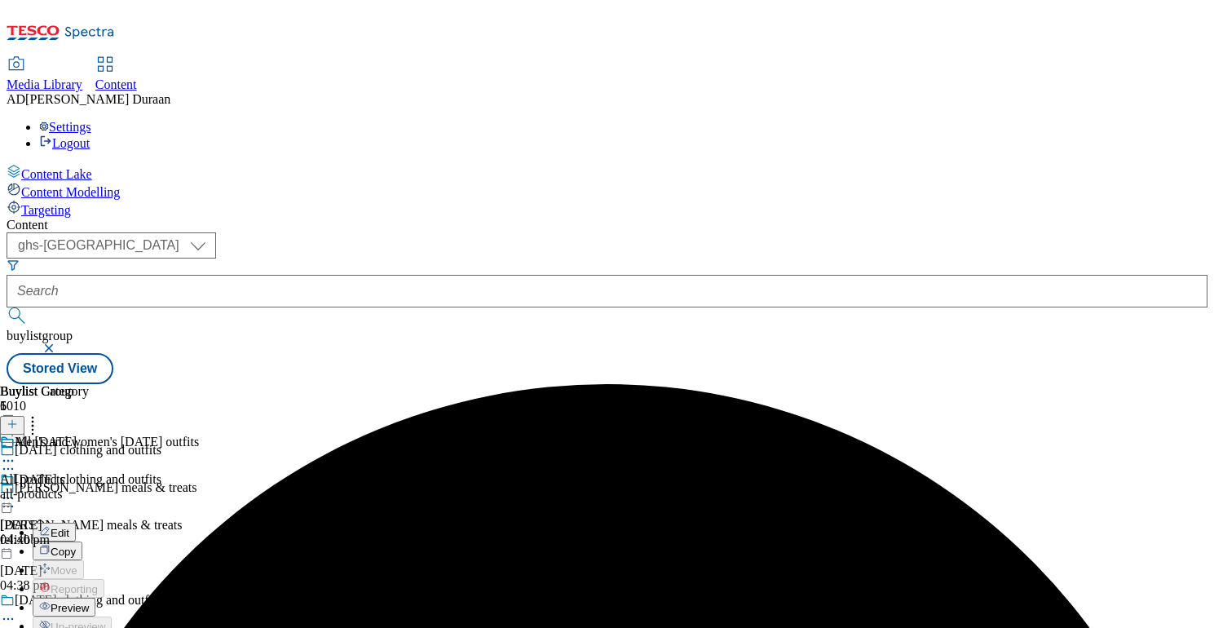
click at [89, 602] on span "Preview" at bounding box center [70, 608] width 38 height 12
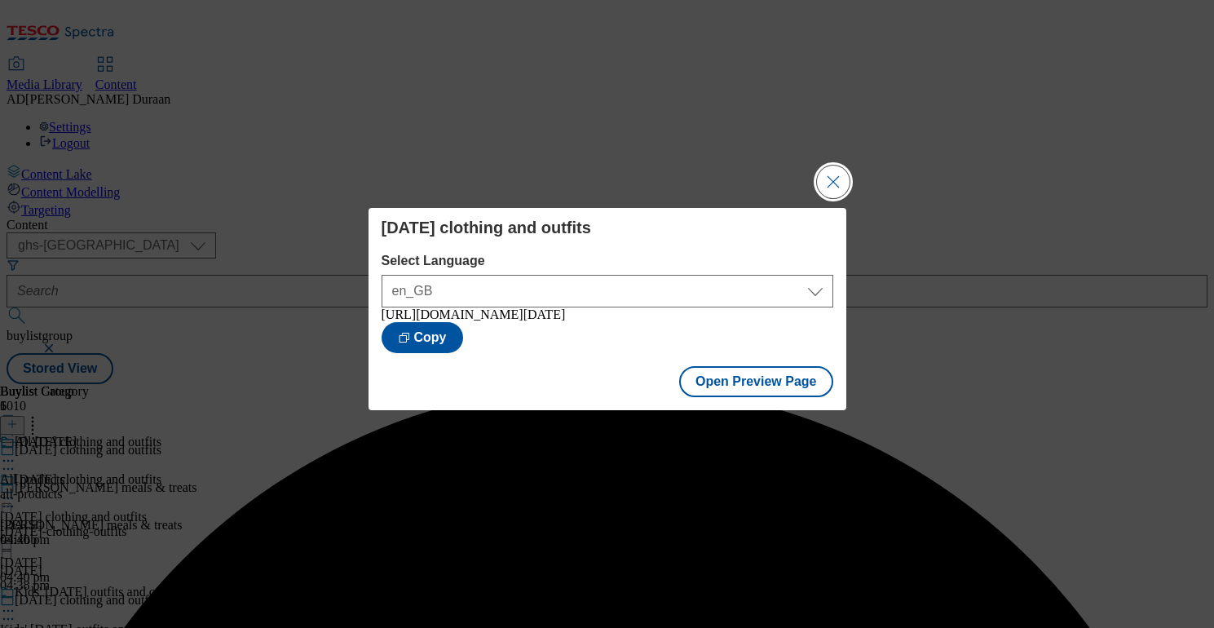
click at [831, 170] on button "Close Modal" at bounding box center [833, 182] width 33 height 33
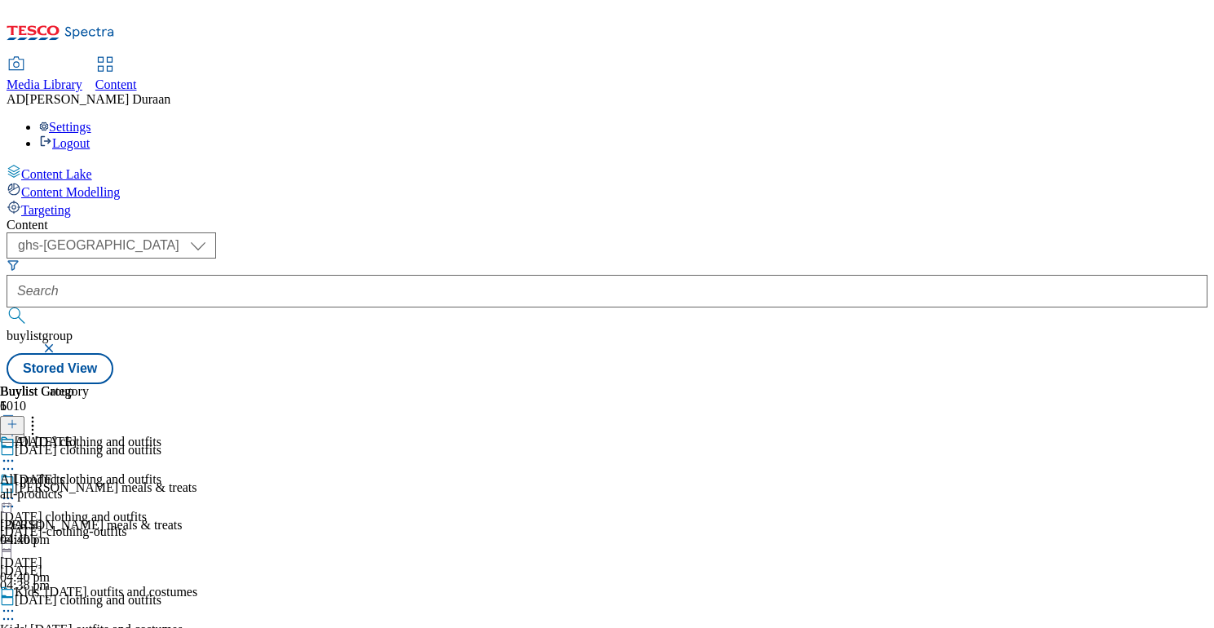
click at [16, 603] on icon at bounding box center [8, 611] width 16 height 16
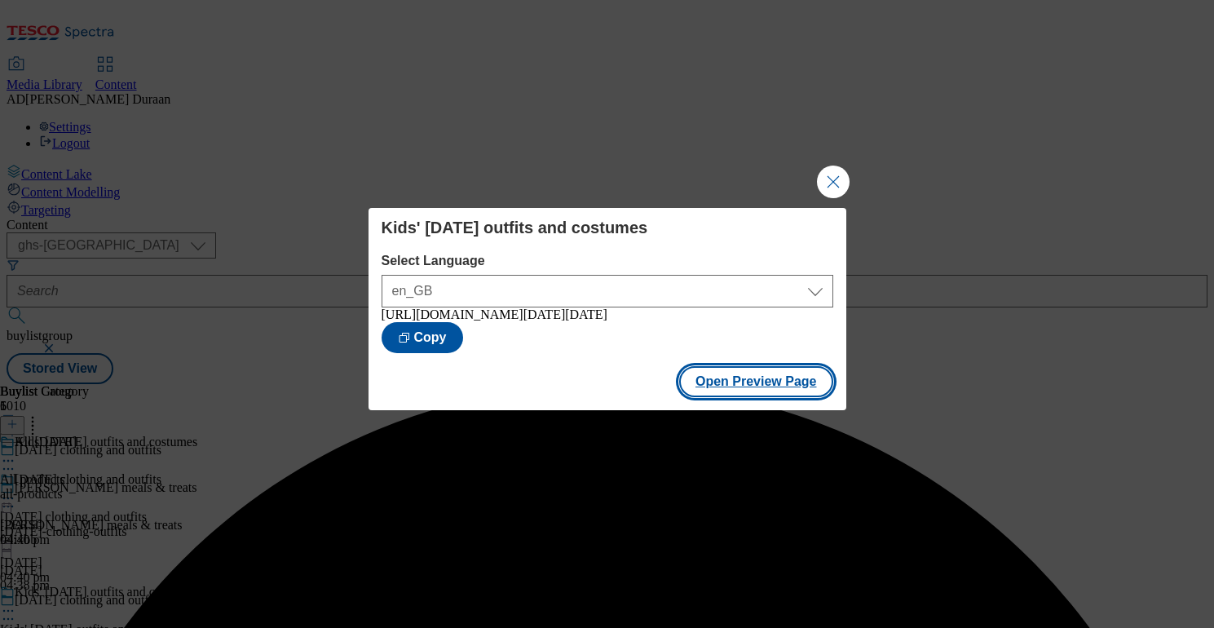
click at [777, 391] on button "Open Preview Page" at bounding box center [756, 381] width 154 height 31
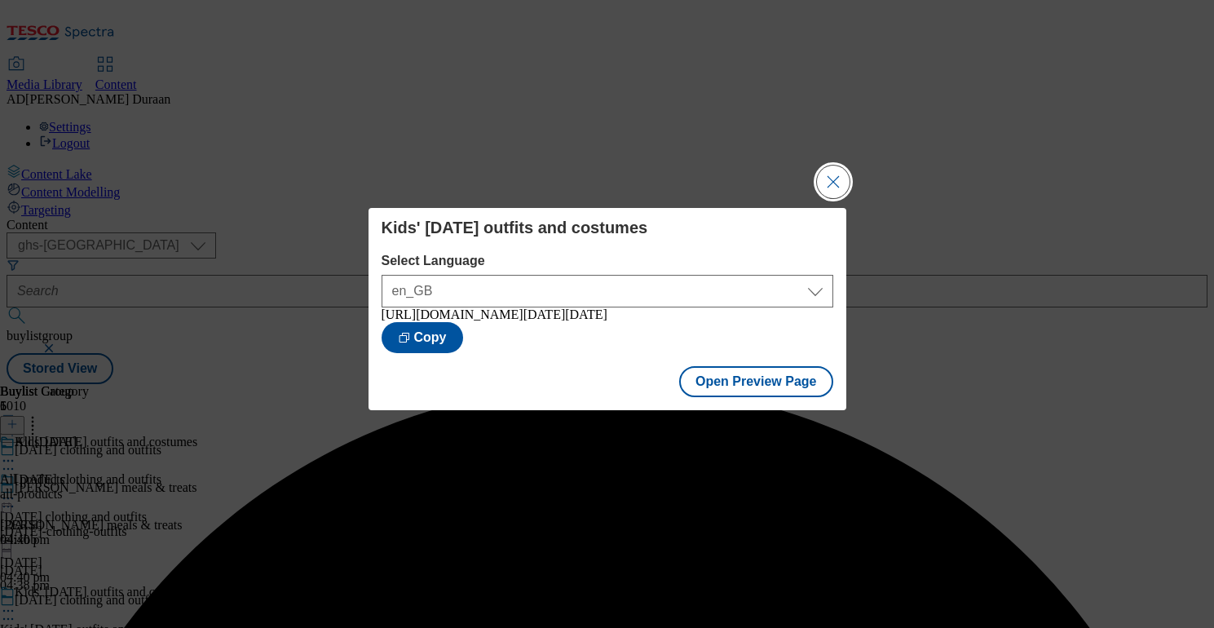
click at [831, 172] on button "Close Modal" at bounding box center [833, 182] width 33 height 33
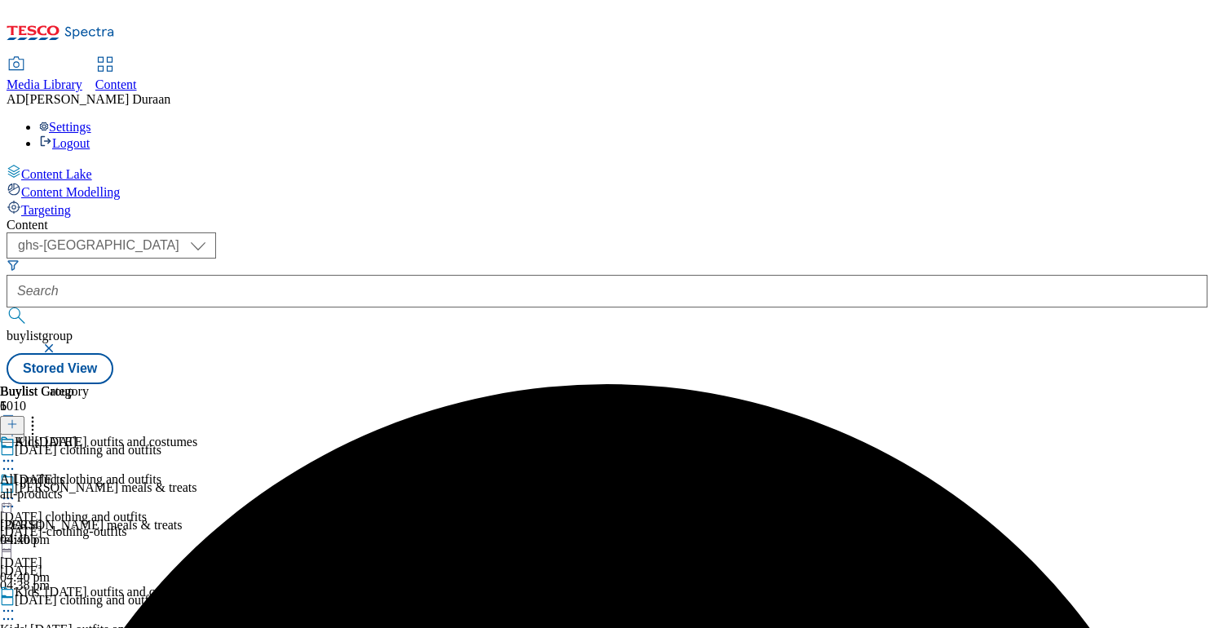
scroll to position [320, 0]
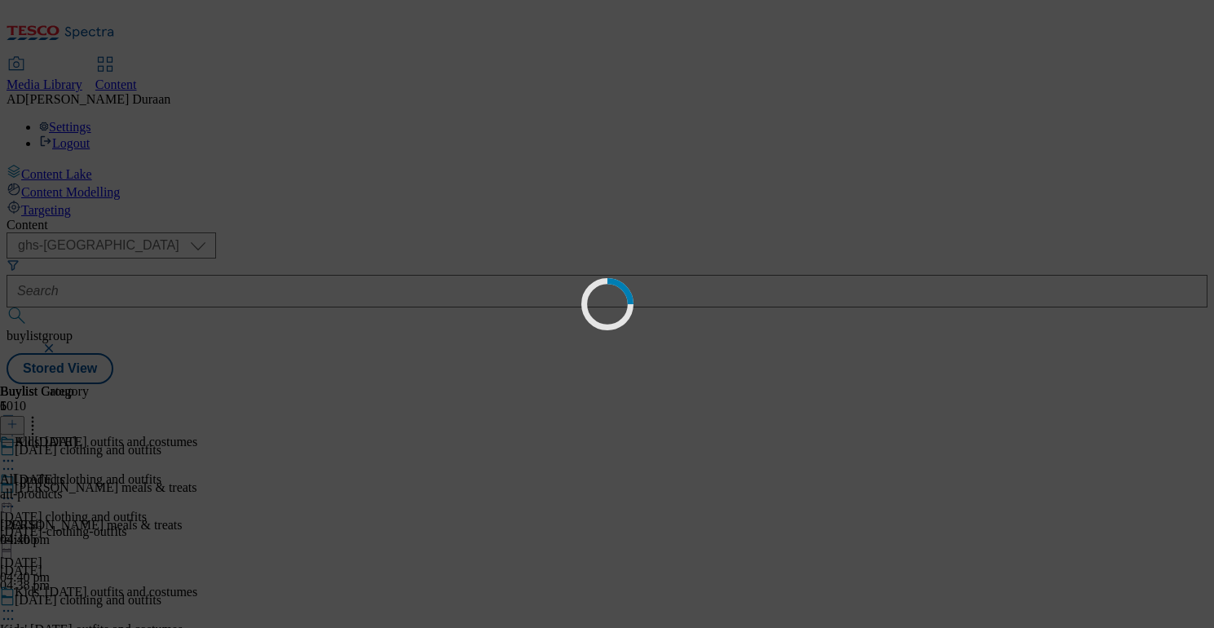
scroll to position [0, 0]
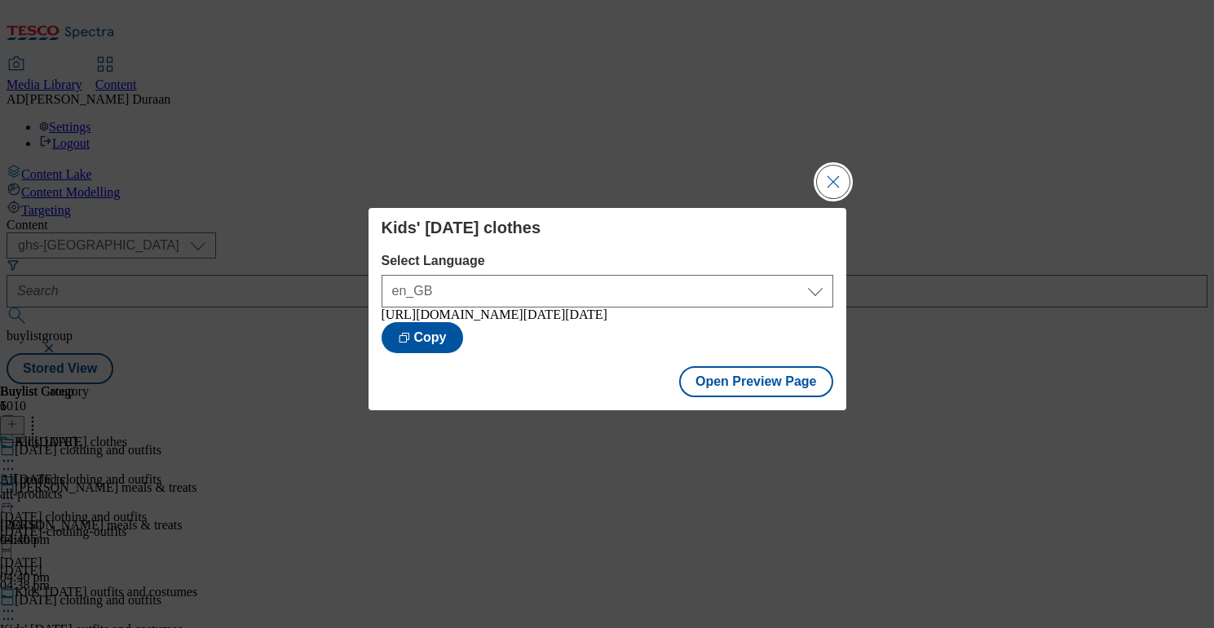
click at [833, 172] on button "Close Modal" at bounding box center [833, 182] width 33 height 33
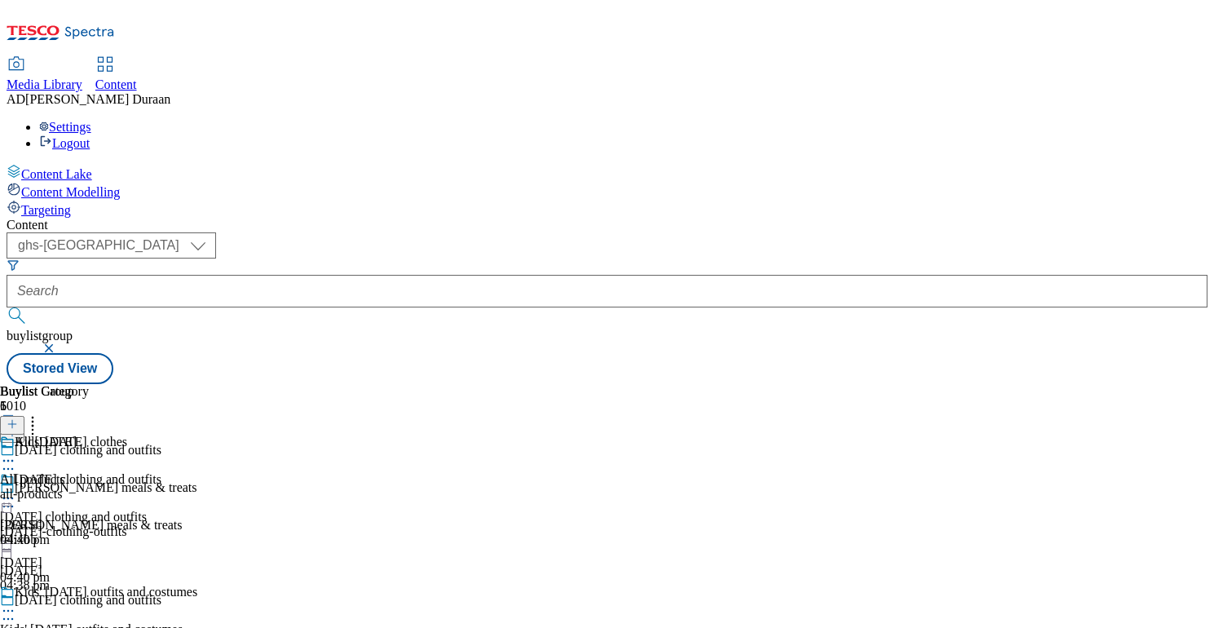
scroll to position [320, 0]
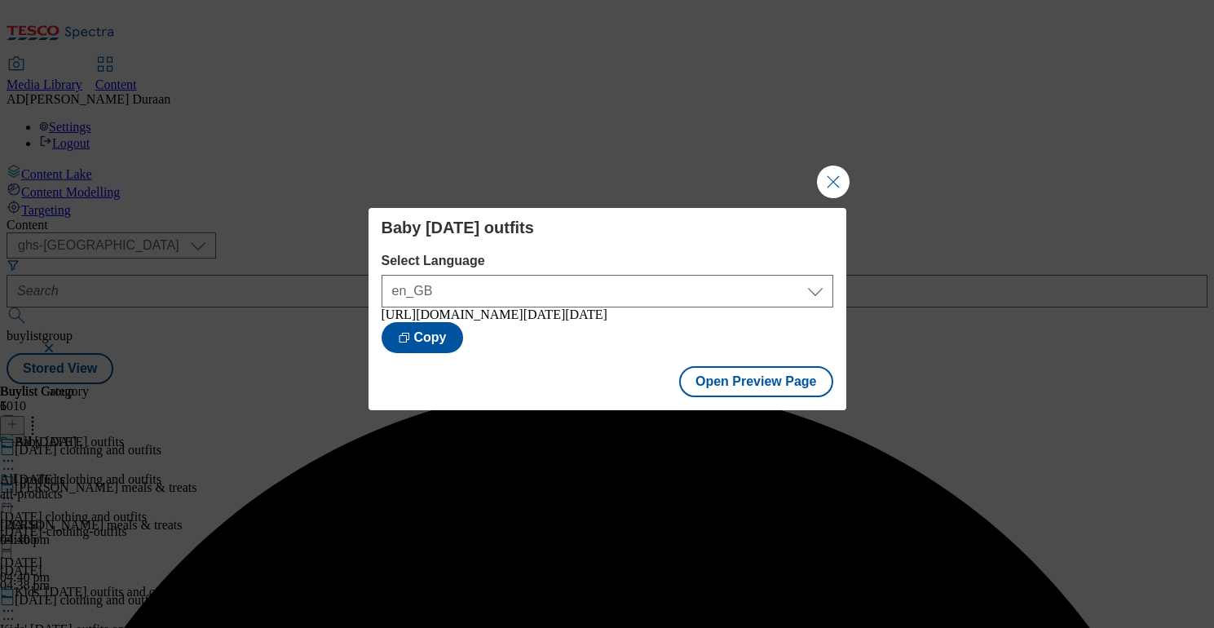
drag, startPoint x: 826, startPoint y: 171, endPoint x: 760, endPoint y: 294, distance: 139.0
click at [826, 171] on button "Close Modal" at bounding box center [833, 182] width 33 height 33
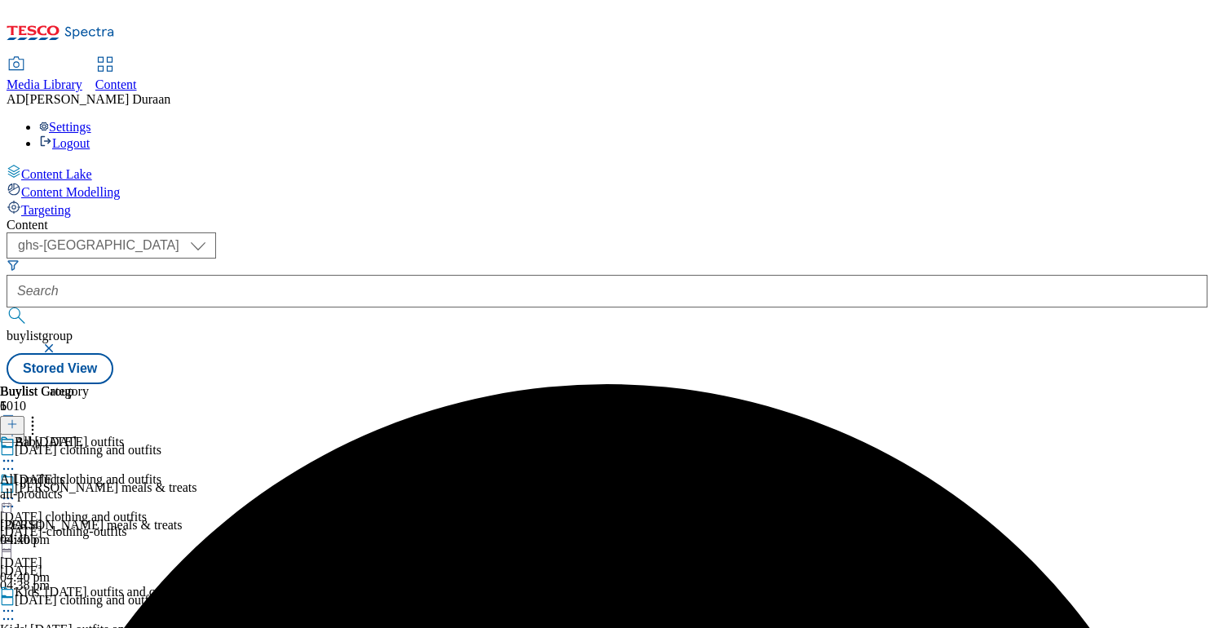
scroll to position [135, 0]
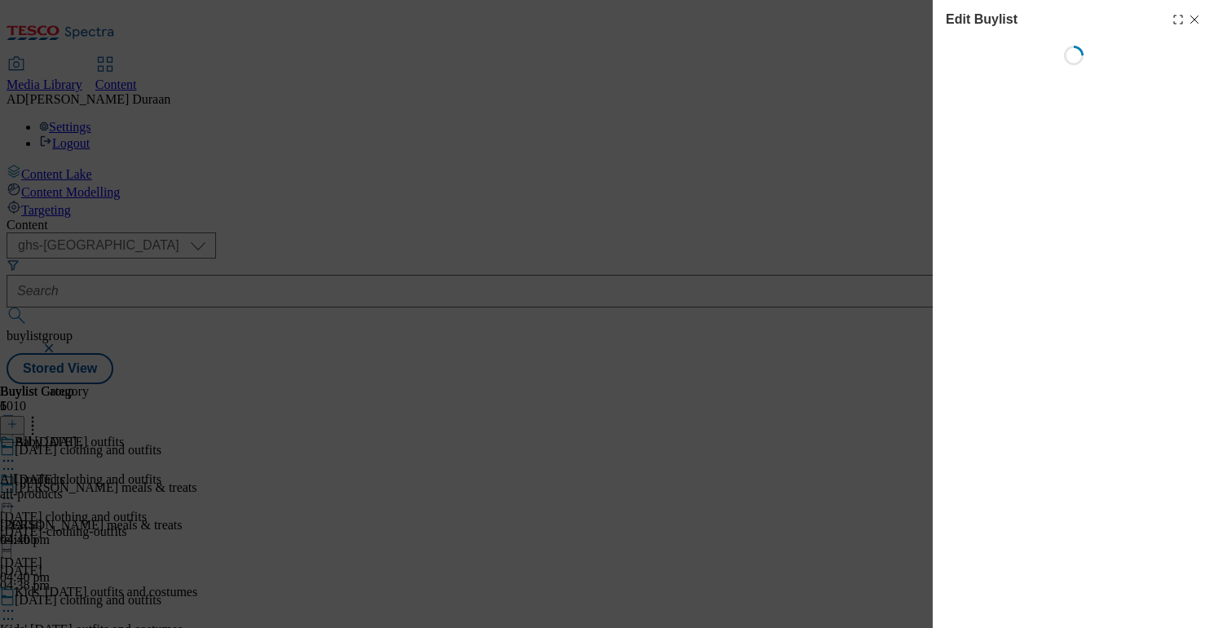
select select "seasonal"
select select "Banner"
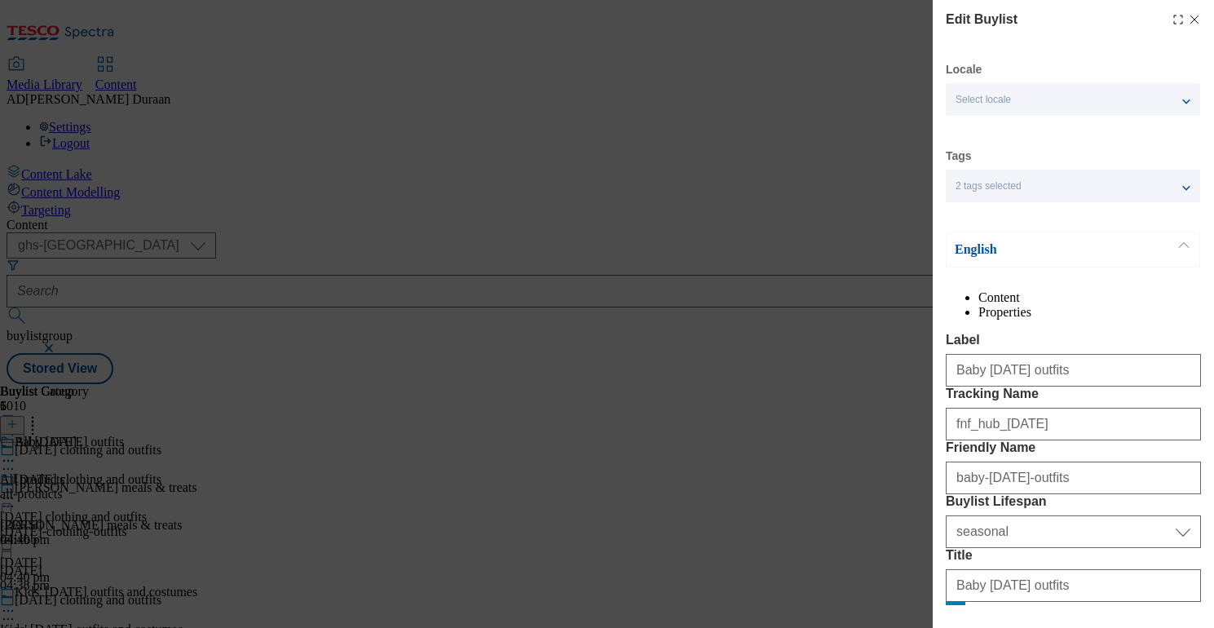
click at [1187, 188] on div "2 tags selected" at bounding box center [1073, 186] width 254 height 33
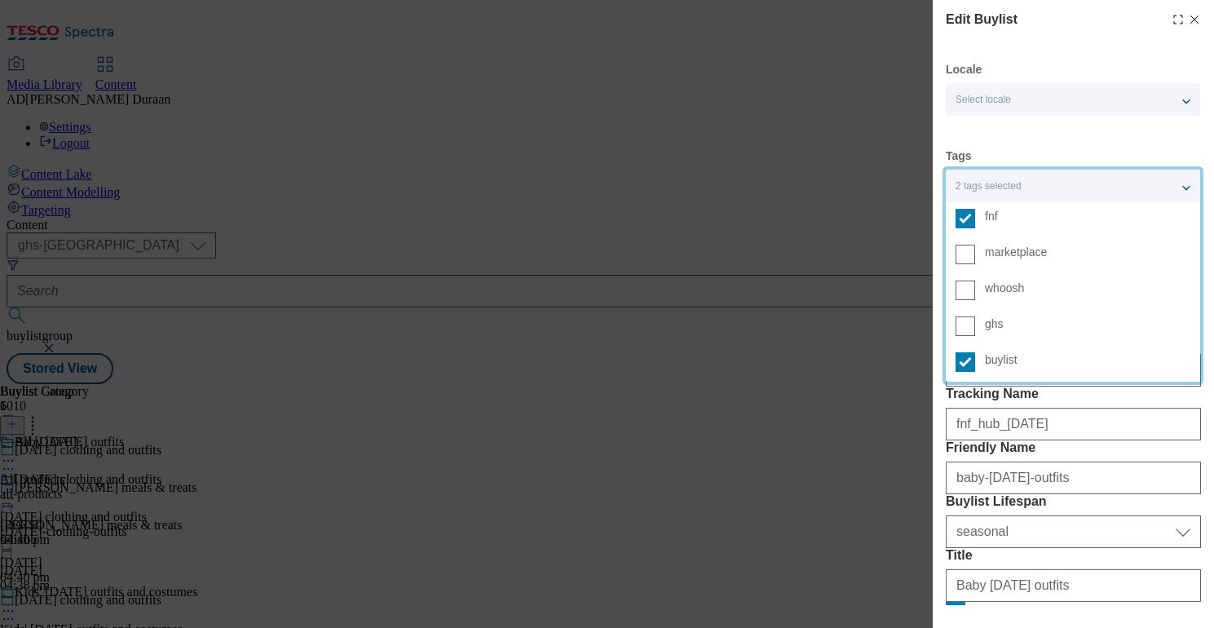
click at [1195, 18] on icon "Modal" at bounding box center [1194, 19] width 13 height 13
select select "seasonal"
select select "Banner"
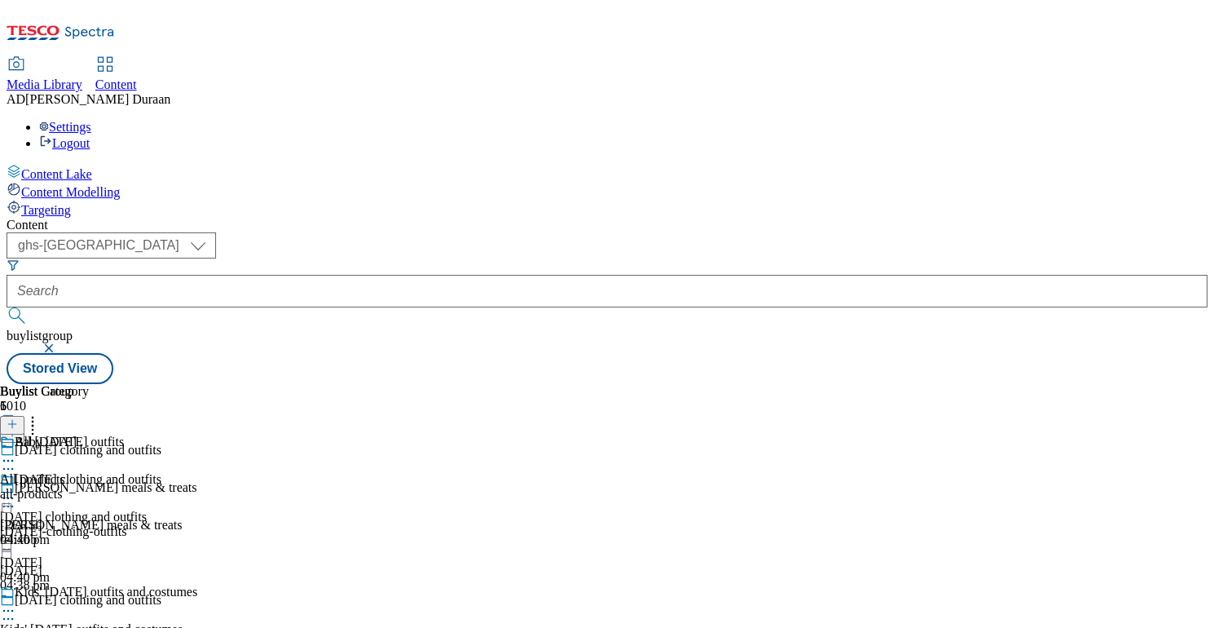
click at [16, 610] on icon at bounding box center [8, 619] width 16 height 16
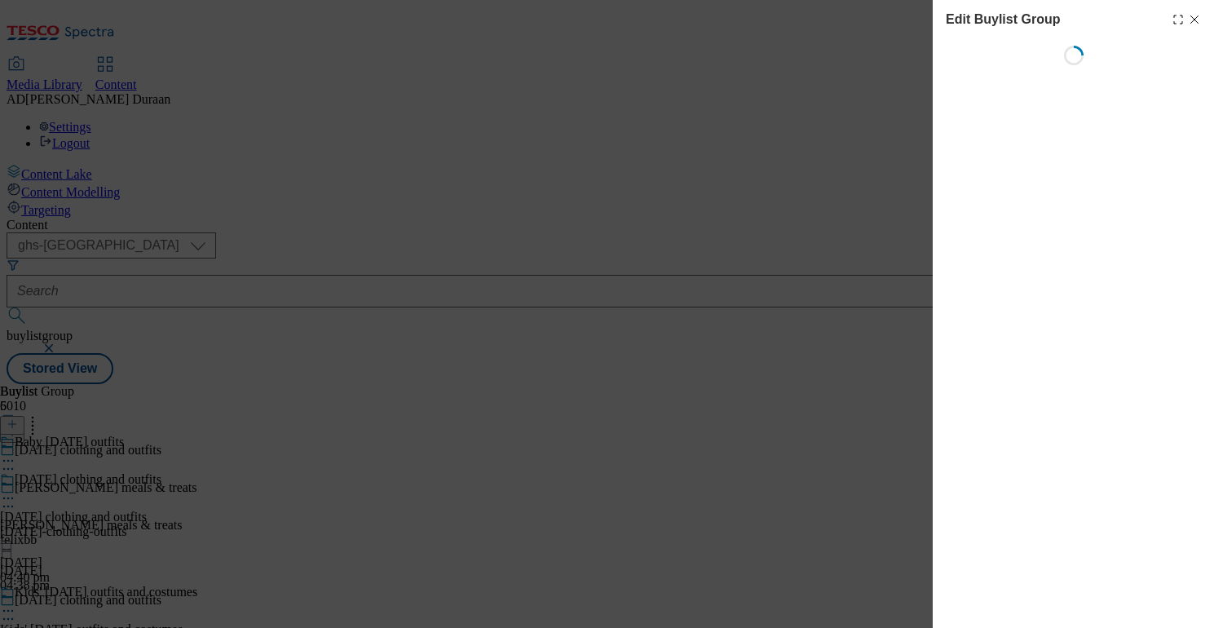
select select "fandf"
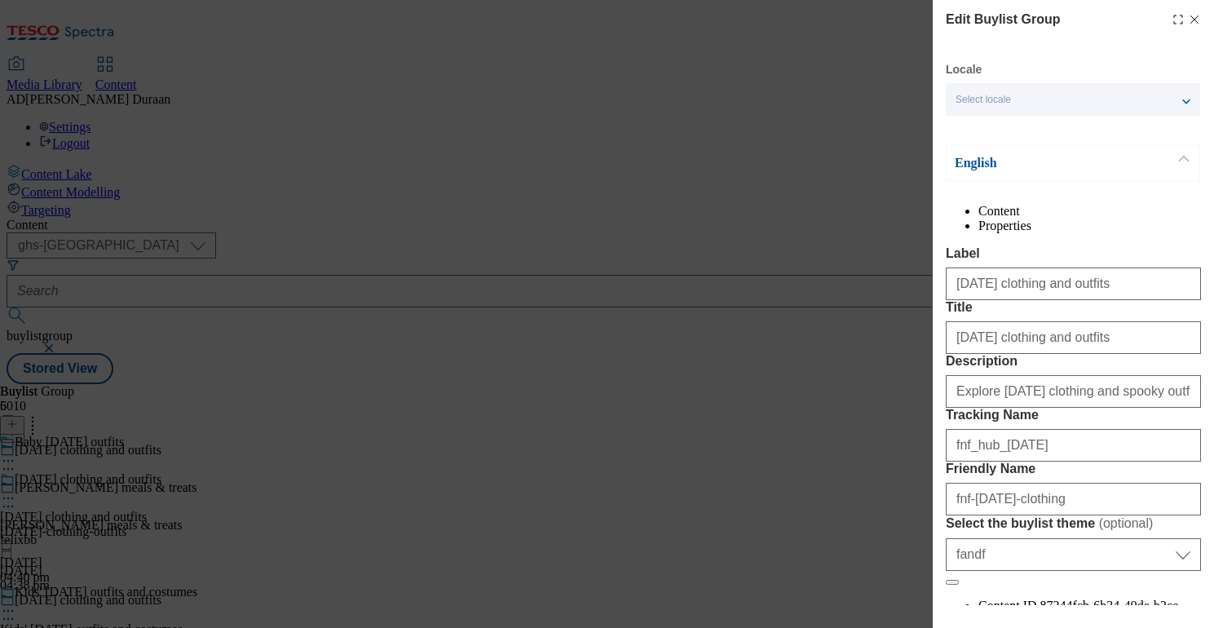
click at [1198, 17] on icon "Modal" at bounding box center [1194, 19] width 13 height 13
select select "fandf"
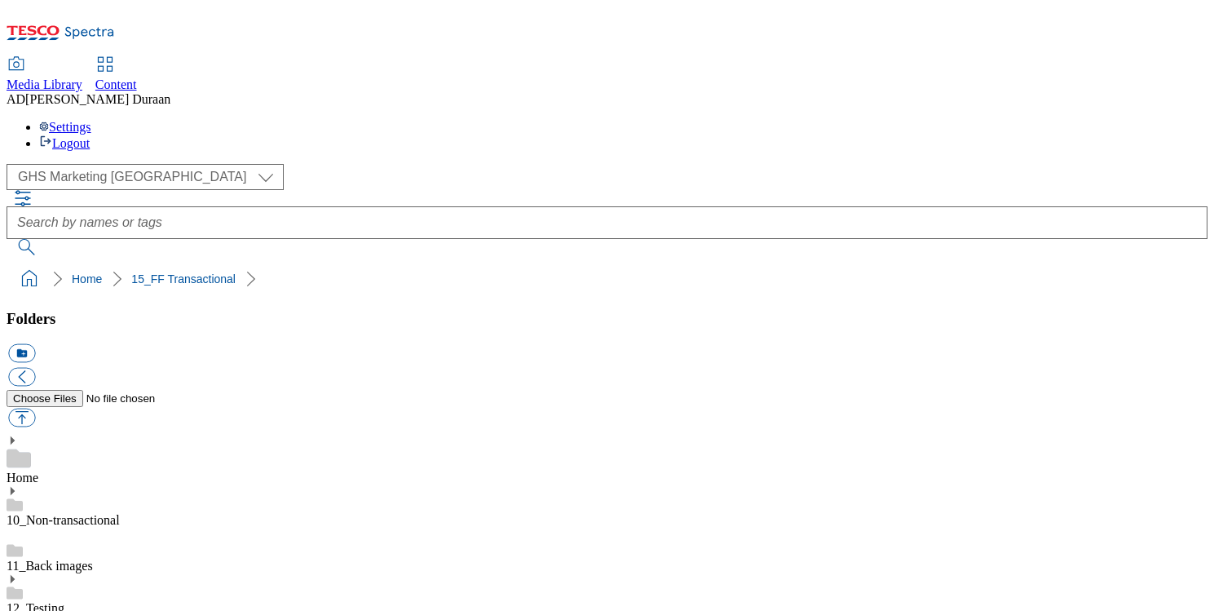
select select "flare-ghs-mktg"
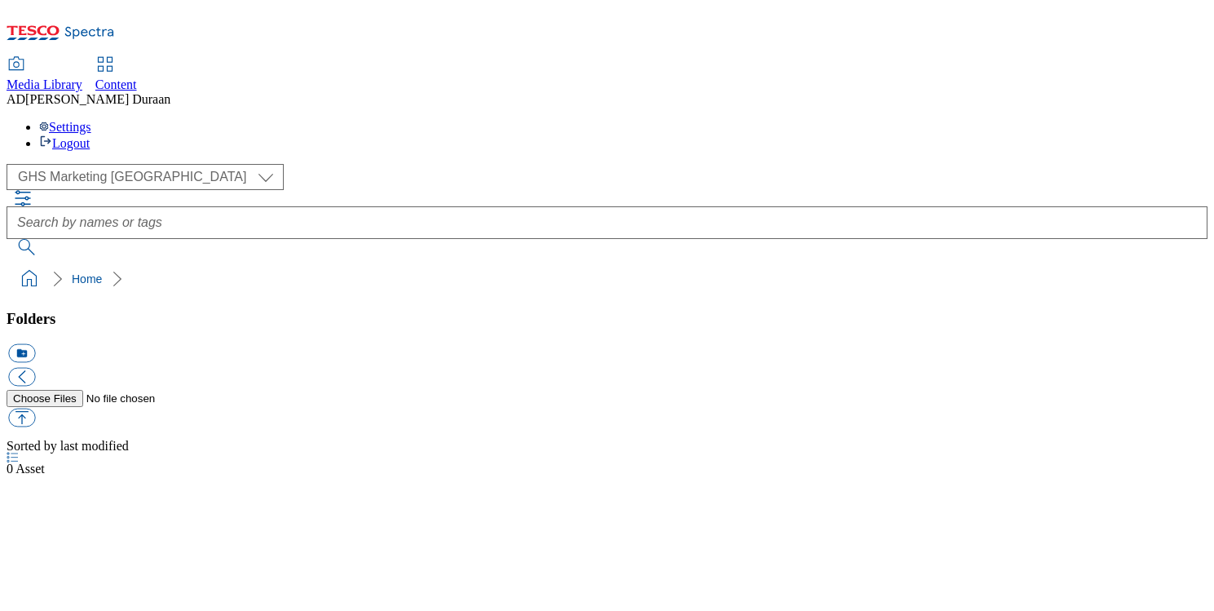
select select "flare-ghs-mktg"
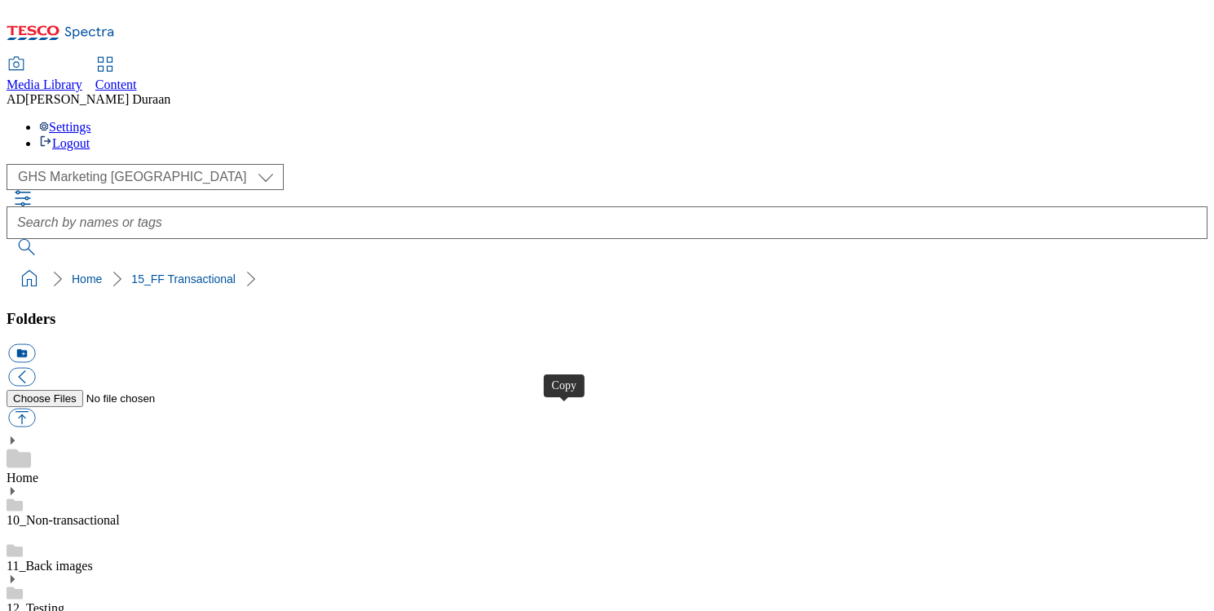
drag, startPoint x: 761, startPoint y: 415, endPoint x: 735, endPoint y: 381, distance: 43.1
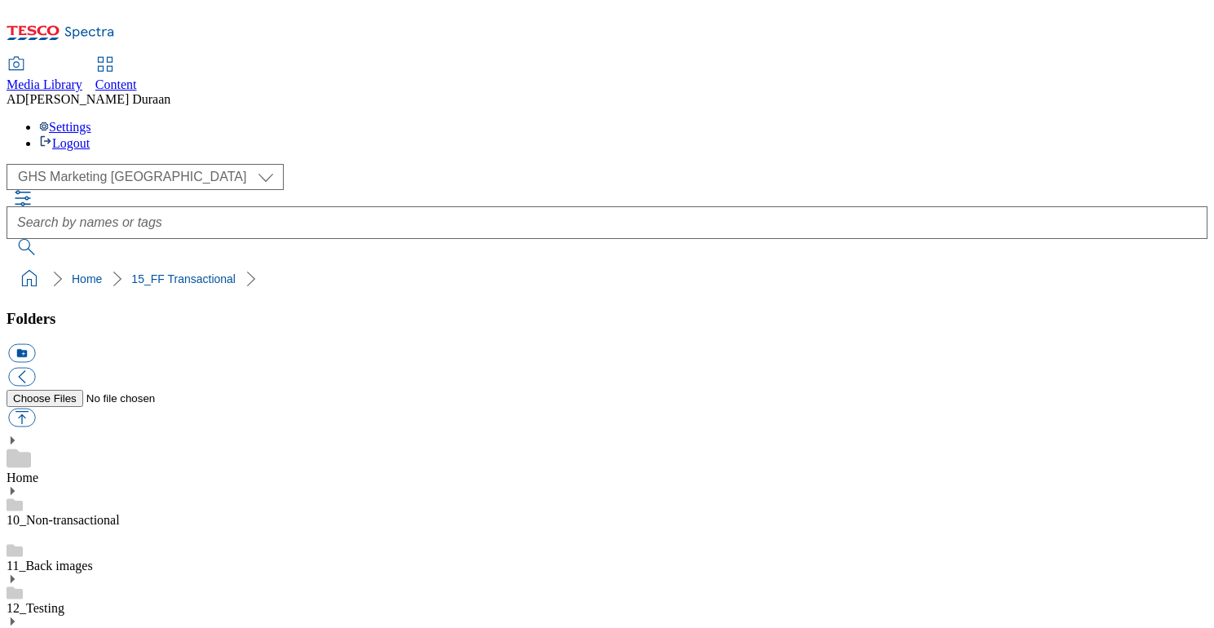
scroll to position [221, 0]
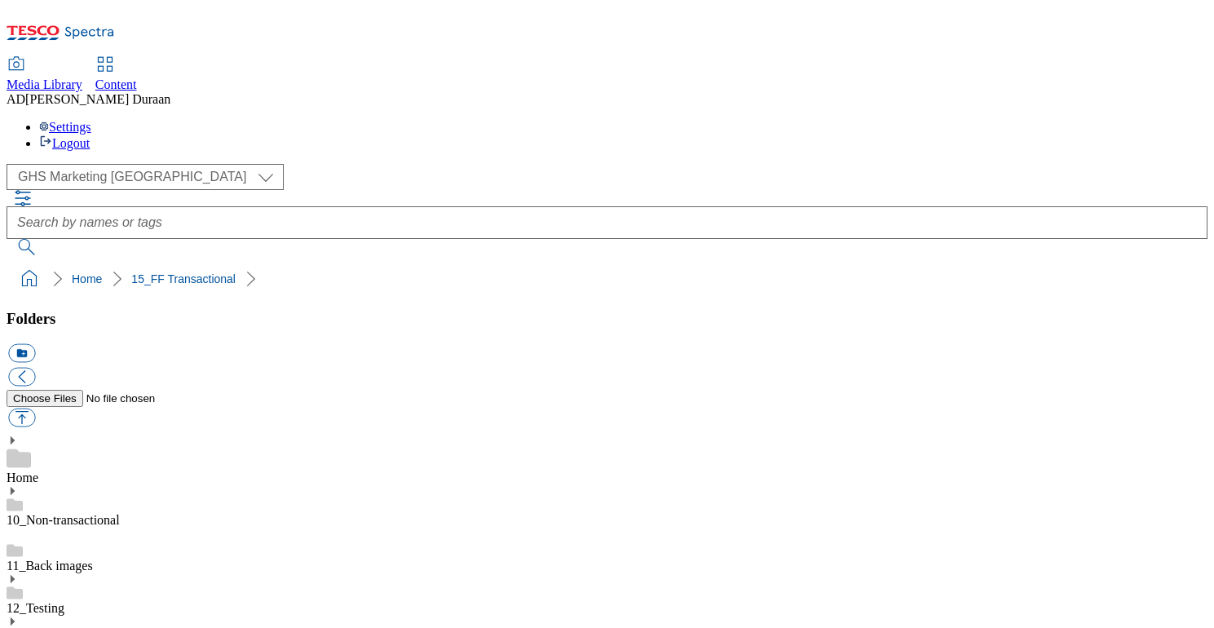
scroll to position [430, 0]
